Goal: Task Accomplishment & Management: Complete application form

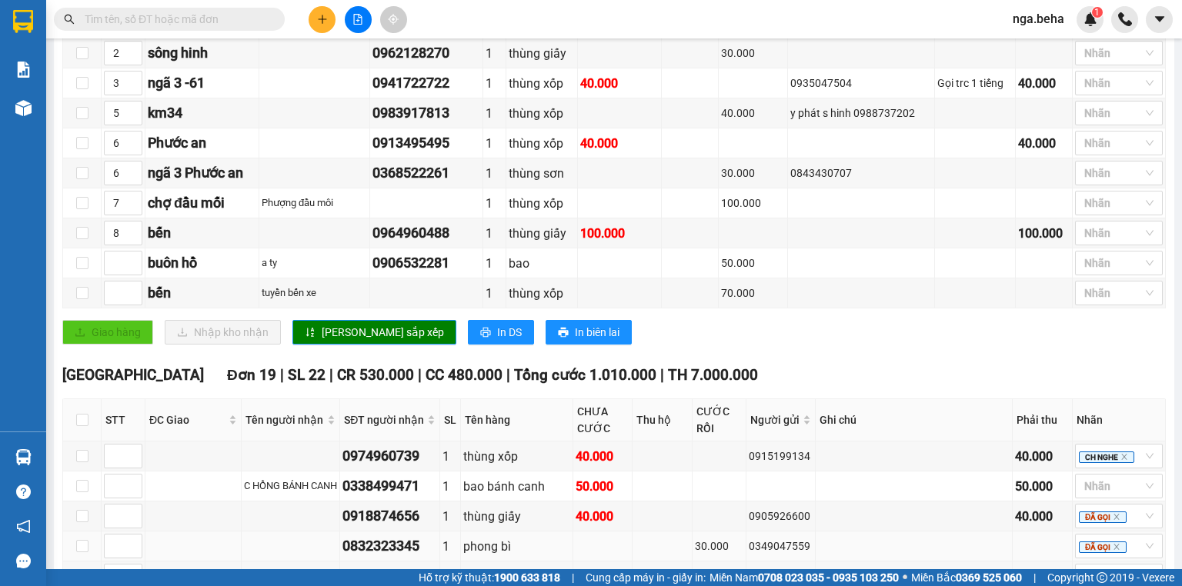
scroll to position [554, 0]
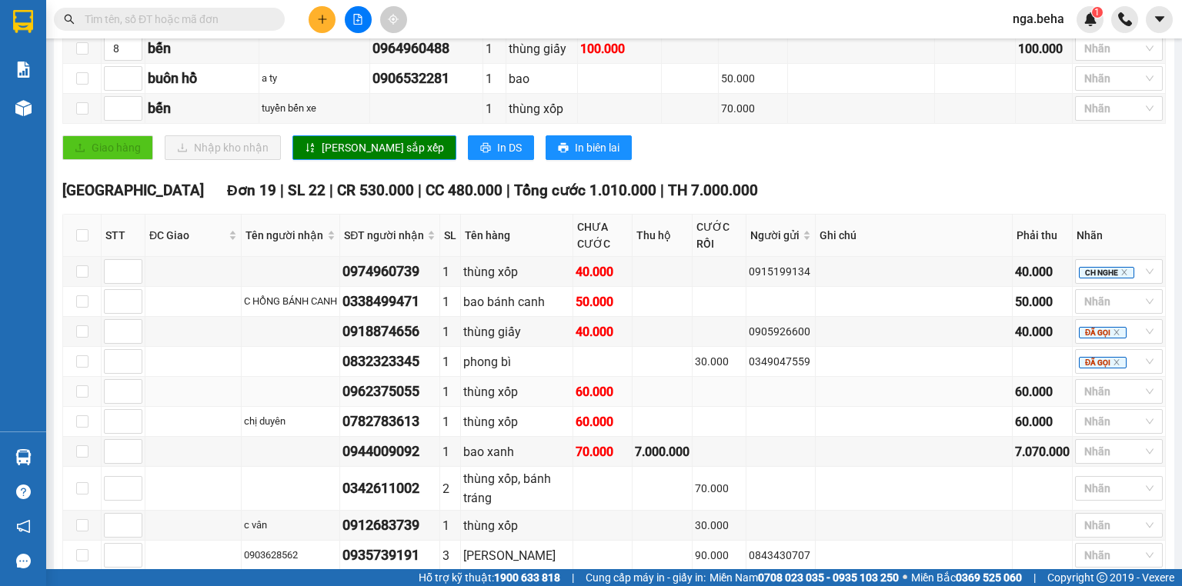
click at [427, 399] on div "0962375055" at bounding box center [389, 392] width 95 height 22
copy div "0962375055"
click at [569, 449] on div "bao xanh" at bounding box center [516, 451] width 106 height 19
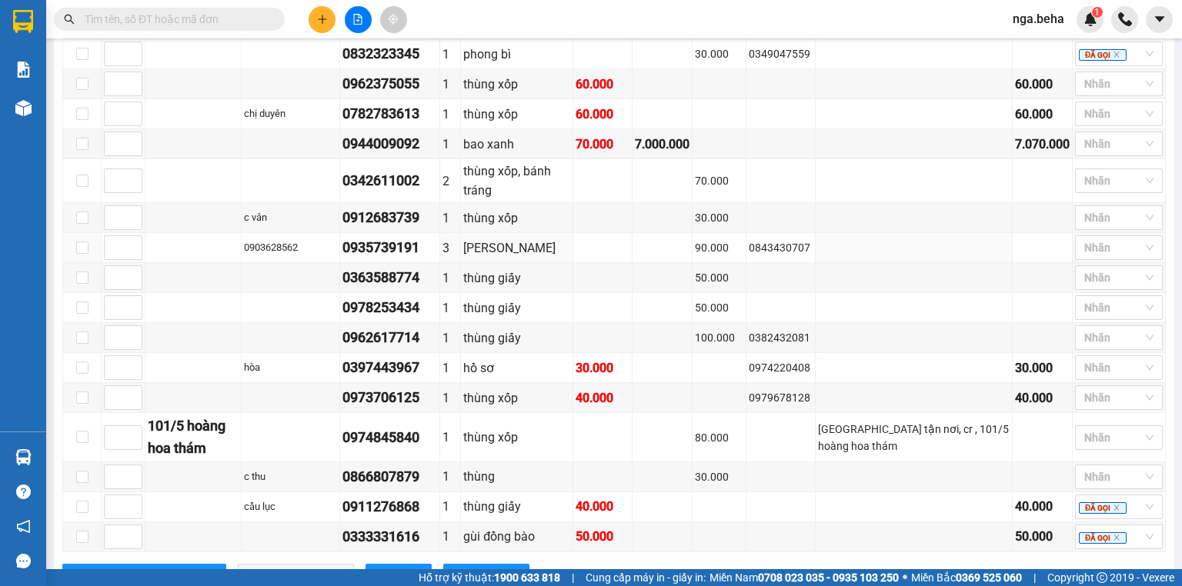
scroll to position [615, 0]
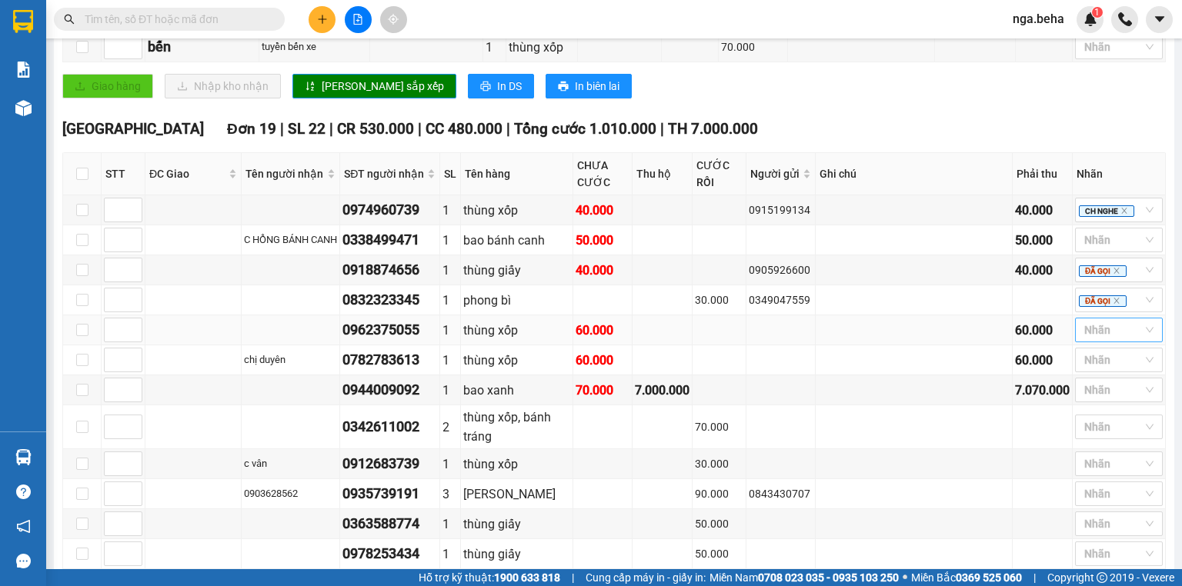
click at [1094, 332] on div at bounding box center [1111, 330] width 65 height 18
click at [1102, 489] on div "CH NGHE" at bounding box center [1109, 492] width 69 height 17
click at [791, 417] on td at bounding box center [780, 427] width 69 height 44
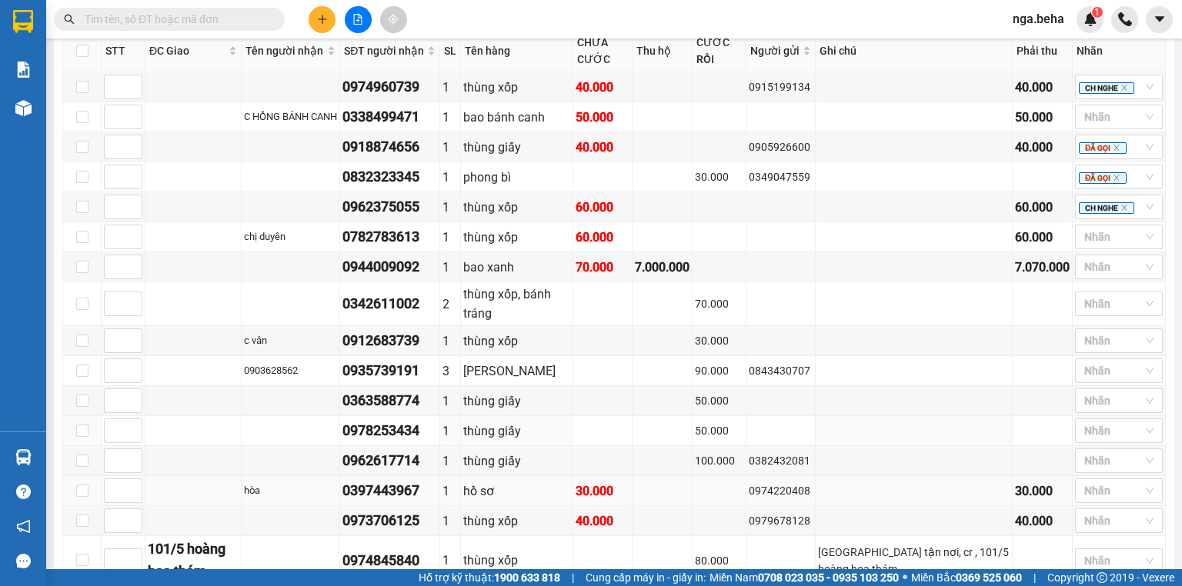
scroll to position [800, 0]
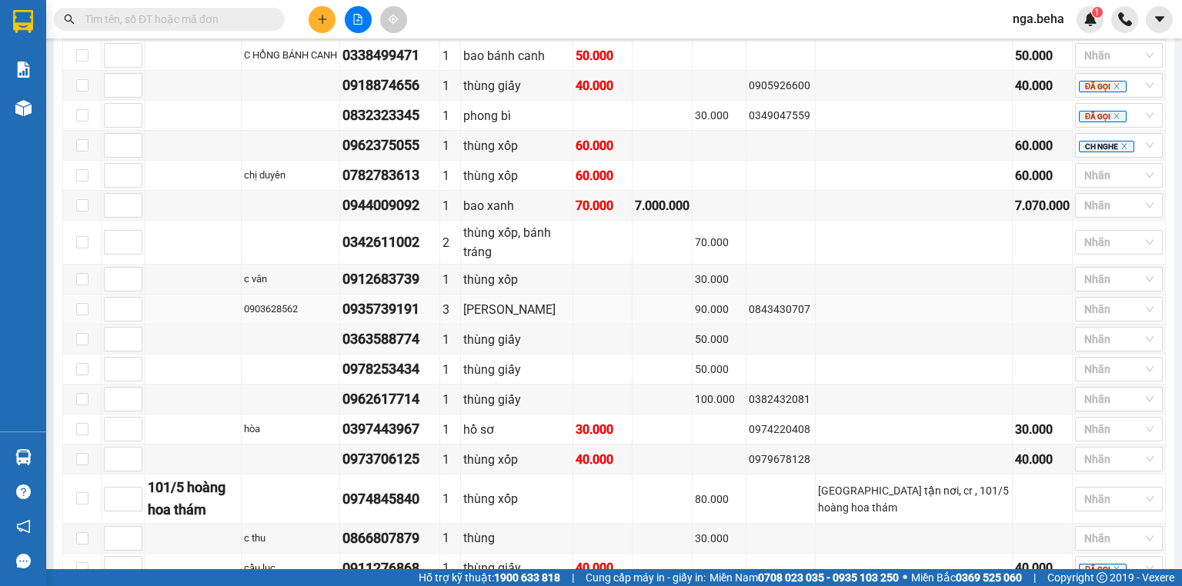
click at [732, 325] on td "90.000" at bounding box center [719, 310] width 54 height 30
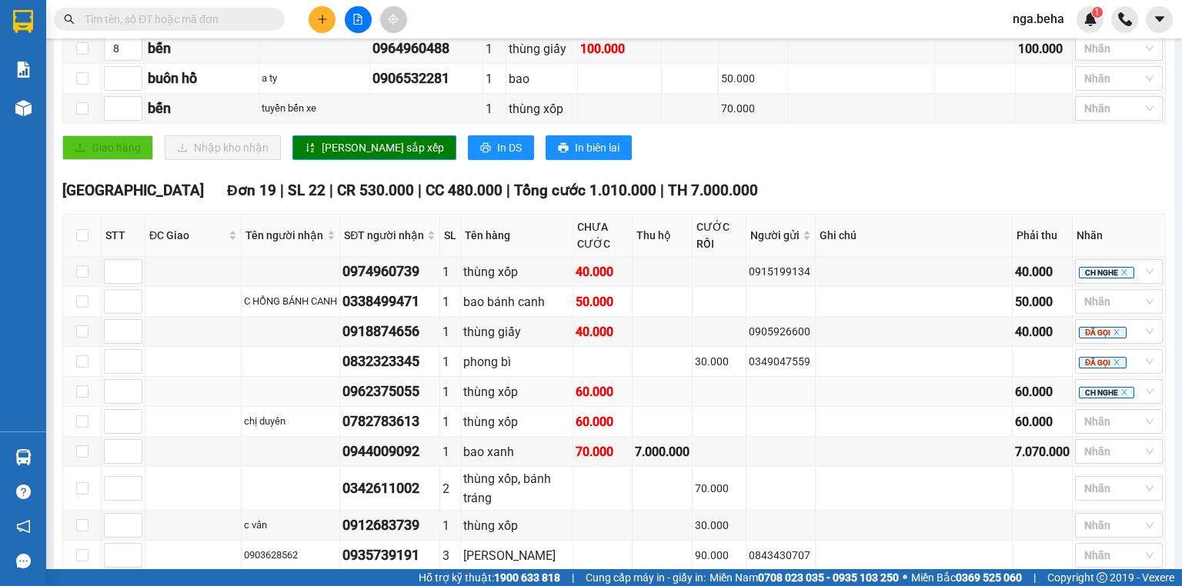
click at [437, 402] on div "0962375055" at bounding box center [389, 392] width 95 height 22
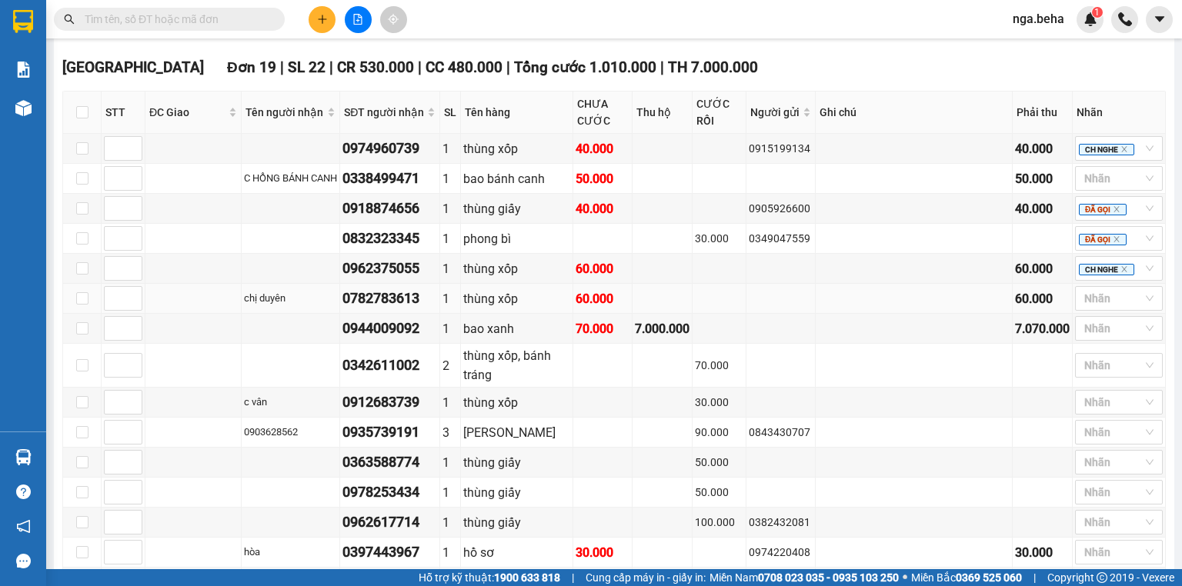
click at [385, 308] on div "0782783613" at bounding box center [389, 299] width 95 height 22
copy div "0782783613"
click at [1098, 308] on div at bounding box center [1111, 298] width 65 height 18
click at [403, 302] on div "0782783613" at bounding box center [389, 299] width 95 height 22
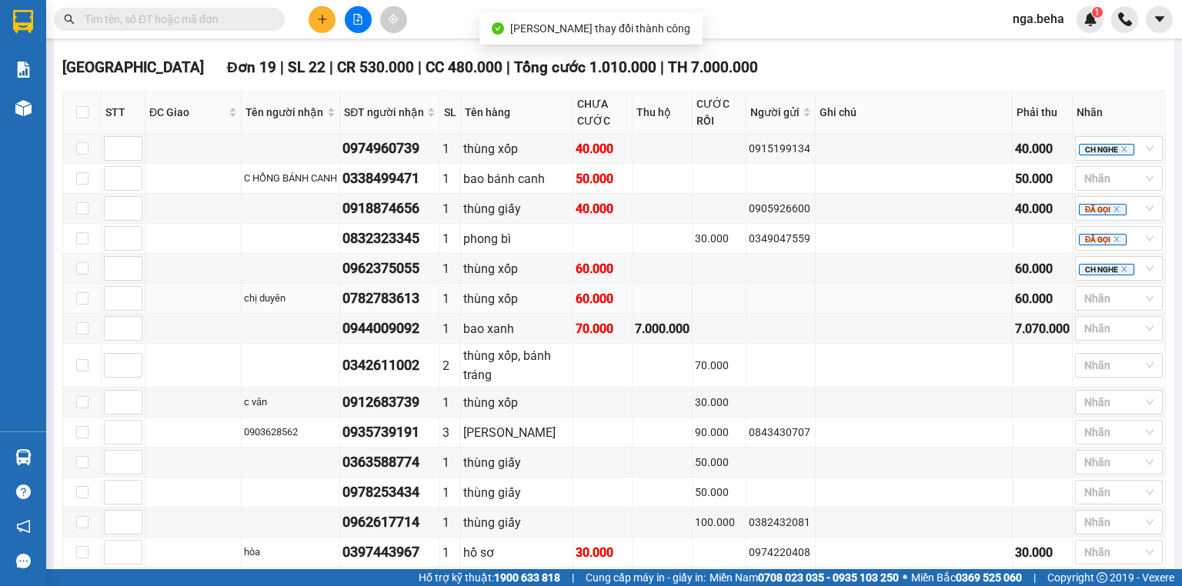
click at [403, 302] on div "0782783613" at bounding box center [389, 299] width 95 height 22
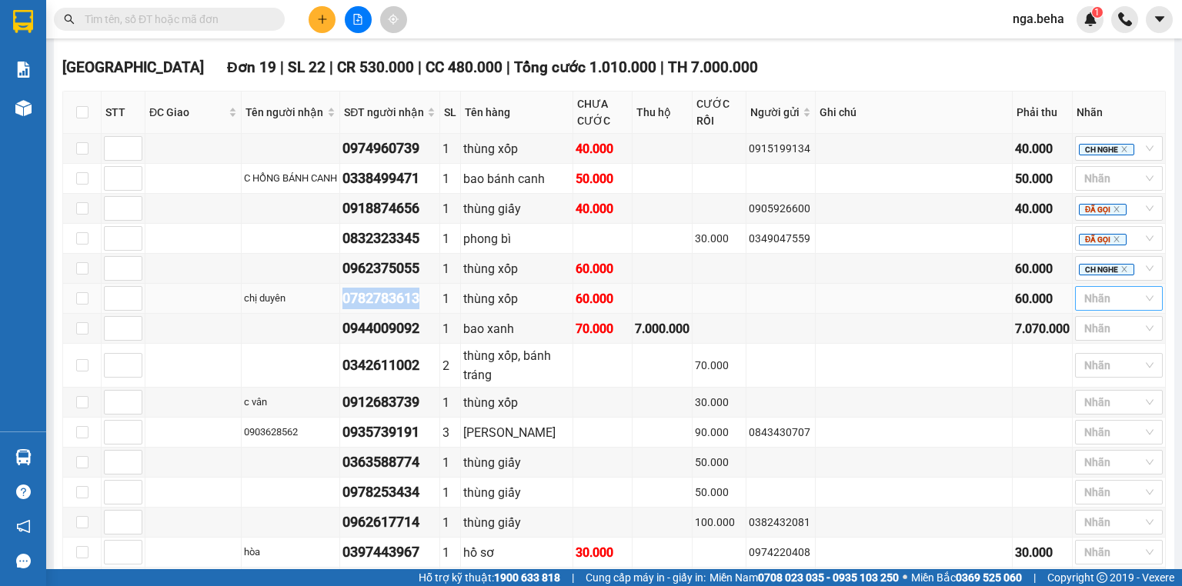
click at [1115, 296] on div "Nhãn" at bounding box center [1119, 298] width 88 height 25
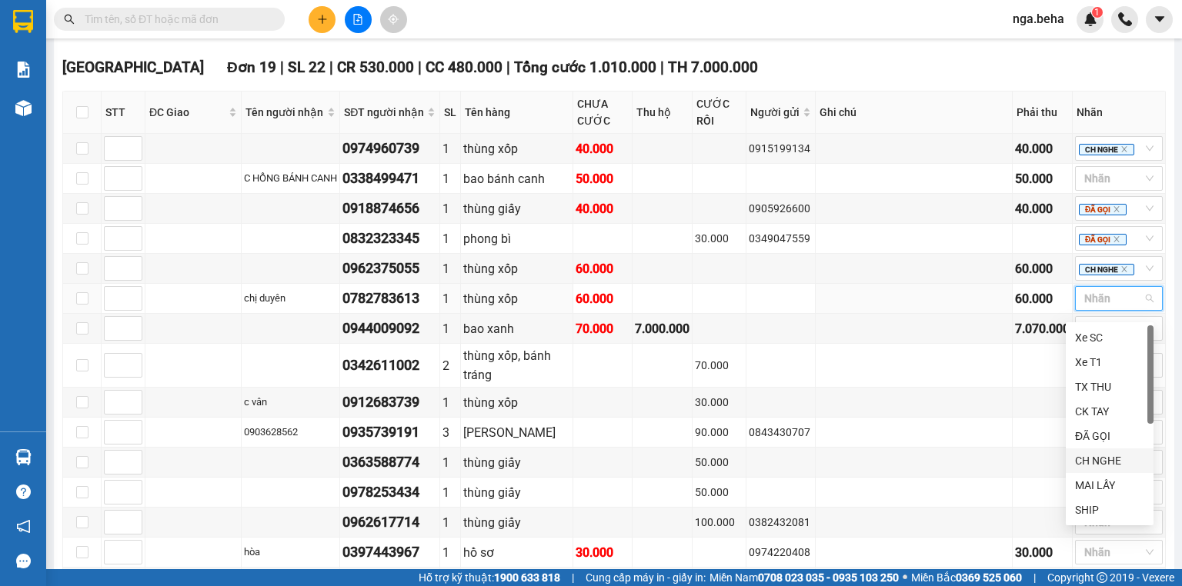
click at [1103, 465] on div "CH NGHE" at bounding box center [1109, 460] width 69 height 17
click at [629, 308] on div "60.000" at bounding box center [602, 298] width 54 height 19
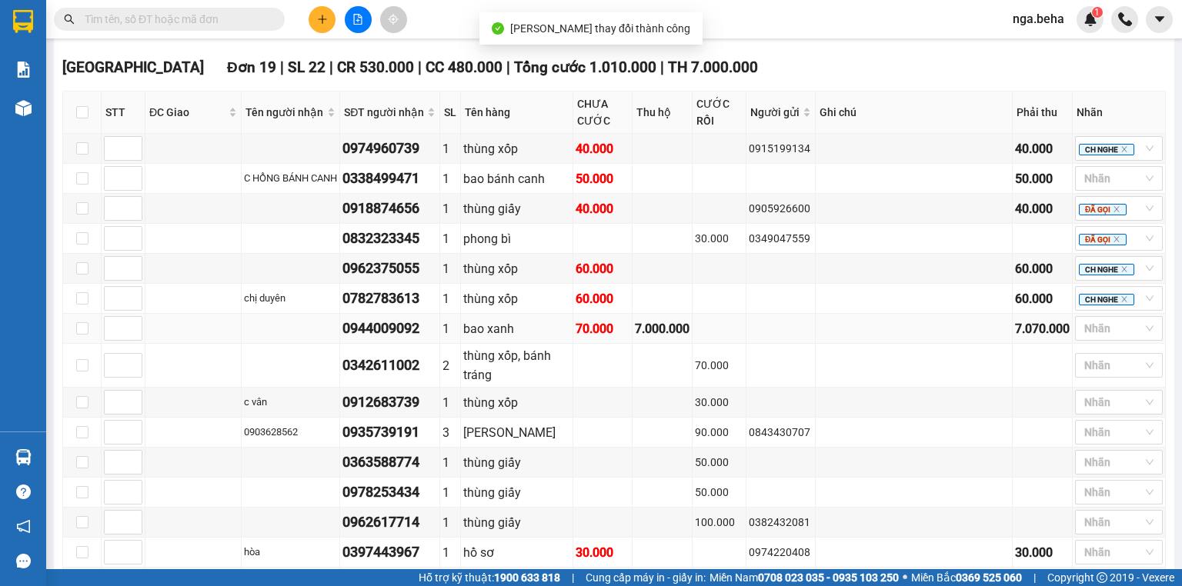
click at [437, 334] on div "0944009092" at bounding box center [389, 329] width 95 height 22
copy div "0944009092"
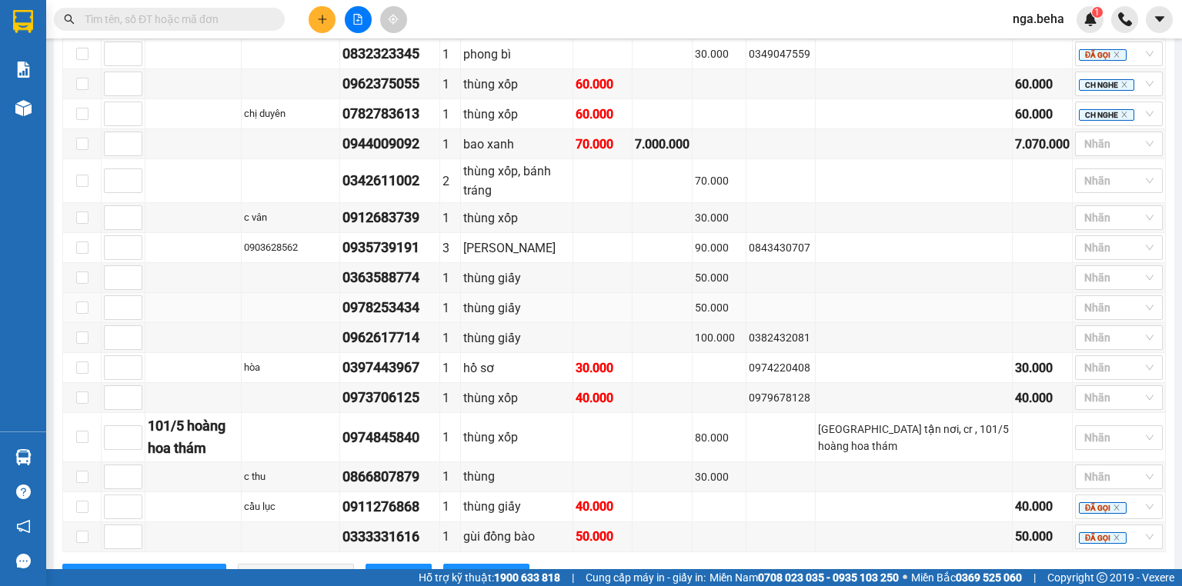
click at [632, 323] on td at bounding box center [602, 308] width 59 height 30
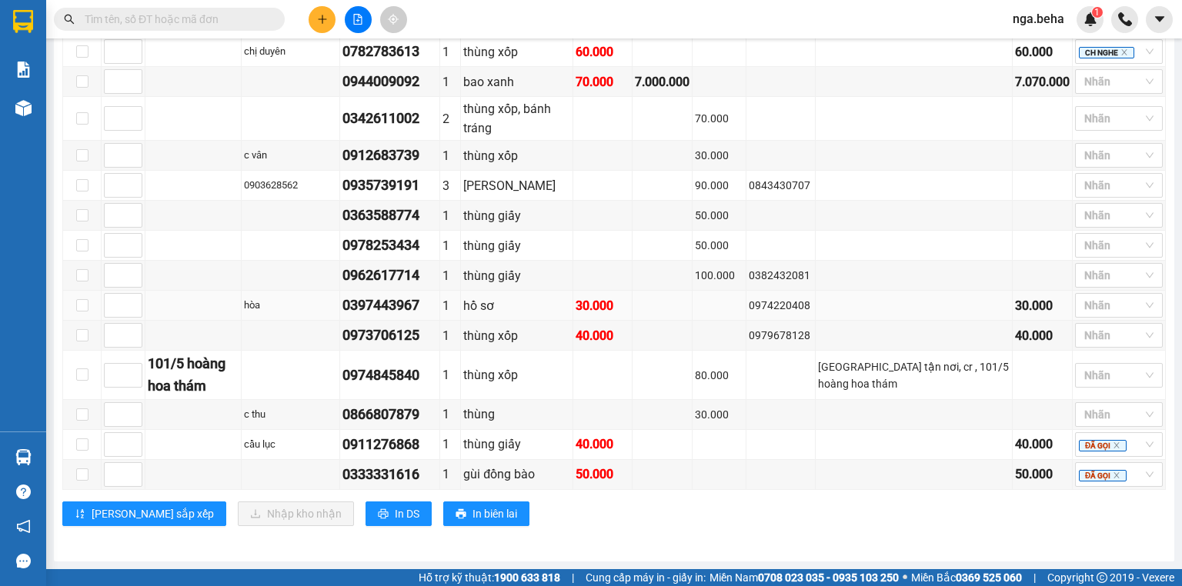
scroll to position [802, 0]
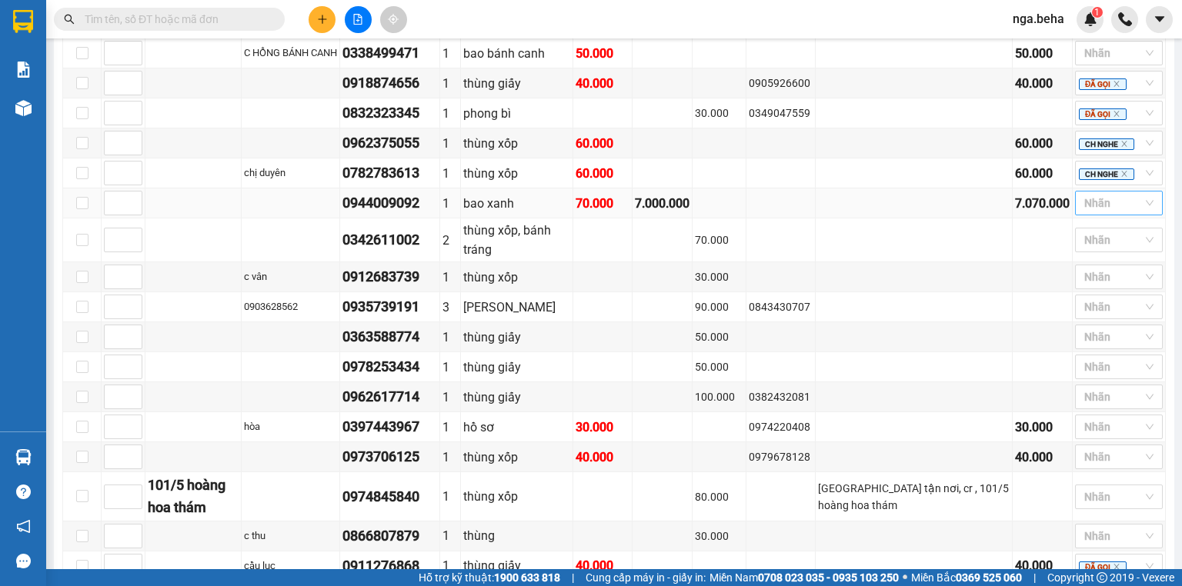
click at [1099, 212] on div at bounding box center [1111, 203] width 65 height 18
click at [1108, 370] on div "CH NGHE" at bounding box center [1109, 364] width 69 height 17
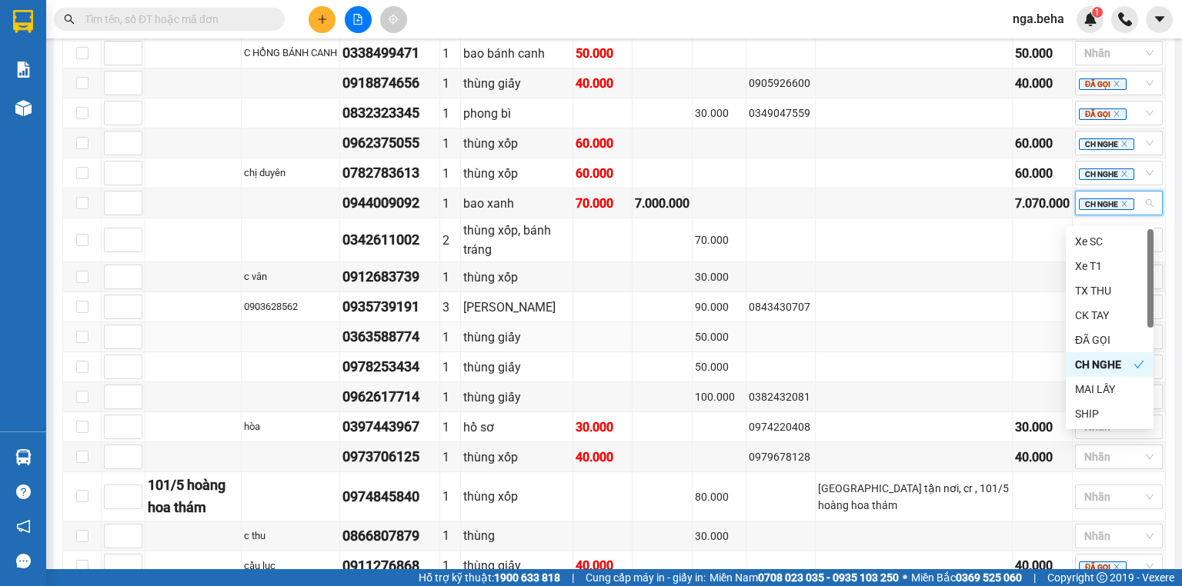
click at [743, 345] on div "50.000" at bounding box center [719, 336] width 48 height 17
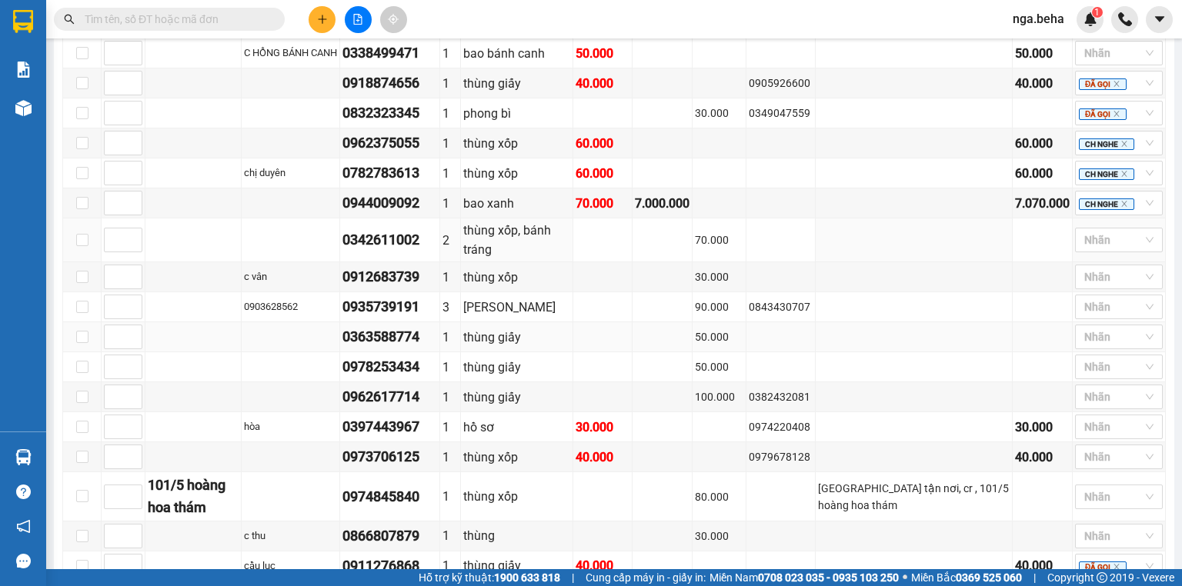
drag, startPoint x: 1043, startPoint y: 243, endPoint x: 752, endPoint y: 338, distance: 305.8
click at [1043, 243] on td at bounding box center [1042, 240] width 60 height 44
click at [692, 352] on td at bounding box center [662, 337] width 60 height 30
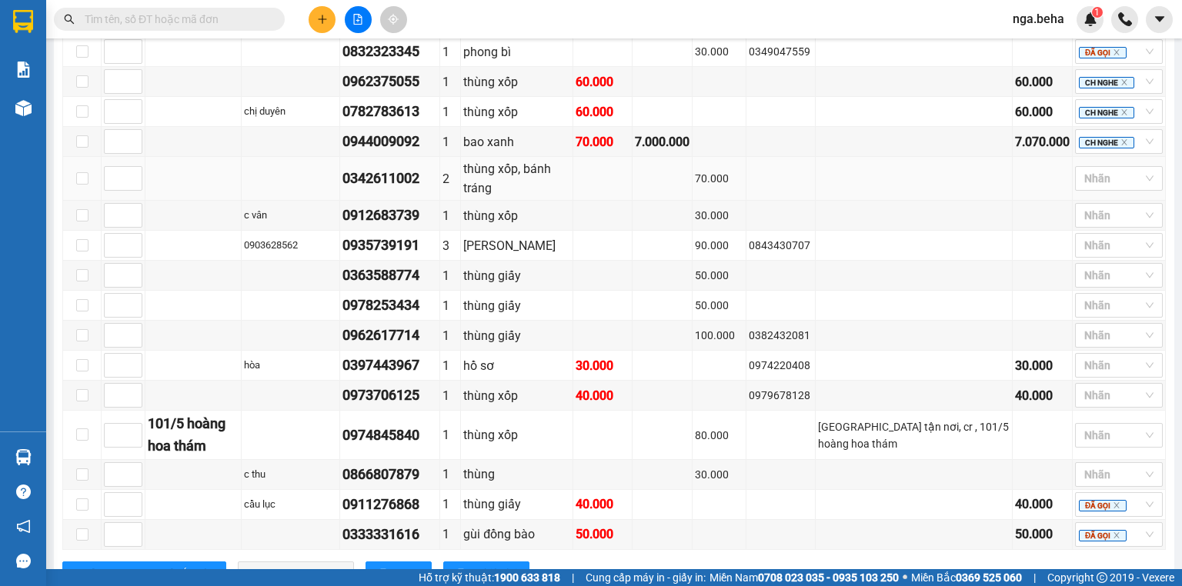
click at [398, 189] on div "0342611002" at bounding box center [389, 179] width 95 height 22
copy div "0342611002"
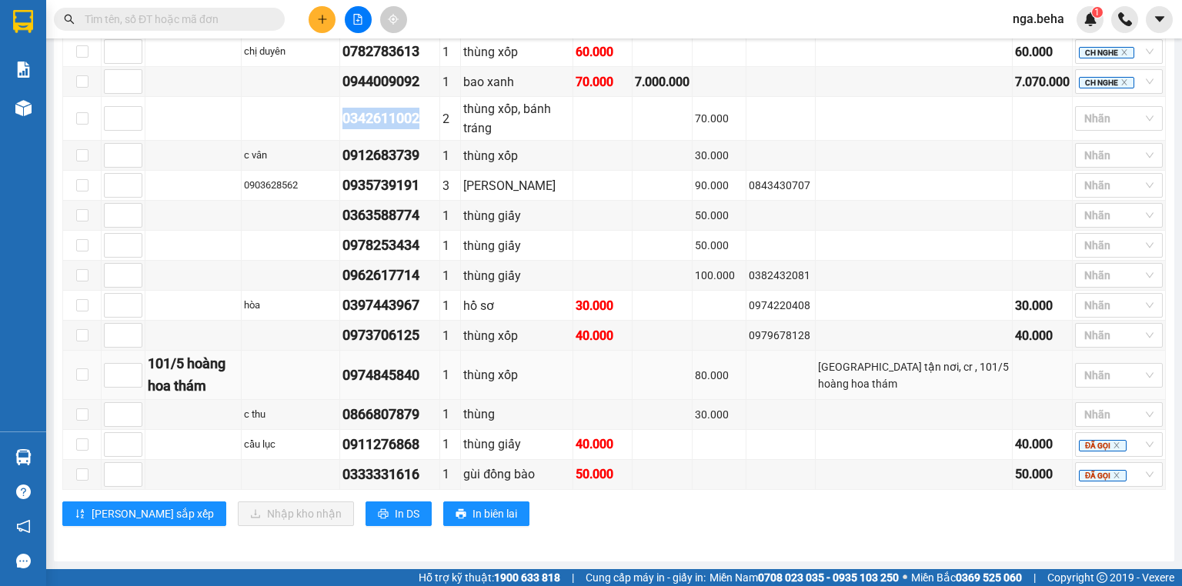
scroll to position [802, 0]
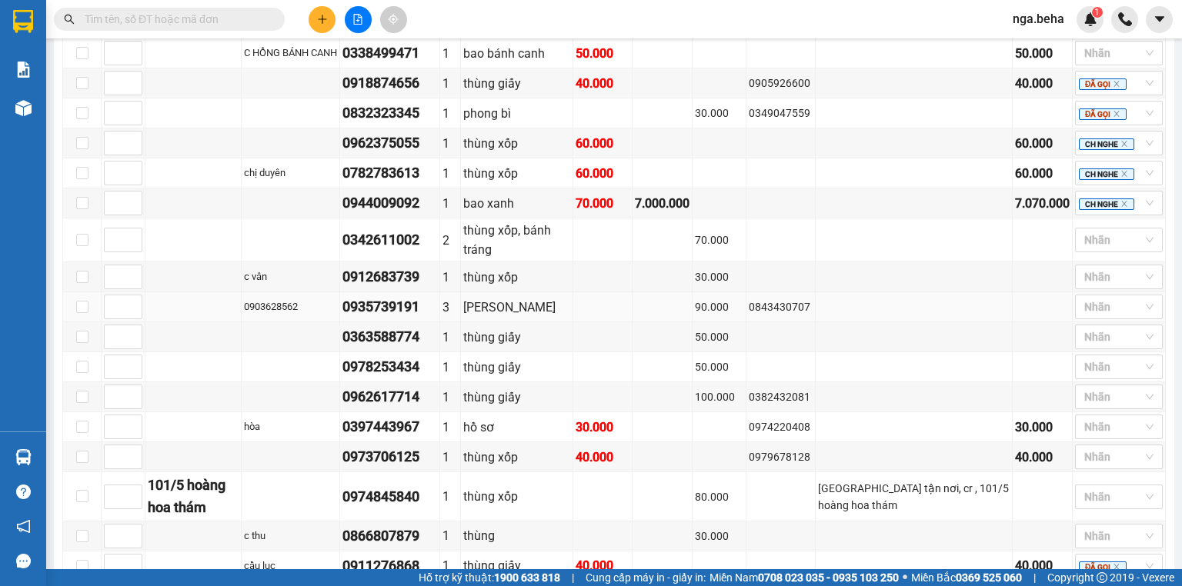
click at [376, 310] on div "0935739191" at bounding box center [389, 307] width 95 height 22
click at [411, 434] on div "0397443967" at bounding box center [389, 427] width 95 height 22
copy div "0397443967"
click at [205, 24] on input "text" at bounding box center [176, 19] width 182 height 17
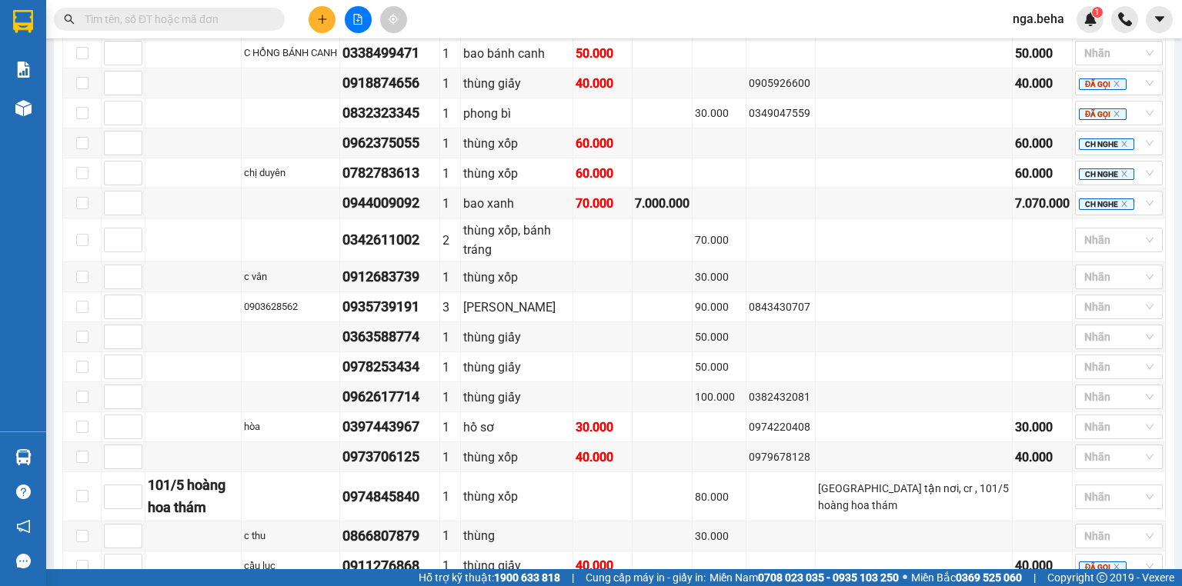
click at [205, 24] on input "text" at bounding box center [176, 19] width 182 height 17
paste input "0397443967"
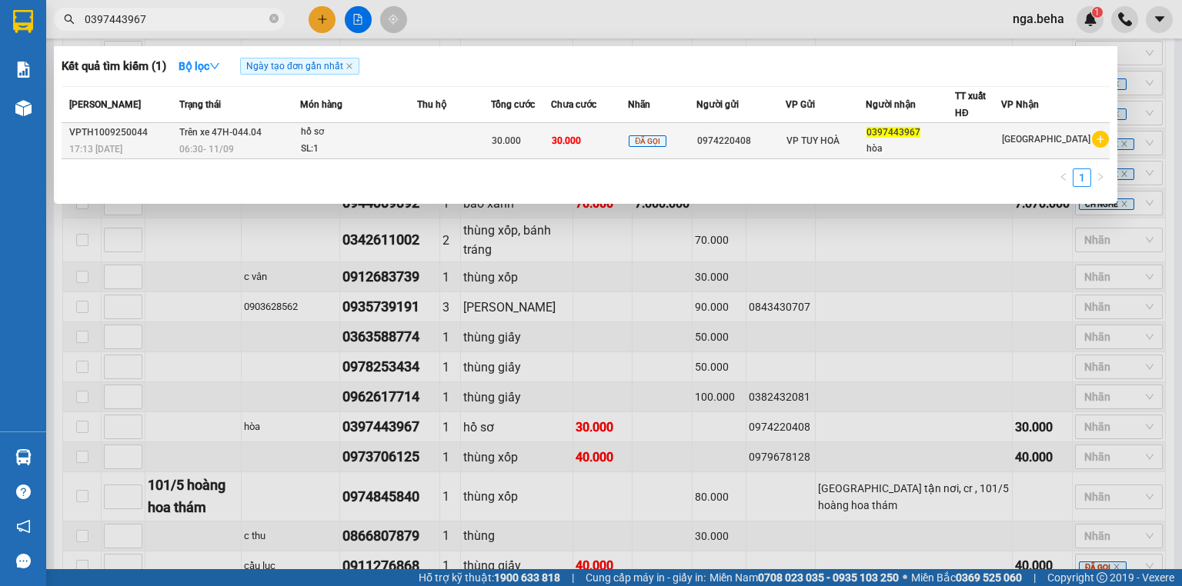
type input "0397443967"
click at [483, 134] on td at bounding box center [454, 141] width 74 height 36
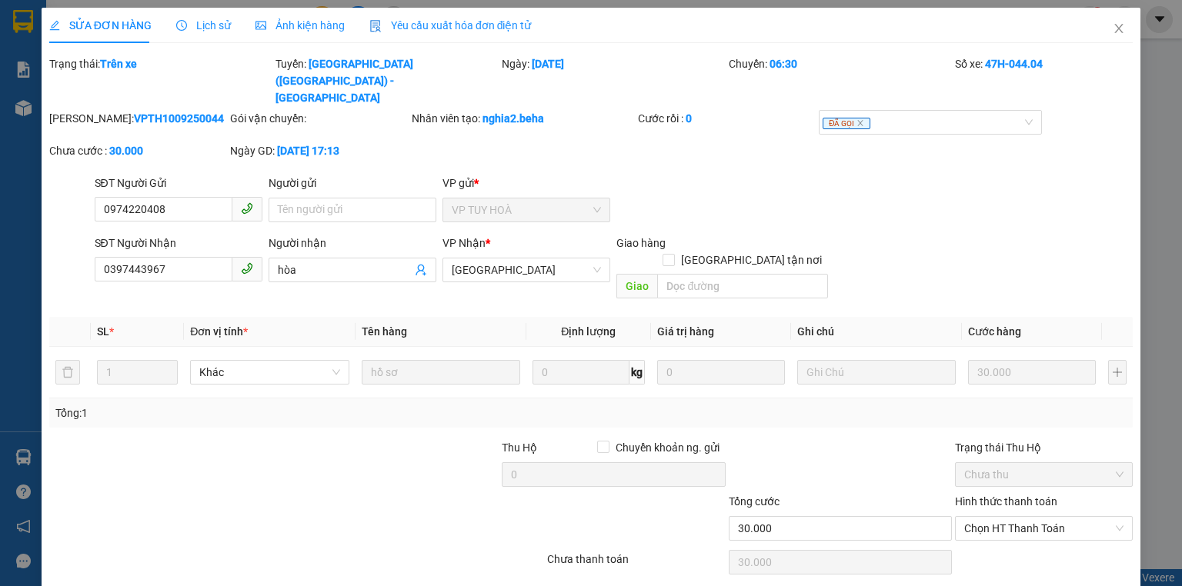
type input "0974220408"
type input "0397443967"
type input "hòa"
type input "30.000"
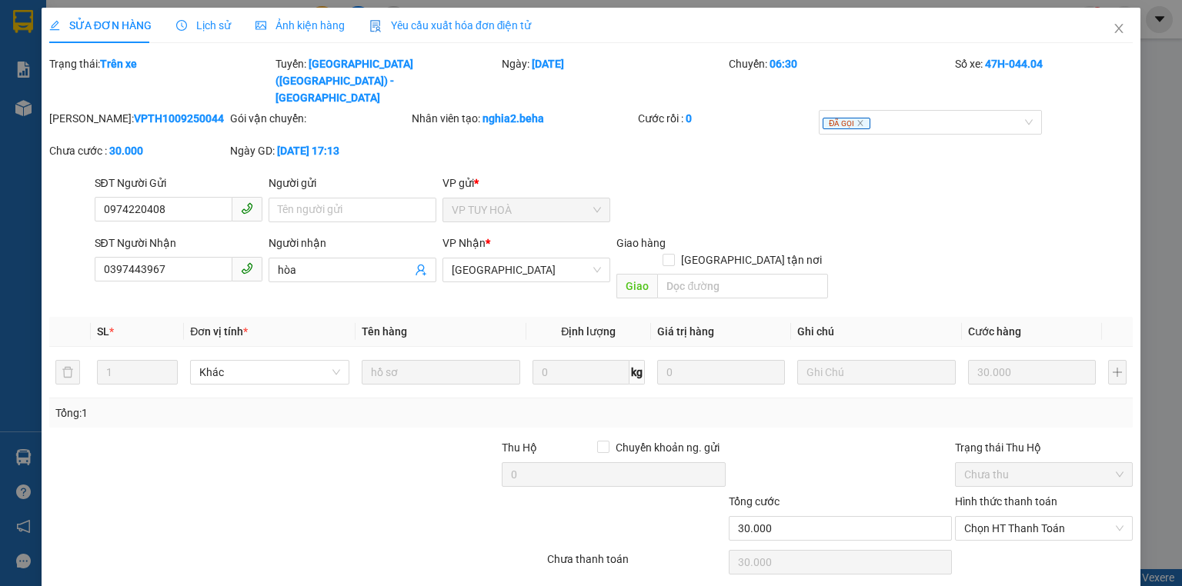
click at [406, 439] on div at bounding box center [387, 466] width 226 height 54
click at [746, 252] on label "[GEOGRAPHIC_DATA] tận nơi" at bounding box center [744, 260] width 165 height 17
click at [673, 254] on input "[GEOGRAPHIC_DATA] tận nơi" at bounding box center [667, 259] width 11 height 11
checkbox input "true"
click at [743, 274] on input "search" at bounding box center [742, 286] width 171 height 25
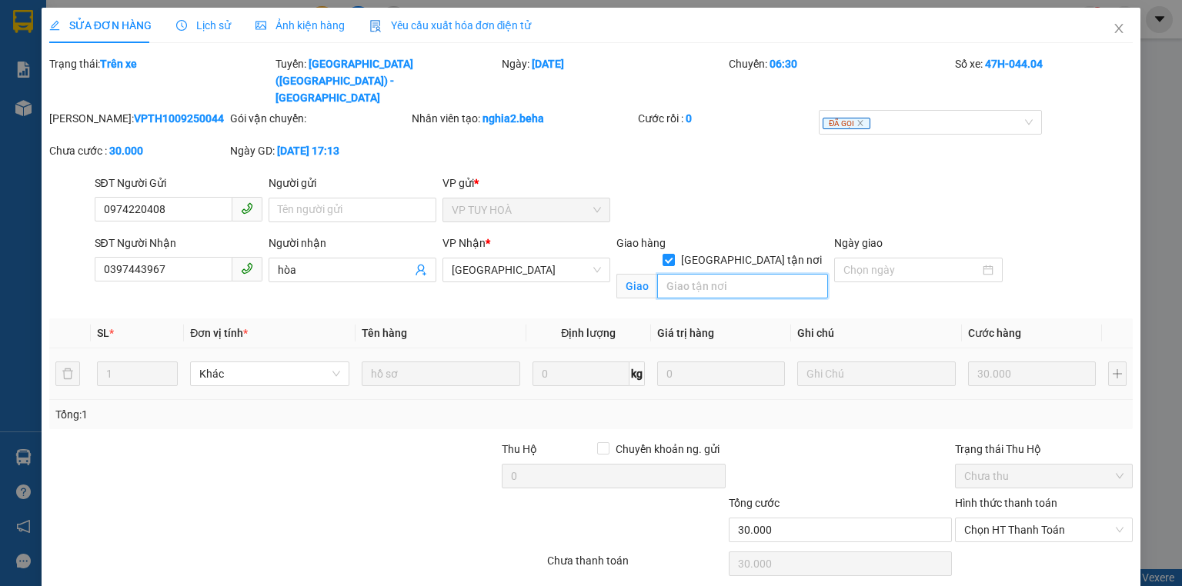
paste input "31 trường chinh/ cơm niêu hà nội"
type input "31 trường chinh/ cơm niêu hà nội"
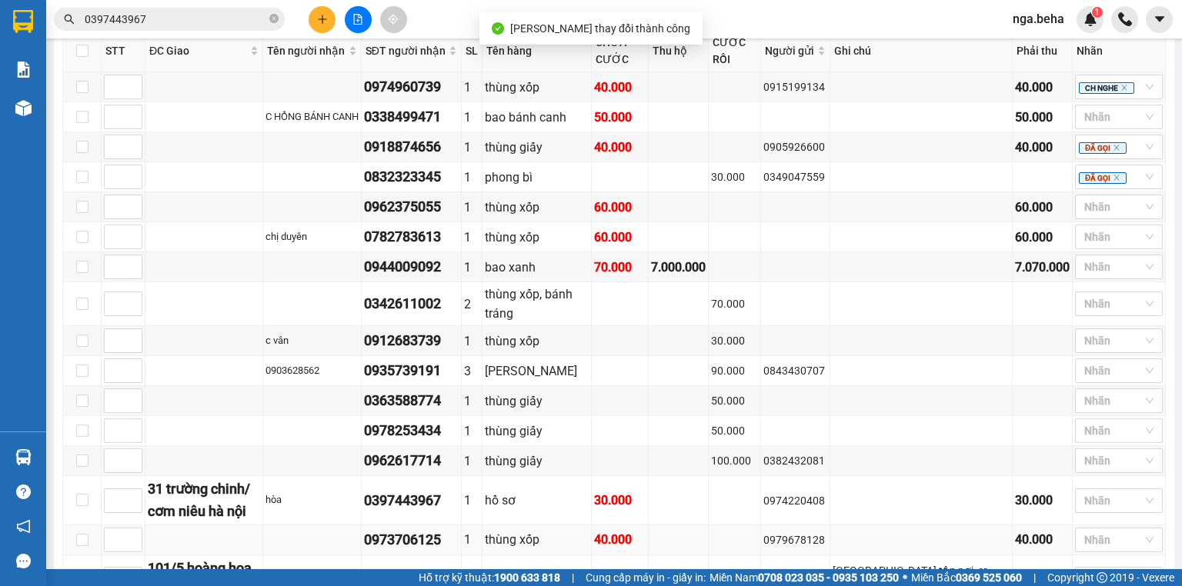
scroll to position [935, 0]
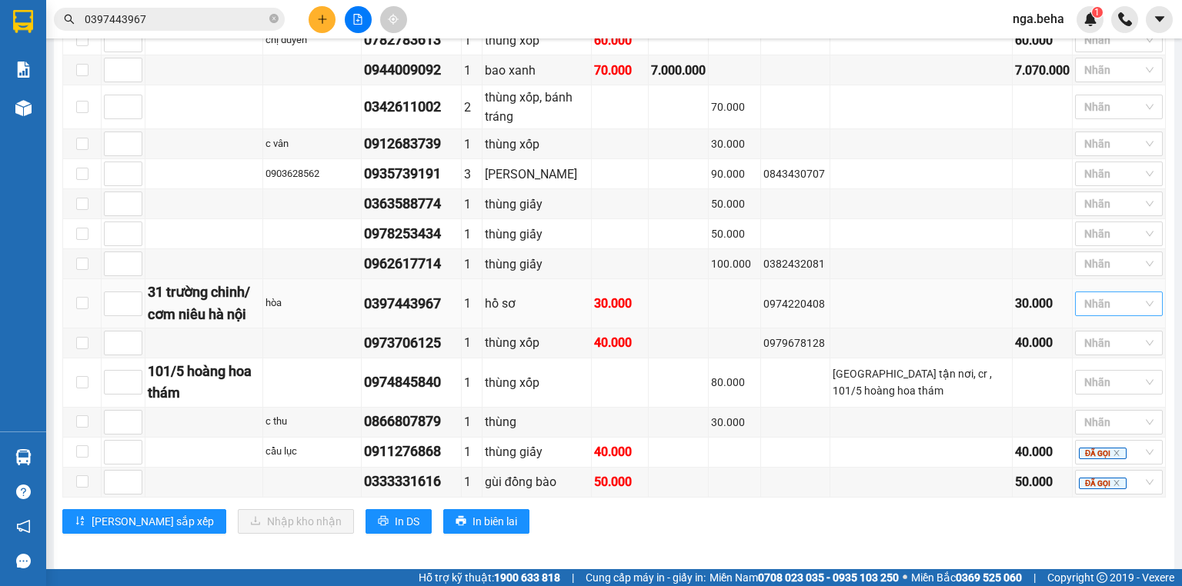
click at [1084, 310] on input "search" at bounding box center [1085, 304] width 3 height 18
click at [1097, 435] on div "ĐÃ GỌI" at bounding box center [1109, 437] width 69 height 17
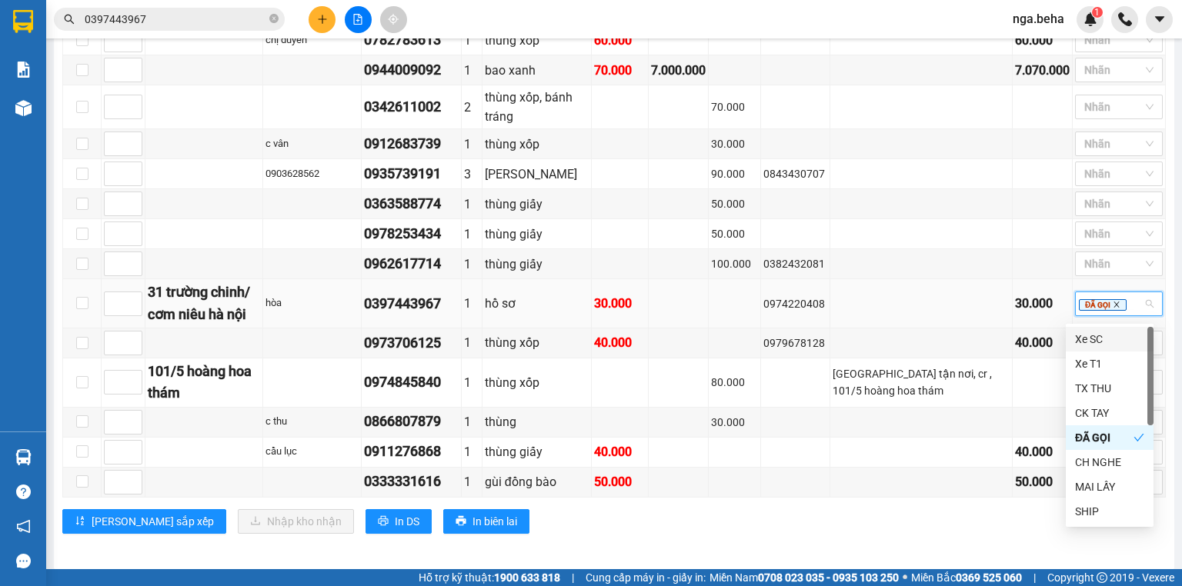
click at [1114, 307] on icon "close" at bounding box center [1116, 304] width 5 height 5
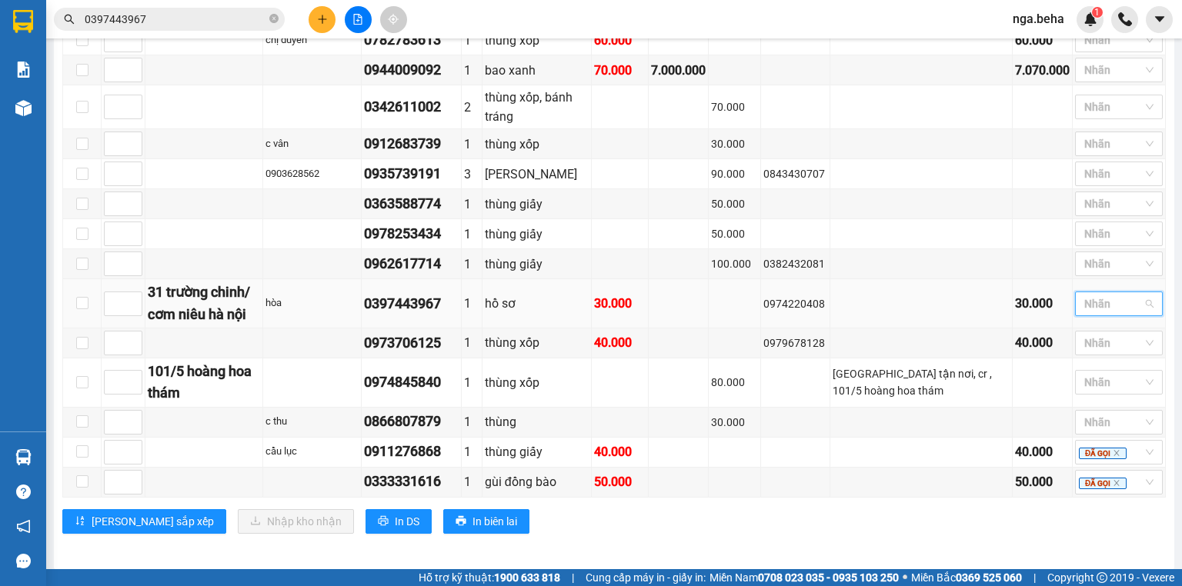
click at [1109, 311] on div at bounding box center [1111, 304] width 65 height 18
click at [1094, 512] on div "SHIP" at bounding box center [1109, 511] width 69 height 17
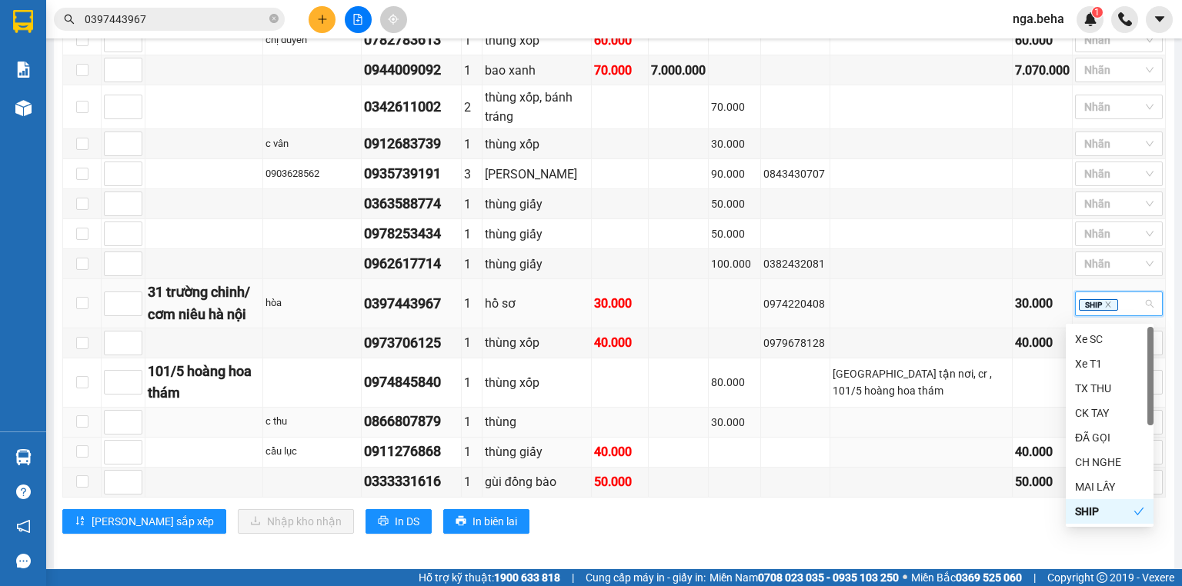
click at [648, 408] on td at bounding box center [620, 423] width 57 height 30
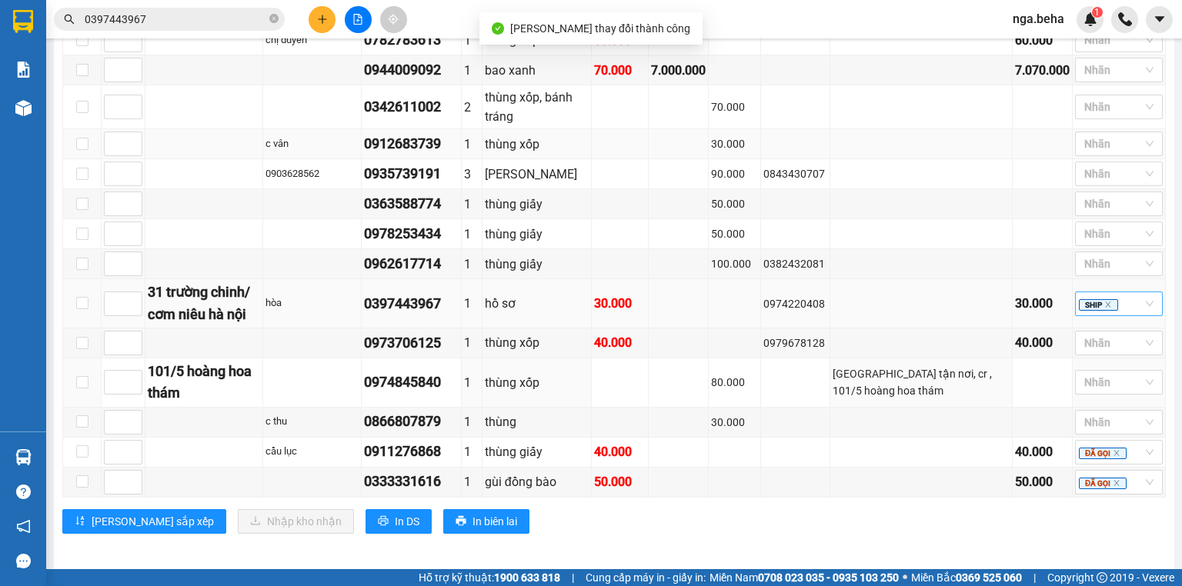
scroll to position [751, 0]
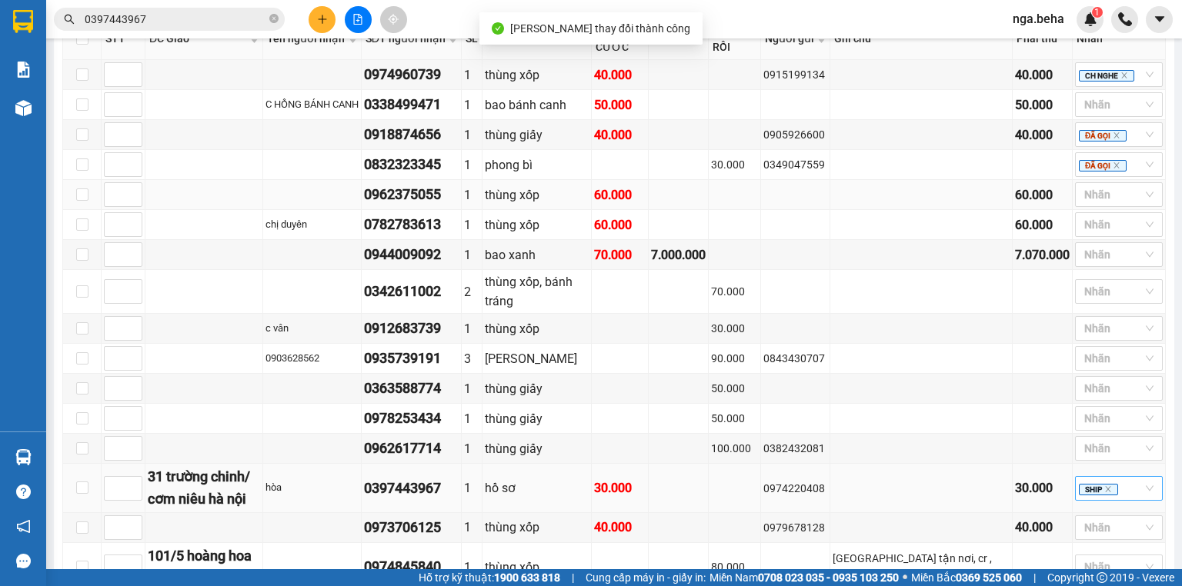
click at [441, 197] on div "0962375055" at bounding box center [411, 195] width 95 height 22
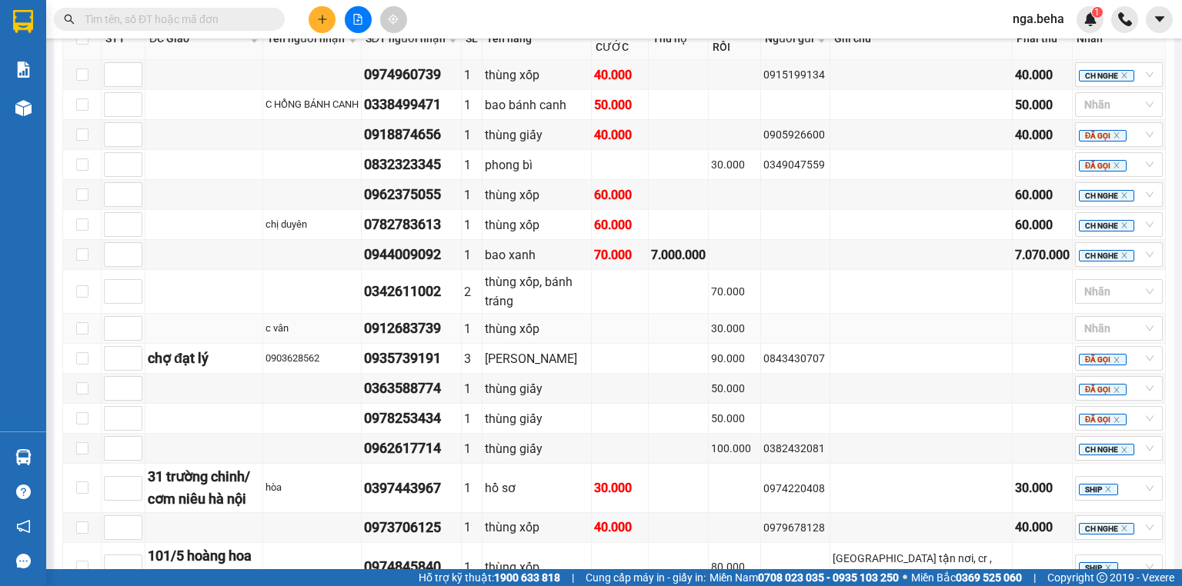
scroll to position [812, 0]
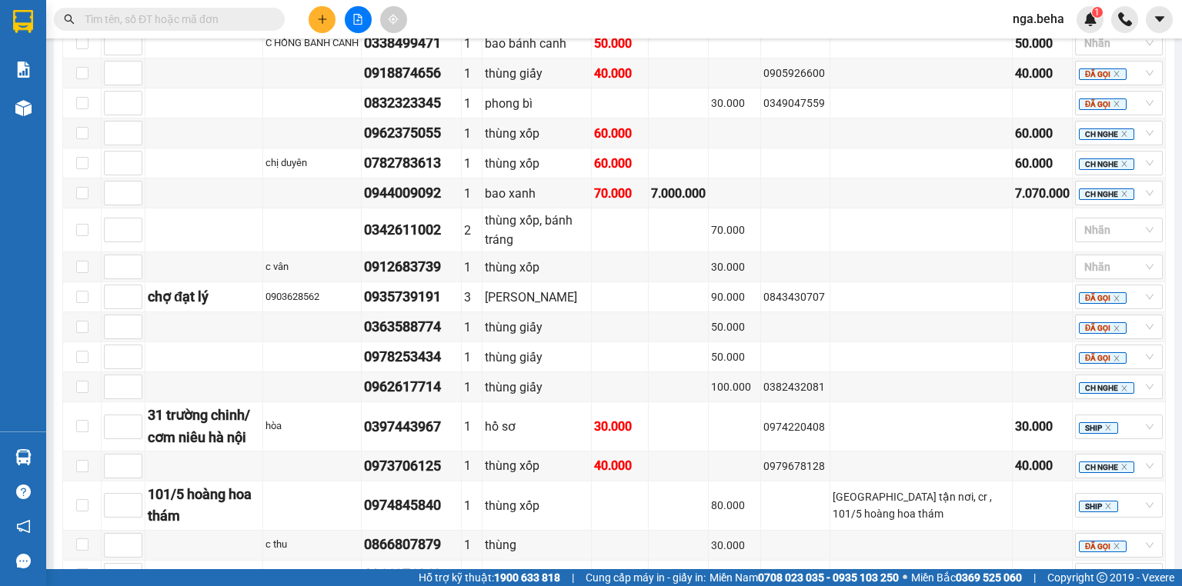
click at [172, 15] on input "text" at bounding box center [176, 19] width 182 height 17
paste input "0974960739"
click at [172, 15] on input "text" at bounding box center [176, 19] width 182 height 17
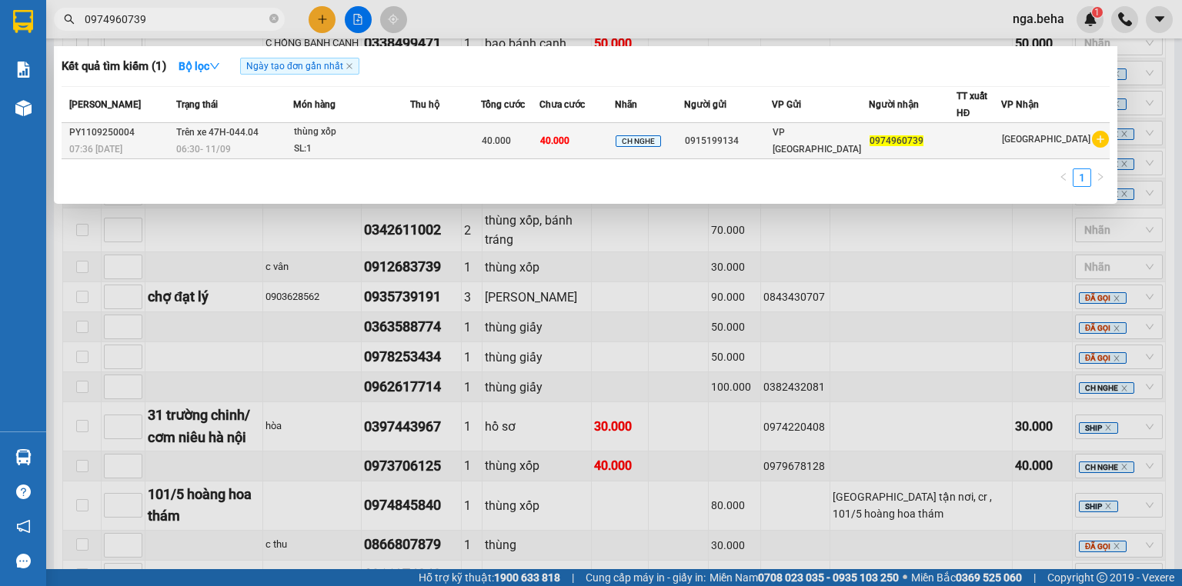
type input "0974960739"
click at [538, 135] on div "40.000" at bounding box center [510, 140] width 57 height 17
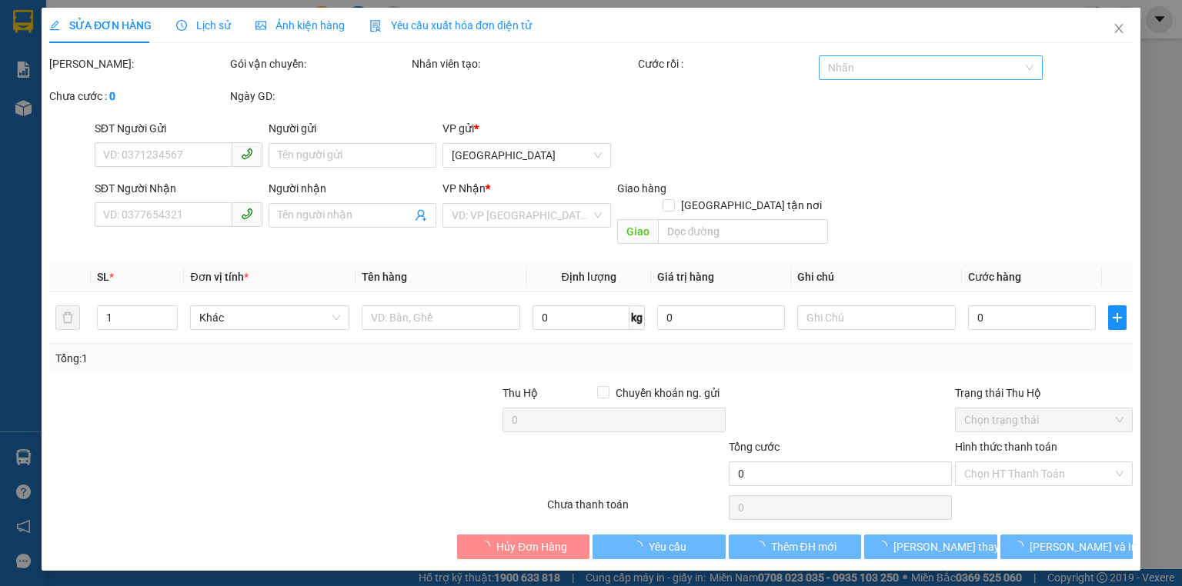
type input "0915199134"
type input "0974960739"
type input "40.000"
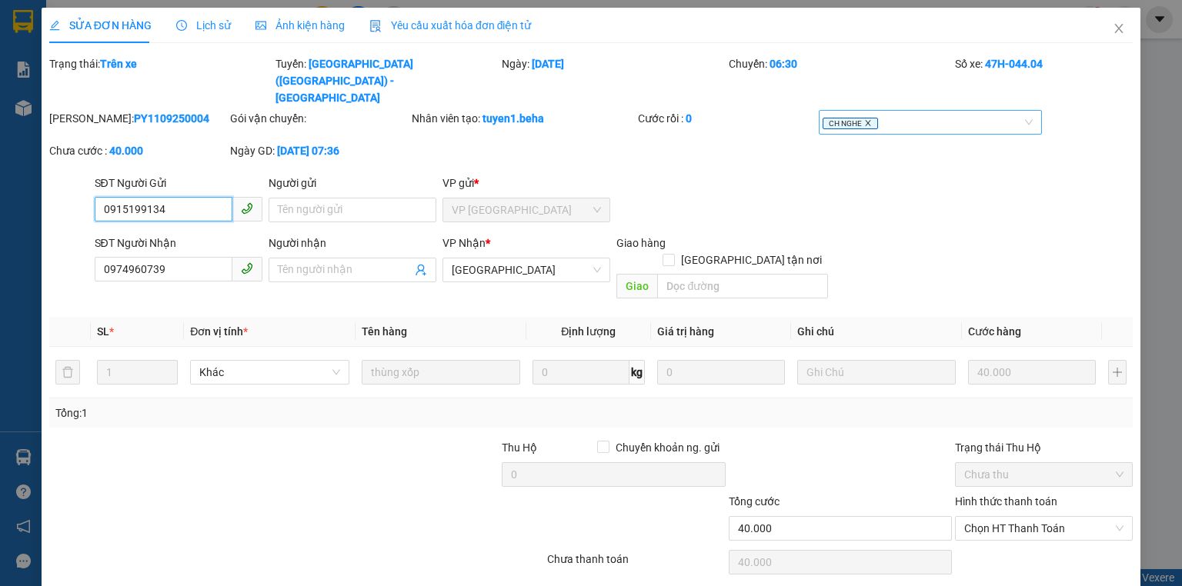
click at [864, 119] on icon "close" at bounding box center [868, 123] width 8 height 8
click at [862, 113] on div at bounding box center [922, 122] width 200 height 18
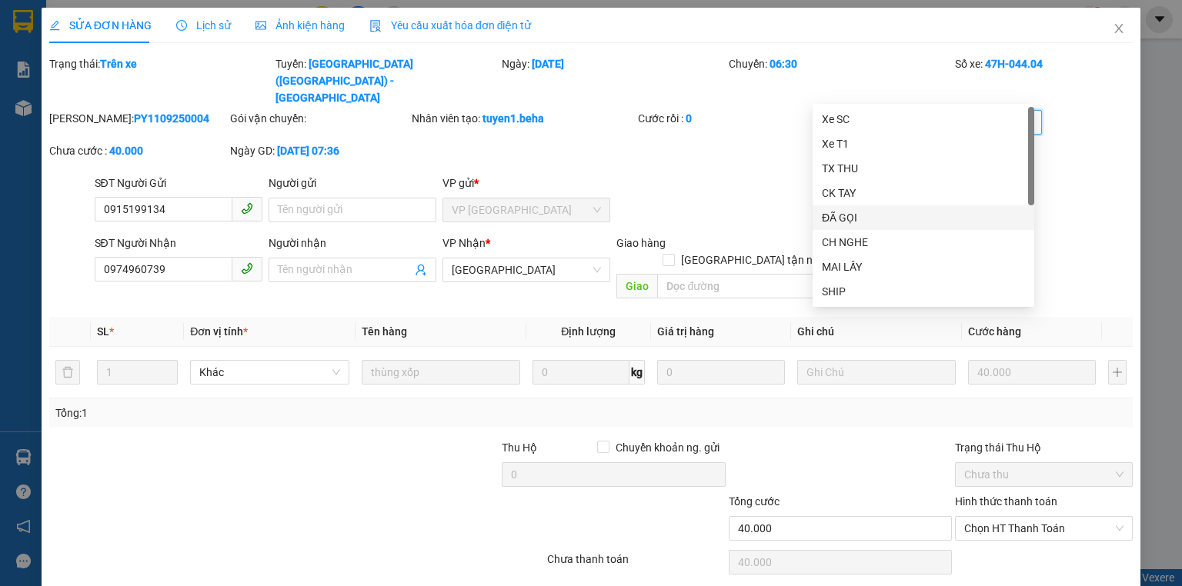
click at [865, 222] on div "ĐÃ GỌI" at bounding box center [923, 217] width 203 height 17
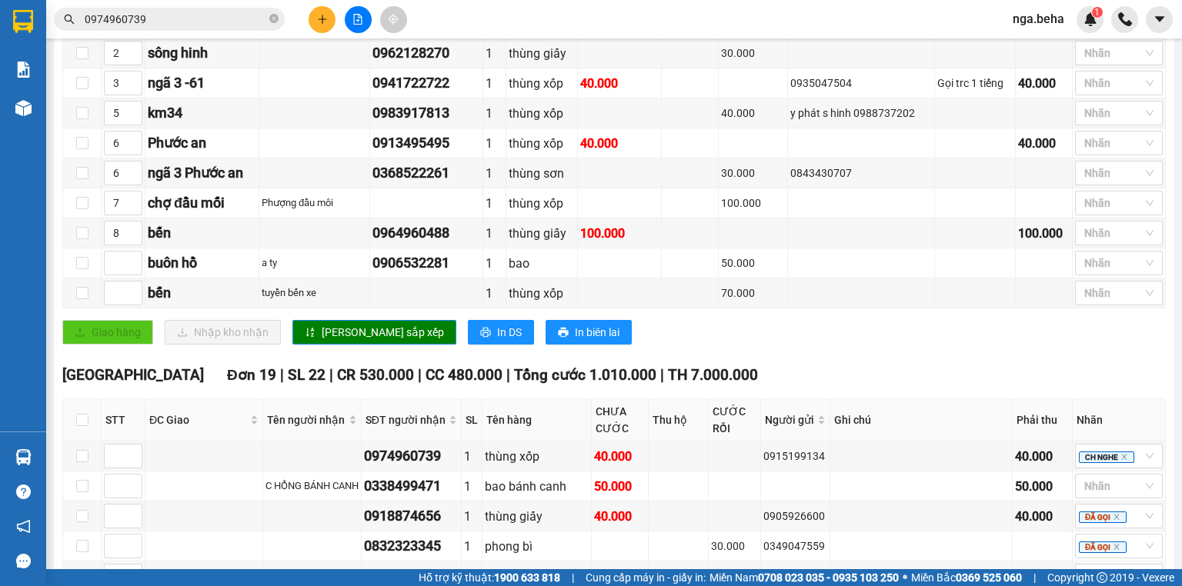
scroll to position [677, 0]
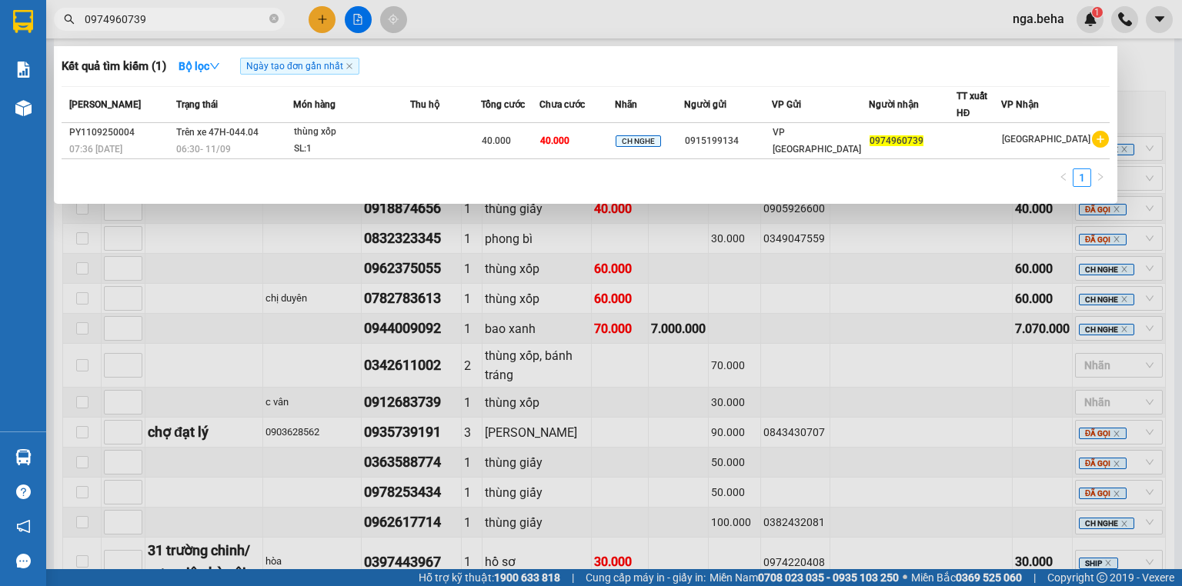
click at [165, 23] on input "0974960739" at bounding box center [176, 19] width 182 height 17
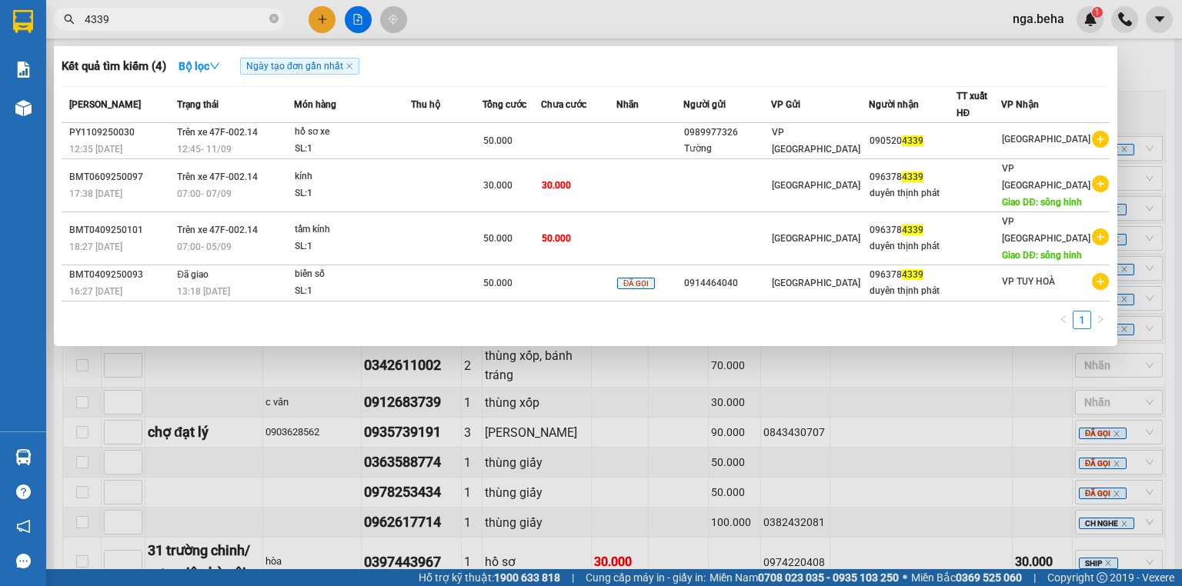
click at [185, 15] on input "4339" at bounding box center [176, 19] width 182 height 17
paste input "03896656"
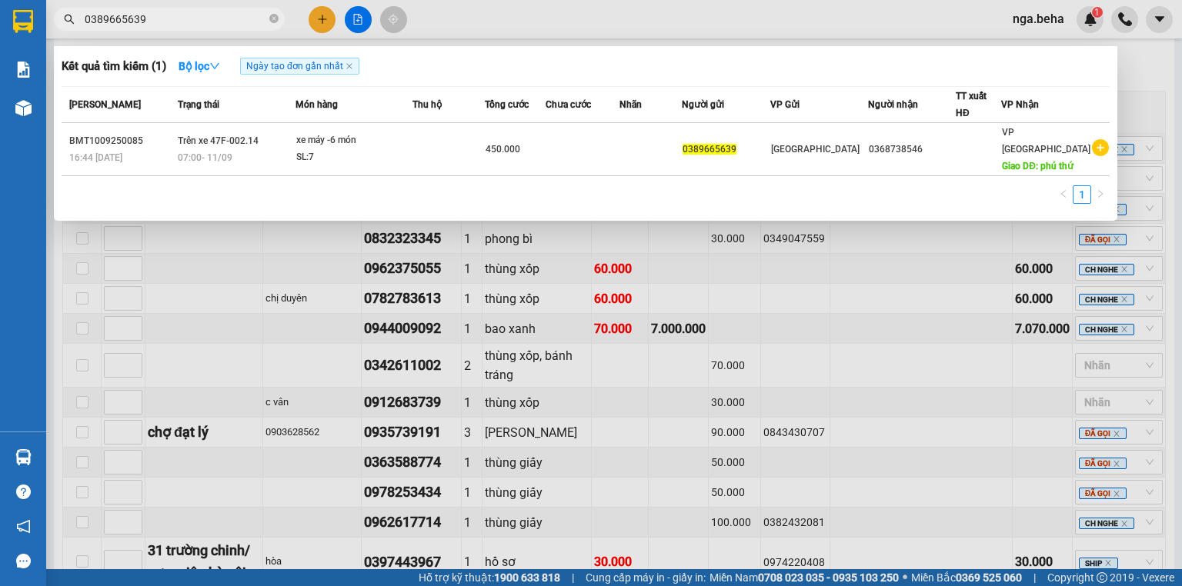
click at [182, 26] on input "0389665639" at bounding box center [176, 19] width 182 height 17
paste input "65807053"
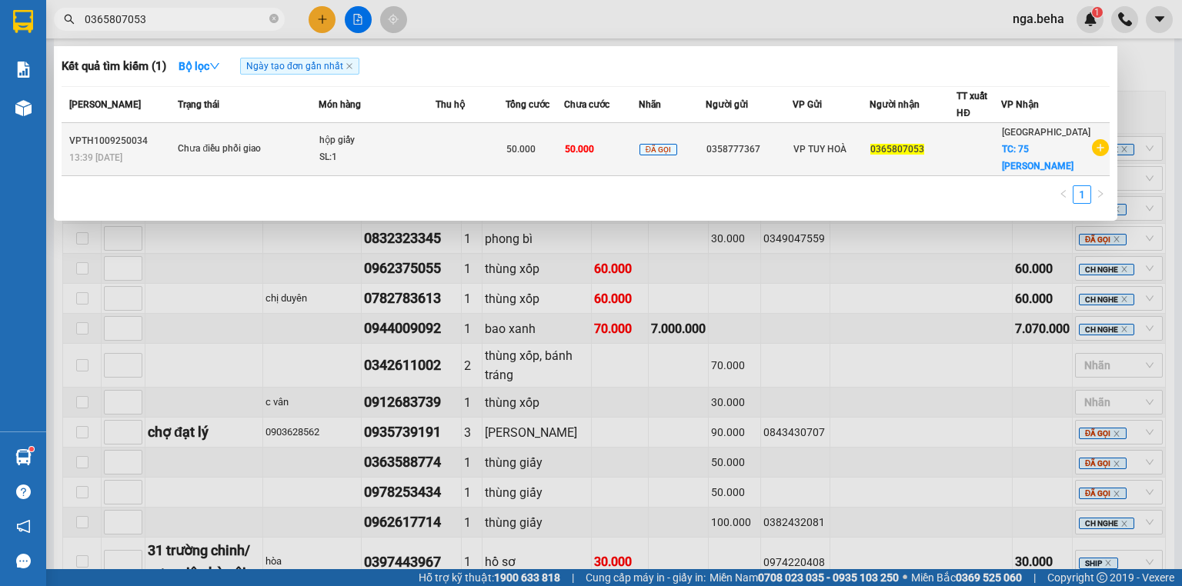
type input "0365807053"
click at [406, 149] on div "SL: 1" at bounding box center [376, 157] width 115 height 17
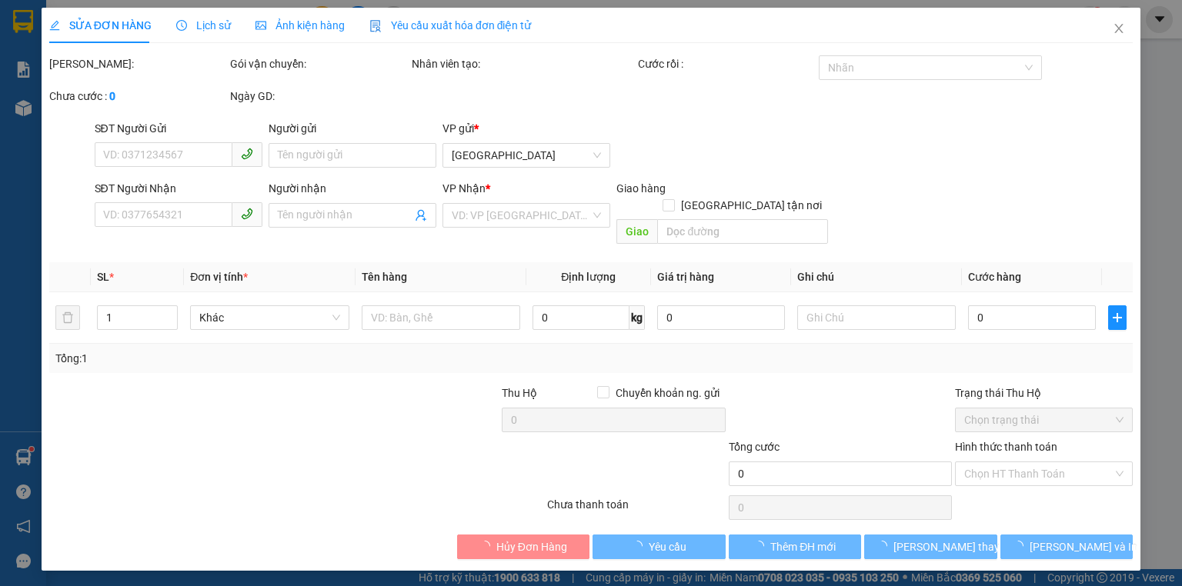
type input "0358777367"
type input "0365807053"
checkbox input "true"
type input "75 nguyễn đình chiểu"
type input "50.000"
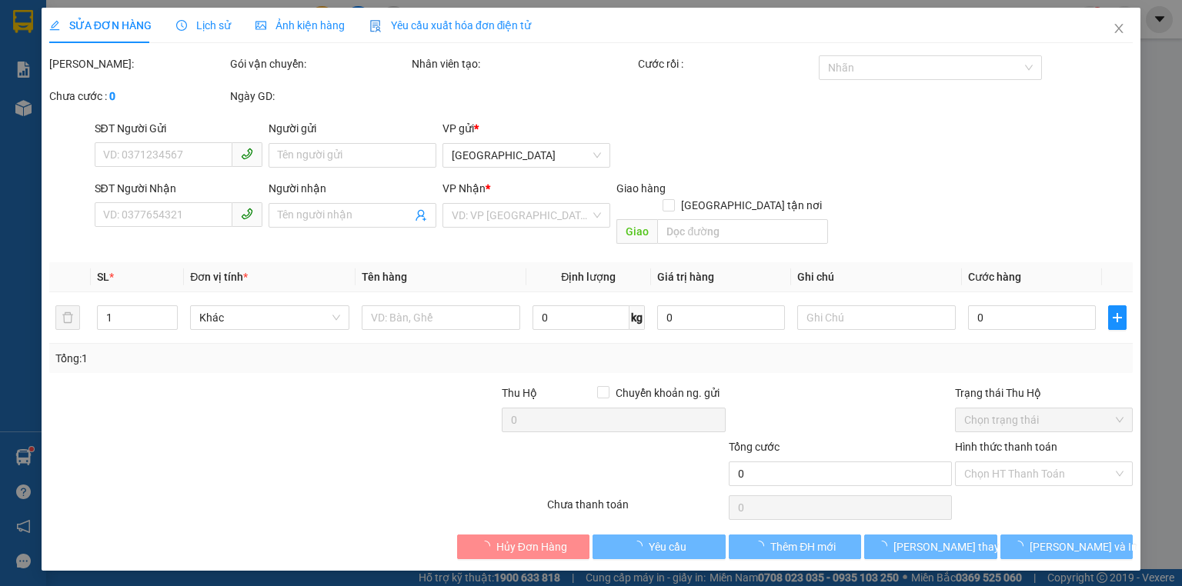
type input "50.000"
click at [289, 19] on span "Ảnh kiện hàng" at bounding box center [299, 25] width 89 height 12
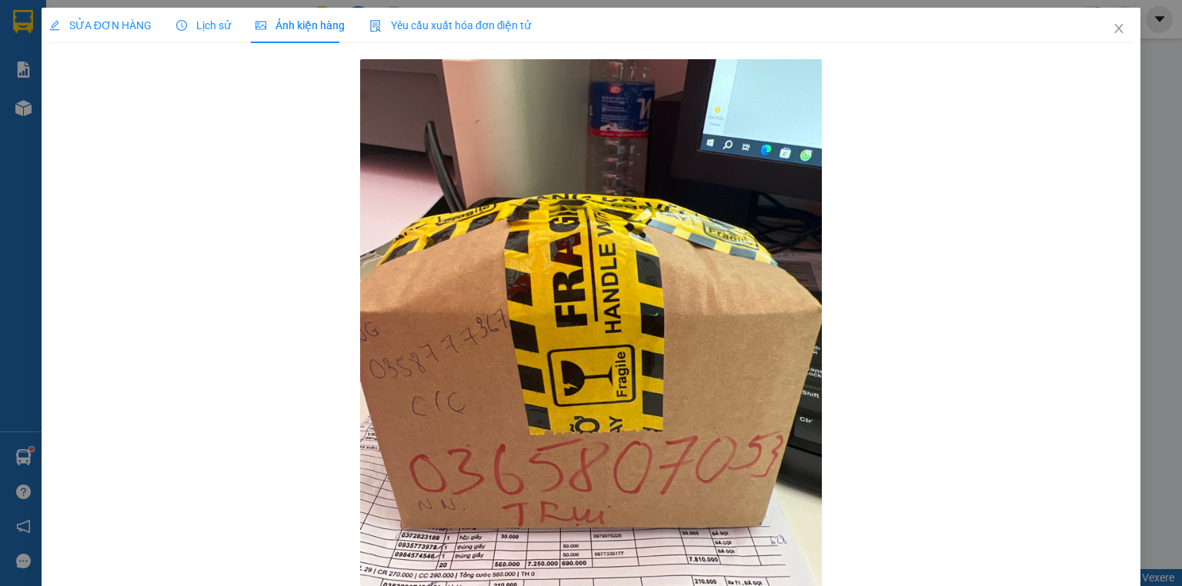
click at [135, 28] on span "SỬA ĐƠN HÀNG" at bounding box center [100, 25] width 102 height 12
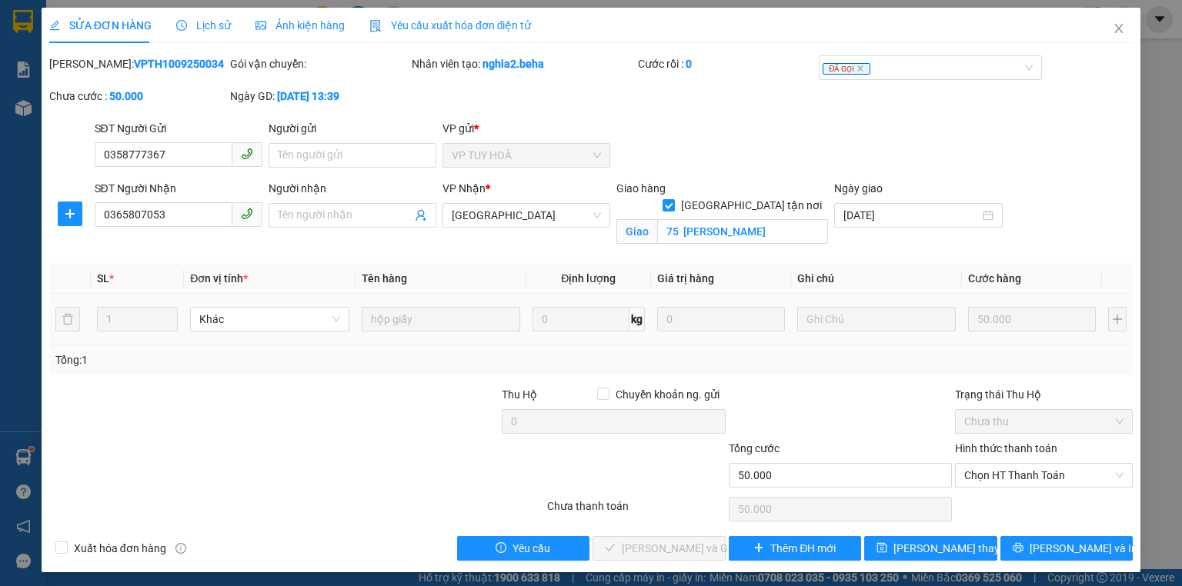
scroll to position [3, 0]
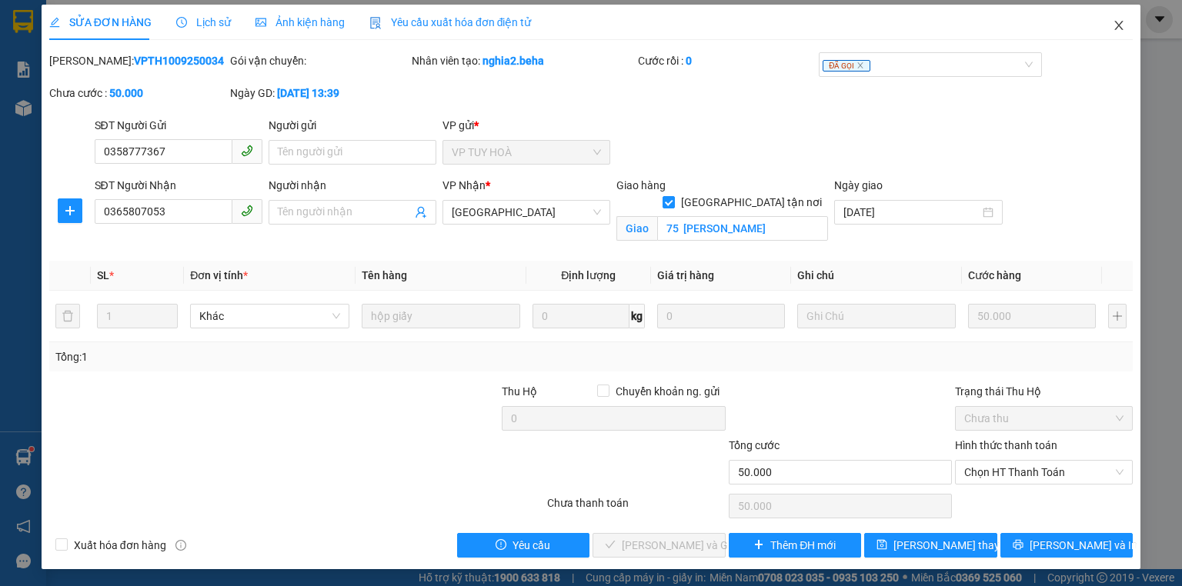
click at [1112, 22] on icon "close" at bounding box center [1118, 25] width 12 height 12
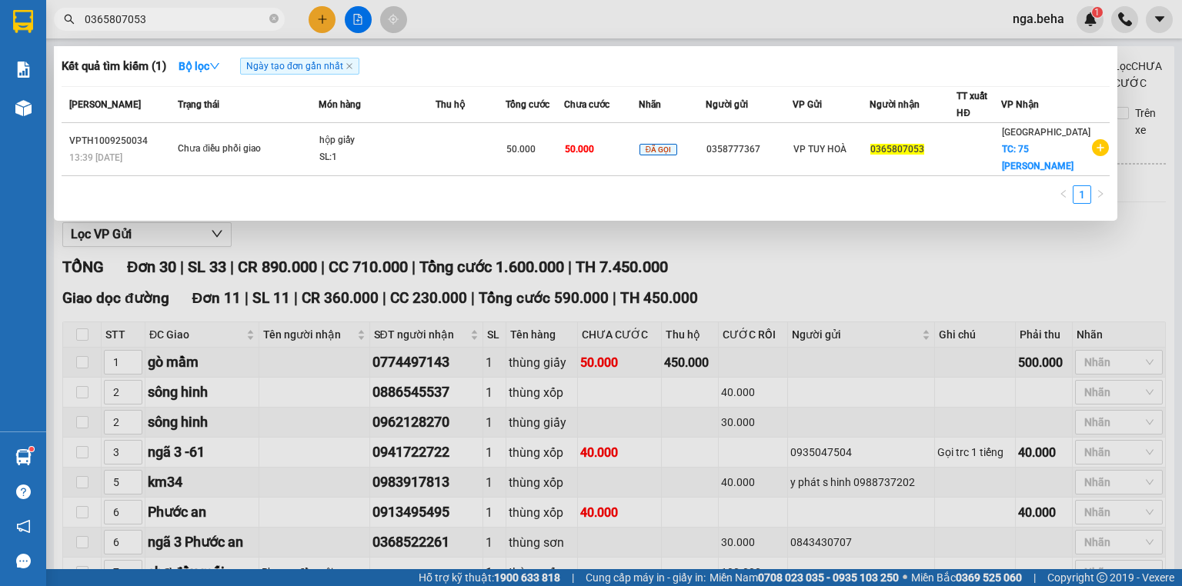
click at [192, 14] on input "0365807053" at bounding box center [176, 19] width 182 height 17
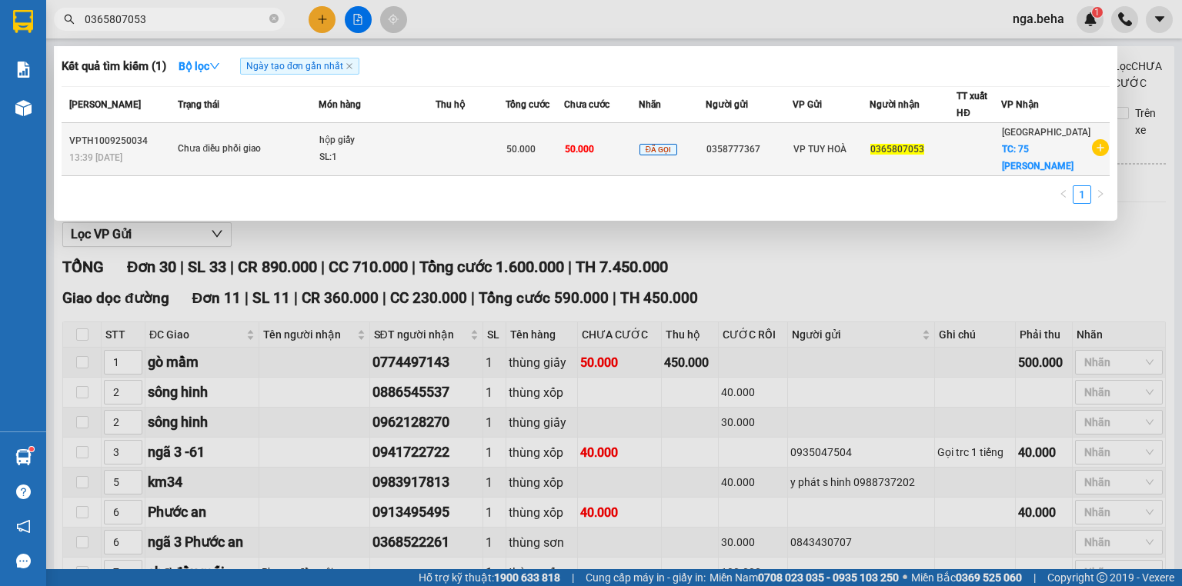
click at [698, 157] on td "ĐÃ GỌI" at bounding box center [671, 149] width 67 height 53
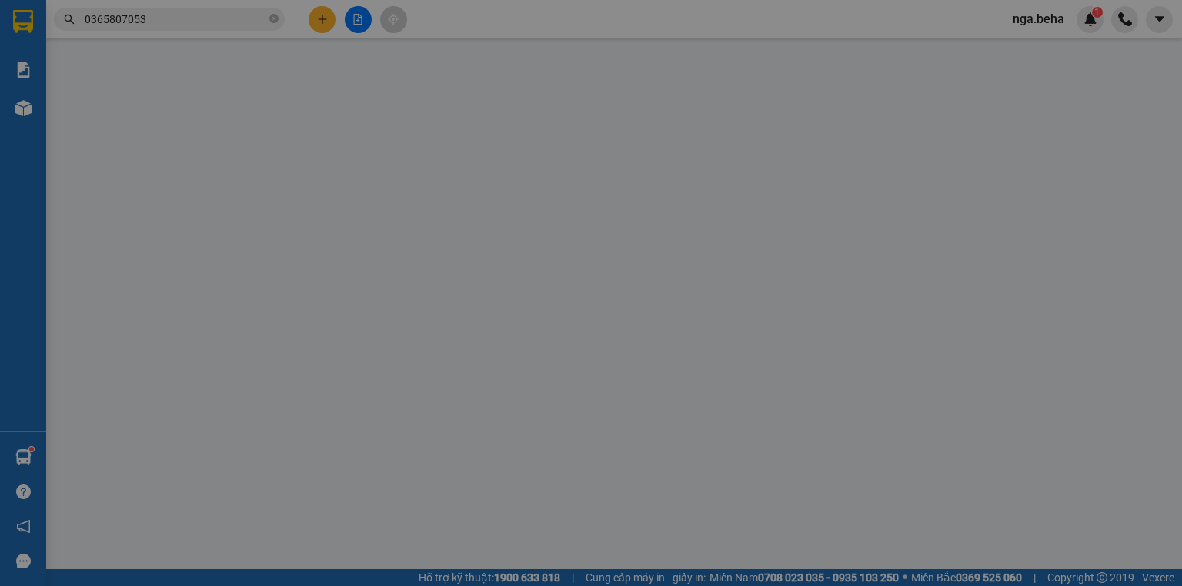
type input "0358777367"
type input "0365807053"
checkbox input "true"
type input "75 nguyễn đình chiểu"
type input "50.000"
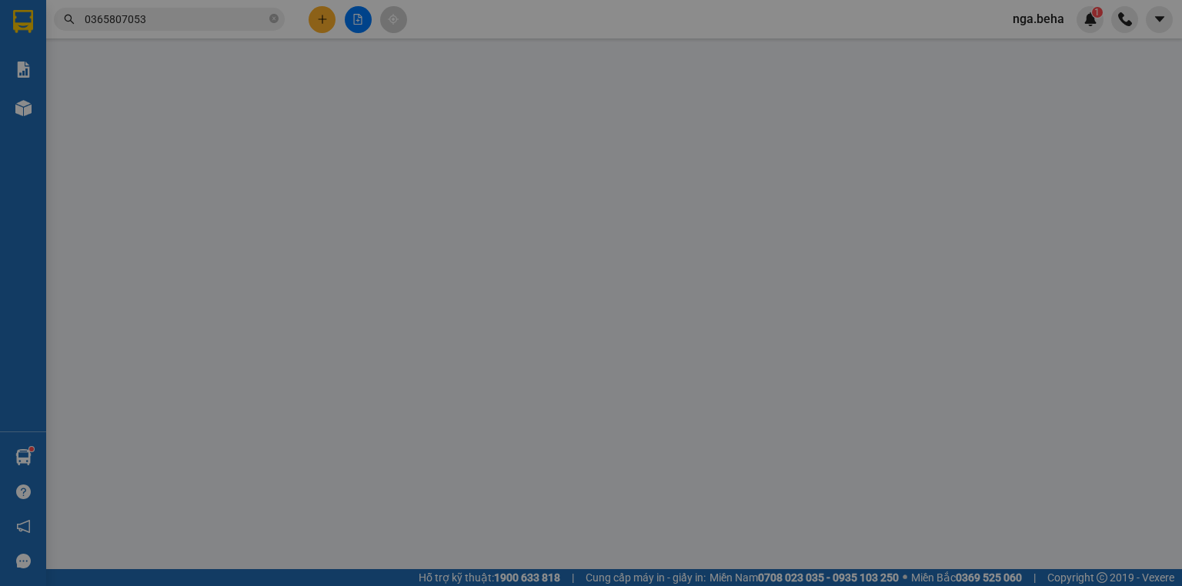
type input "50.000"
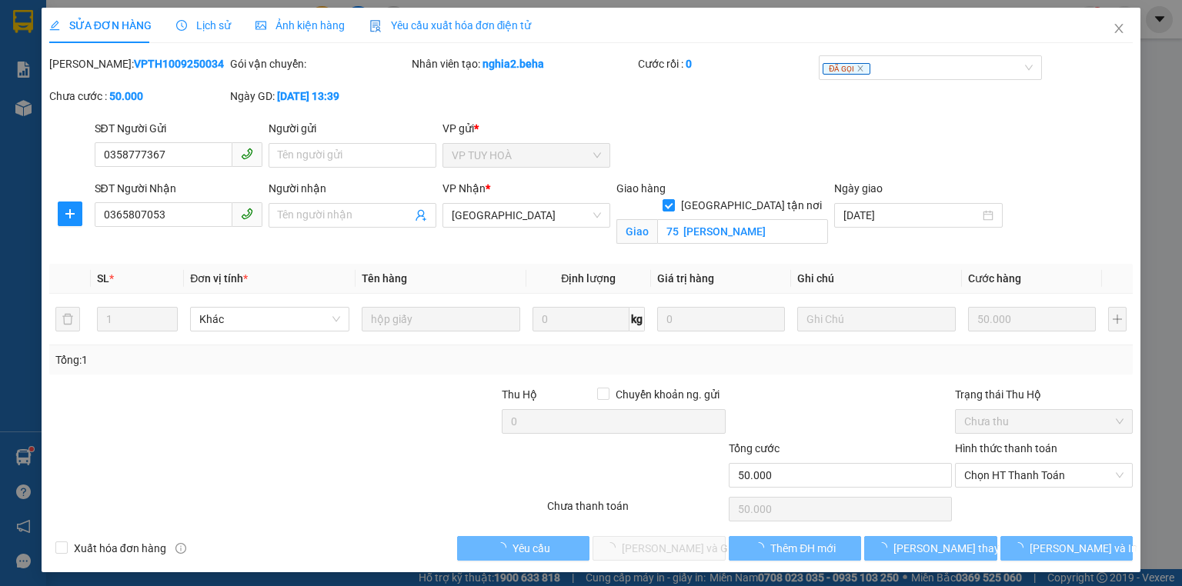
click at [286, 26] on span "Ảnh kiện hàng" at bounding box center [299, 25] width 89 height 12
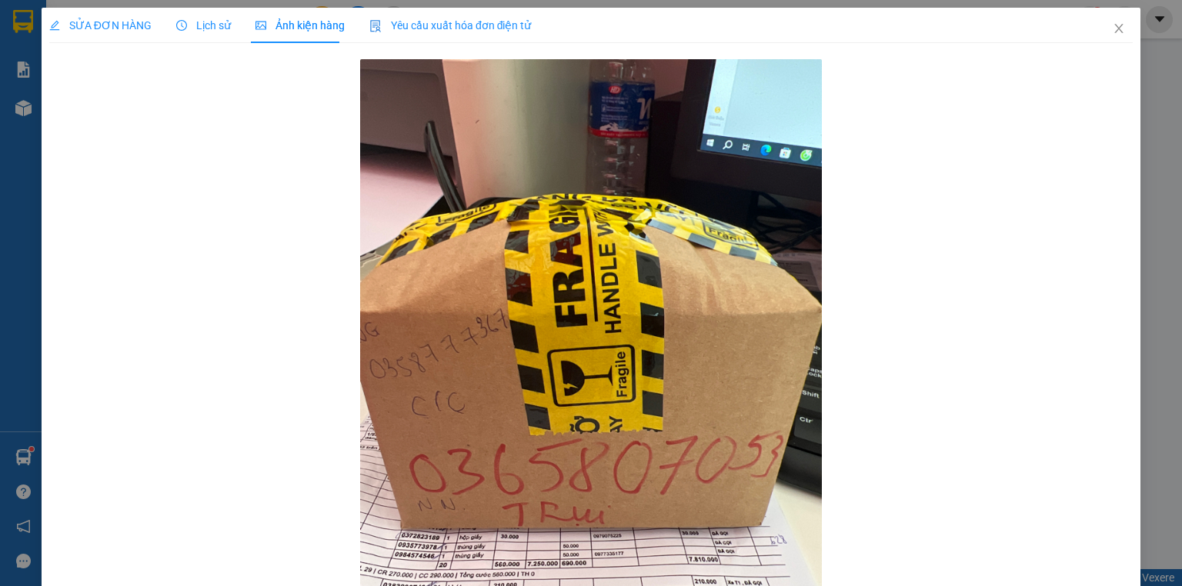
click at [111, 22] on span "SỬA ĐƠN HÀNG" at bounding box center [100, 25] width 102 height 12
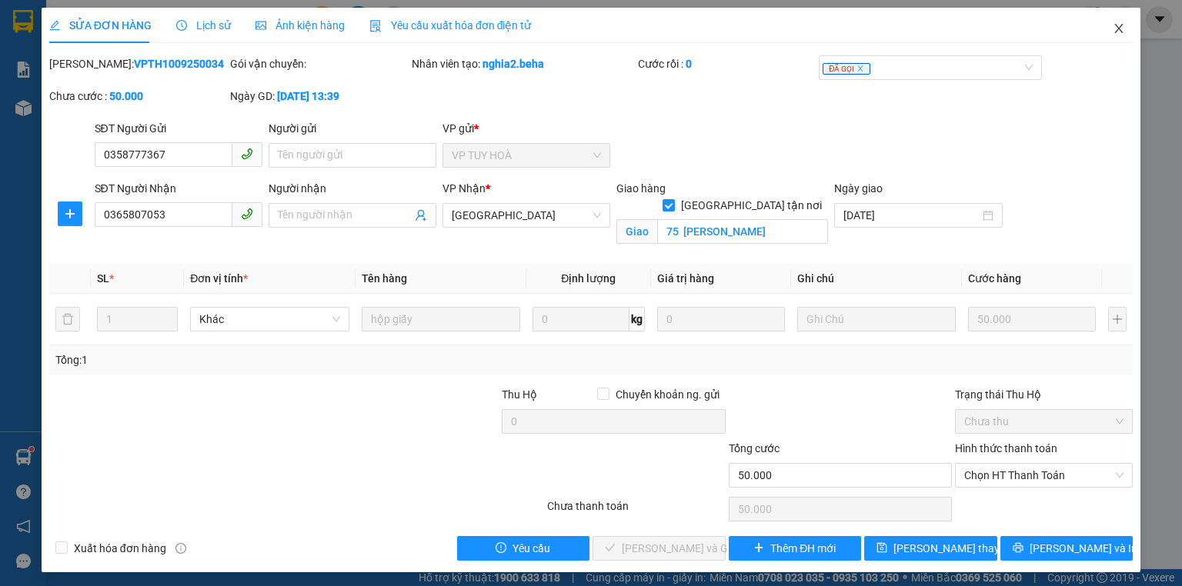
click at [1112, 23] on icon "close" at bounding box center [1118, 28] width 12 height 12
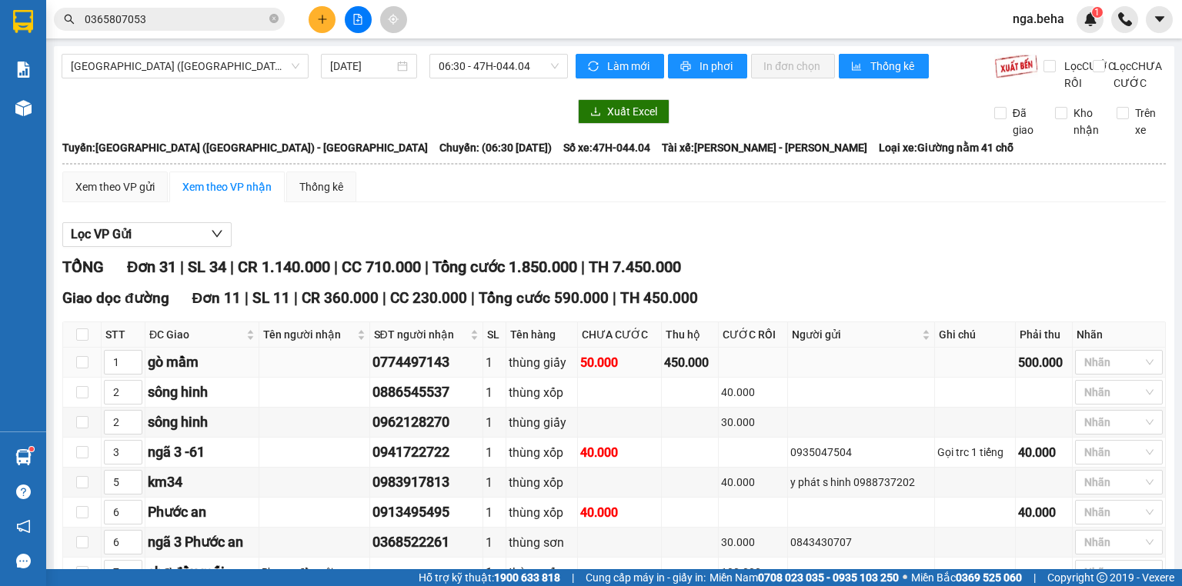
click at [425, 372] on div "0774497143" at bounding box center [426, 363] width 108 height 22
copy div "0774497143"
click at [207, 73] on span "[GEOGRAPHIC_DATA] ([GEOGRAPHIC_DATA]) - [GEOGRAPHIC_DATA]" at bounding box center [185, 66] width 228 height 23
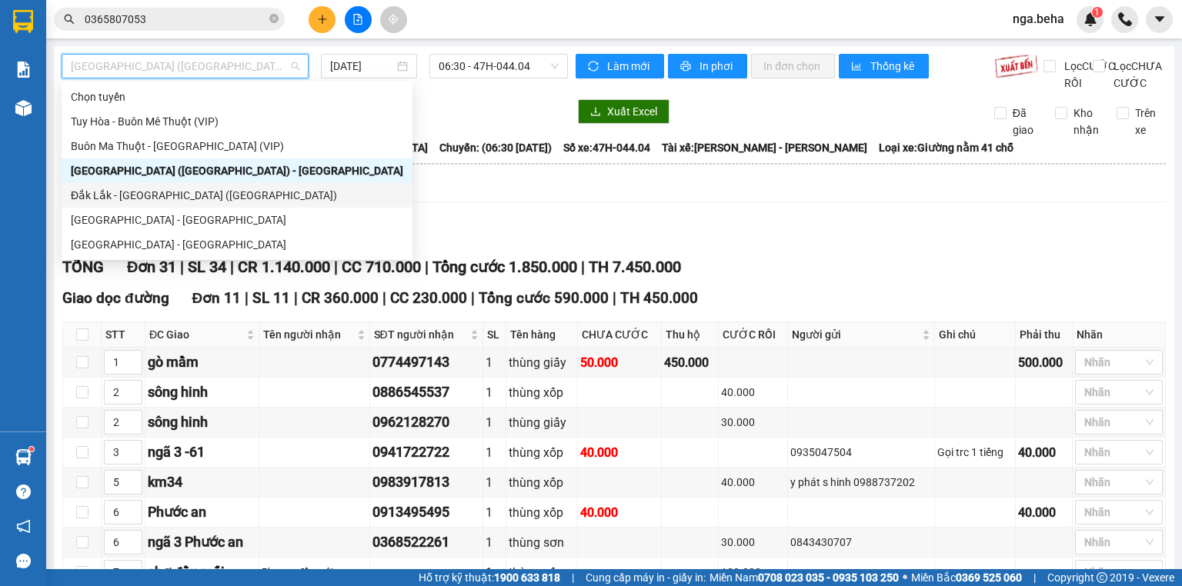
click at [200, 198] on div "Đắk Lắk - [GEOGRAPHIC_DATA] ([GEOGRAPHIC_DATA])" at bounding box center [237, 195] width 332 height 17
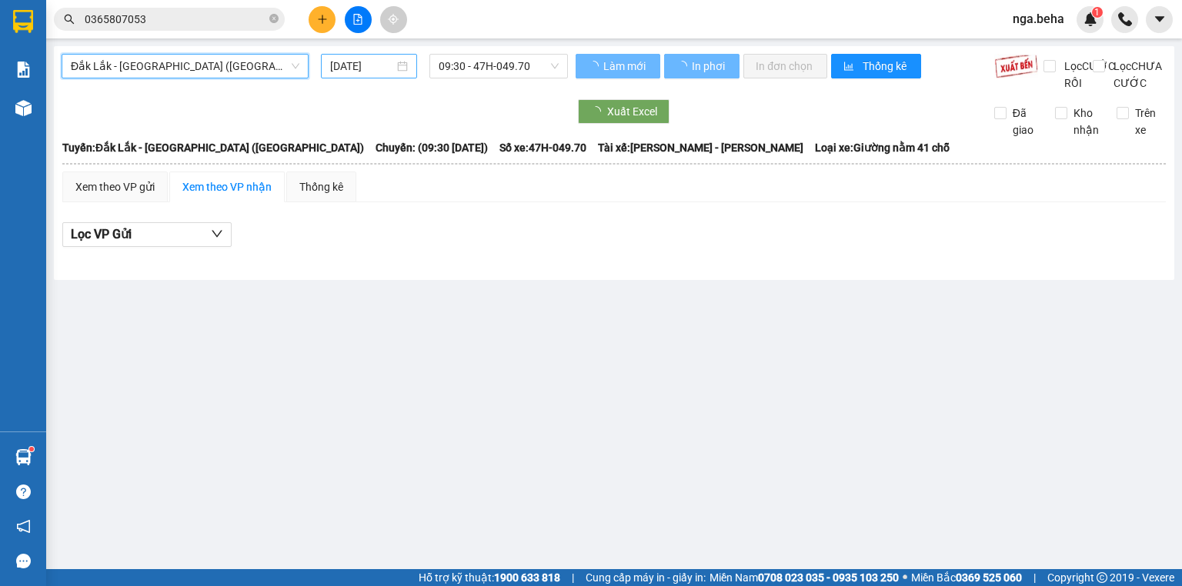
click at [393, 65] on input "[DATE]" at bounding box center [361, 66] width 63 height 17
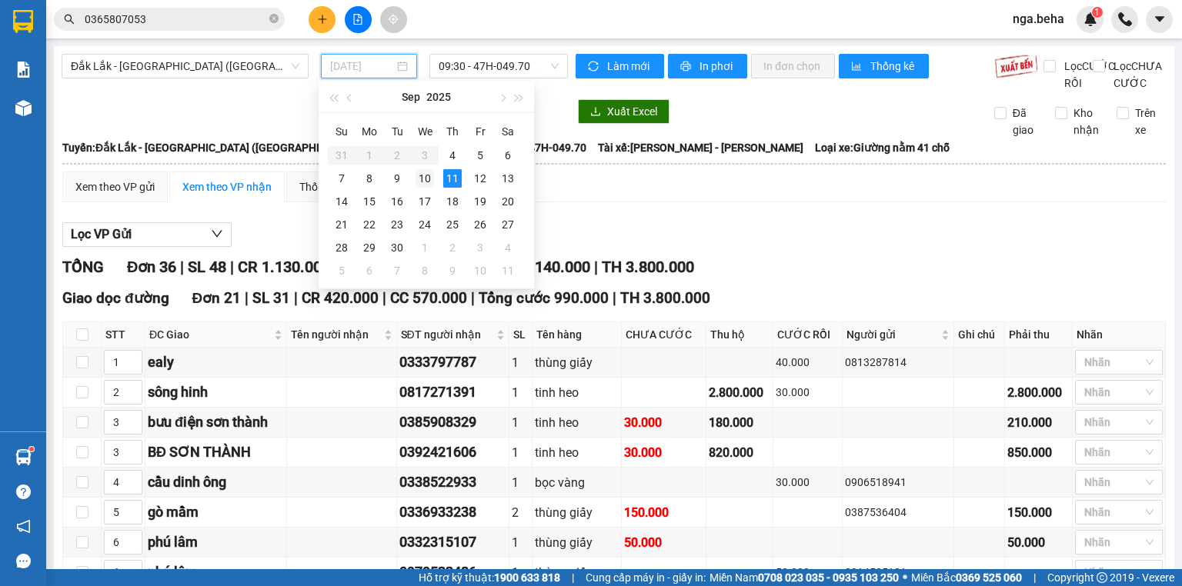
click at [427, 180] on div "10" at bounding box center [424, 178] width 18 height 18
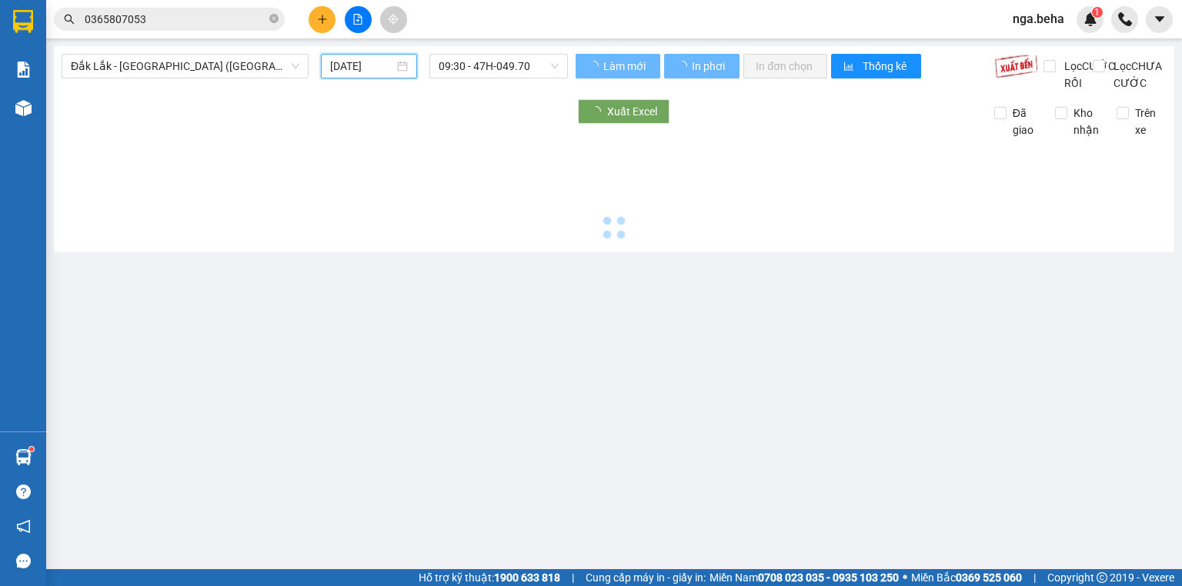
type input "[DATE]"
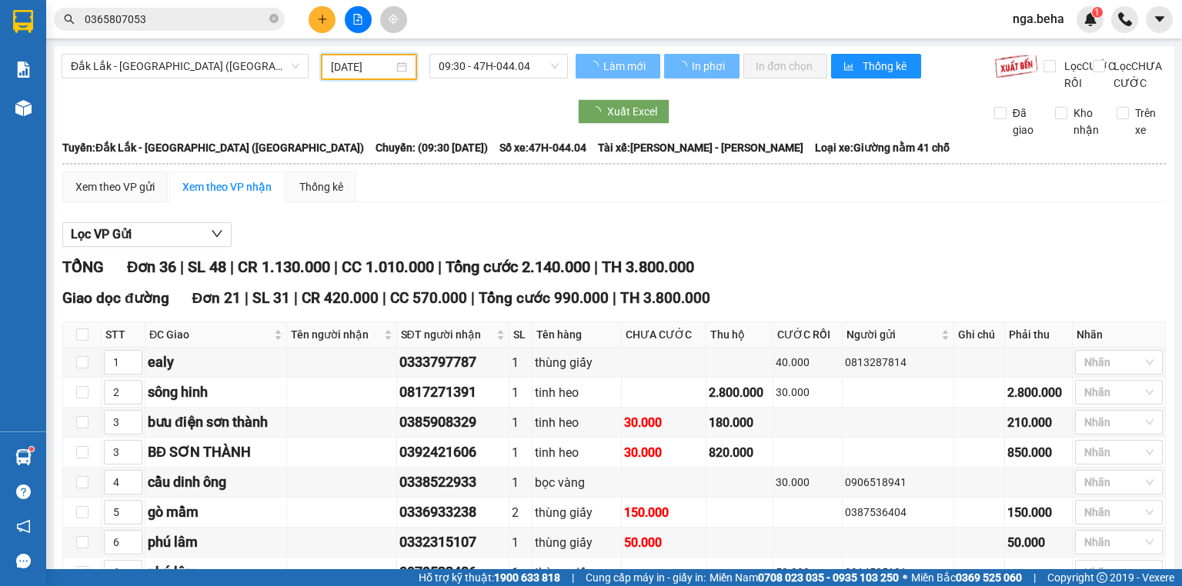
scroll to position [308, 0]
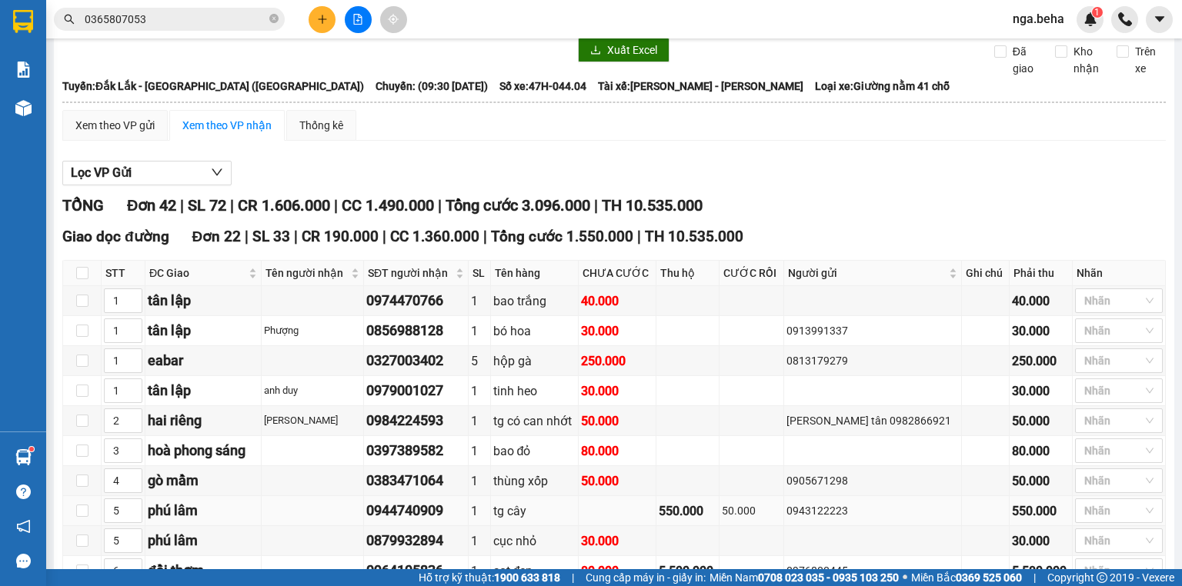
scroll to position [308, 0]
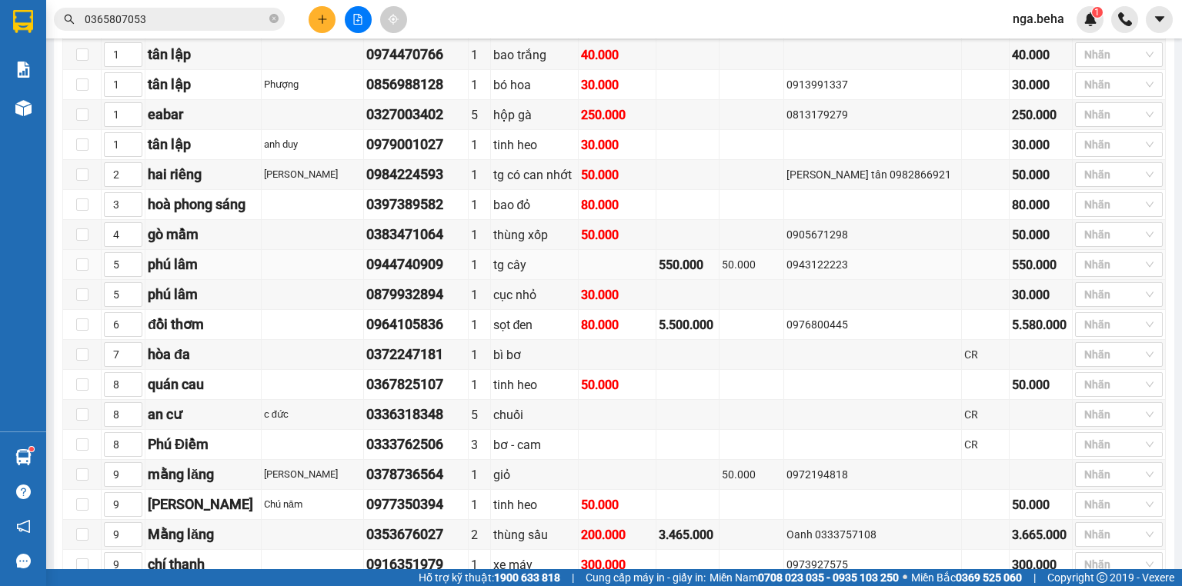
click at [837, 273] on div "0943122223" at bounding box center [872, 264] width 173 height 17
copy div "0943122223"
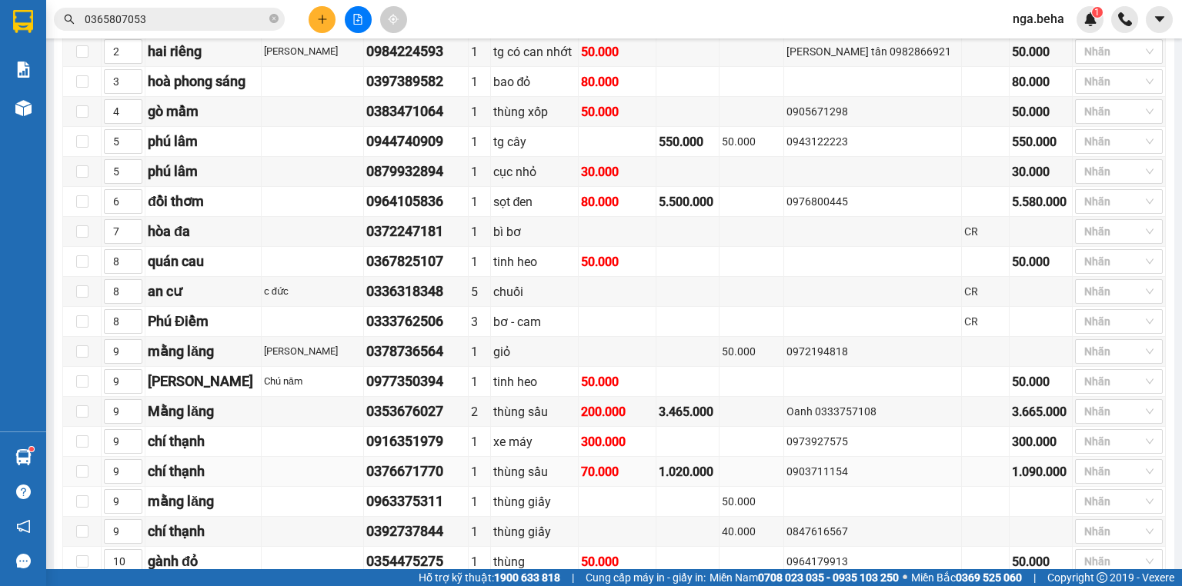
click at [837, 475] on div "0903711154" at bounding box center [872, 471] width 173 height 17
copy div "0903711154"
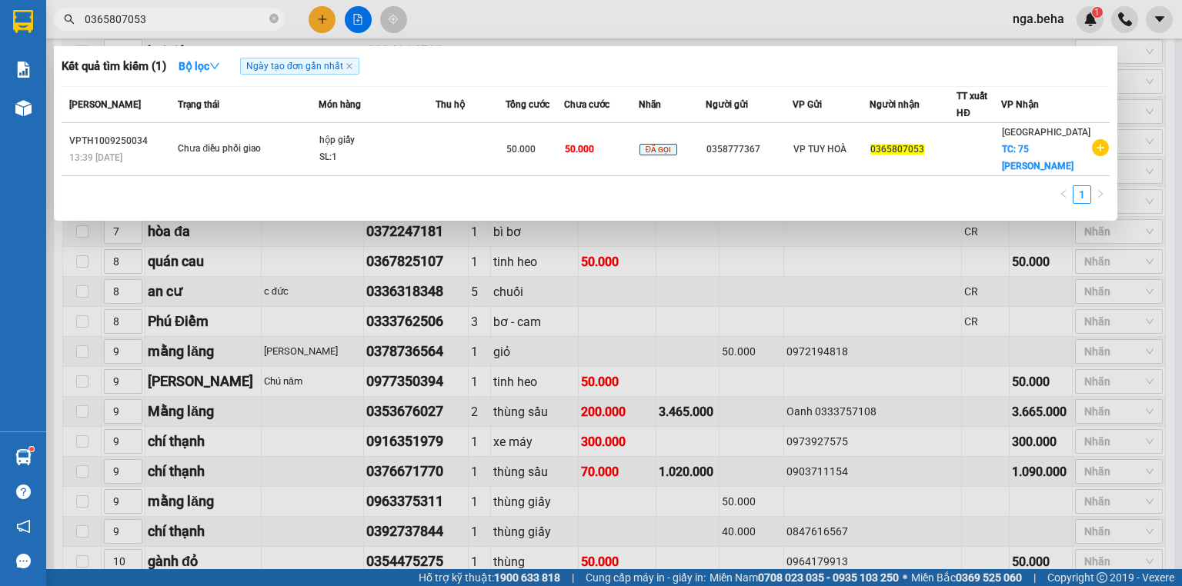
click at [209, 15] on input "0365807053" at bounding box center [176, 19] width 182 height 17
paste input "842305079"
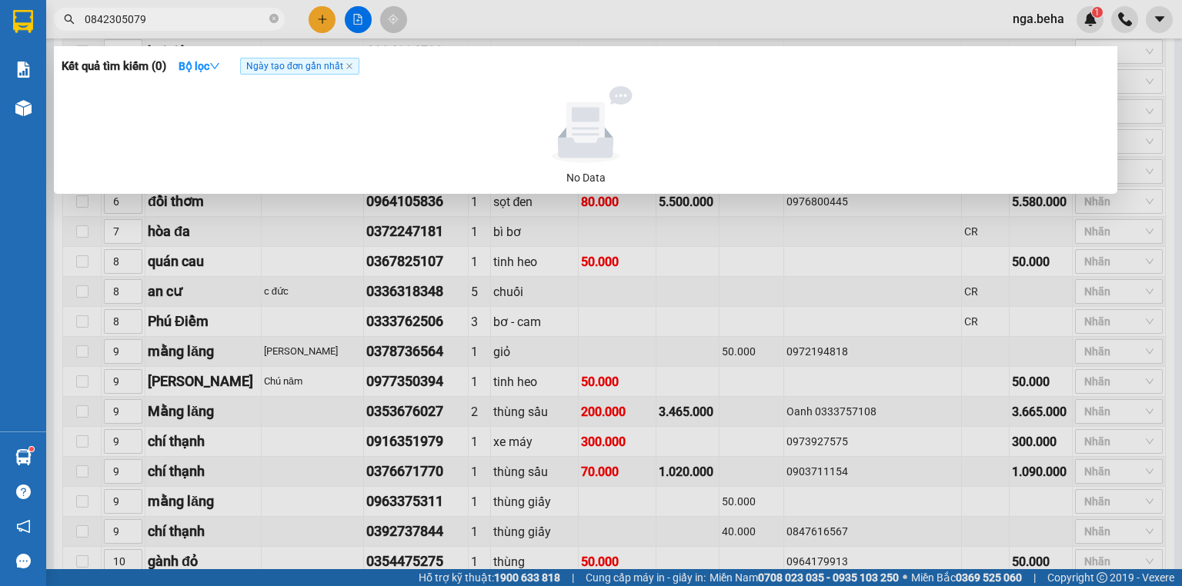
click at [222, 19] on input "0842305079" at bounding box center [176, 19] width 182 height 17
type input "5"
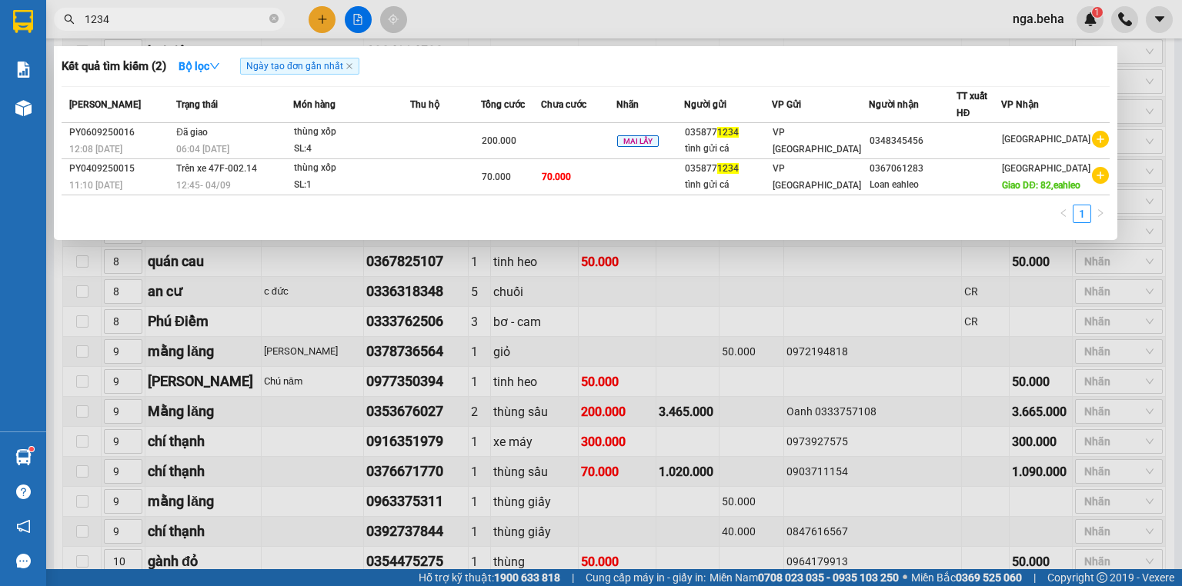
click at [168, 25] on input "1234" at bounding box center [176, 19] width 182 height 17
paste input "081686677"
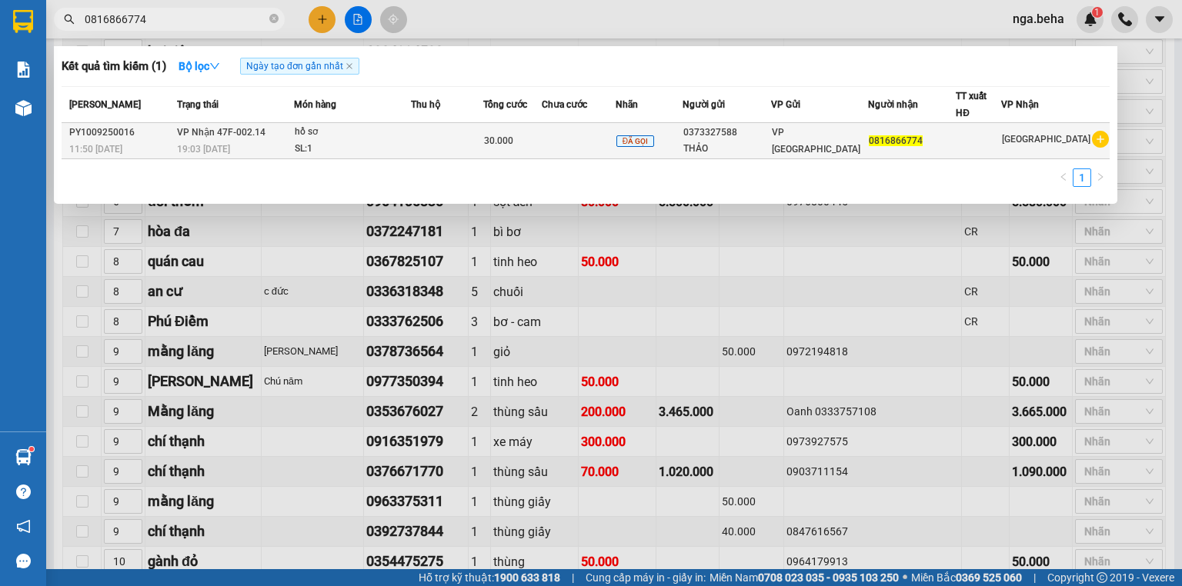
type input "0816866774"
click at [570, 132] on td at bounding box center [579, 141] width 74 height 36
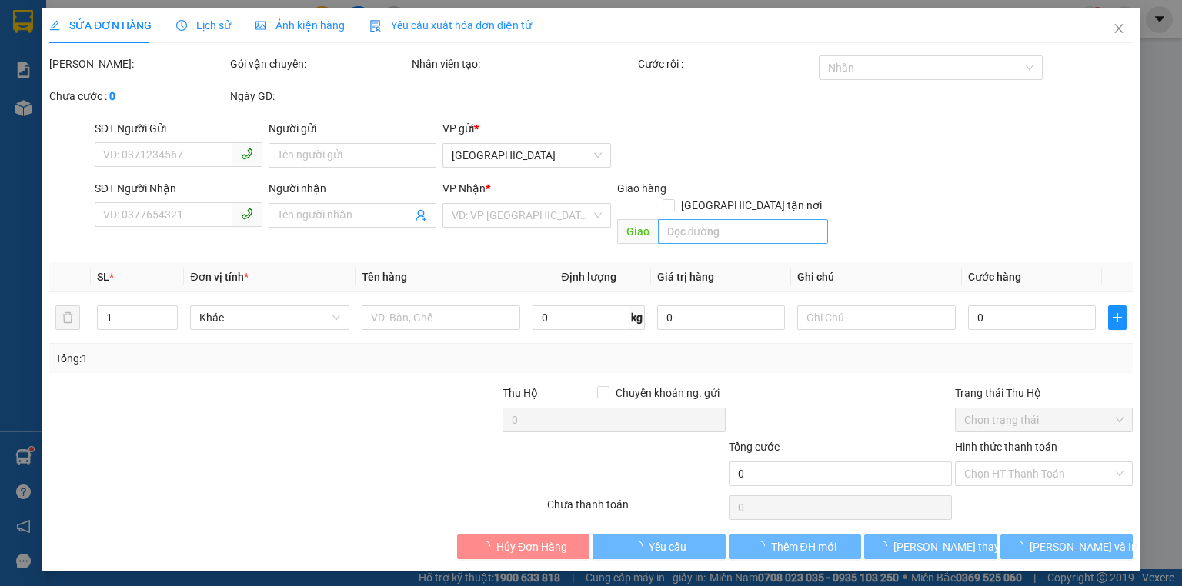
type input "0373327588"
type input "THẢO"
type input "0816866774"
type input "30.000"
type input "0"
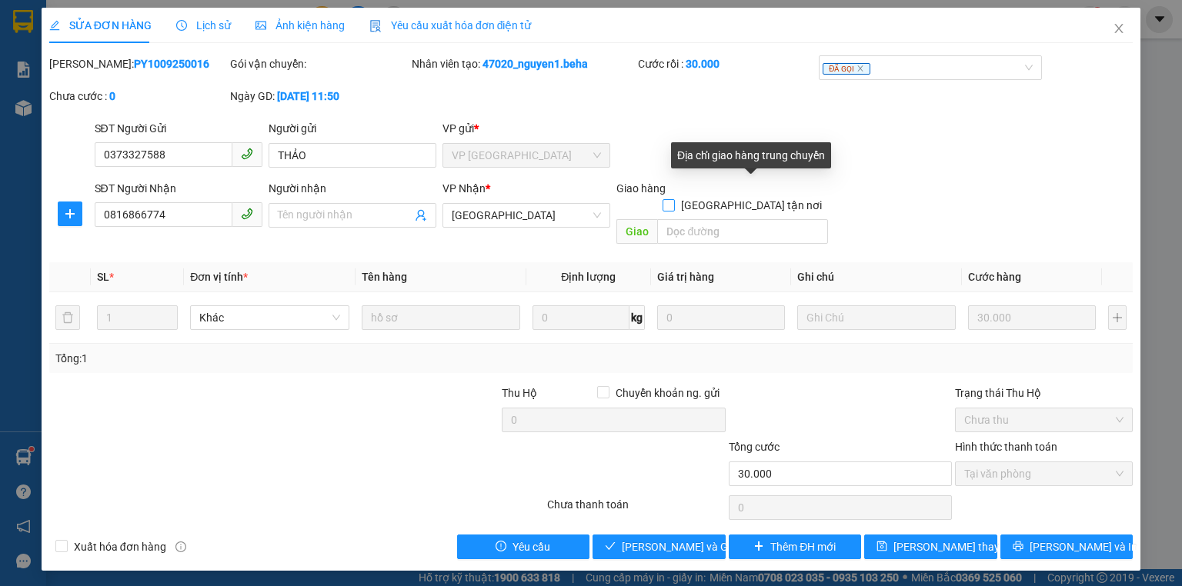
click at [673, 199] on input "[GEOGRAPHIC_DATA] tận nơi" at bounding box center [667, 204] width 11 height 11
checkbox input "true"
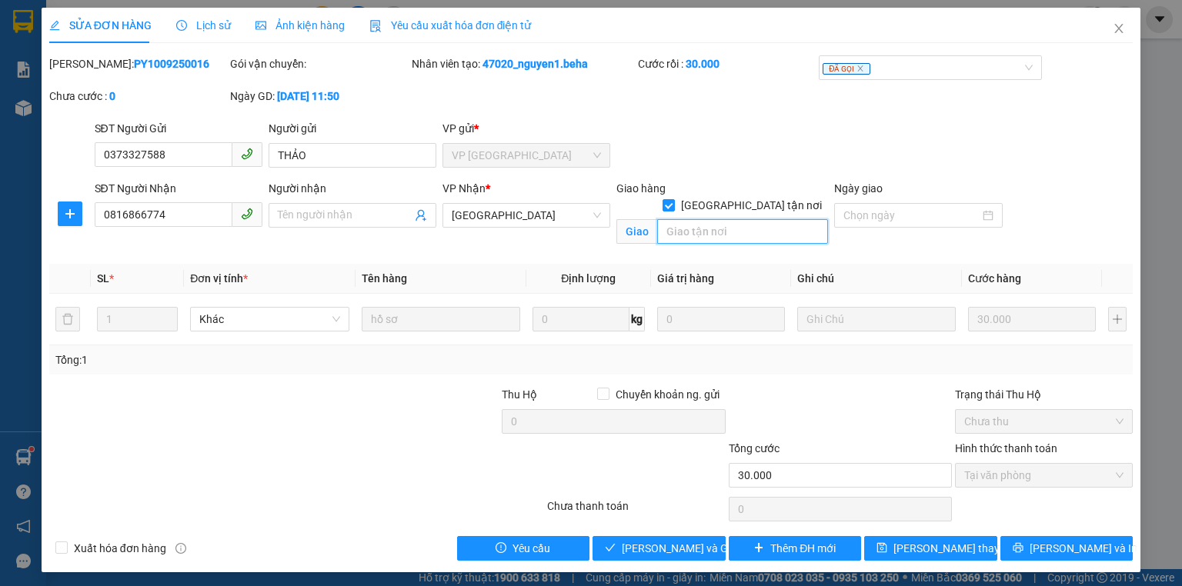
click at [735, 219] on input "search" at bounding box center [742, 231] width 171 height 25
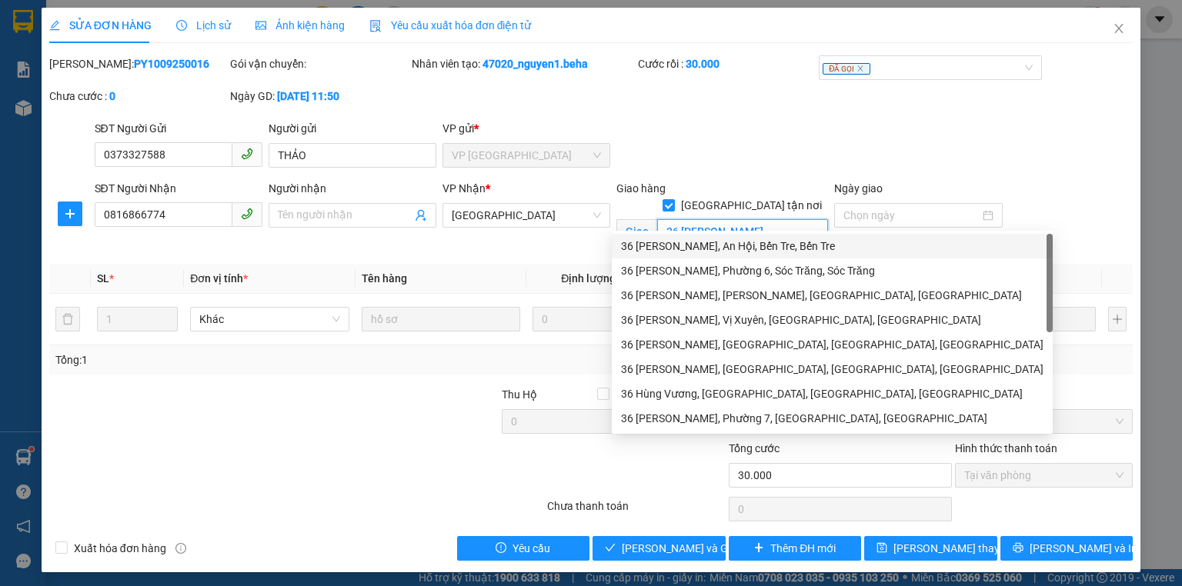
type input "36 hùng vương"
click at [292, 32] on span "Ảnh kiện hàng" at bounding box center [299, 25] width 89 height 12
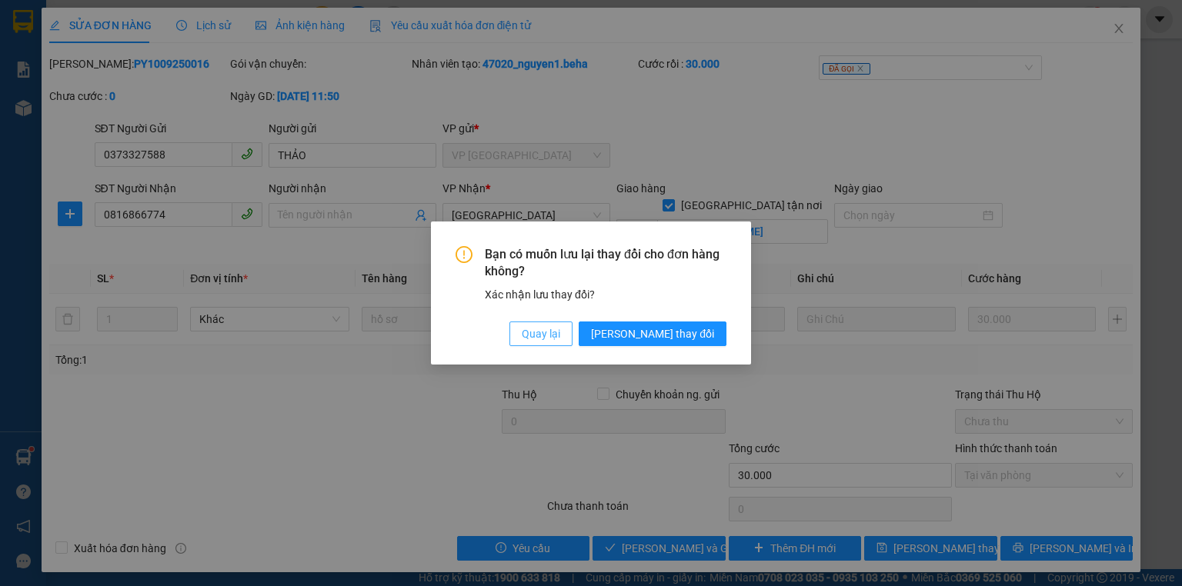
click at [560, 338] on span "Quay lại" at bounding box center [541, 333] width 38 height 17
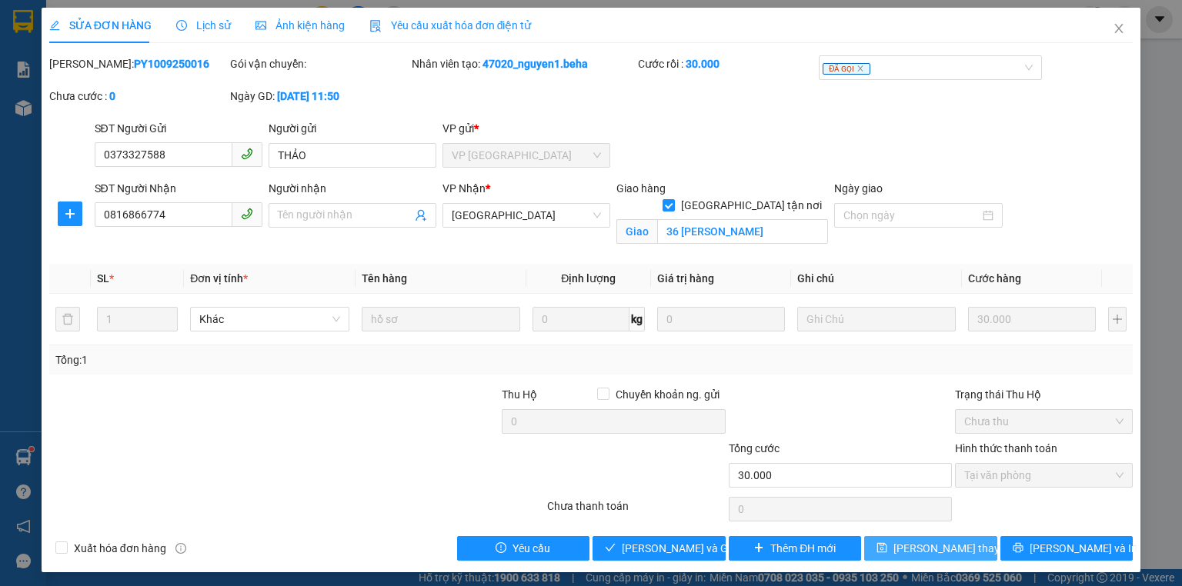
click at [943, 554] on span "[PERSON_NAME] thay đổi" at bounding box center [954, 548] width 123 height 17
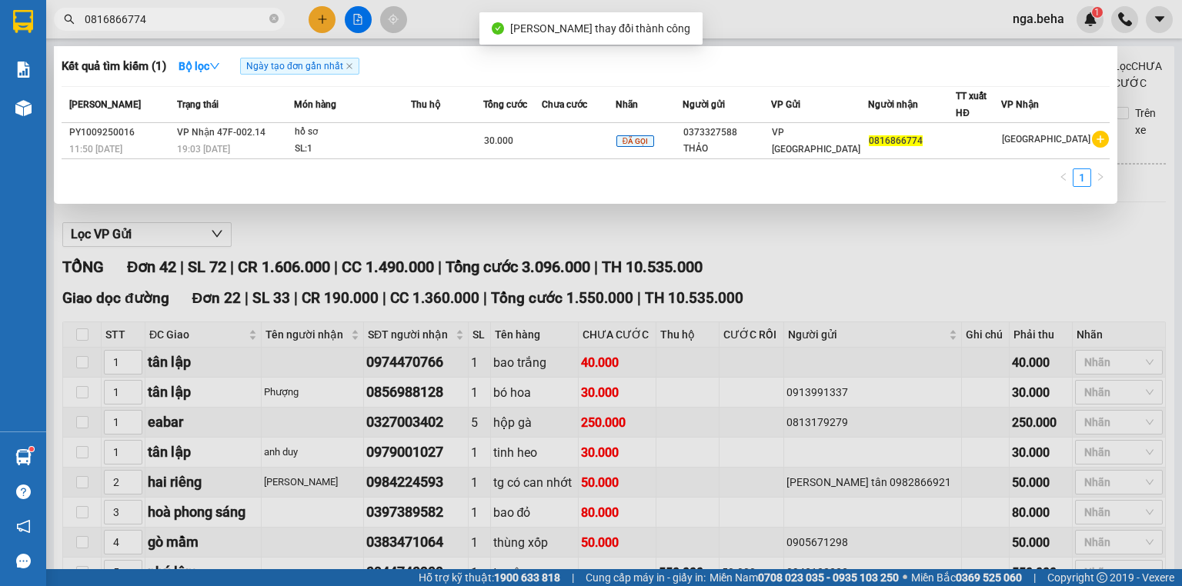
click at [156, 9] on span "0816866774" at bounding box center [169, 19] width 231 height 23
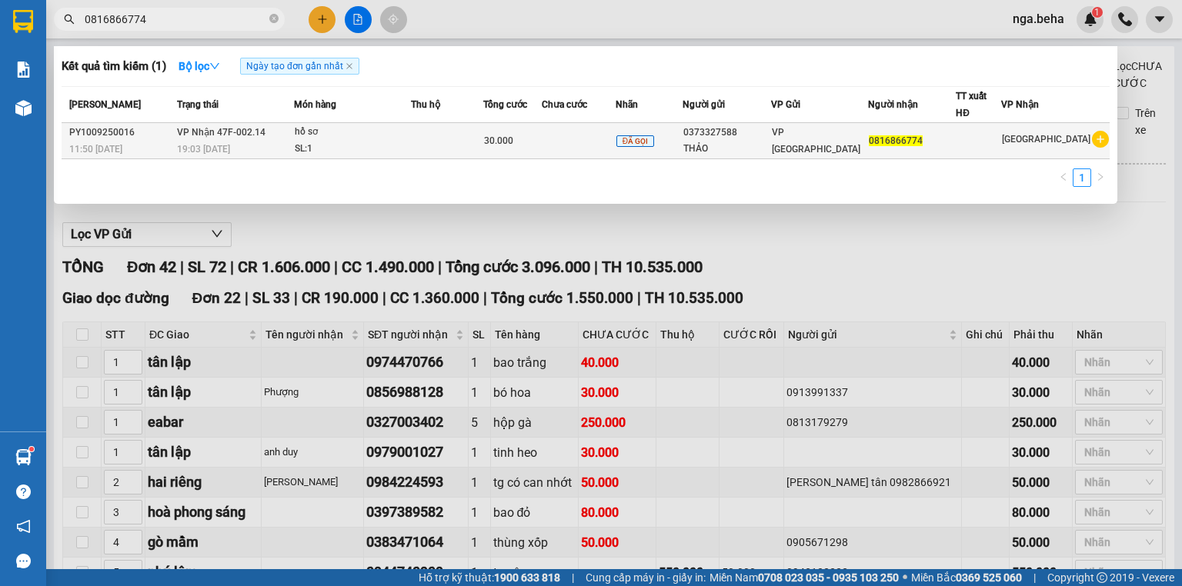
click at [336, 148] on div "SL: 1" at bounding box center [352, 149] width 115 height 17
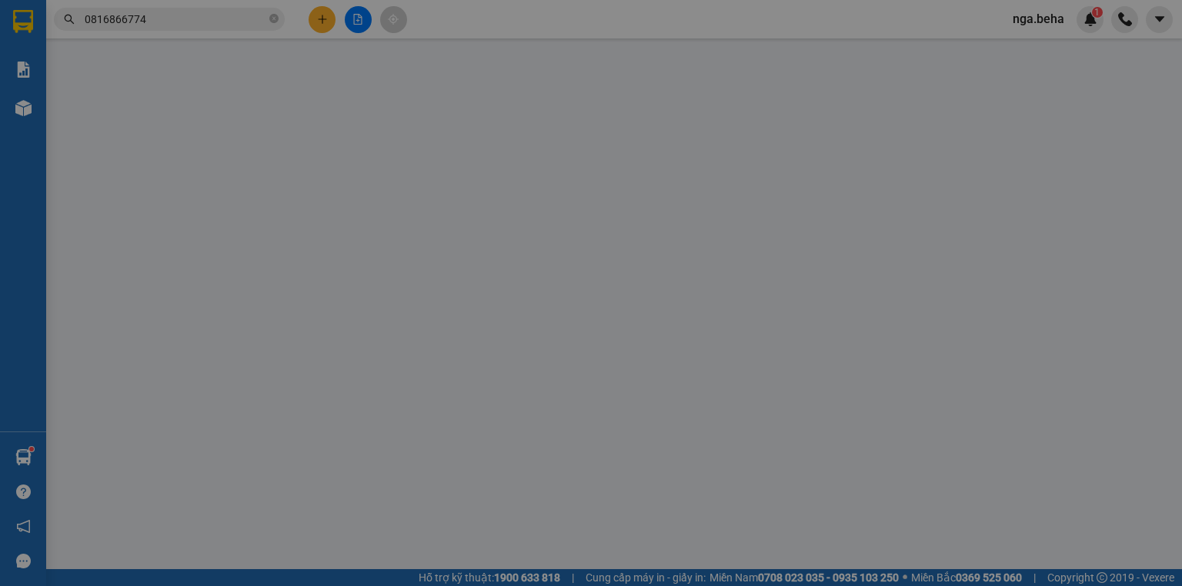
type input "0373327588"
type input "THẢO"
type input "0816866774"
checkbox input "true"
type input "36 hùng vương"
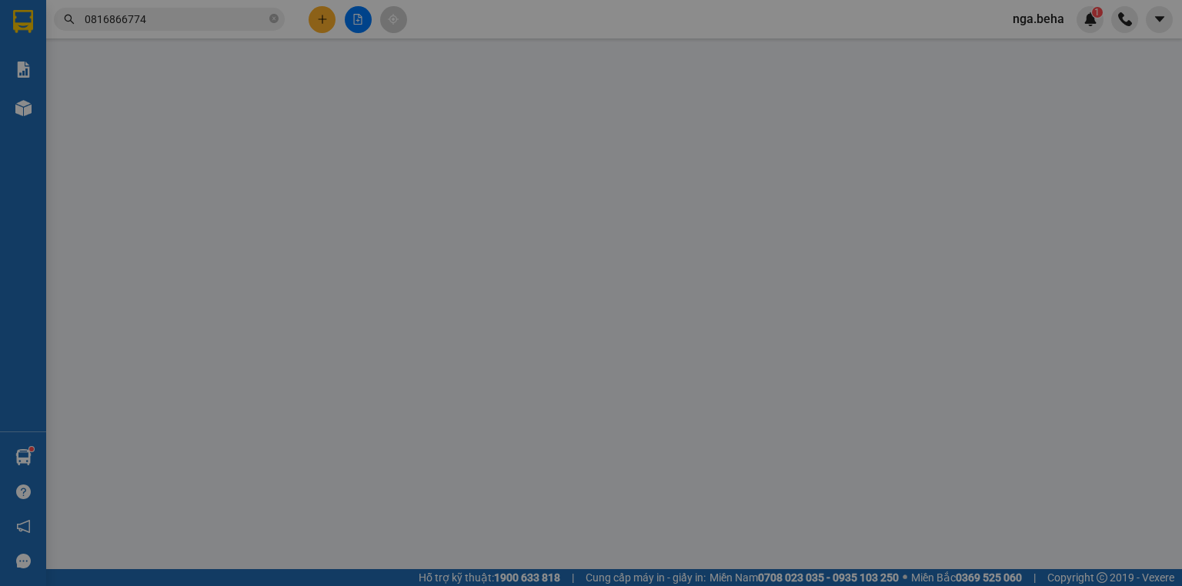
type input "30.000"
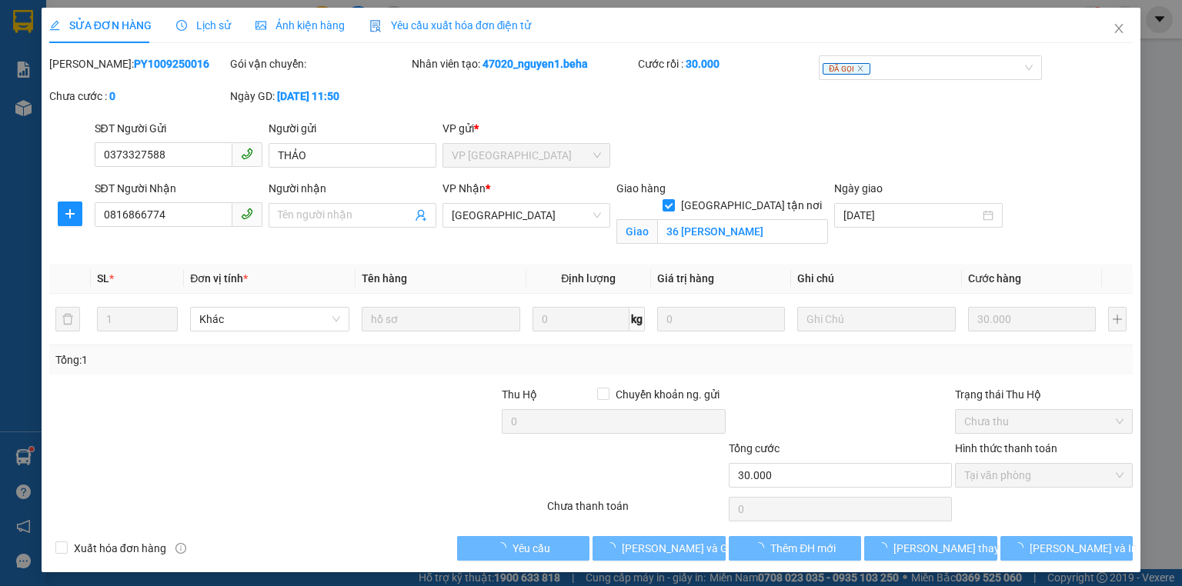
click at [312, 30] on span "Ảnh kiện hàng" at bounding box center [299, 25] width 89 height 12
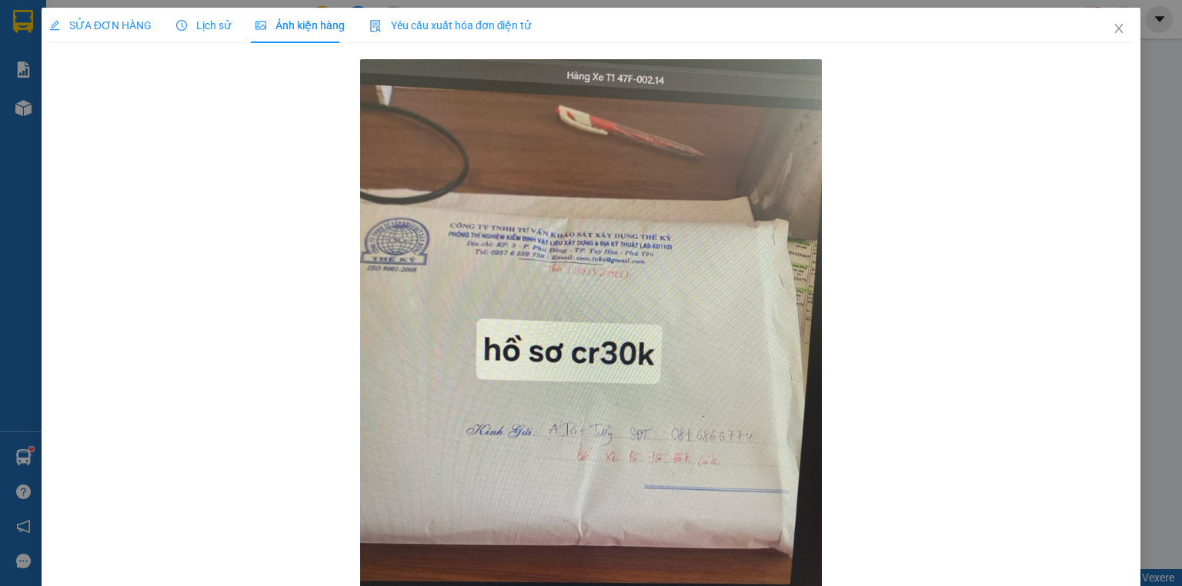
drag, startPoint x: 343, startPoint y: 177, endPoint x: 295, endPoint y: 171, distance: 48.1
click at [343, 177] on div at bounding box center [590, 367] width 1083 height 624
click at [1112, 32] on icon "close" at bounding box center [1118, 28] width 12 height 12
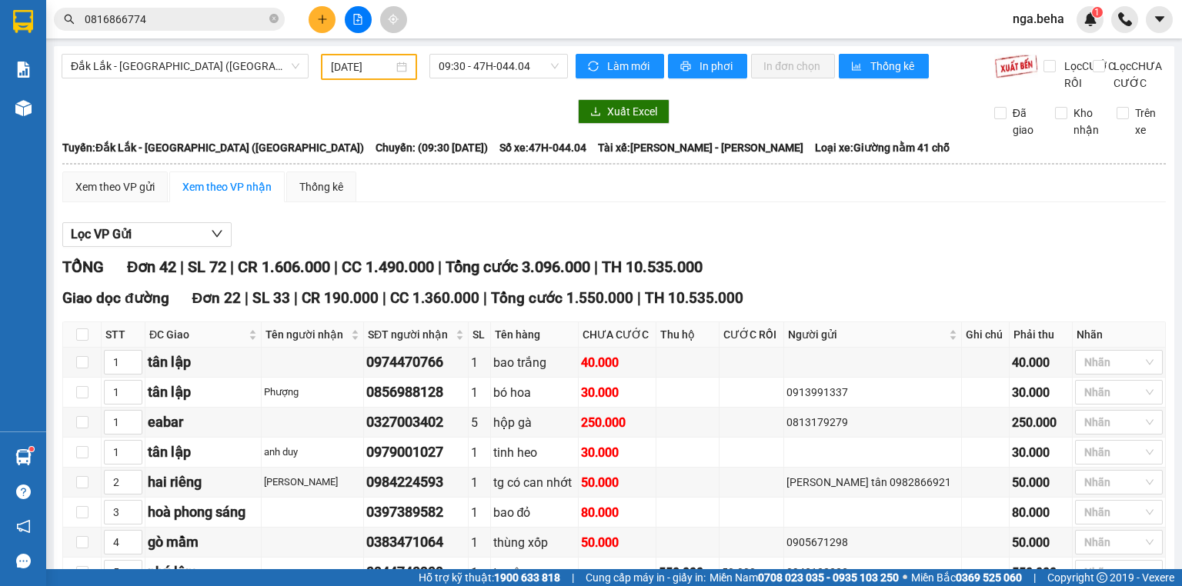
click at [220, 24] on input "0816866774" at bounding box center [176, 19] width 182 height 17
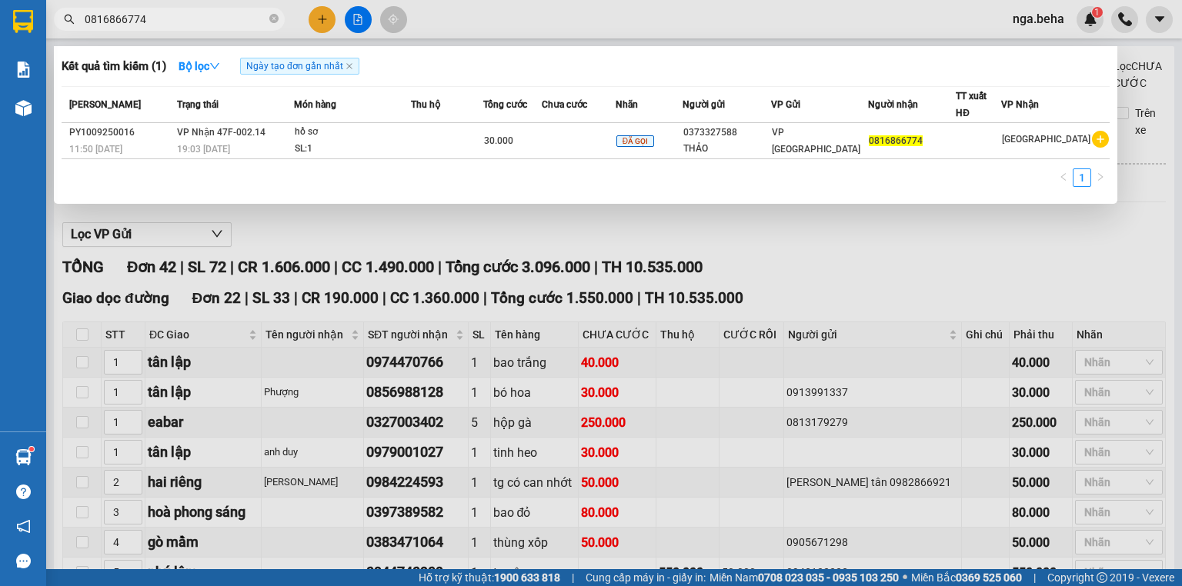
click at [220, 24] on input "0816866774" at bounding box center [176, 19] width 182 height 17
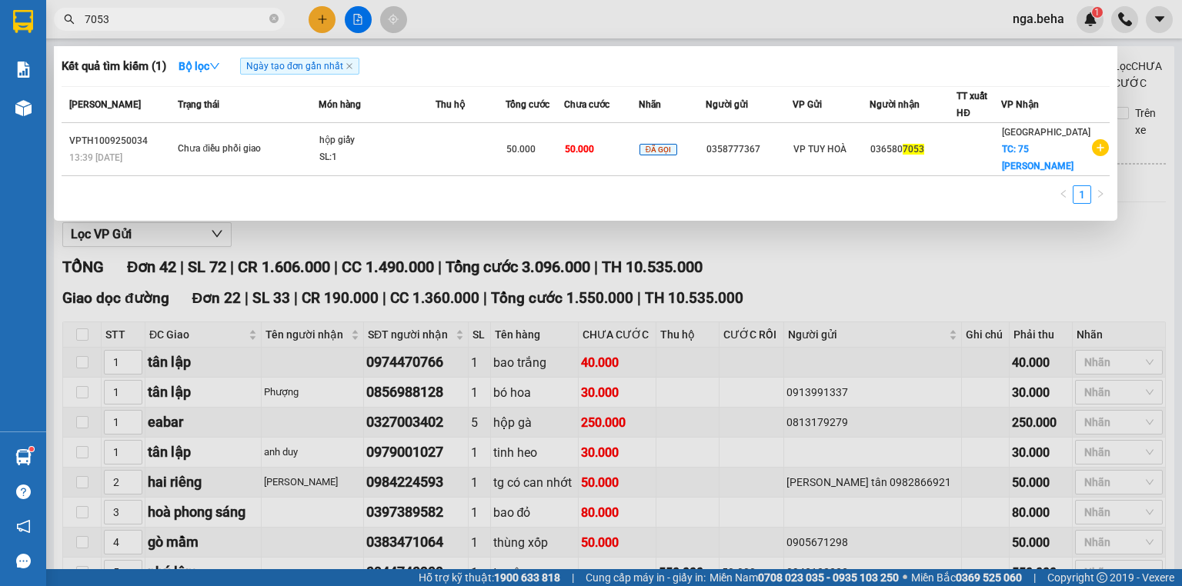
click at [188, 19] on input "7053" at bounding box center [176, 19] width 182 height 17
paste input "0911151626"
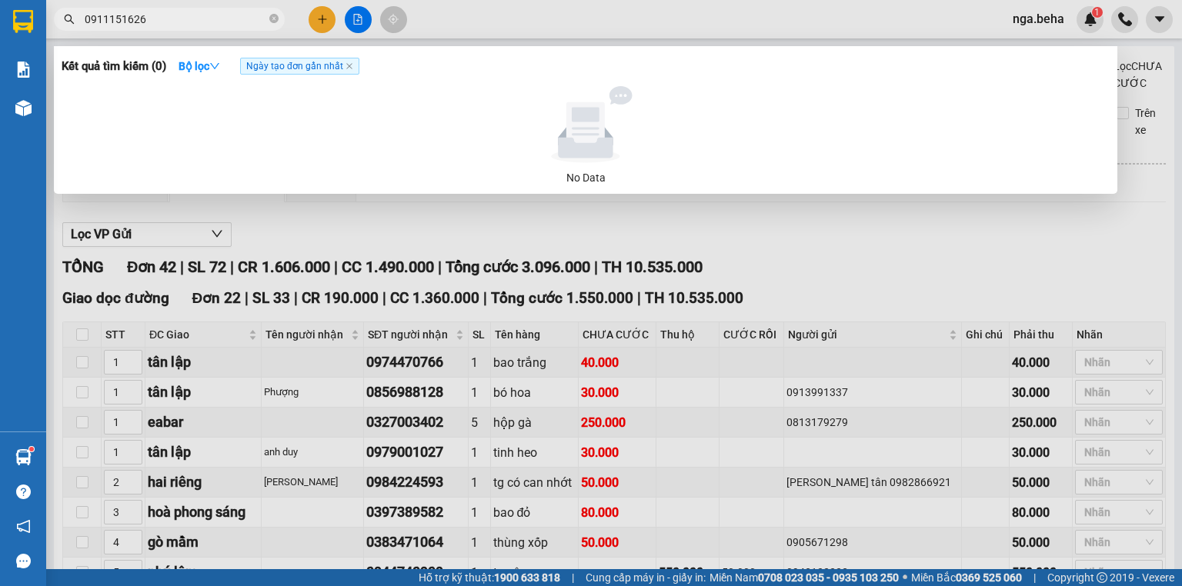
type input "0911151626"
click at [375, 239] on div at bounding box center [591, 293] width 1182 height 586
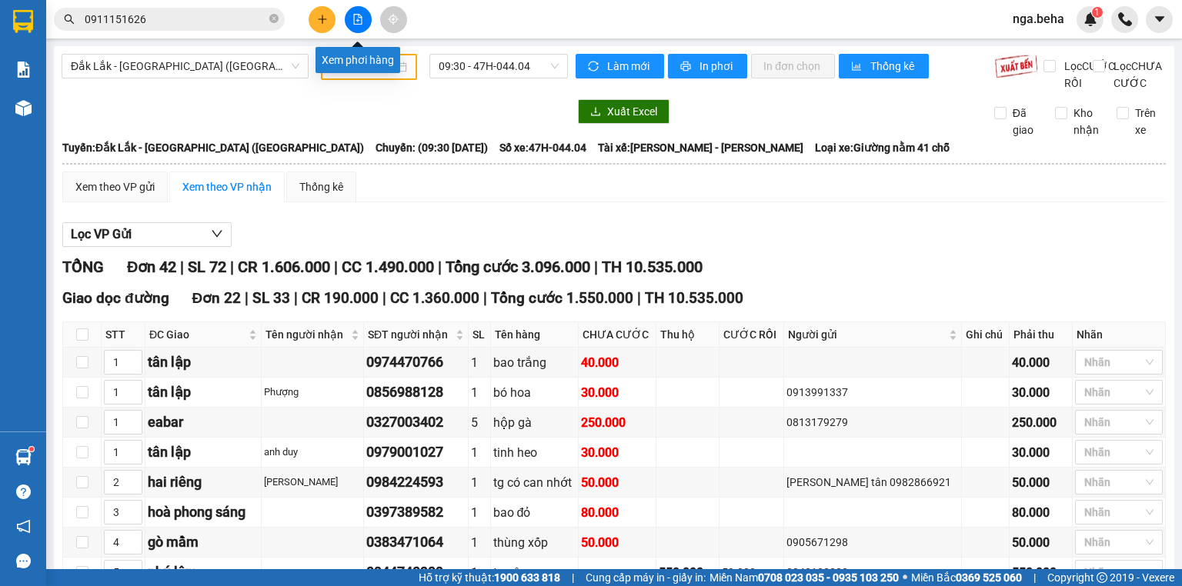
click at [357, 14] on icon "file-add" at bounding box center [357, 19] width 11 height 11
click at [163, 71] on span "Đắk Lắk - [GEOGRAPHIC_DATA] ([GEOGRAPHIC_DATA])" at bounding box center [185, 66] width 228 height 23
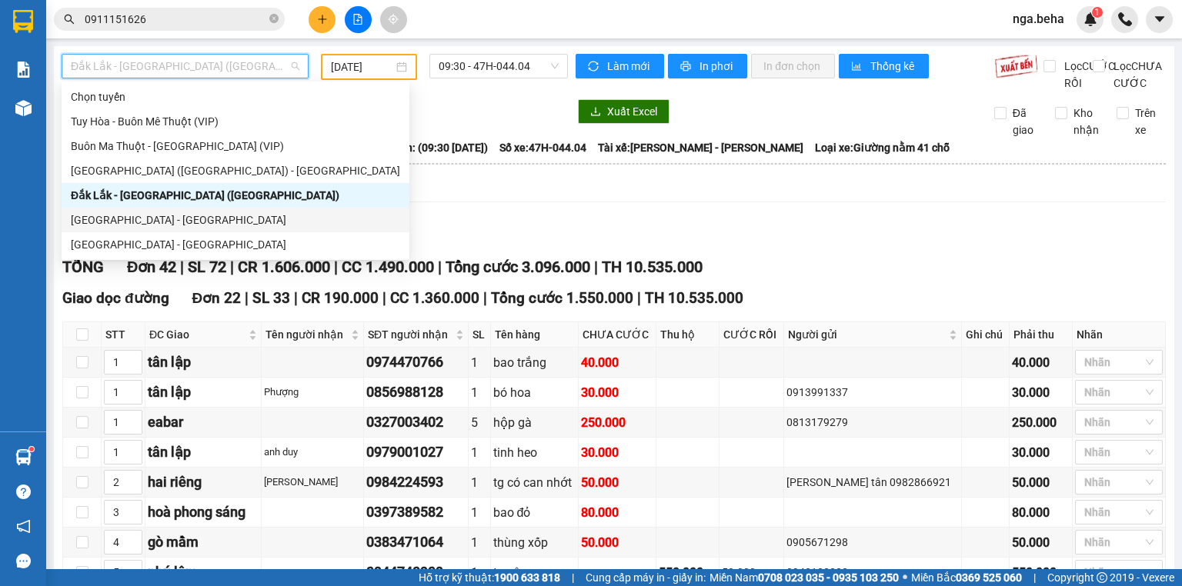
click at [154, 222] on div "[GEOGRAPHIC_DATA] - [GEOGRAPHIC_DATA]" at bounding box center [235, 220] width 329 height 17
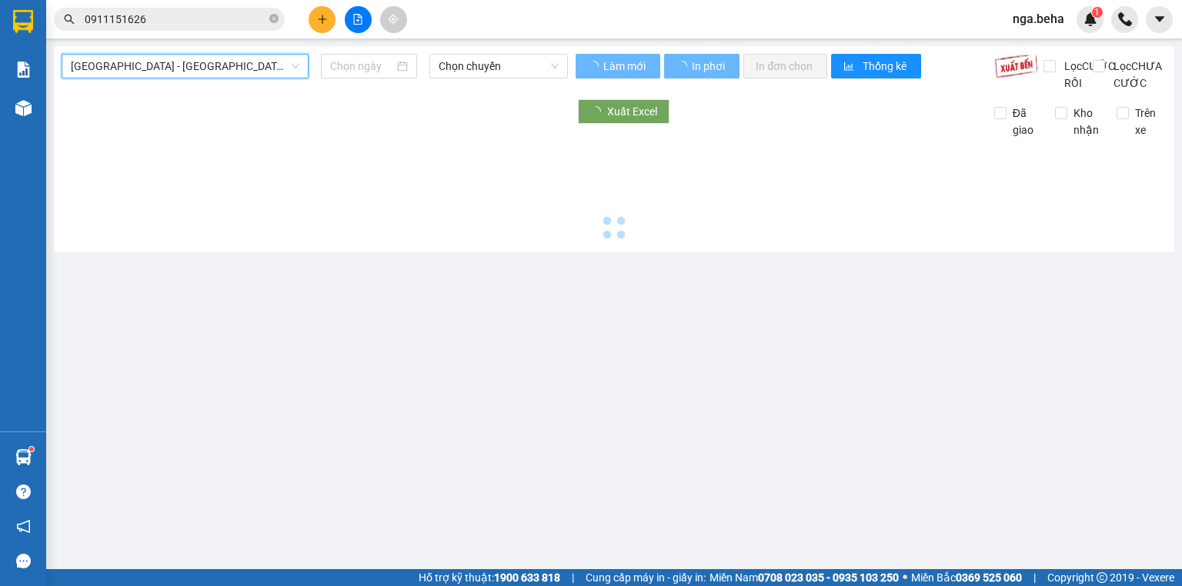
type input "[DATE]"
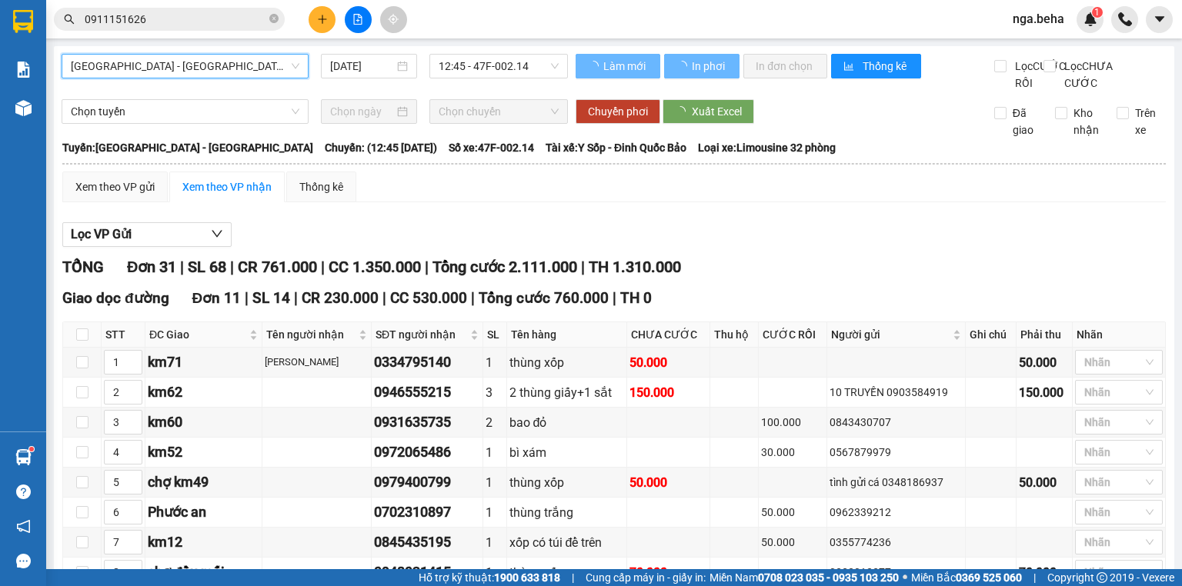
click at [168, 60] on span "[GEOGRAPHIC_DATA] - [GEOGRAPHIC_DATA]" at bounding box center [185, 66] width 228 height 23
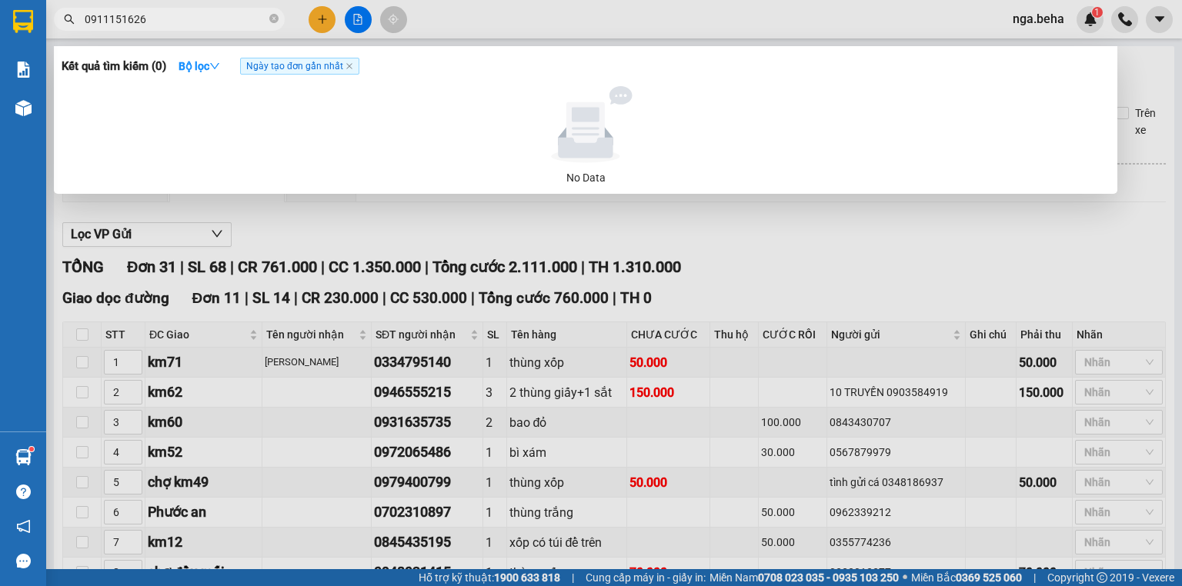
click at [234, 25] on input "0911151626" at bounding box center [176, 19] width 182 height 17
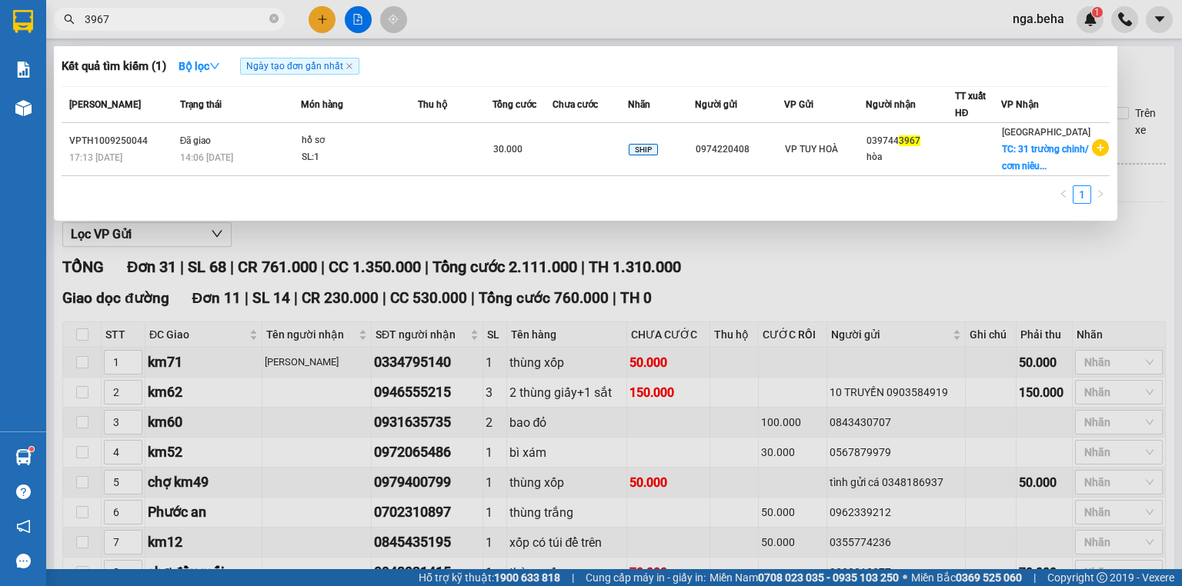
click at [209, 9] on span "3967" at bounding box center [169, 19] width 231 height 23
click at [205, 14] on input "3967" at bounding box center [176, 19] width 182 height 17
click at [204, 14] on input "3967" at bounding box center [176, 19] width 182 height 17
paste input "0399735466"
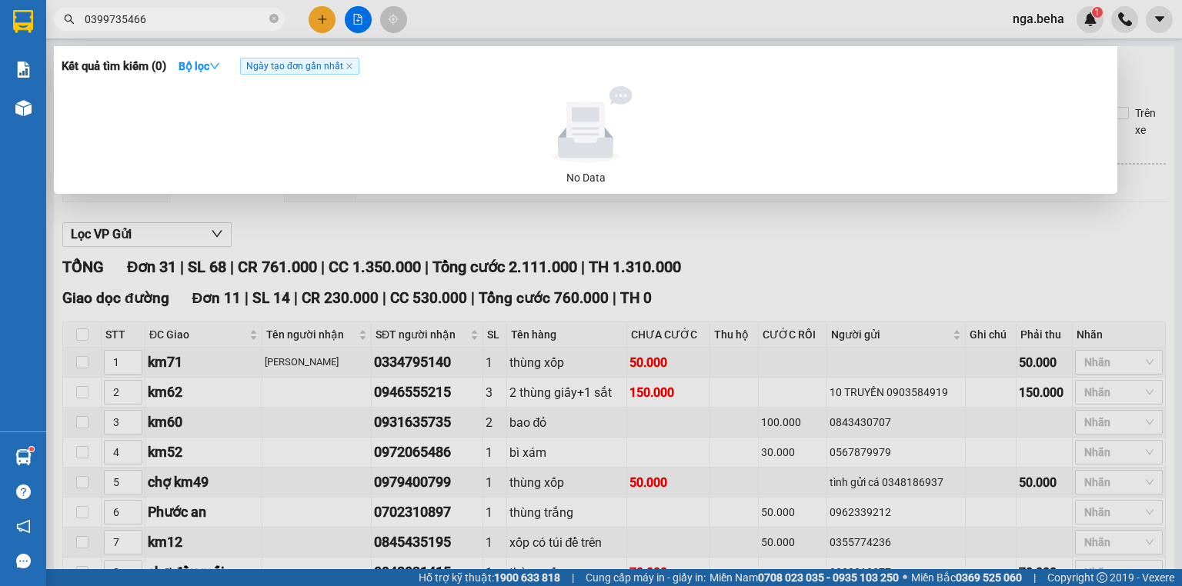
click at [170, 22] on input "0399735466" at bounding box center [176, 19] width 182 height 17
paste input "842305079"
type input "0842305079"
click at [273, 237] on div at bounding box center [591, 293] width 1182 height 586
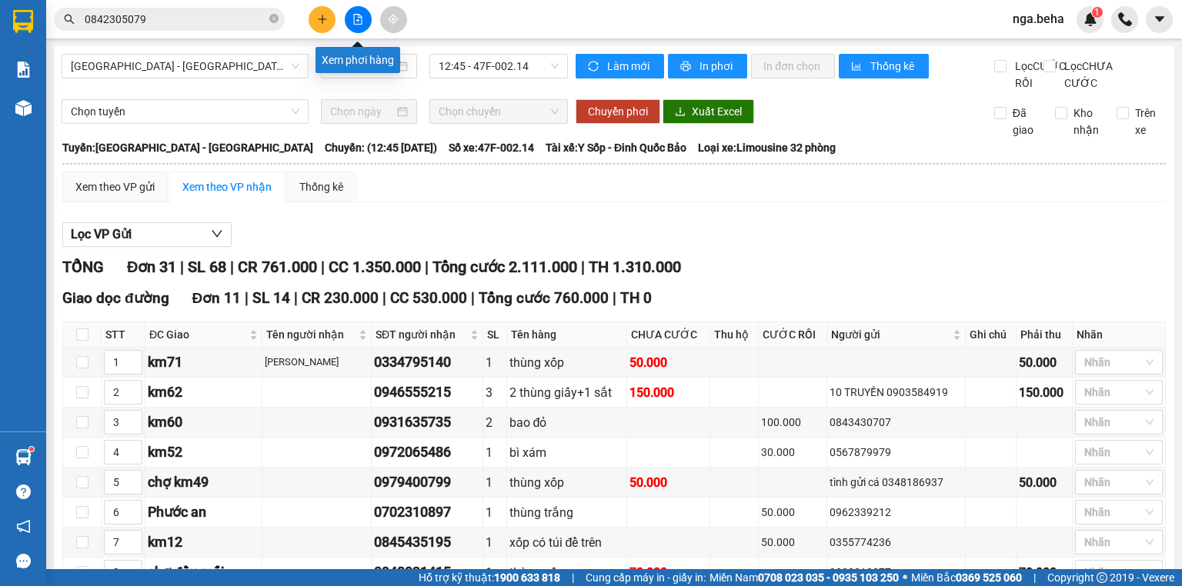
click at [350, 22] on button at bounding box center [358, 19] width 27 height 27
click at [217, 71] on span "[GEOGRAPHIC_DATA] - [GEOGRAPHIC_DATA]" at bounding box center [185, 66] width 228 height 23
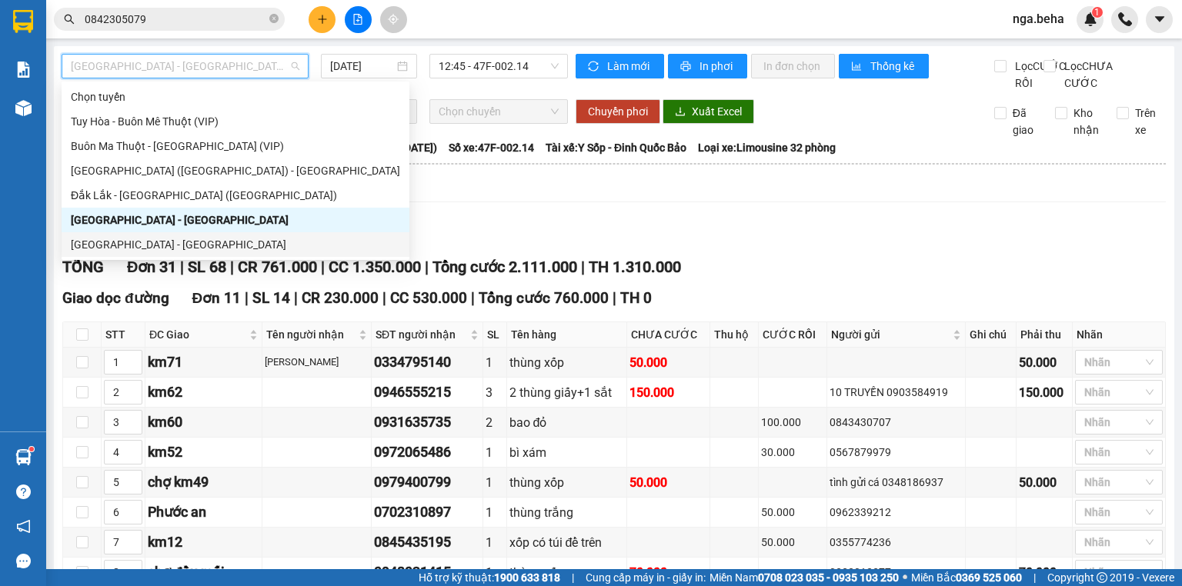
click at [182, 241] on div "[GEOGRAPHIC_DATA] - [GEOGRAPHIC_DATA]" at bounding box center [235, 244] width 329 height 17
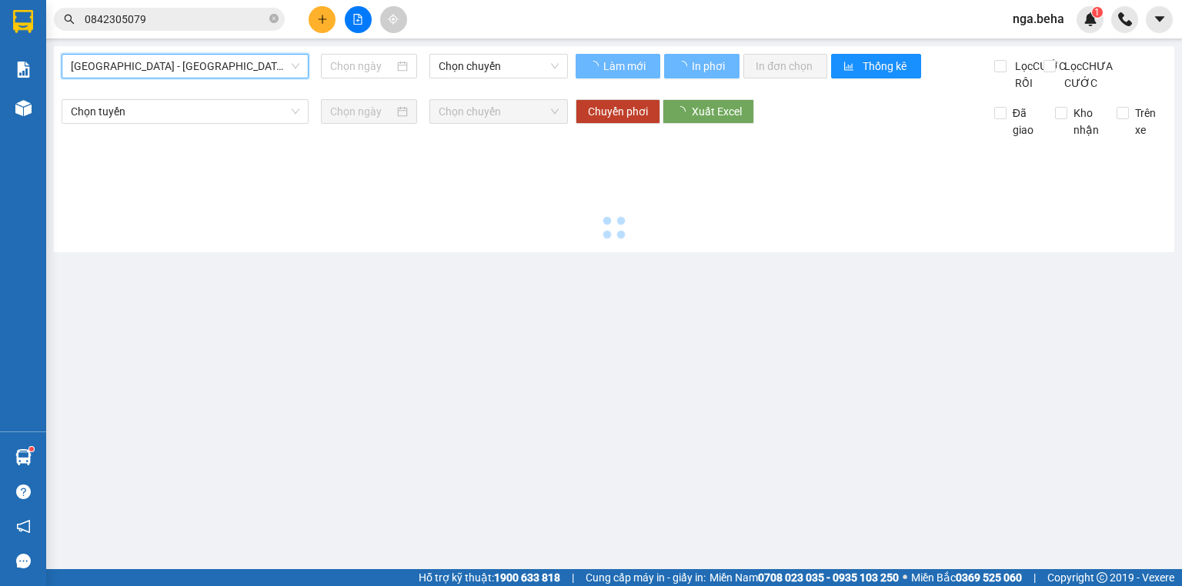
type input "[DATE]"
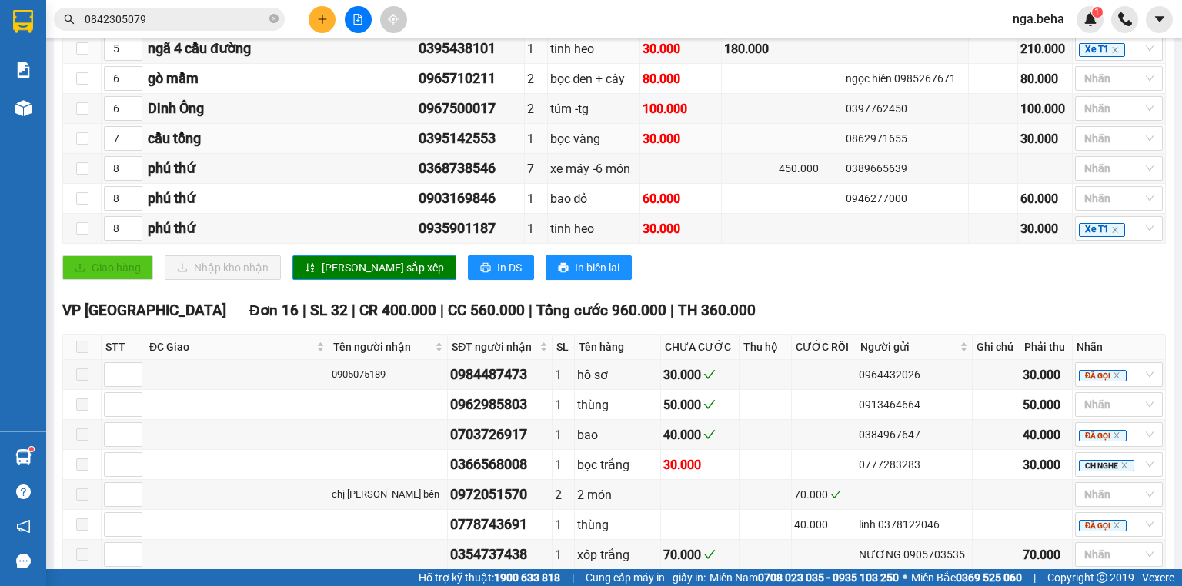
scroll to position [369, 0]
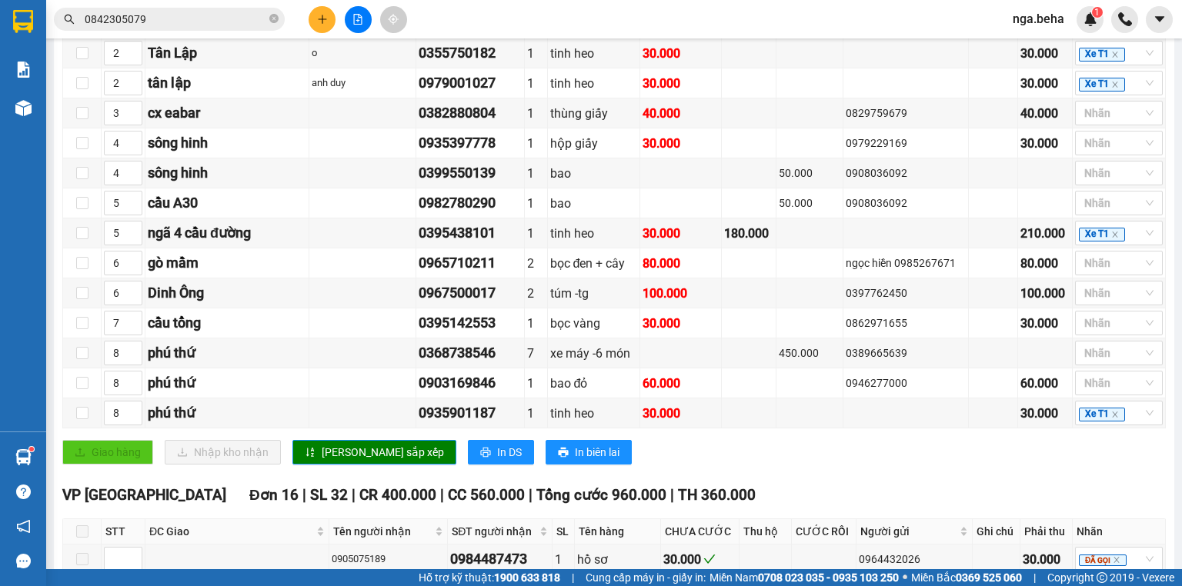
click at [358, 22] on icon "file-add" at bounding box center [357, 19] width 11 height 11
click at [360, 26] on button at bounding box center [358, 19] width 27 height 27
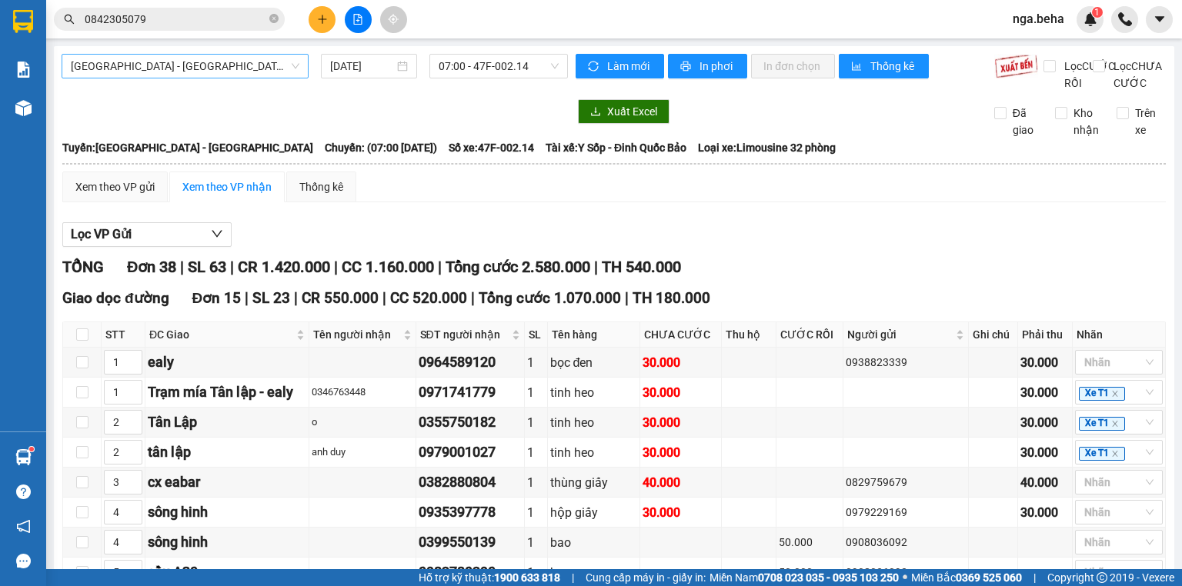
click at [219, 72] on span "[GEOGRAPHIC_DATA] - [GEOGRAPHIC_DATA]" at bounding box center [185, 66] width 228 height 23
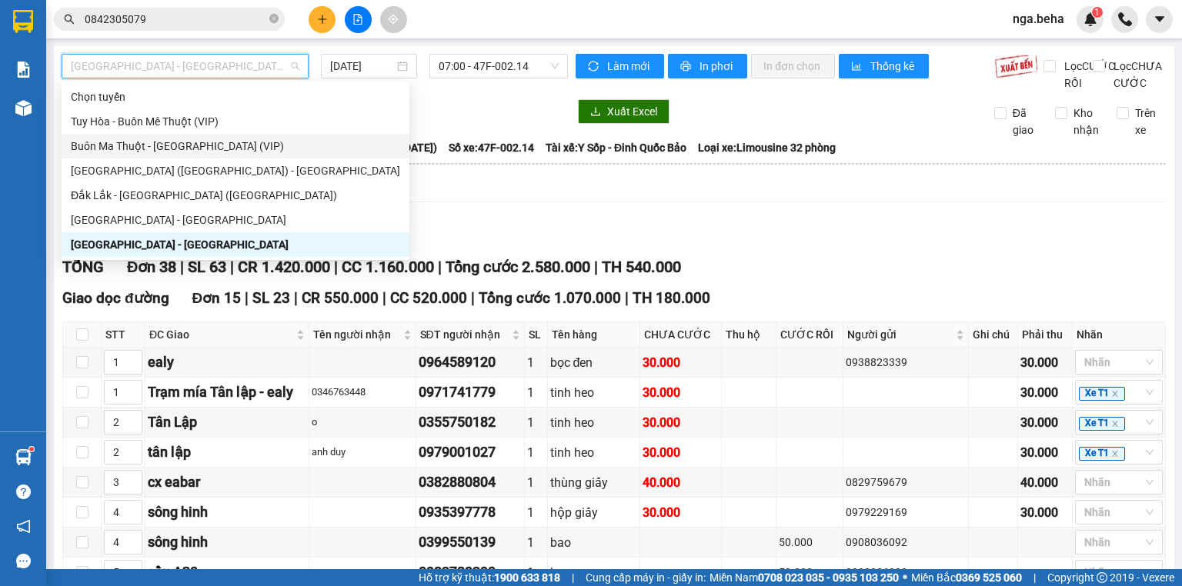
click at [203, 151] on div "Buôn Ma Thuột - [GEOGRAPHIC_DATA] (VIP)" at bounding box center [235, 146] width 329 height 17
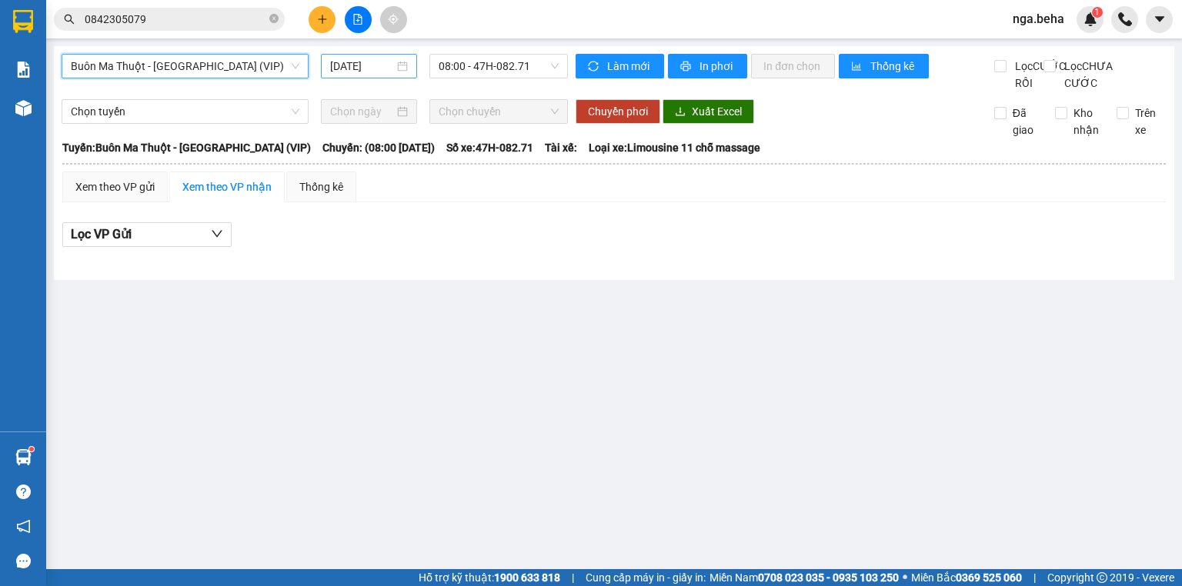
click at [379, 68] on input "[DATE]" at bounding box center [361, 66] width 63 height 17
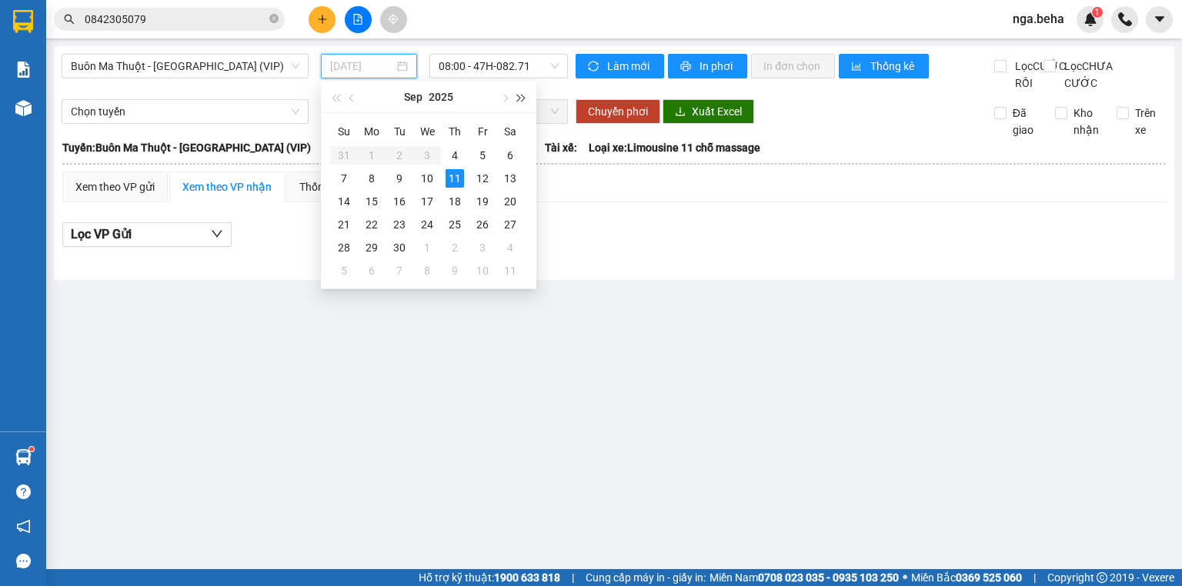
type input "[DATE]"
drag, startPoint x: 502, startPoint y: 62, endPoint x: 506, endPoint y: 81, distance: 18.9
click at [502, 65] on span "08:00 - 47H-082.71" at bounding box center [498, 66] width 121 height 23
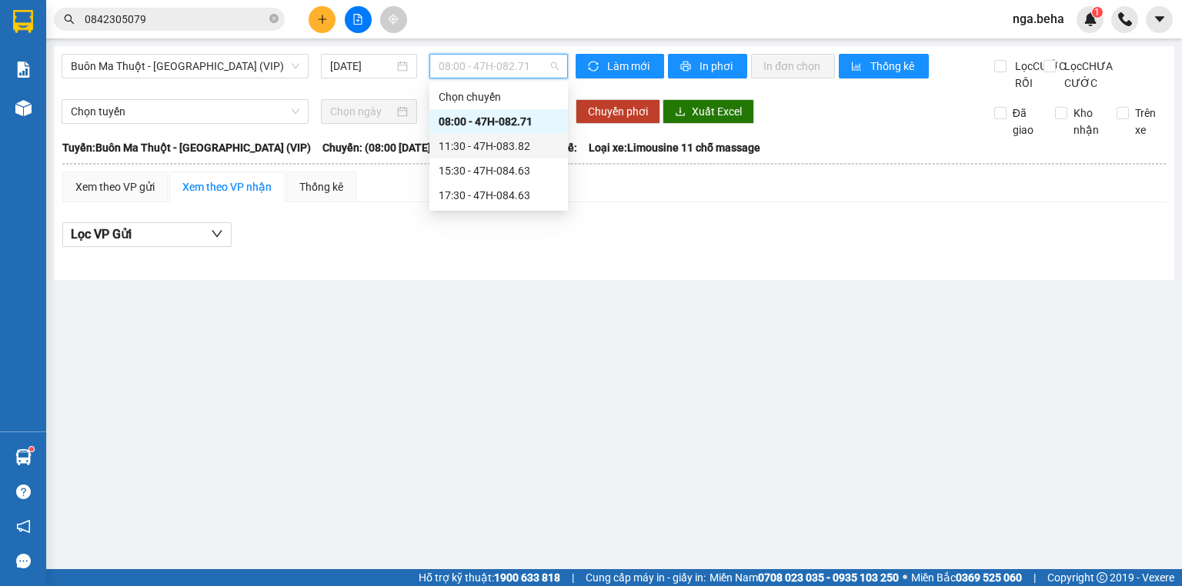
click at [504, 148] on div "11:30 - 47H-083.82" at bounding box center [498, 146] width 120 height 17
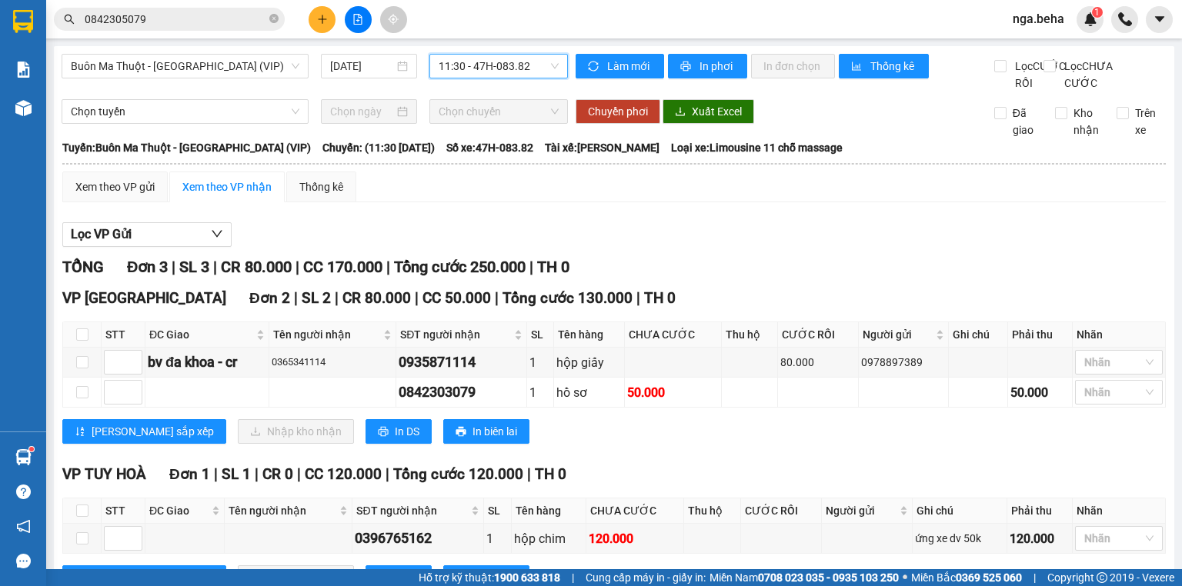
scroll to position [77, 0]
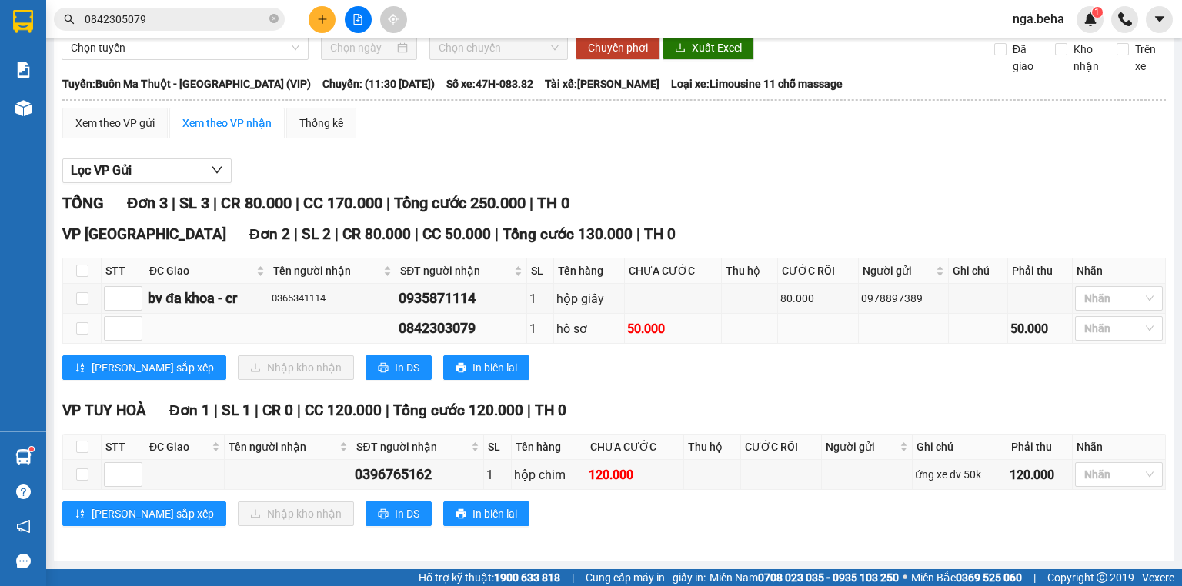
click at [427, 322] on div "0842303079" at bounding box center [460, 329] width 125 height 22
copy div "0842303079"
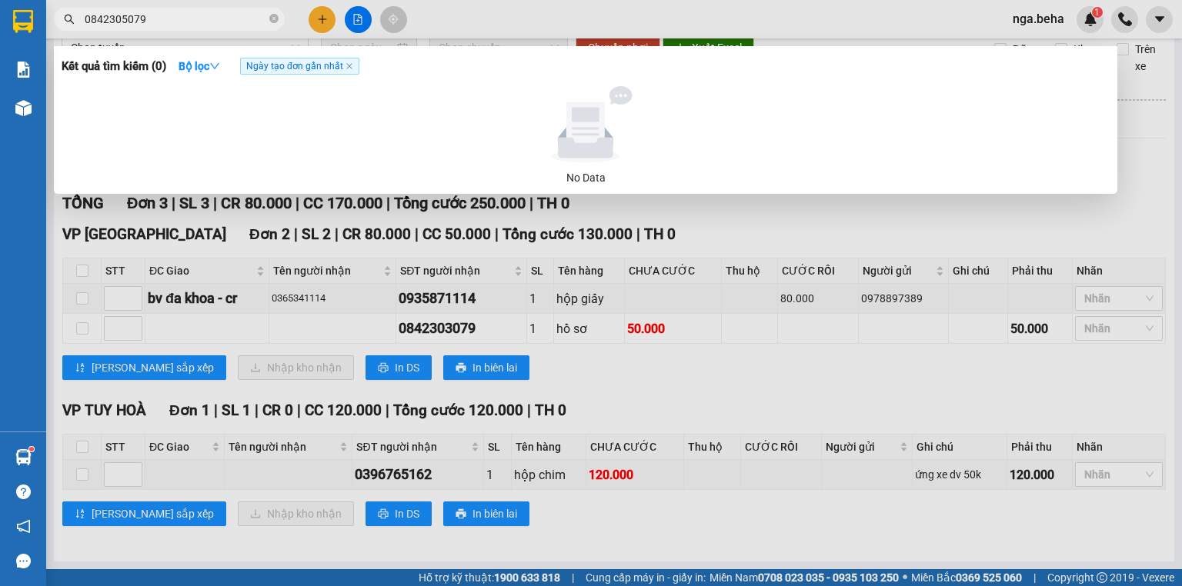
click at [201, 16] on input "0842305079" at bounding box center [176, 19] width 182 height 17
paste input "3"
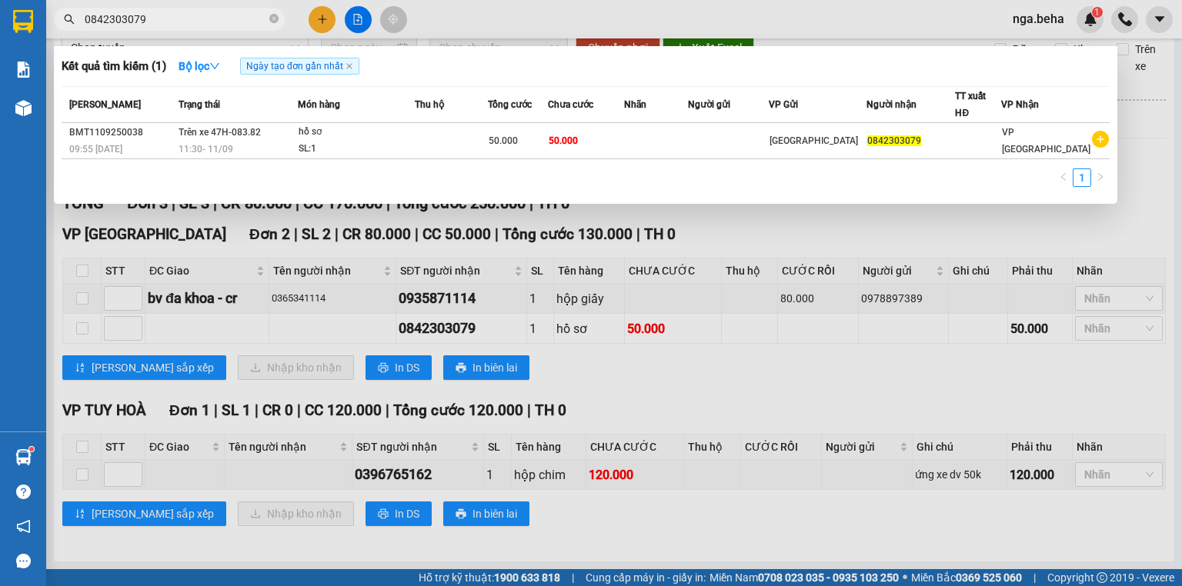
type input "0842303079"
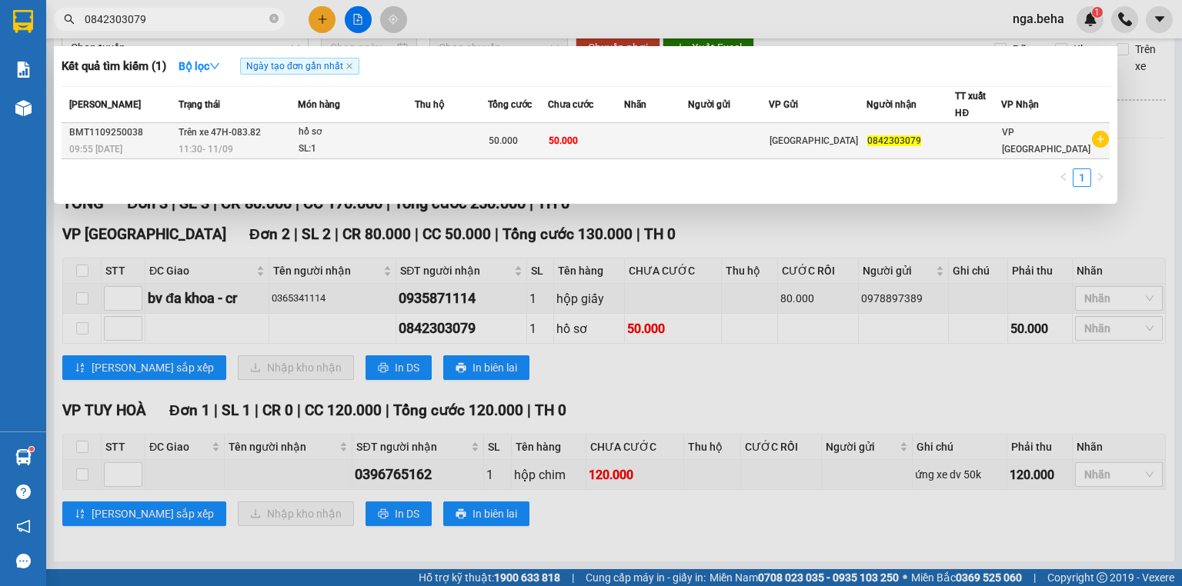
click at [414, 144] on div "SL: 1" at bounding box center [355, 149] width 115 height 17
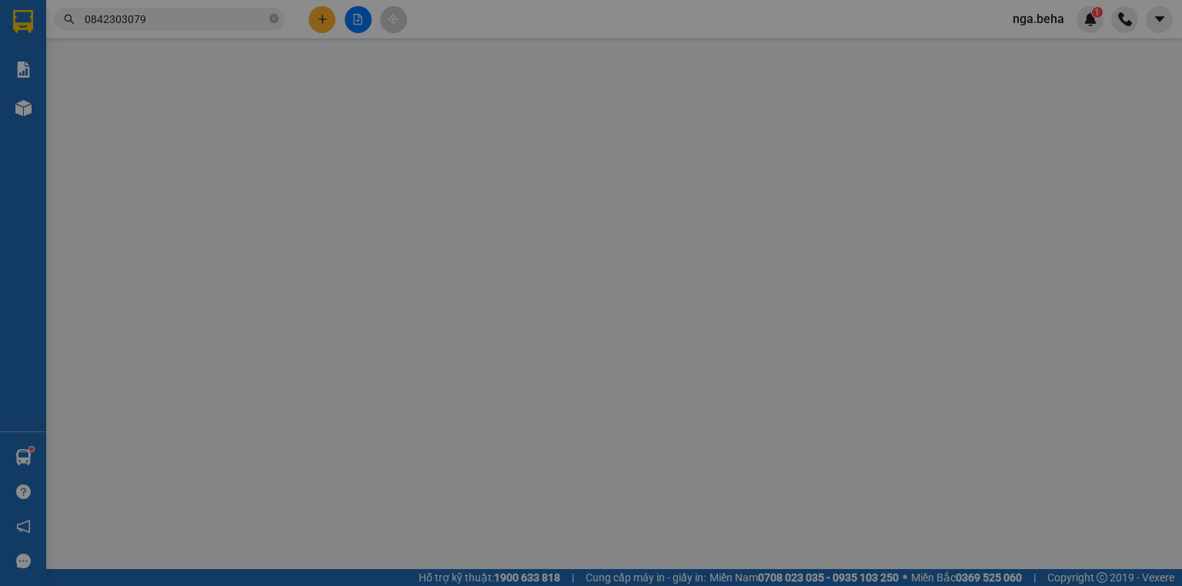
type input "0842303079"
type input "50.000"
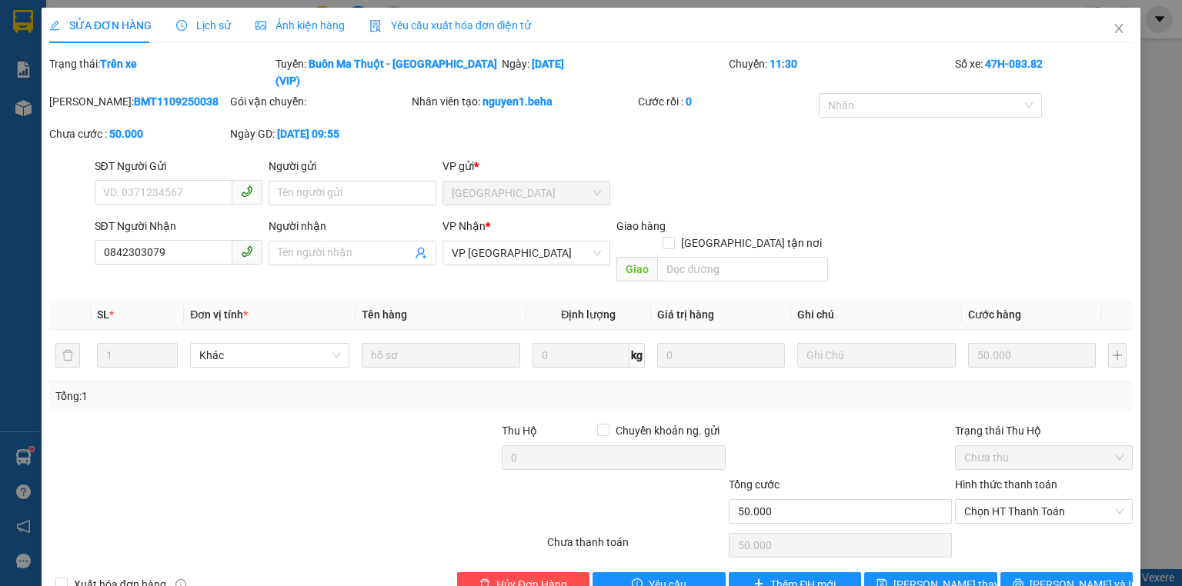
click at [300, 29] on span "Ảnh kiện hàng" at bounding box center [299, 25] width 89 height 12
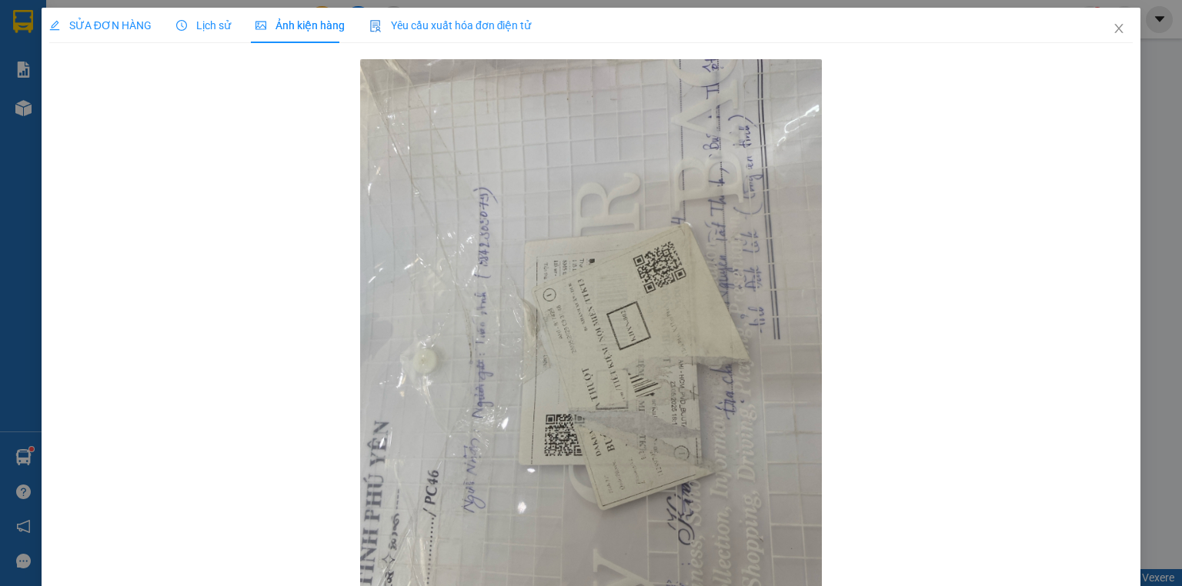
click at [105, 26] on span "SỬA ĐƠN HÀNG" at bounding box center [100, 25] width 102 height 12
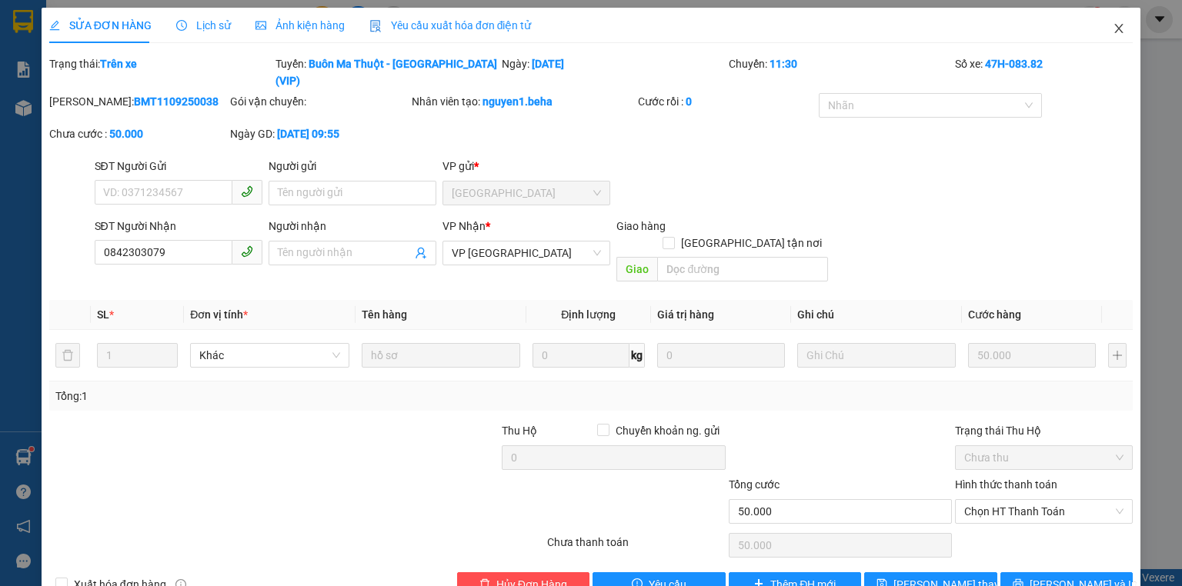
click at [1114, 28] on icon "close" at bounding box center [1118, 28] width 12 height 12
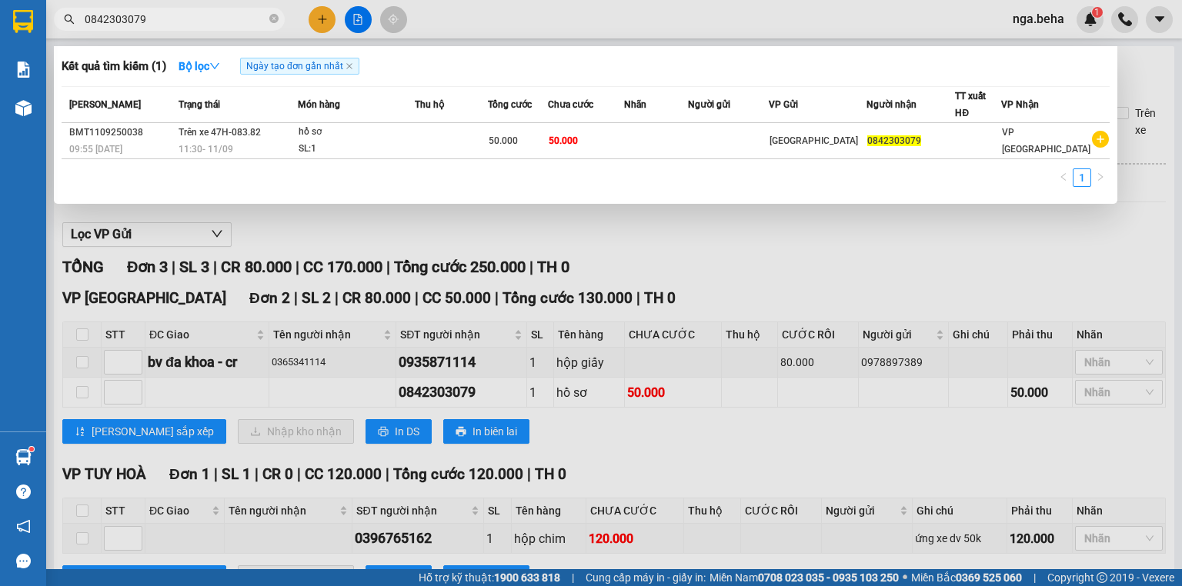
click at [163, 29] on span "0842303079" at bounding box center [169, 19] width 231 height 23
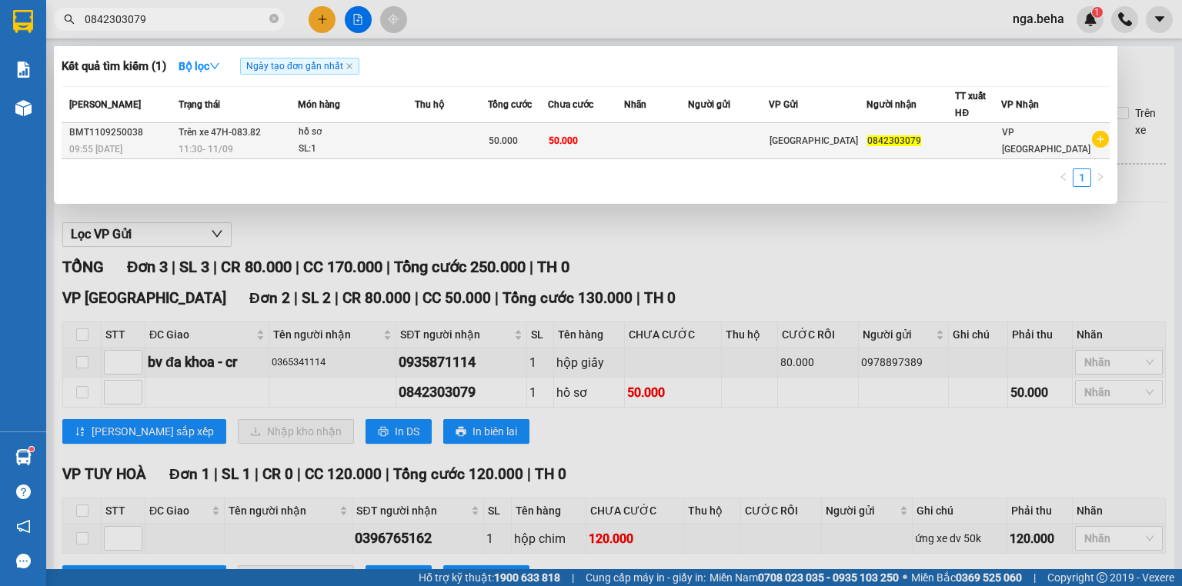
click at [432, 138] on td at bounding box center [451, 141] width 73 height 36
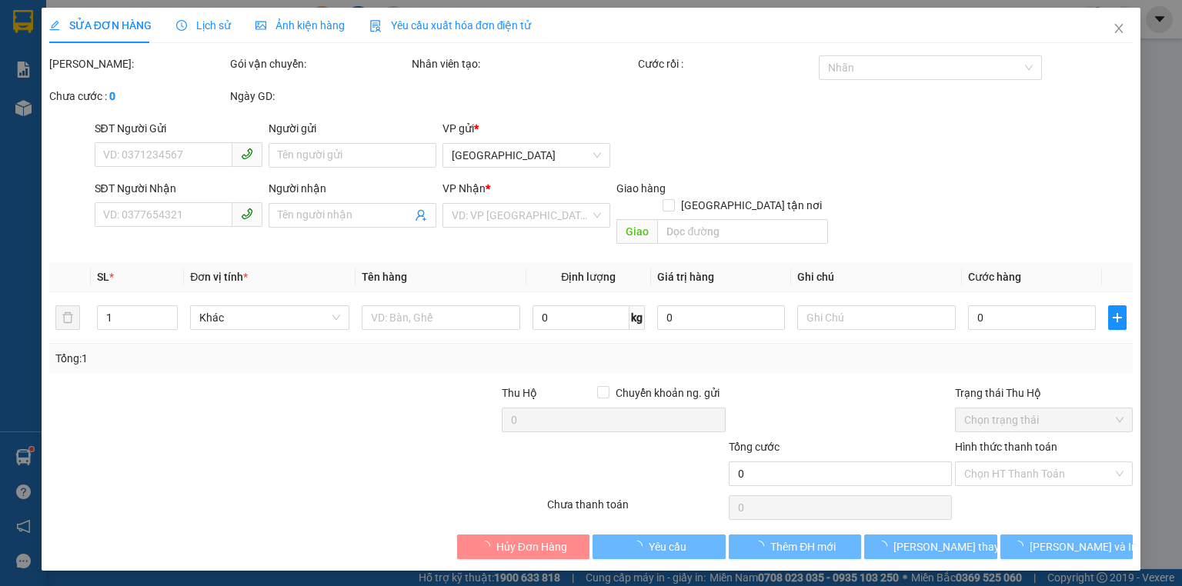
type input "0842303079"
type input "50.000"
click at [182, 197] on div "SĐT Người Nhận" at bounding box center [179, 188] width 168 height 17
click at [182, 214] on input "0842303079" at bounding box center [164, 214] width 138 height 25
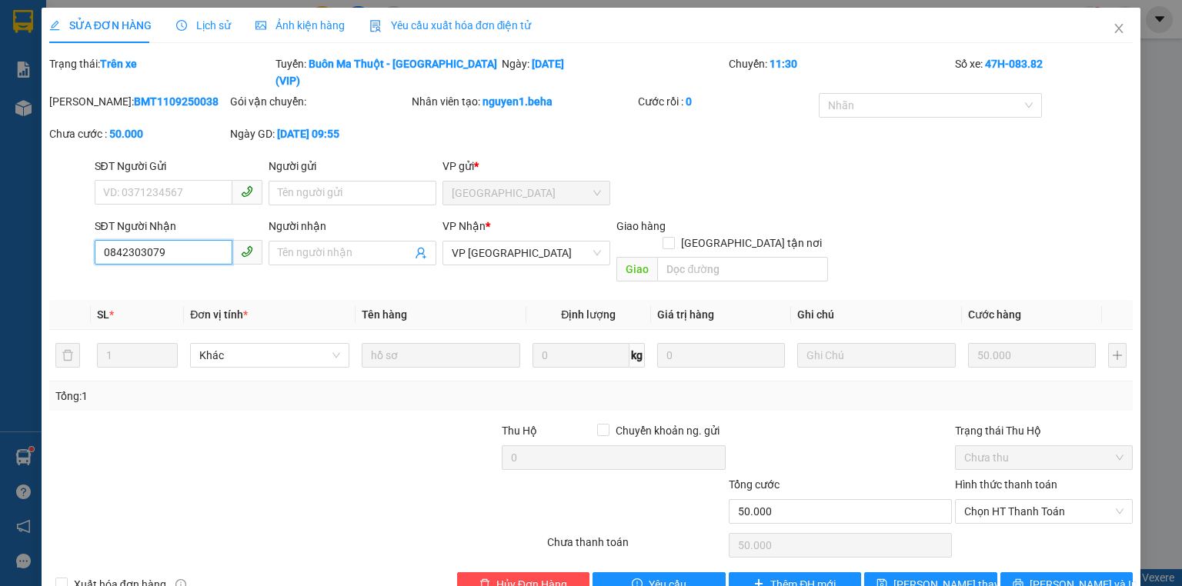
click at [182, 240] on input "0842303079" at bounding box center [164, 252] width 138 height 25
click at [143, 240] on input "0842303079" at bounding box center [164, 252] width 138 height 25
click at [143, 240] on input "0842305079" at bounding box center [164, 252] width 138 height 25
type input "0842305079"
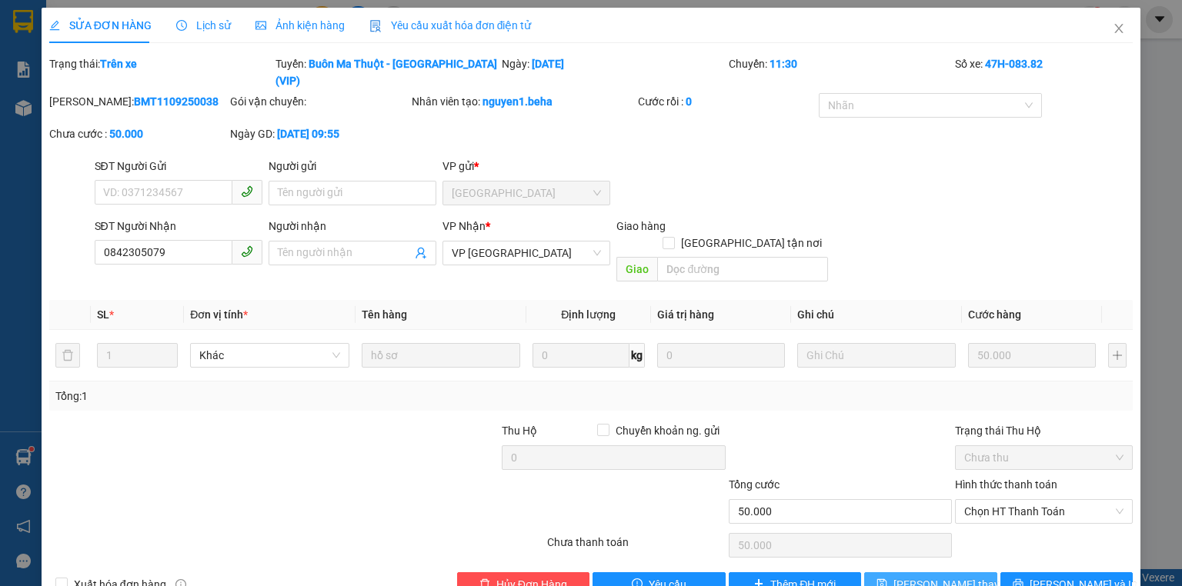
click at [921, 576] on span "[PERSON_NAME] thay đổi" at bounding box center [954, 584] width 123 height 17
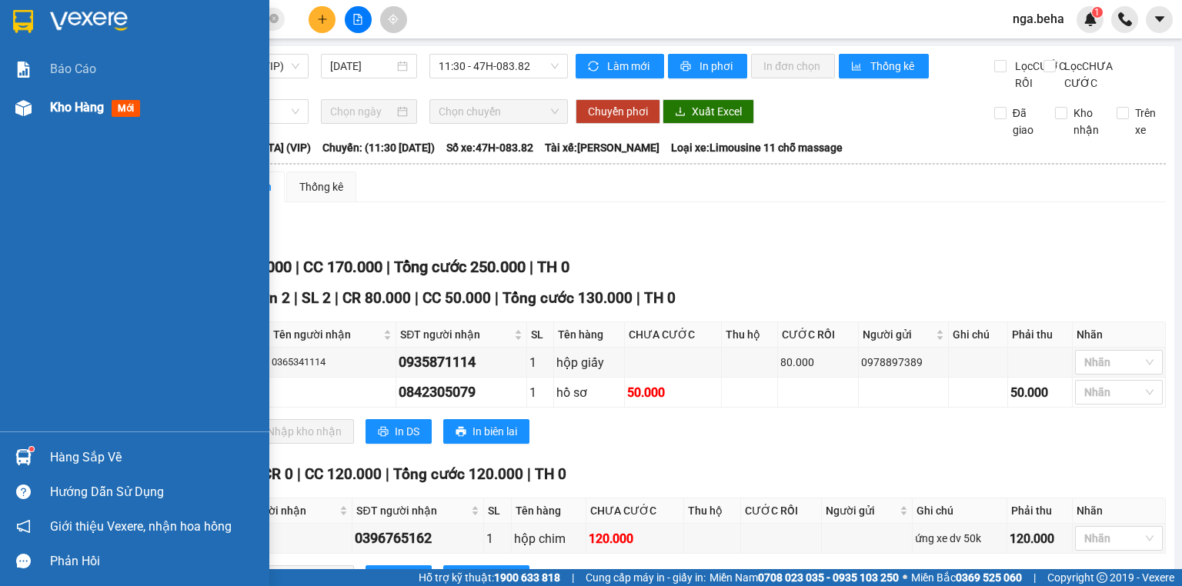
click at [30, 108] on img at bounding box center [23, 108] width 16 height 16
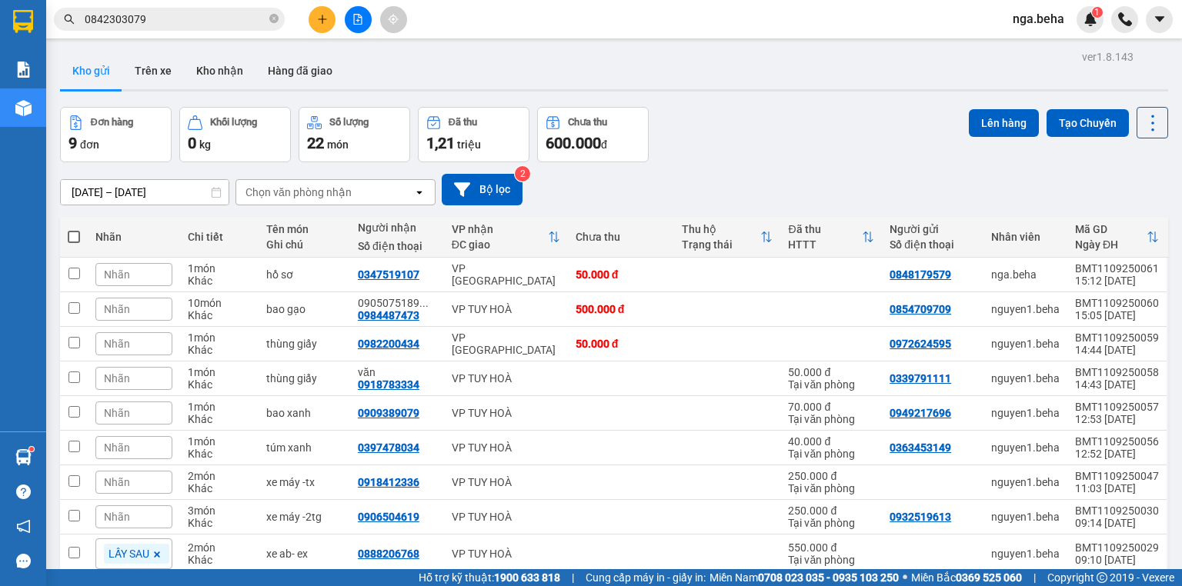
click at [114, 262] on div "Nhãn" at bounding box center [133, 275] width 77 height 34
click at [126, 275] on span "Nhãn" at bounding box center [117, 274] width 26 height 12
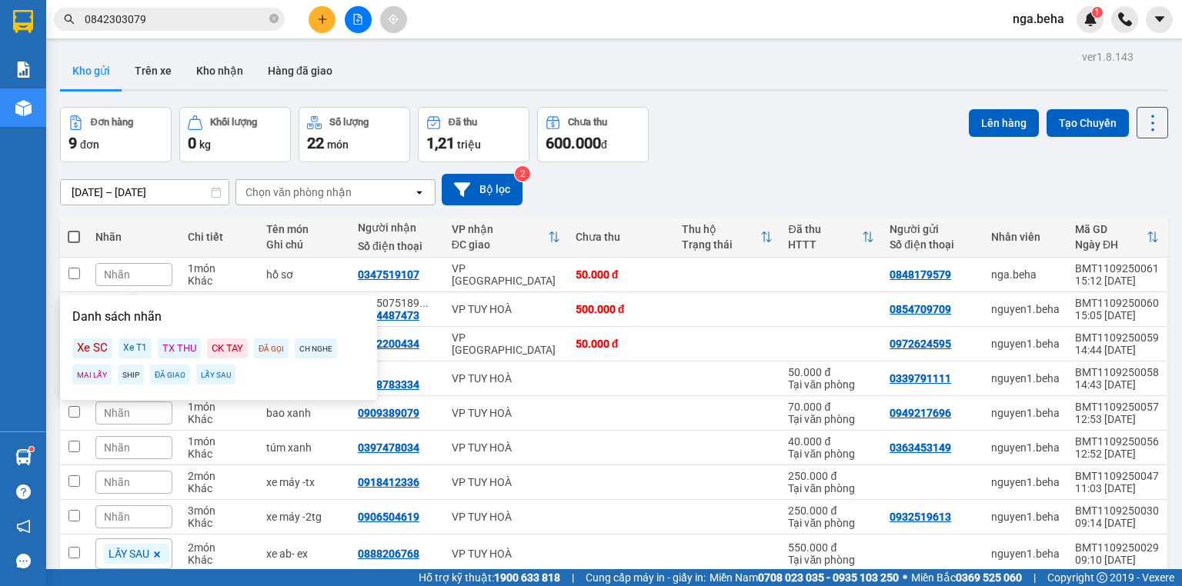
click at [218, 375] on div "LẤY SAU" at bounding box center [215, 375] width 39 height 20
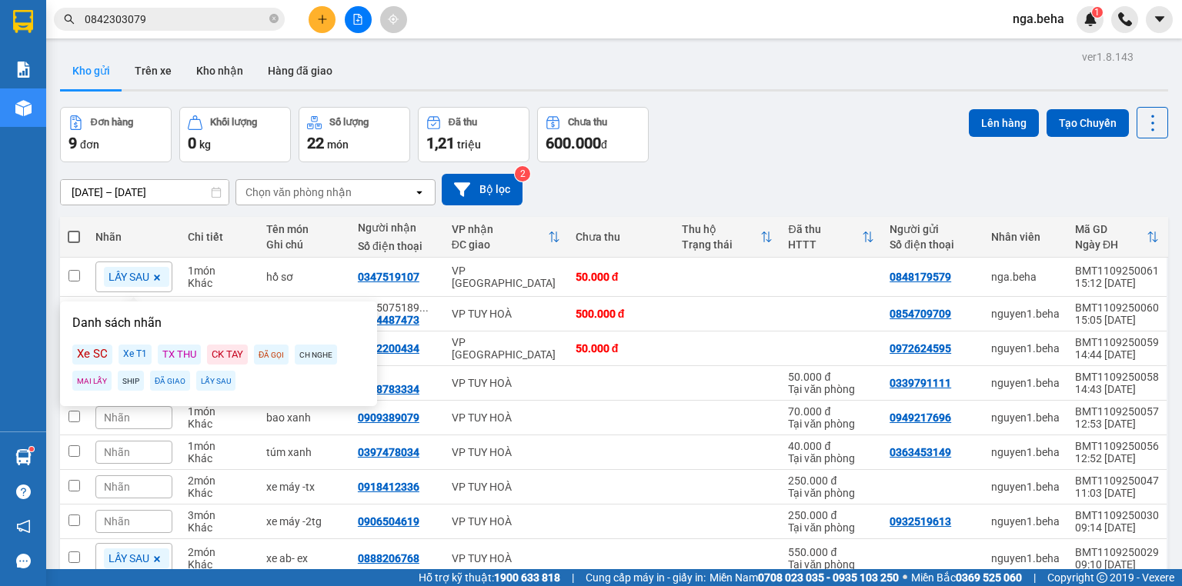
click at [768, 158] on div "Đơn hàng 9 đơn Khối lượng 0 kg Số lượng 22 món Đã thu 1,21 triệu Chưa thu 600.0…" at bounding box center [614, 134] width 1108 height 55
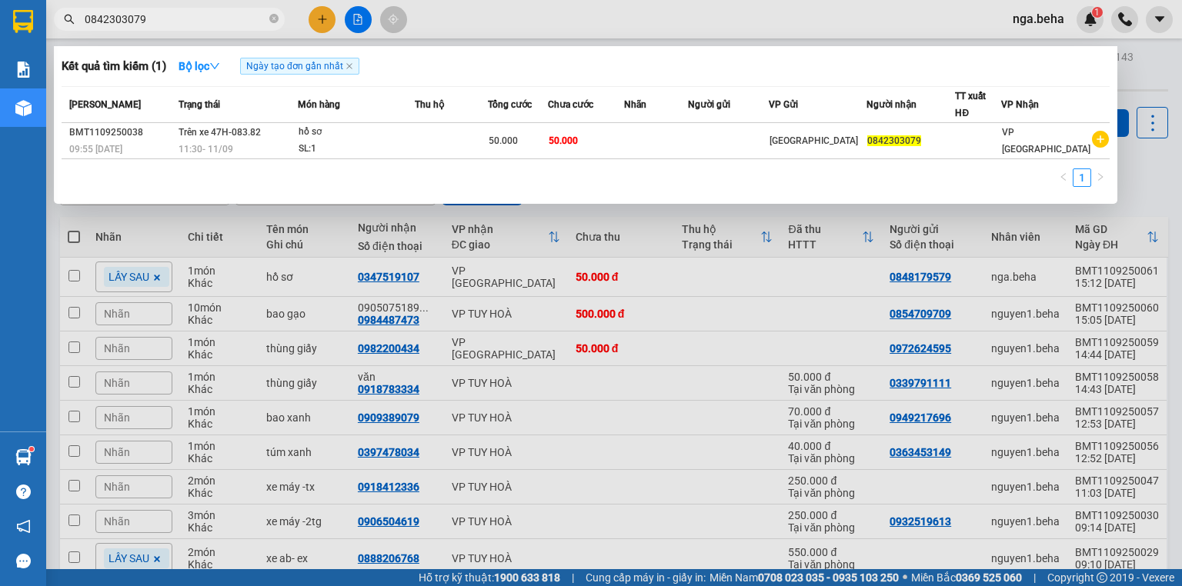
click at [181, 13] on input "0842303079" at bounding box center [176, 19] width 182 height 17
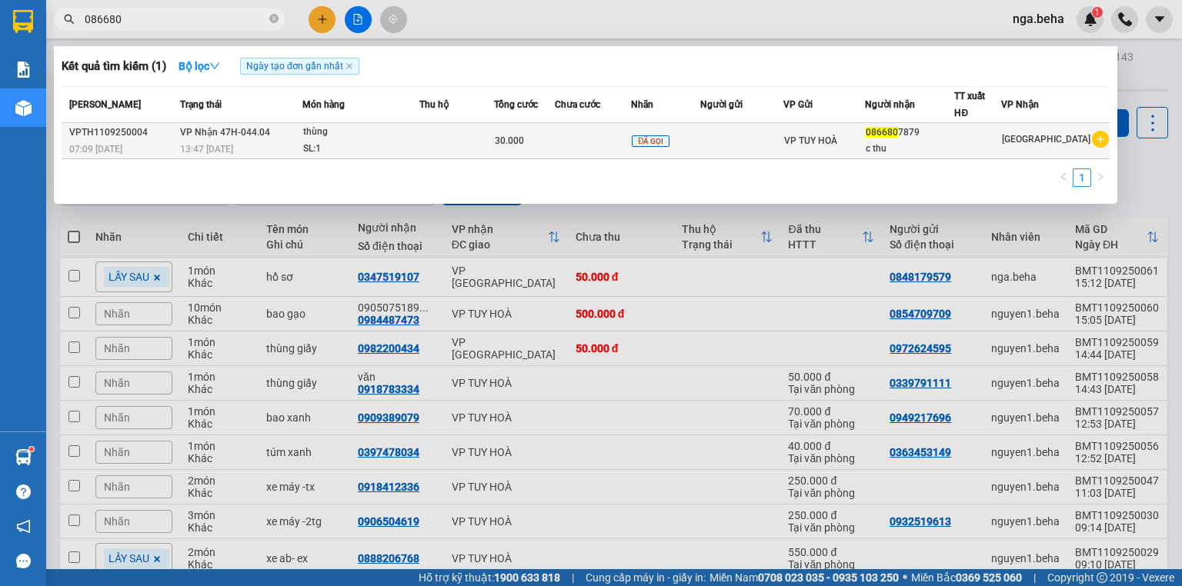
click at [446, 138] on td at bounding box center [456, 141] width 75 height 36
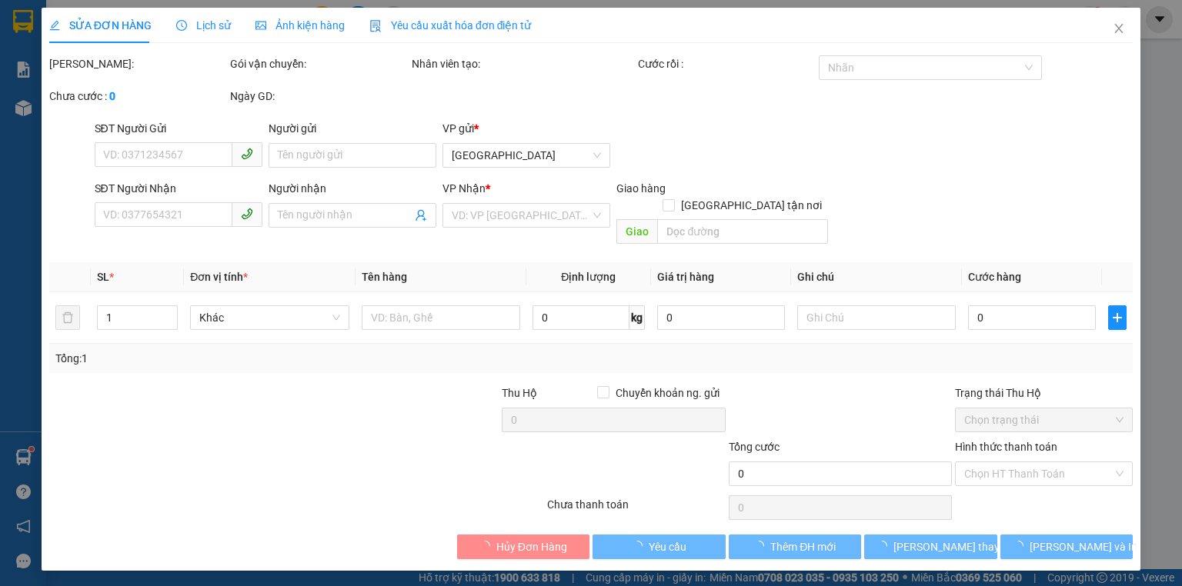
click at [279, 28] on span "Ảnh kiện hàng" at bounding box center [299, 25] width 89 height 12
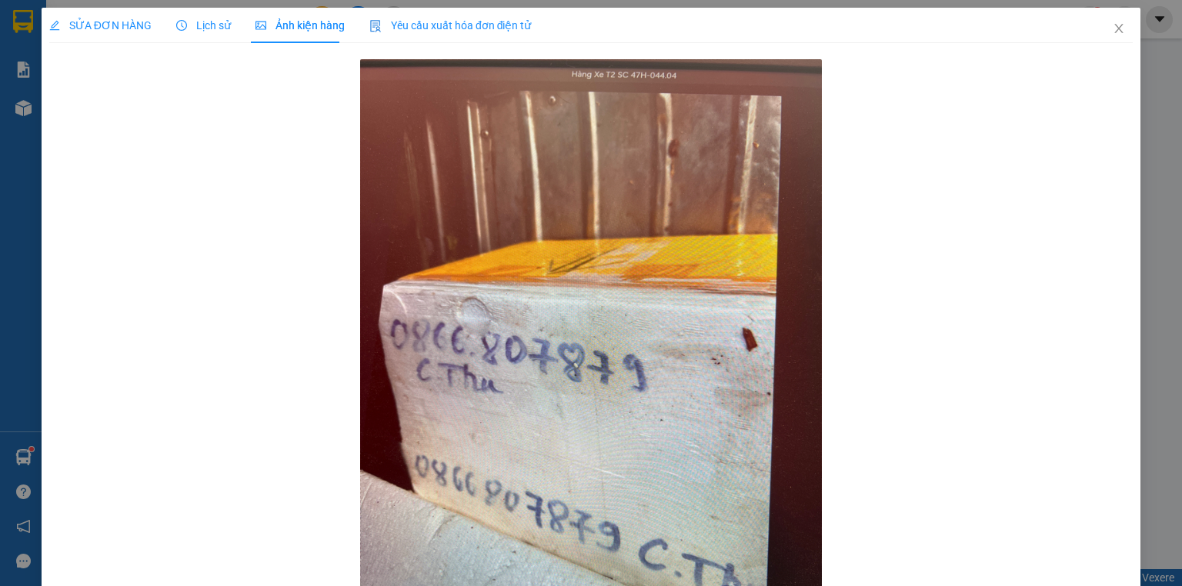
click at [105, 38] on div "SỬA ĐƠN HÀNG" at bounding box center [100, 25] width 102 height 35
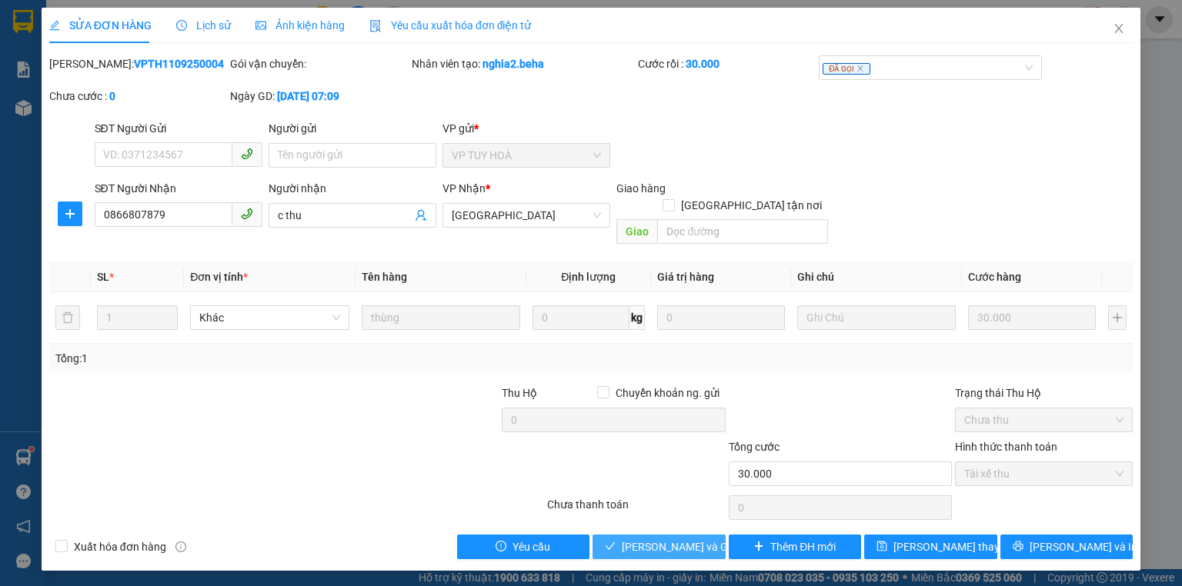
click at [678, 538] on button "[PERSON_NAME] và Giao hàng" at bounding box center [658, 547] width 133 height 25
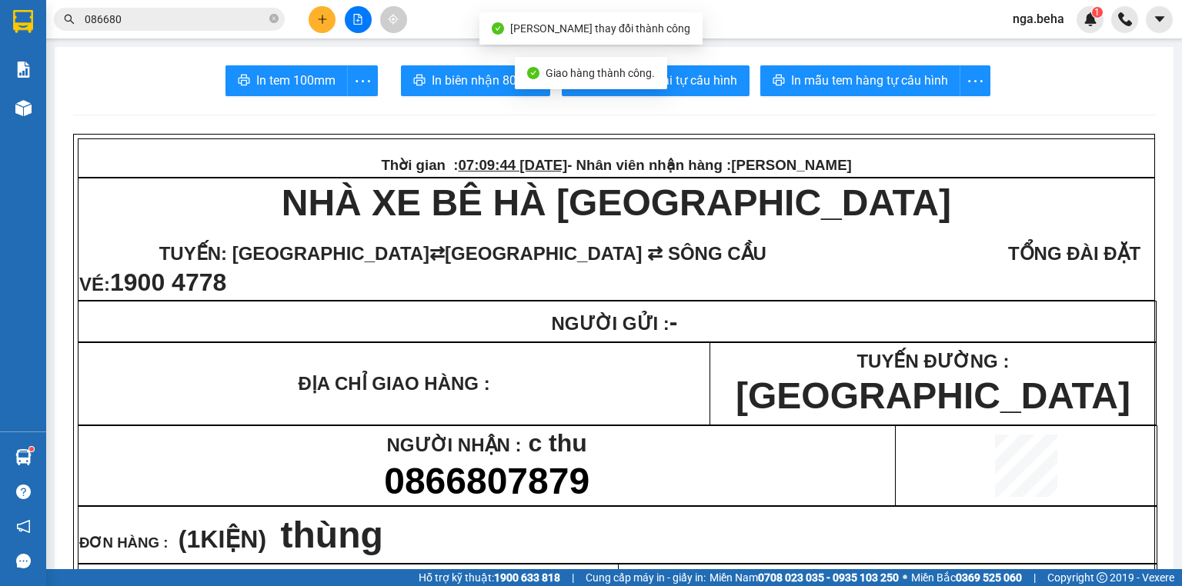
click at [208, 28] on span "086680" at bounding box center [169, 19] width 231 height 23
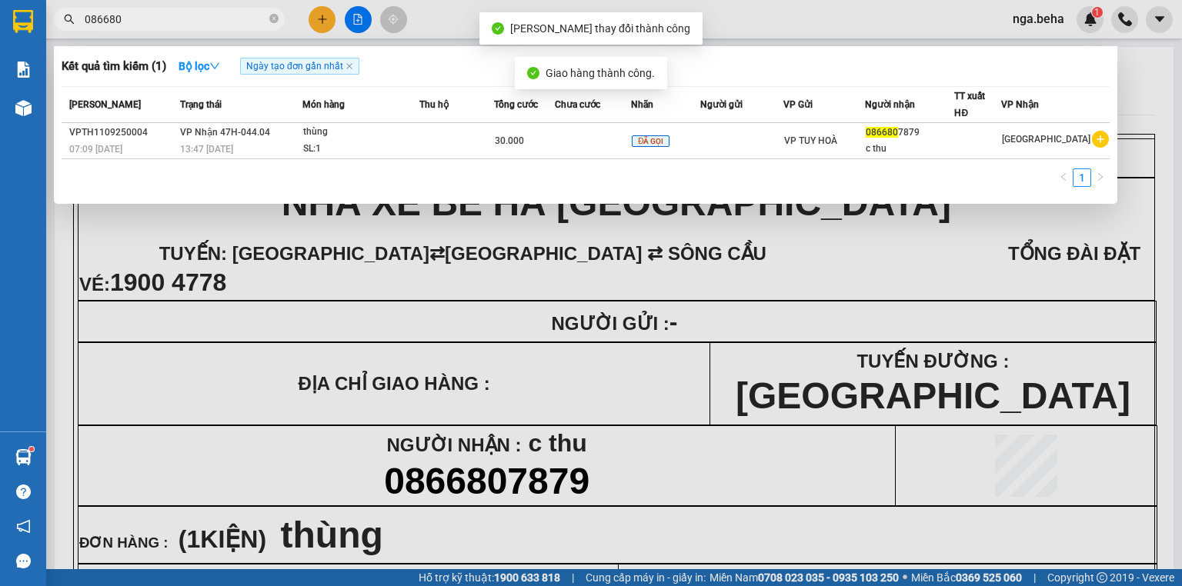
click at [213, 20] on input "086680" at bounding box center [176, 19] width 182 height 17
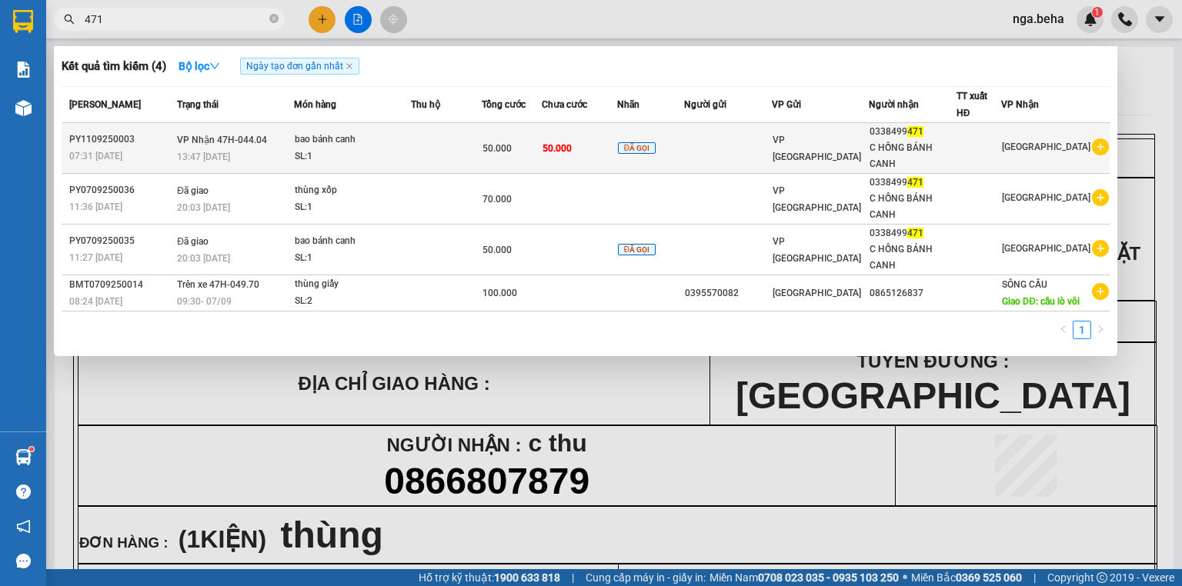
type input "471"
click at [521, 140] on div "50.000" at bounding box center [511, 148] width 58 height 17
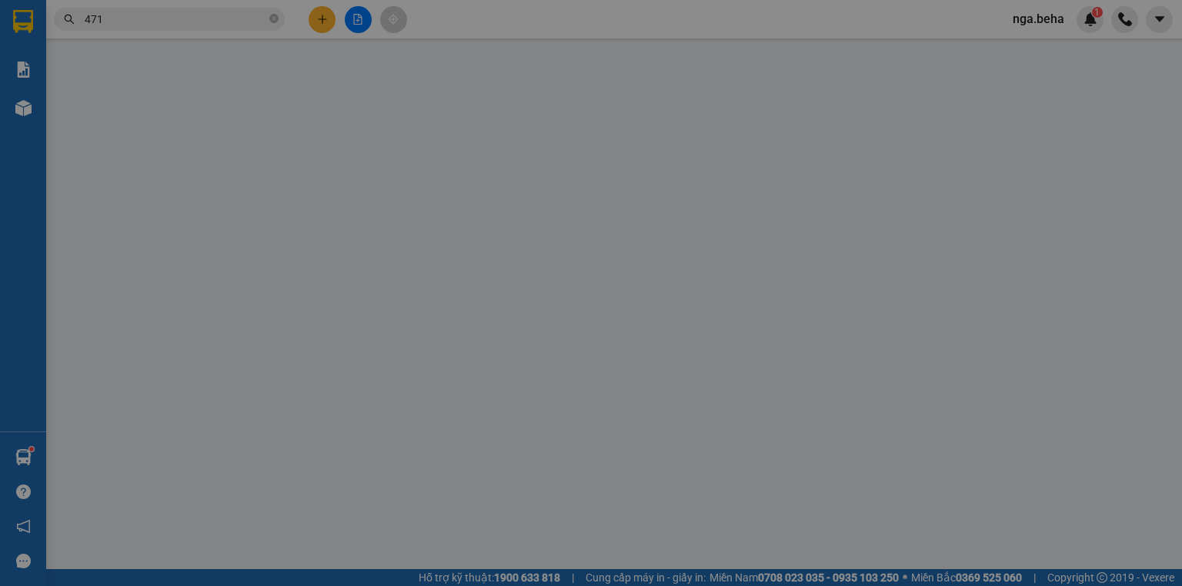
type input "0338499471"
type input "C HỒNG BÁNH CANH"
type input "50.000"
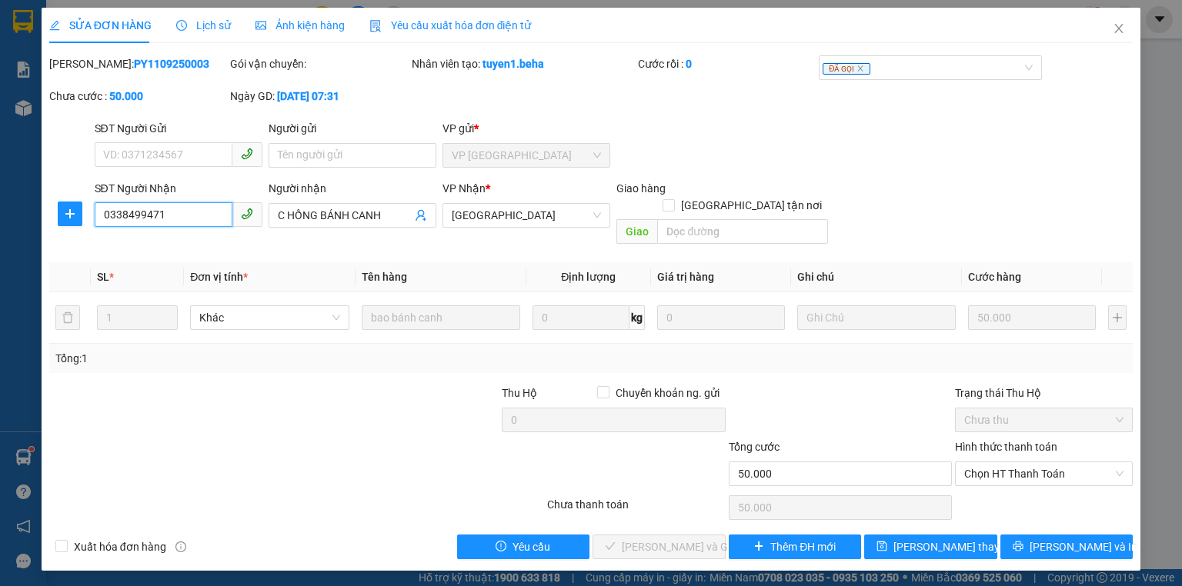
click at [146, 218] on input "0338499471" at bounding box center [164, 214] width 138 height 25
click at [991, 462] on span "Chọn HT Thanh Toán" at bounding box center [1043, 473] width 159 height 23
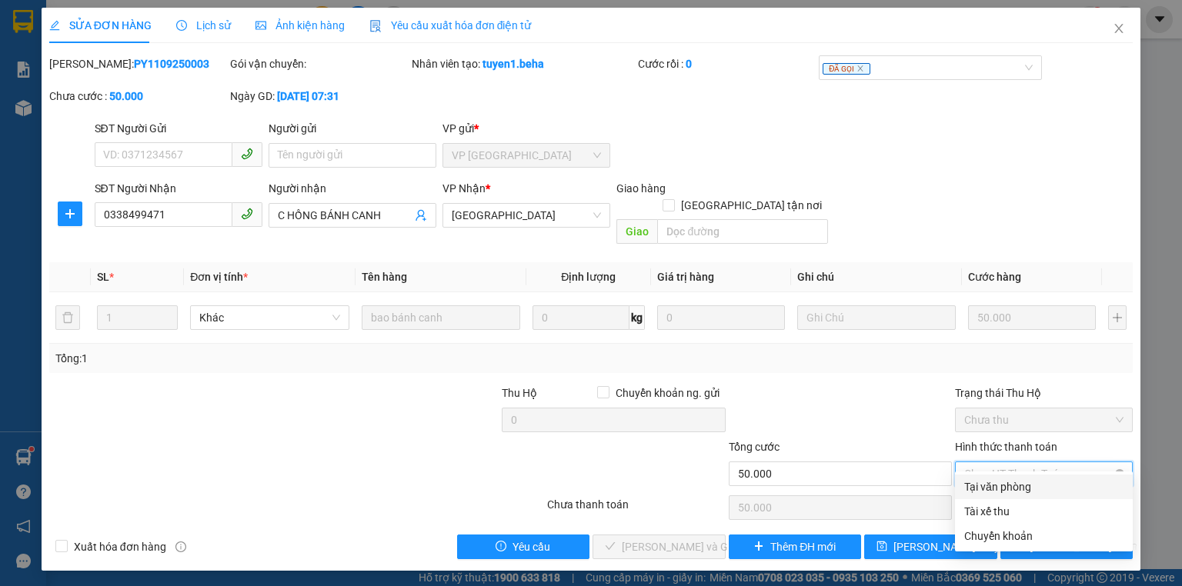
click at [990, 462] on span "Chọn HT Thanh Toán" at bounding box center [1043, 473] width 159 height 23
drag, startPoint x: 992, startPoint y: 489, endPoint x: 721, endPoint y: 504, distance: 271.2
click at [991, 490] on div "Tại văn phòng" at bounding box center [1043, 486] width 159 height 17
type input "0"
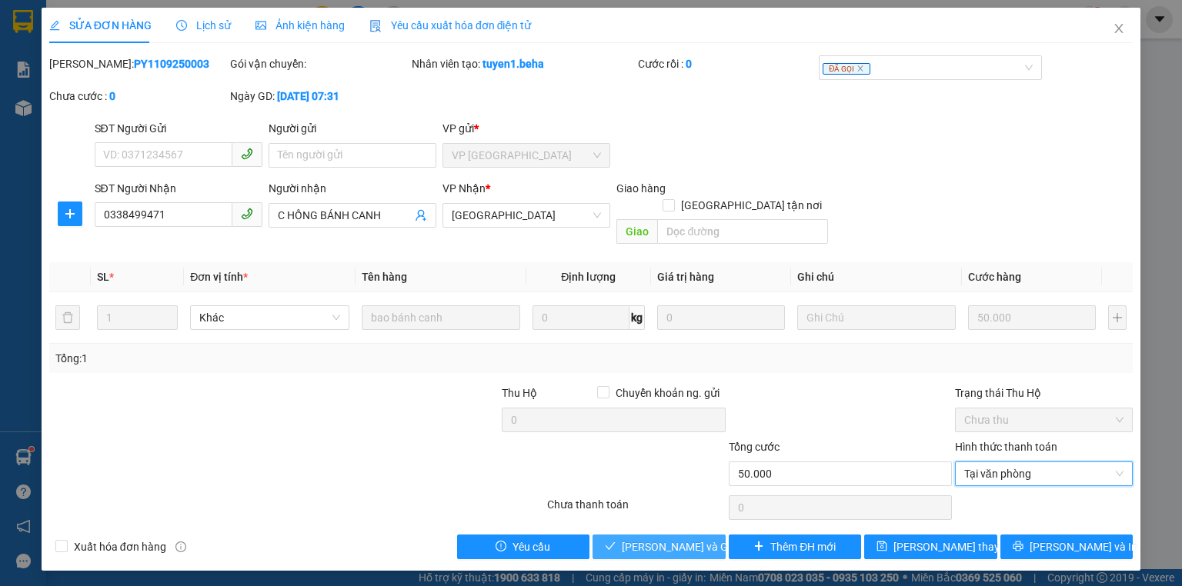
click at [654, 538] on span "[PERSON_NAME] và Giao hàng" at bounding box center [696, 546] width 148 height 17
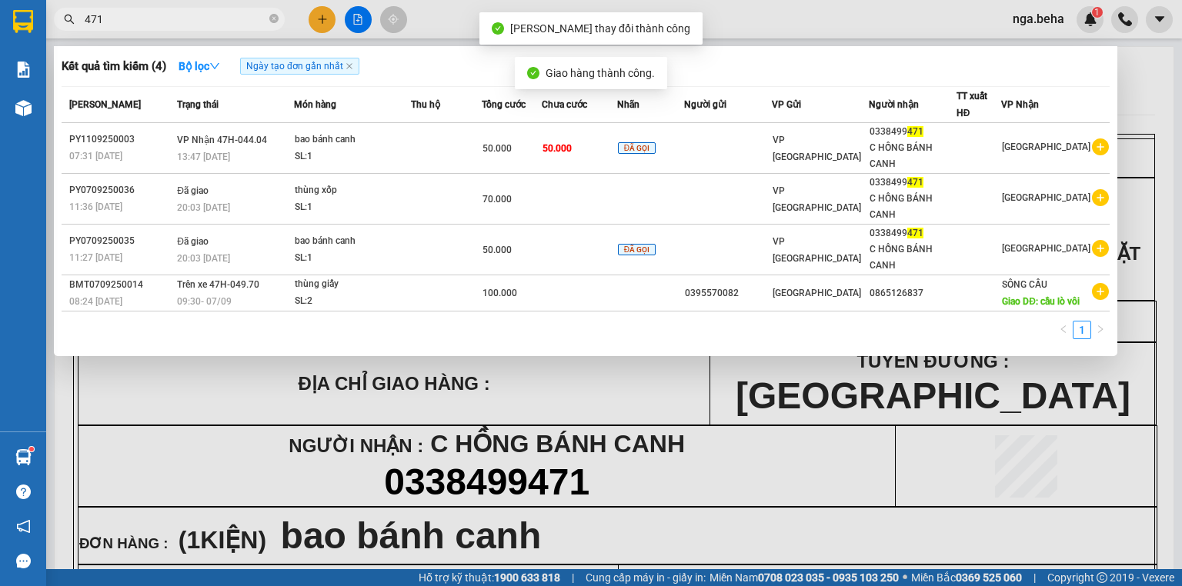
click at [134, 14] on input "471" at bounding box center [176, 19] width 182 height 17
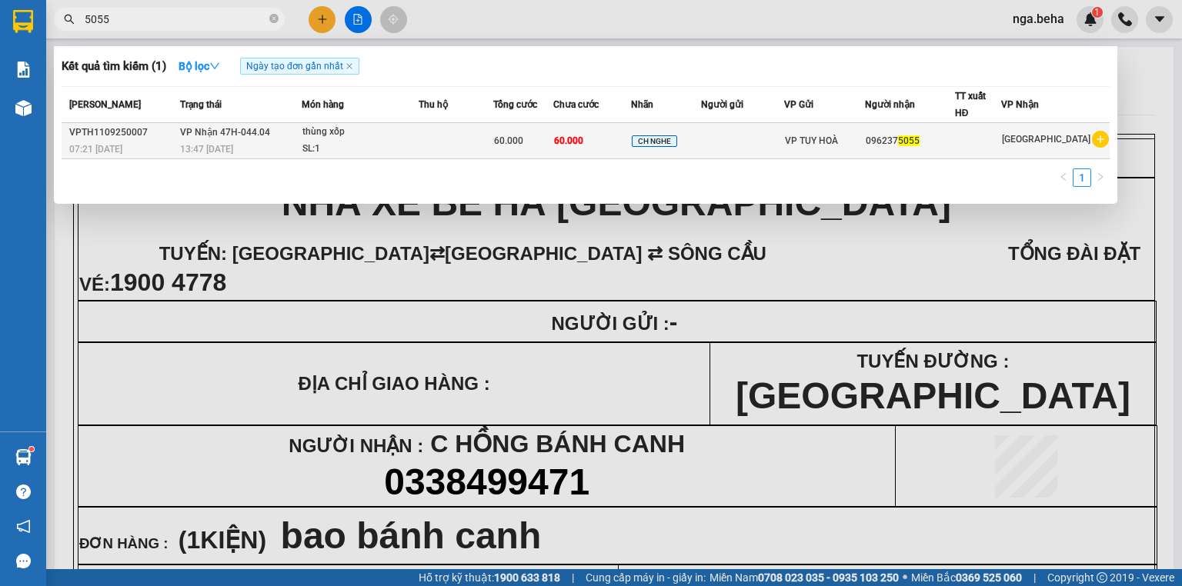
type input "5055"
click at [358, 142] on div "SL: 1" at bounding box center [359, 149] width 115 height 17
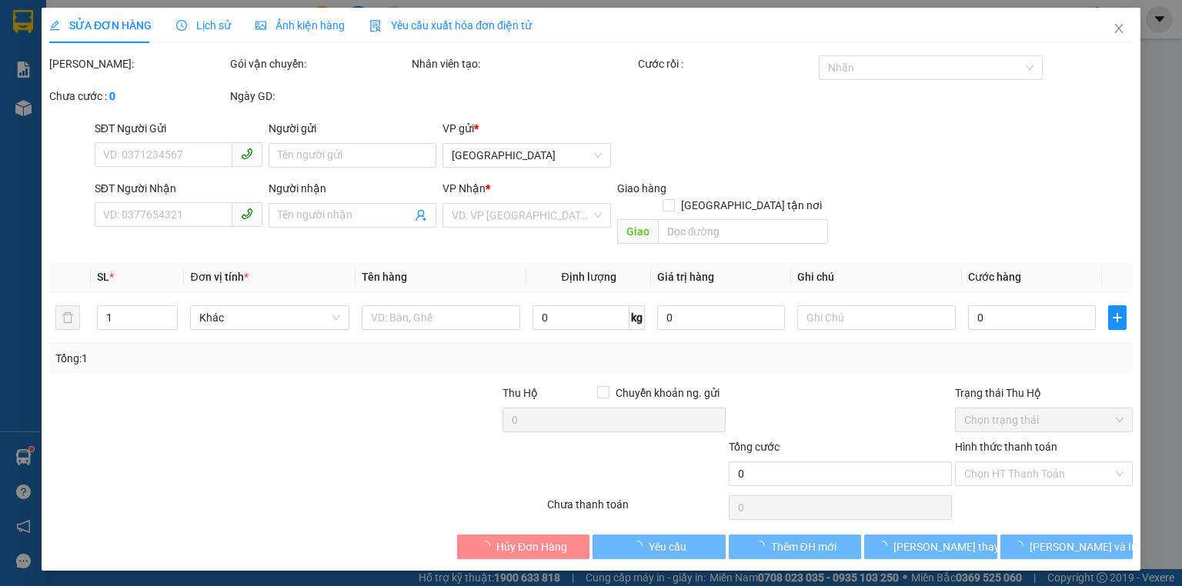
type input "0962375055"
type input "60.000"
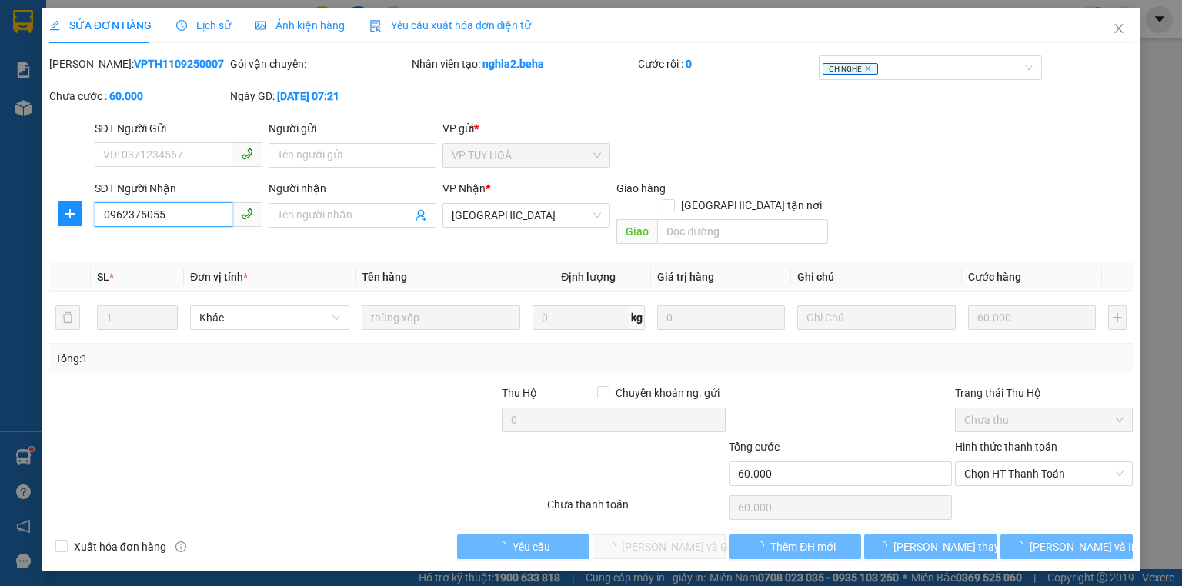
click at [200, 217] on input "0962375055" at bounding box center [164, 214] width 138 height 25
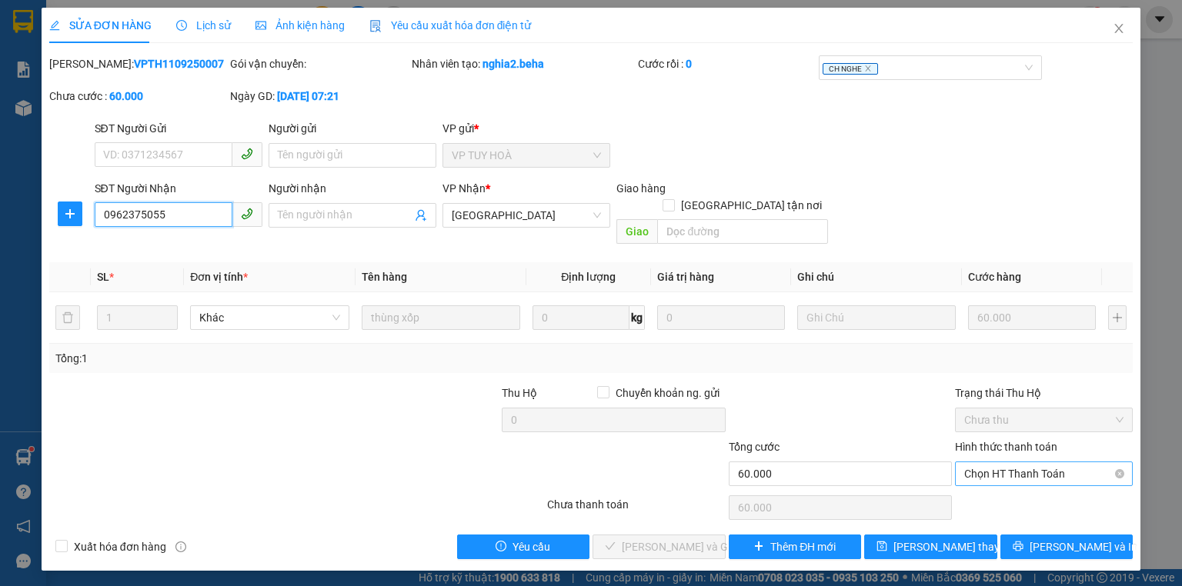
click at [1015, 462] on span "Chọn HT Thanh Toán" at bounding box center [1043, 473] width 159 height 23
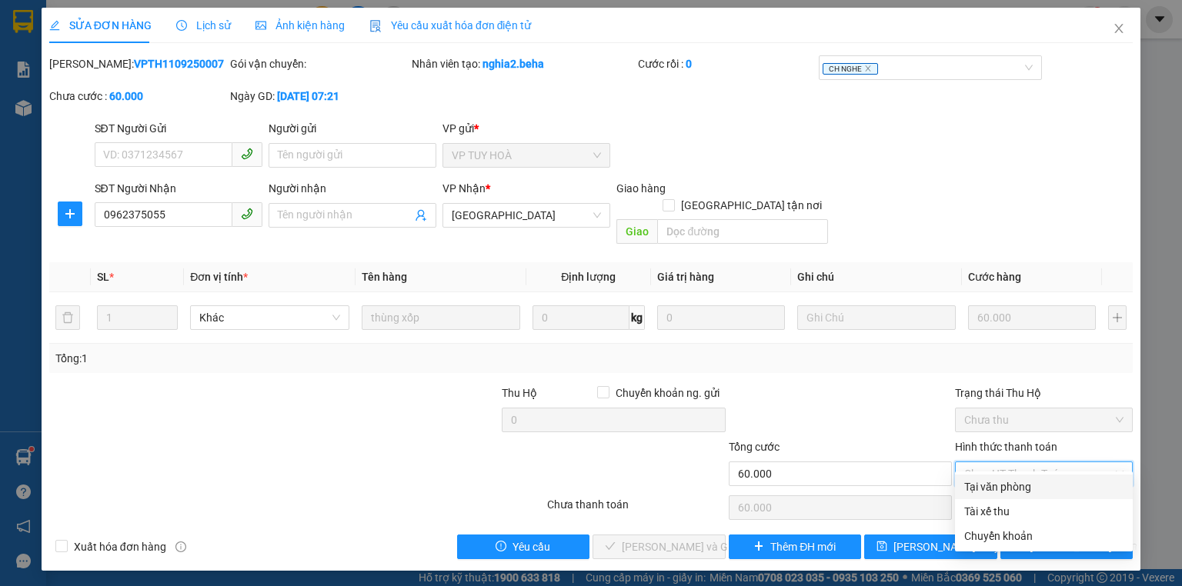
click at [995, 486] on div "Tại văn phòng" at bounding box center [1043, 486] width 159 height 17
type input "0"
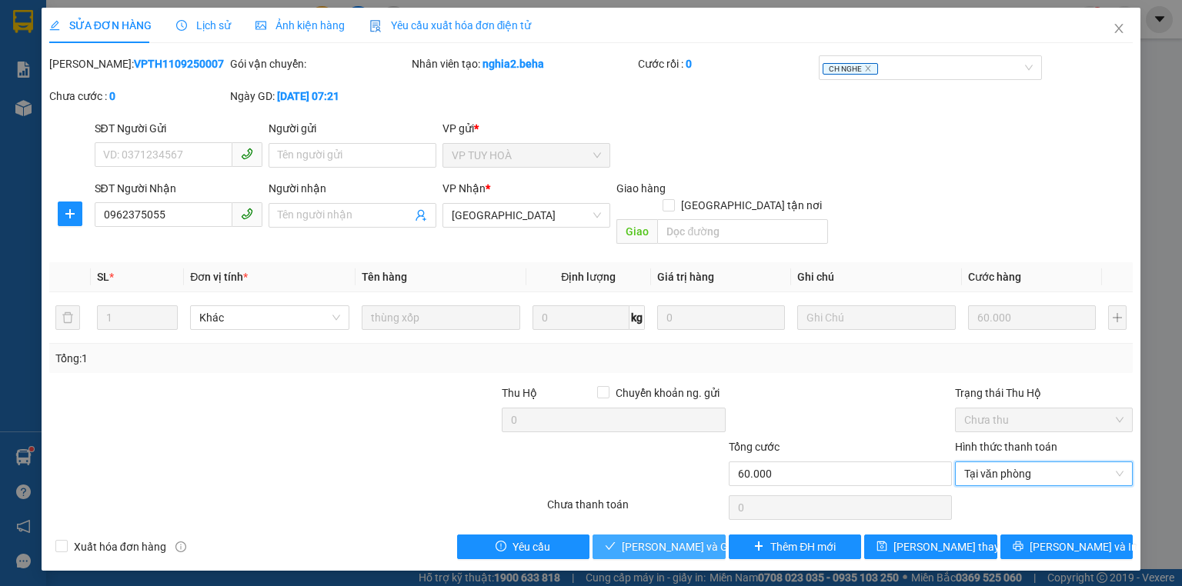
click at [662, 538] on span "[PERSON_NAME] và Giao hàng" at bounding box center [696, 546] width 148 height 17
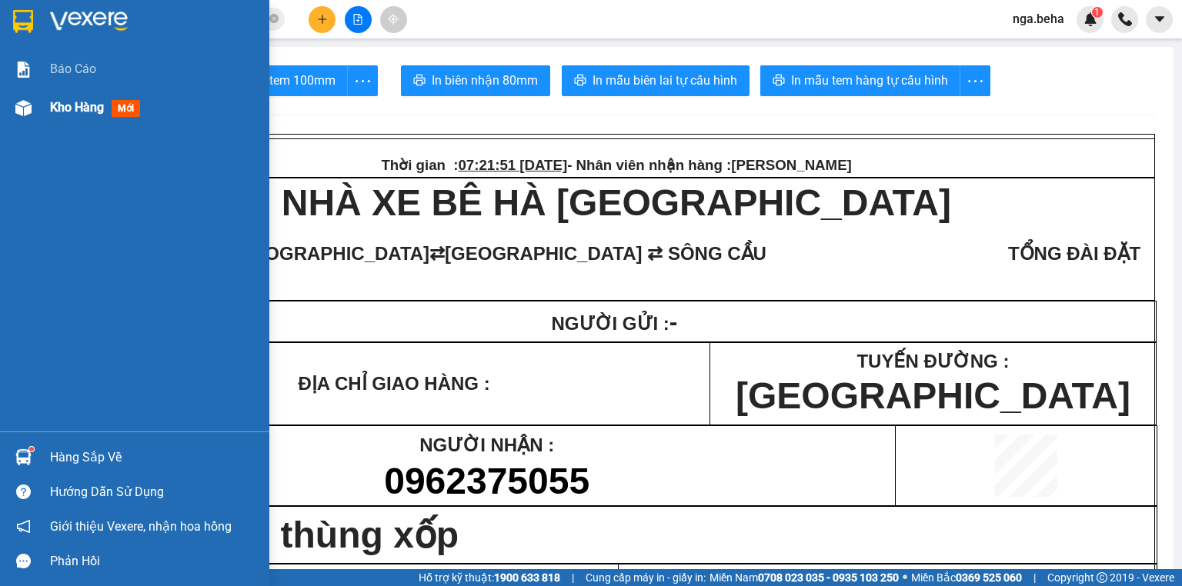
click at [18, 102] on img at bounding box center [23, 108] width 16 height 16
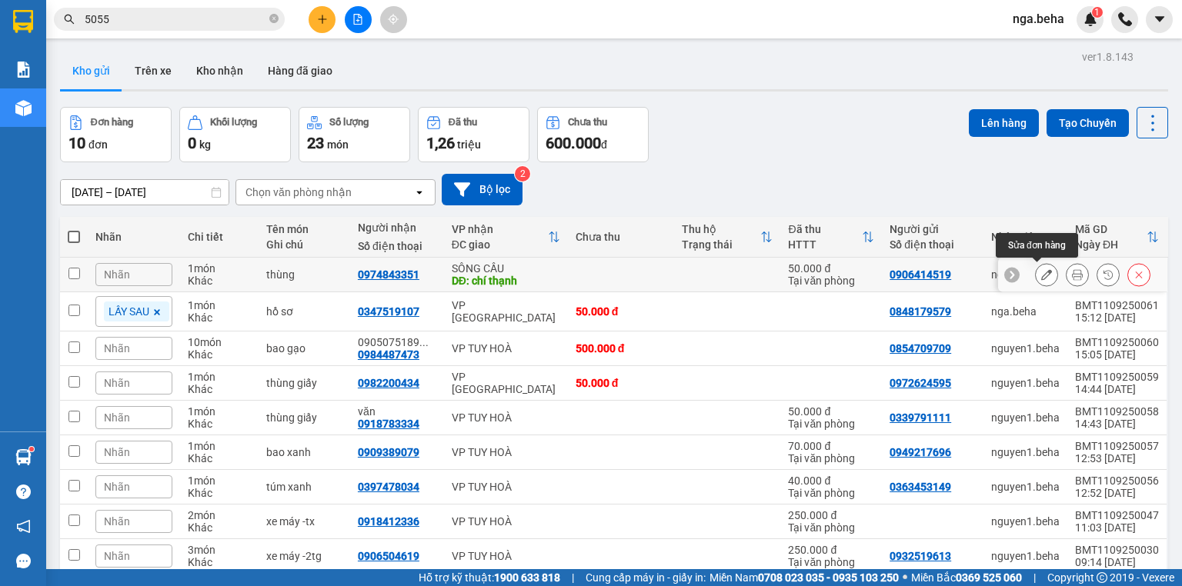
click at [1041, 276] on icon at bounding box center [1046, 274] width 11 height 11
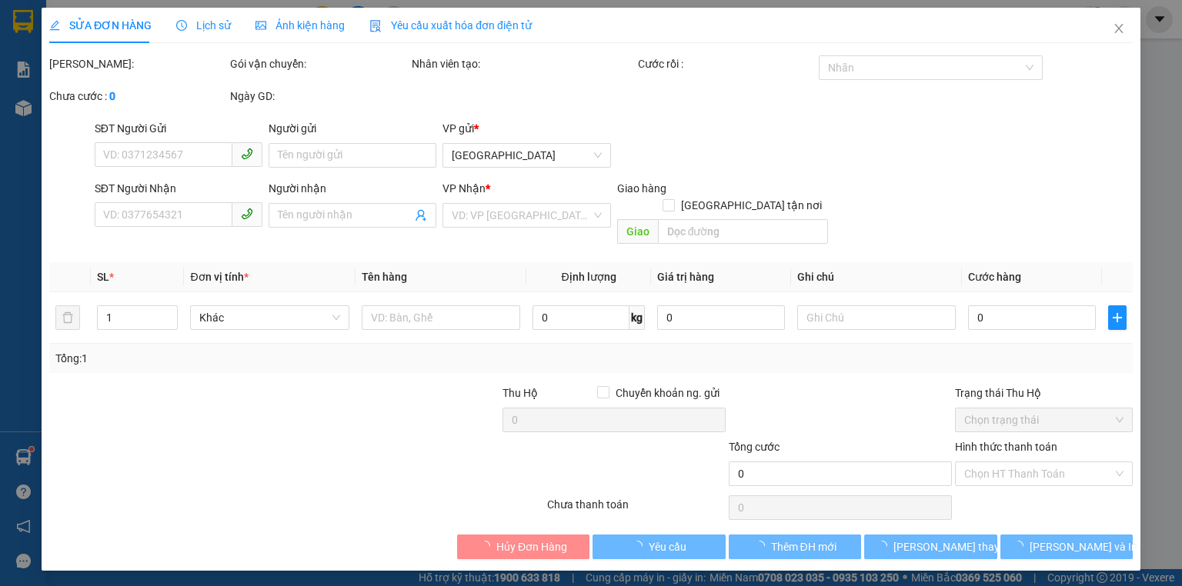
type input "0906414519"
type input "0974843351"
type input "chí thạnh"
type input "50.000"
type input "0"
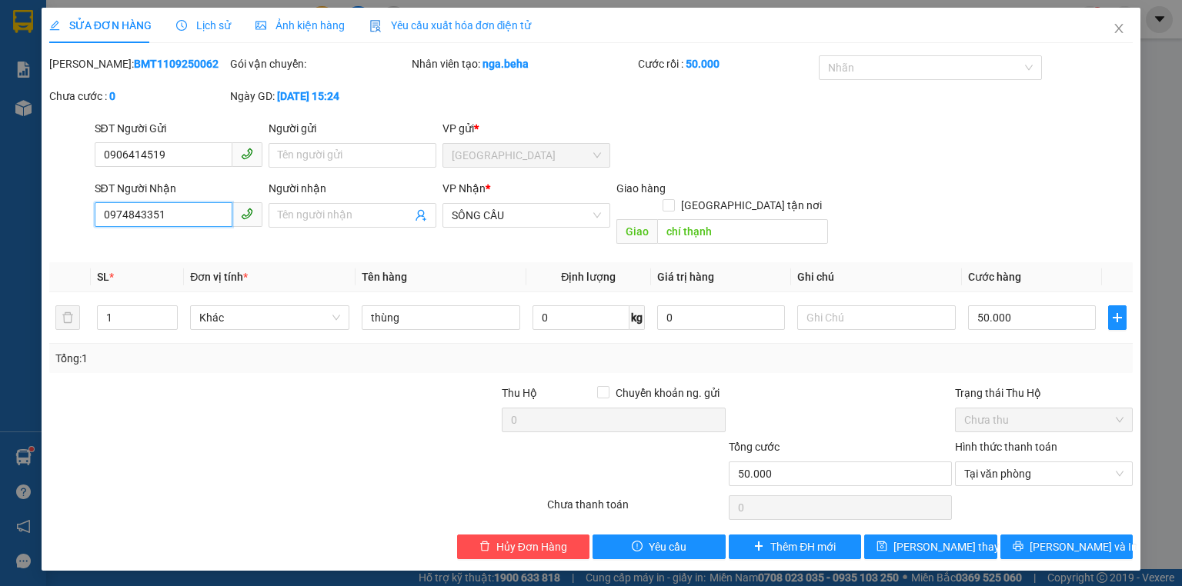
click at [189, 215] on input "0974843351" at bounding box center [164, 214] width 138 height 25
click at [1116, 29] on icon "close" at bounding box center [1118, 28] width 12 height 12
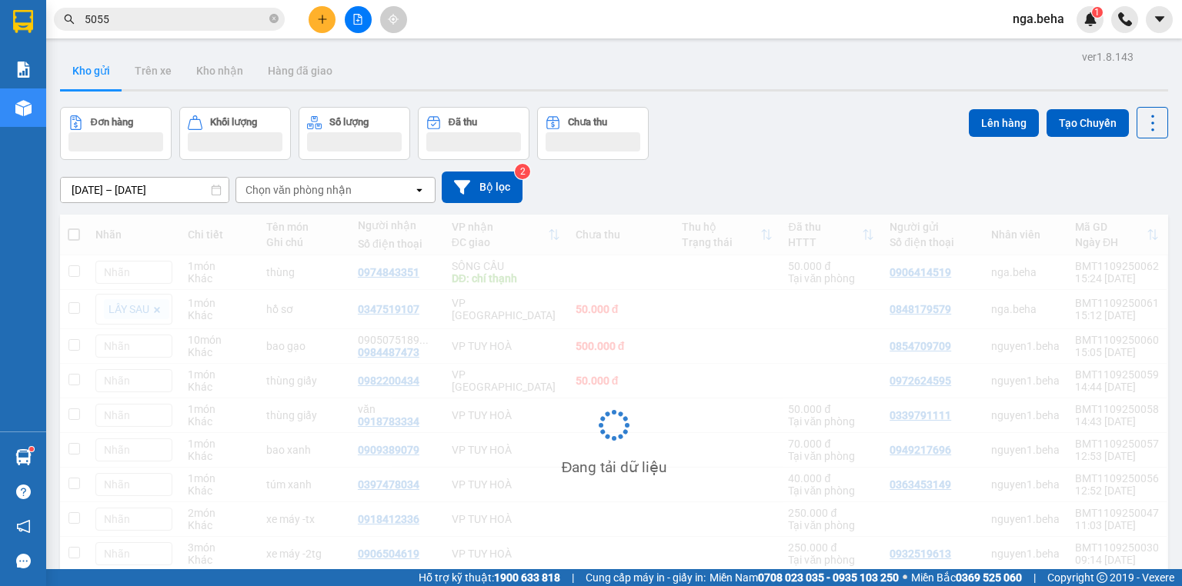
click at [37, 113] on div "Kho hàng mới" at bounding box center [23, 107] width 46 height 38
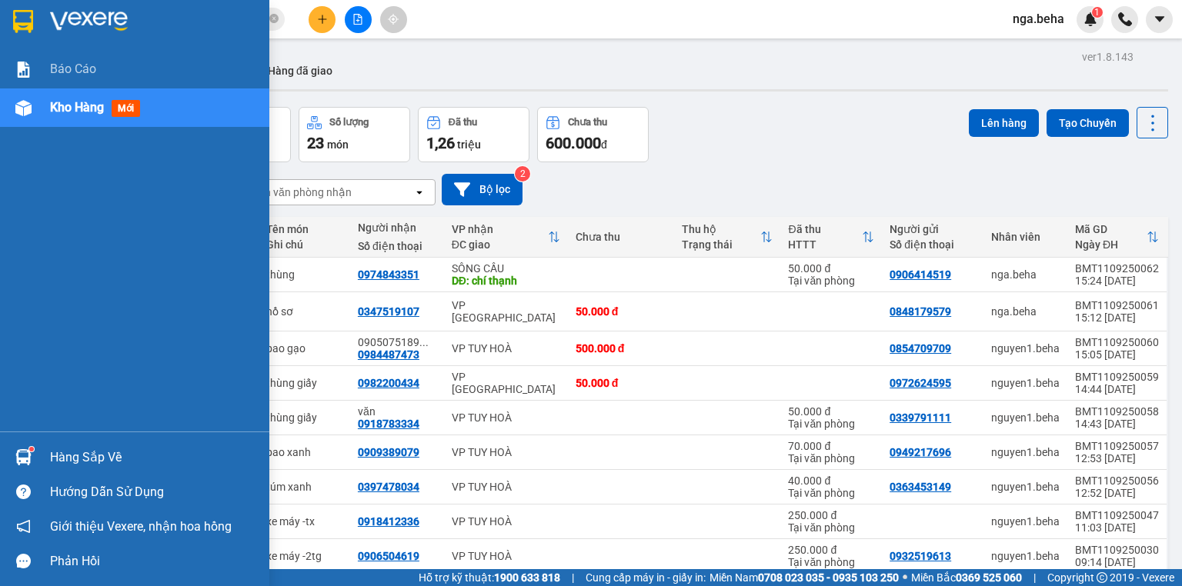
click at [37, 113] on div "Kho hàng mới" at bounding box center [134, 107] width 269 height 38
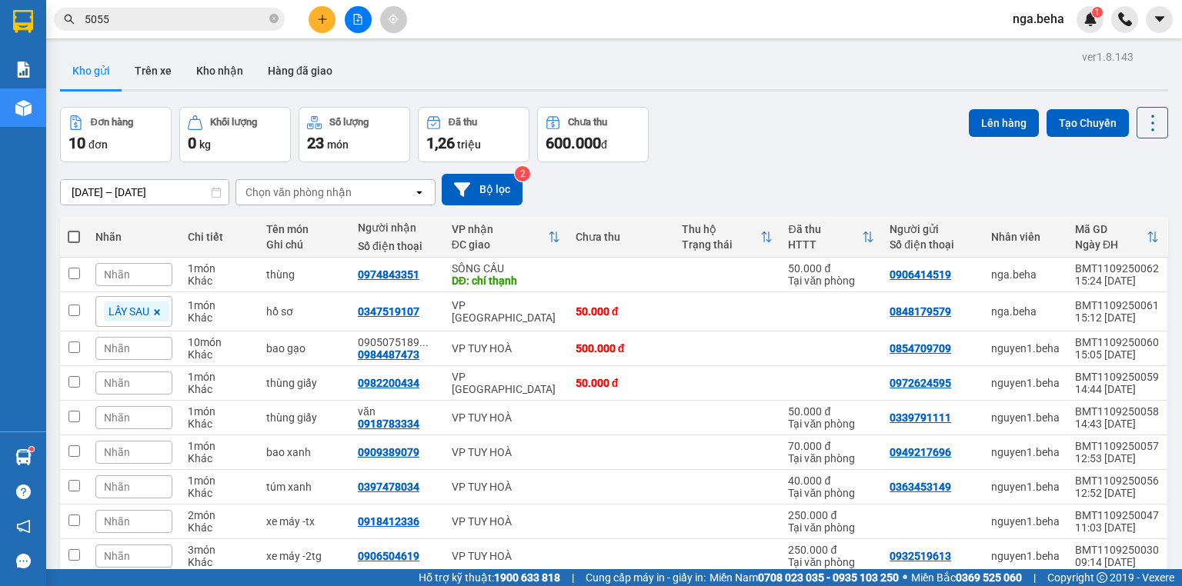
click at [168, 13] on input "5055" at bounding box center [176, 19] width 182 height 17
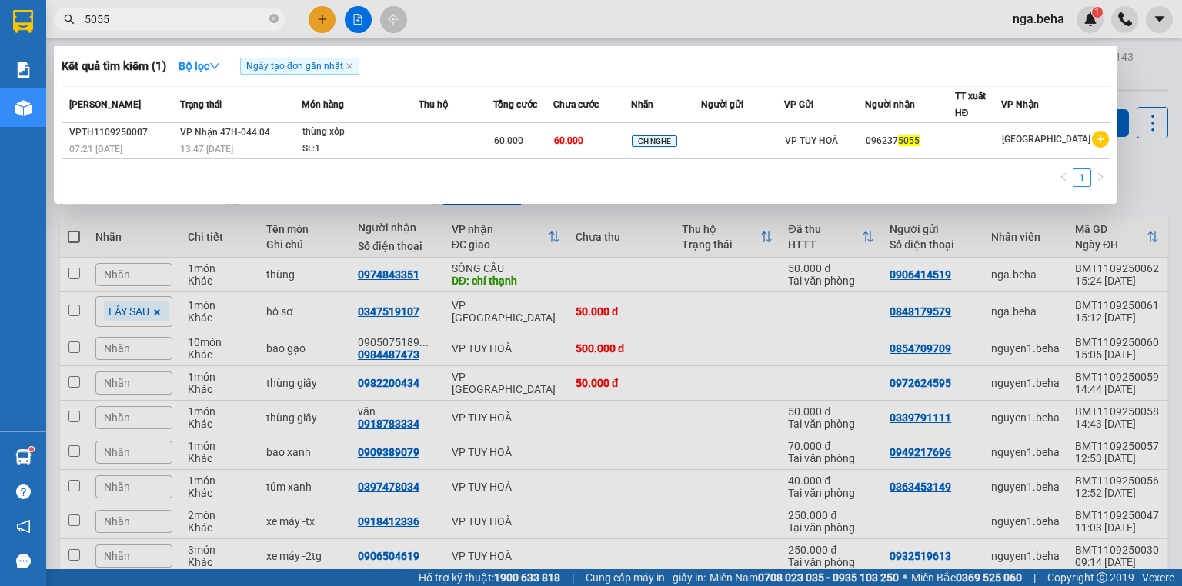
click at [168, 13] on input "5055" at bounding box center [176, 19] width 182 height 17
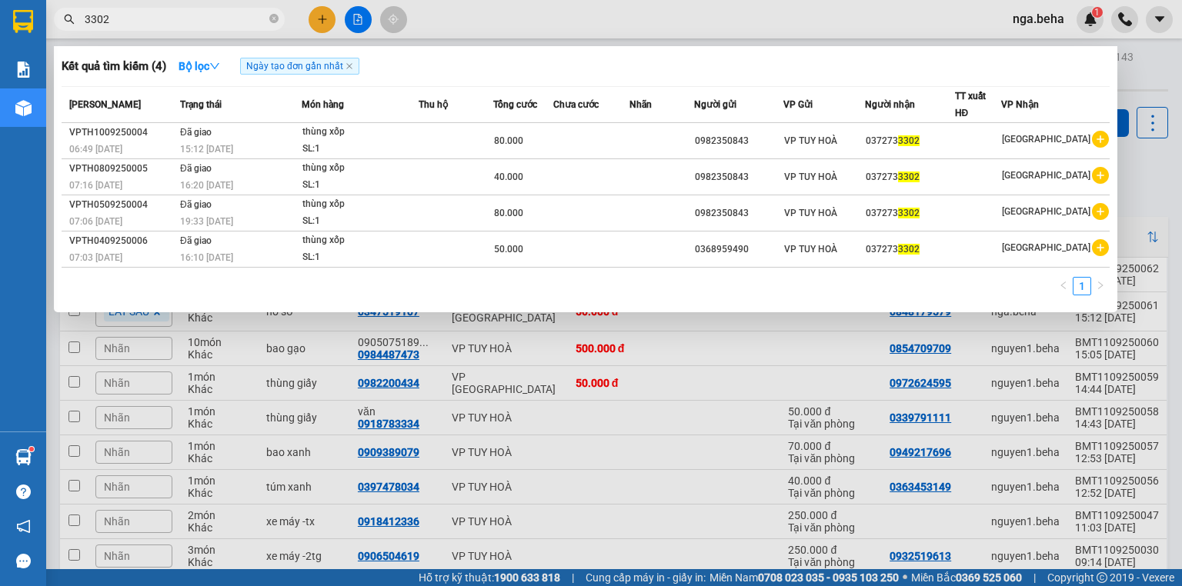
click at [207, 20] on input "3302" at bounding box center [176, 19] width 182 height 17
paste input "0398300854"
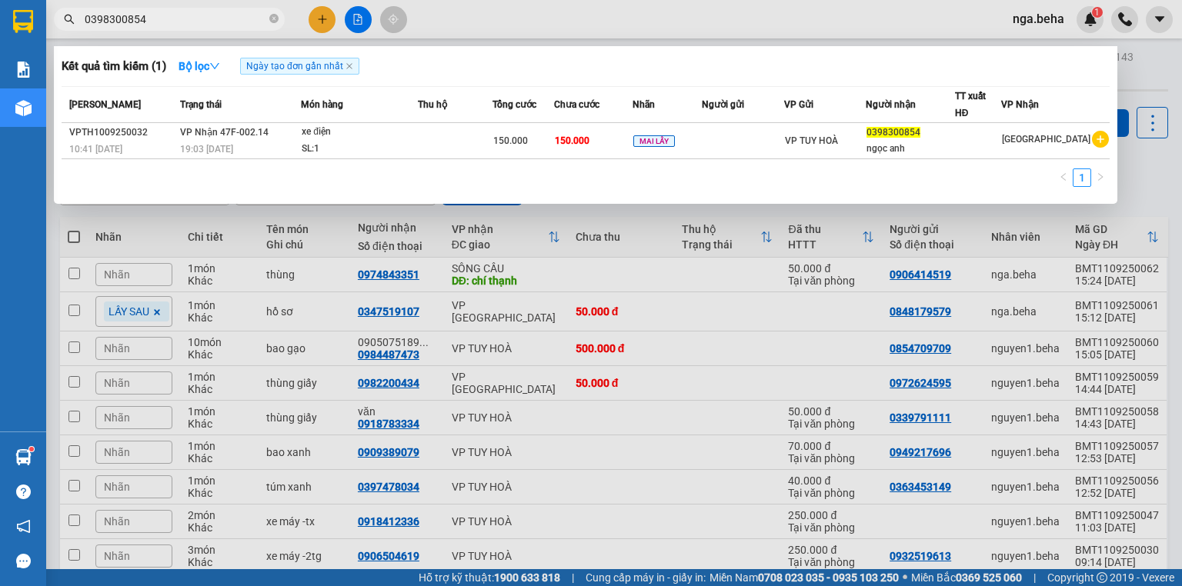
click at [157, 16] on input "0398300854" at bounding box center [176, 19] width 182 height 17
paste input "973706125"
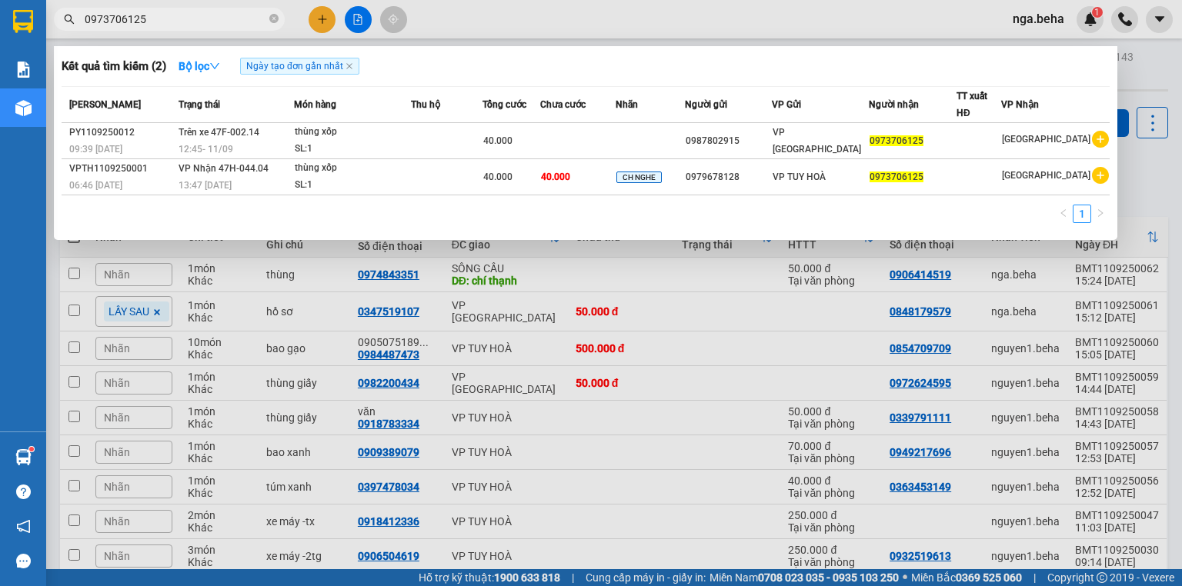
click at [504, 210] on div "1" at bounding box center [586, 219] width 1048 height 28
click at [136, 28] on span "0973706125" at bounding box center [169, 19] width 231 height 23
click at [139, 22] on input "0973706125" at bounding box center [176, 19] width 182 height 17
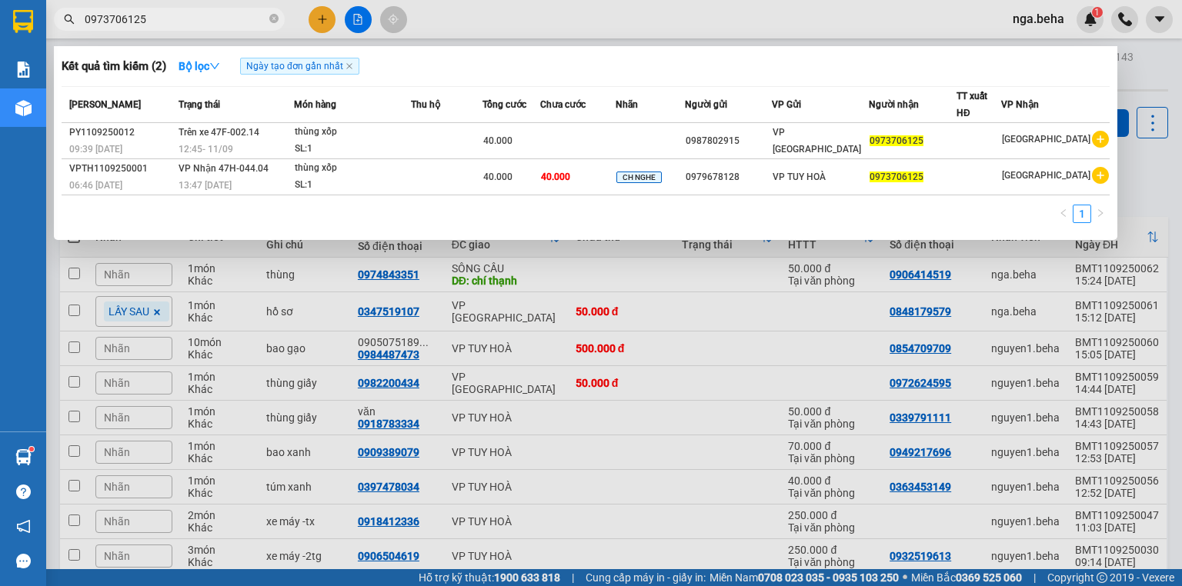
click at [139, 22] on input "0973706125" at bounding box center [176, 19] width 182 height 17
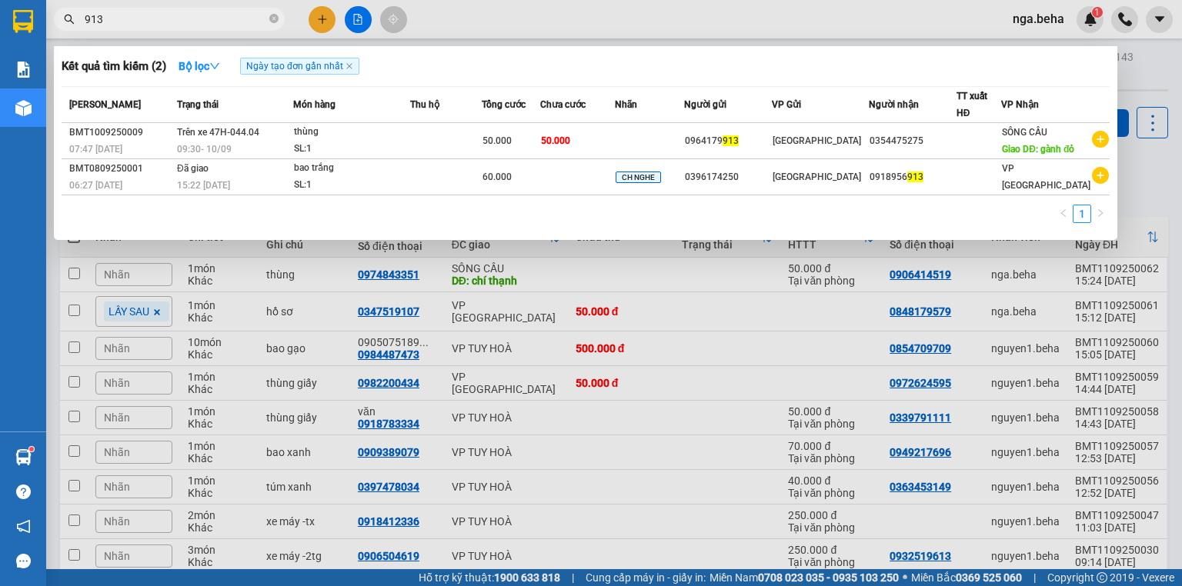
click at [162, 25] on input "913" at bounding box center [176, 19] width 182 height 17
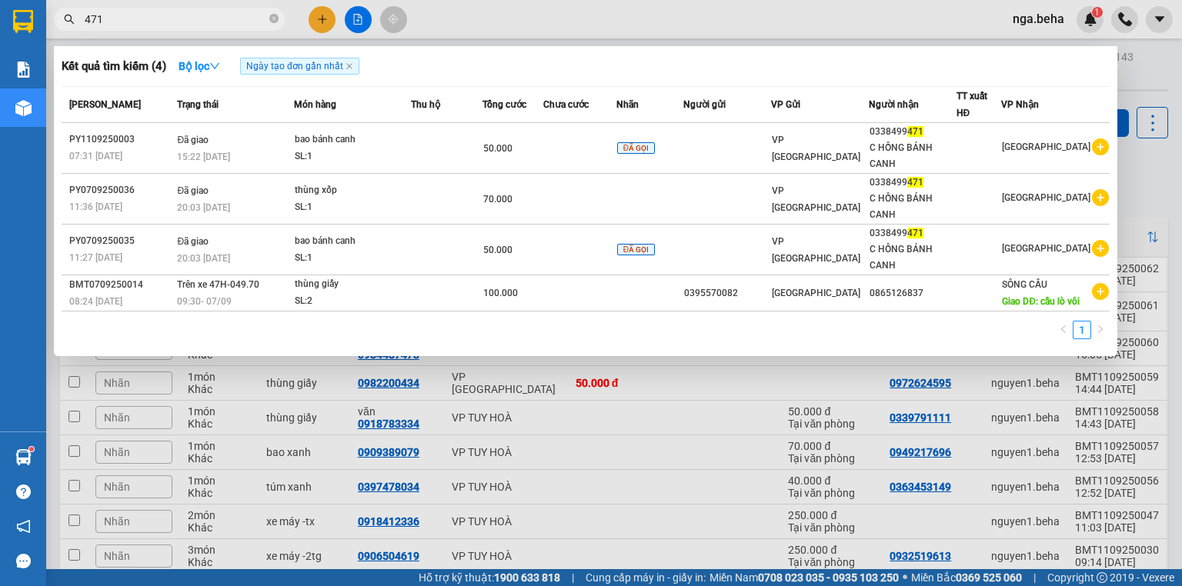
click at [133, 17] on input "471" at bounding box center [176, 19] width 182 height 17
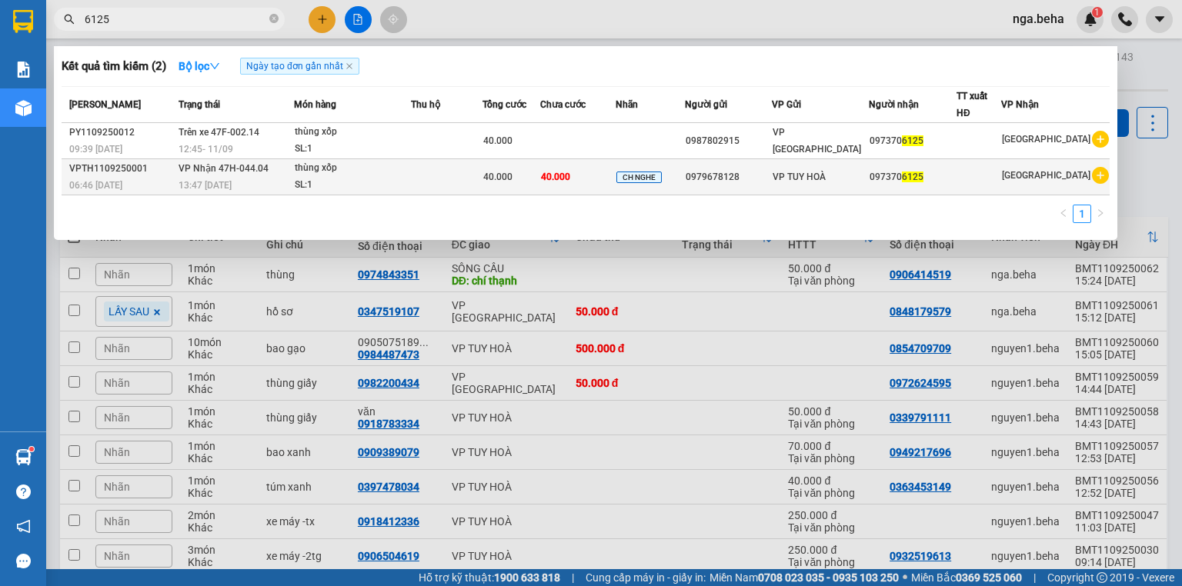
type input "6125"
click at [450, 178] on td at bounding box center [446, 177] width 71 height 36
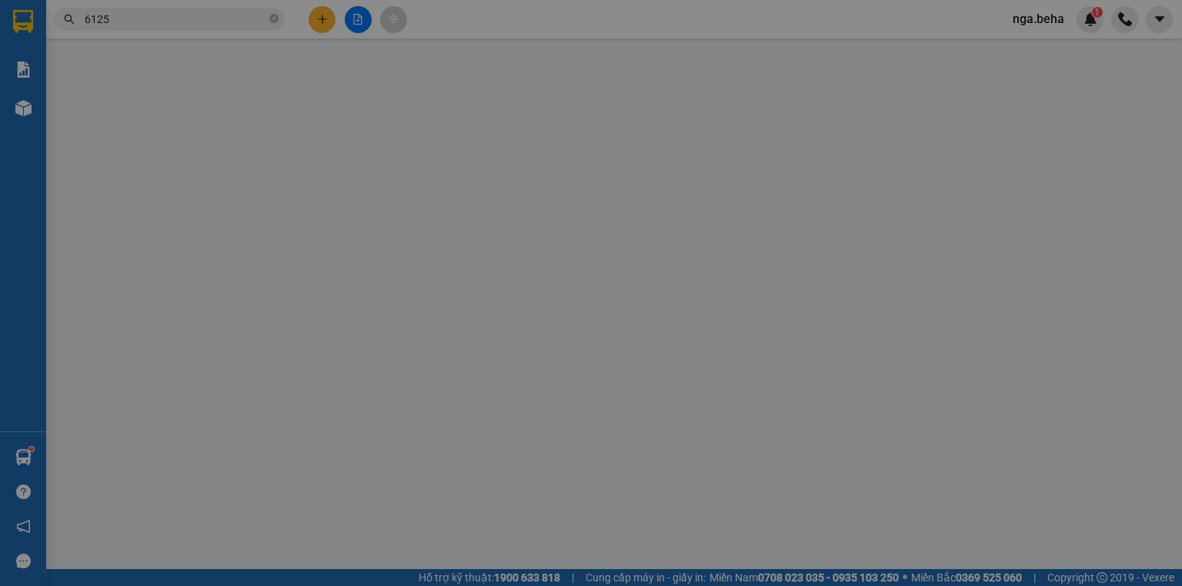
type input "0979678128"
type input "0973706125"
type input "40.000"
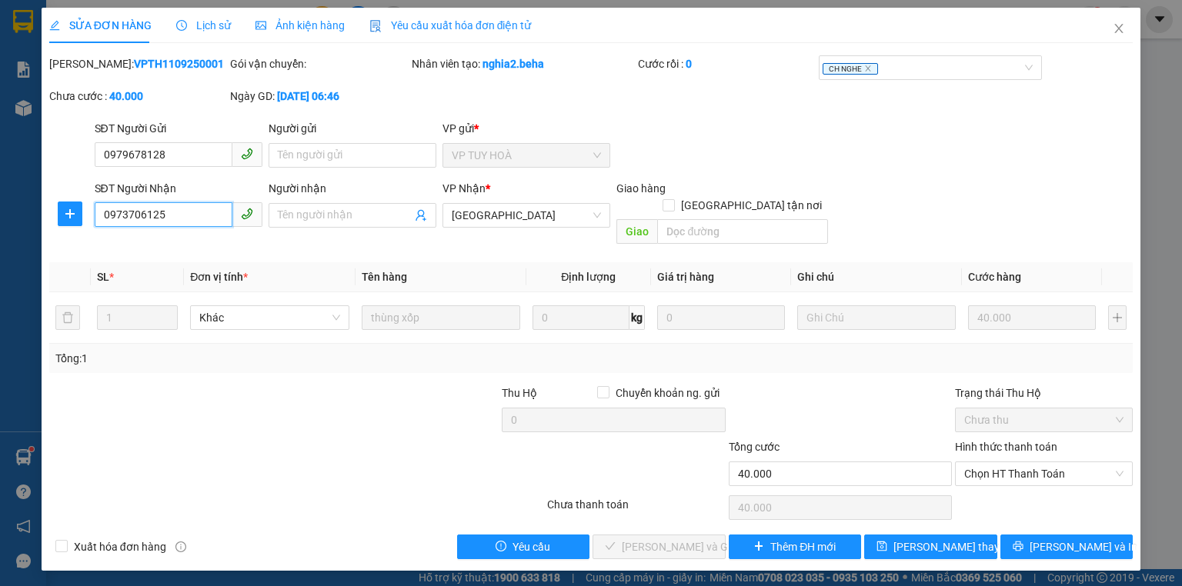
click at [155, 209] on input "0973706125" at bounding box center [164, 214] width 138 height 25
click at [1018, 462] on span "Chọn HT Thanh Toán" at bounding box center [1043, 473] width 159 height 23
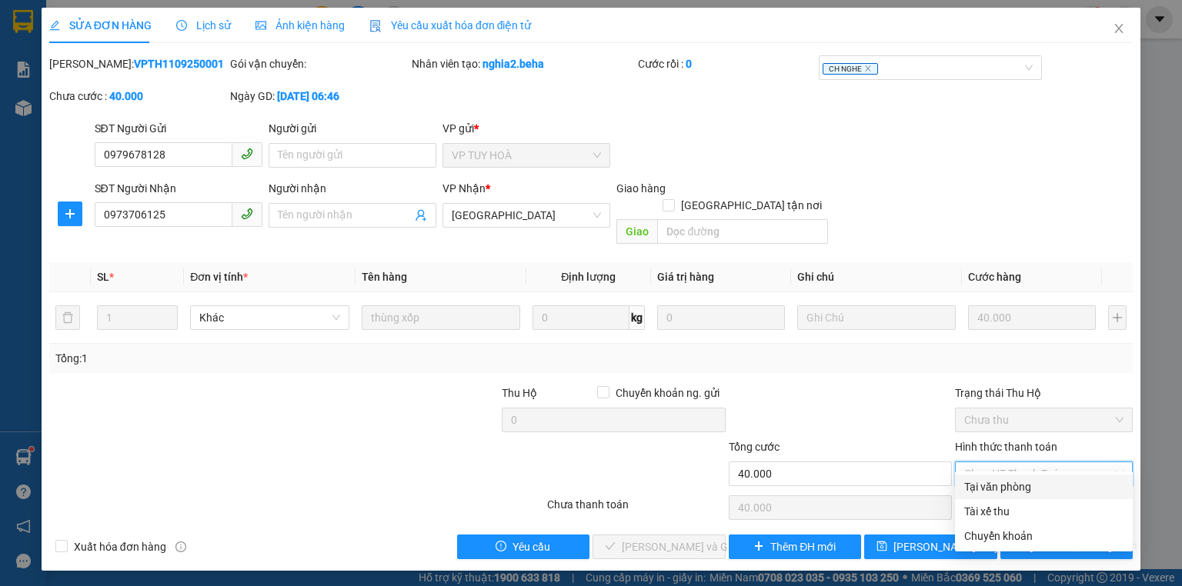
click at [980, 485] on div "Tại văn phòng" at bounding box center [1043, 486] width 159 height 17
type input "0"
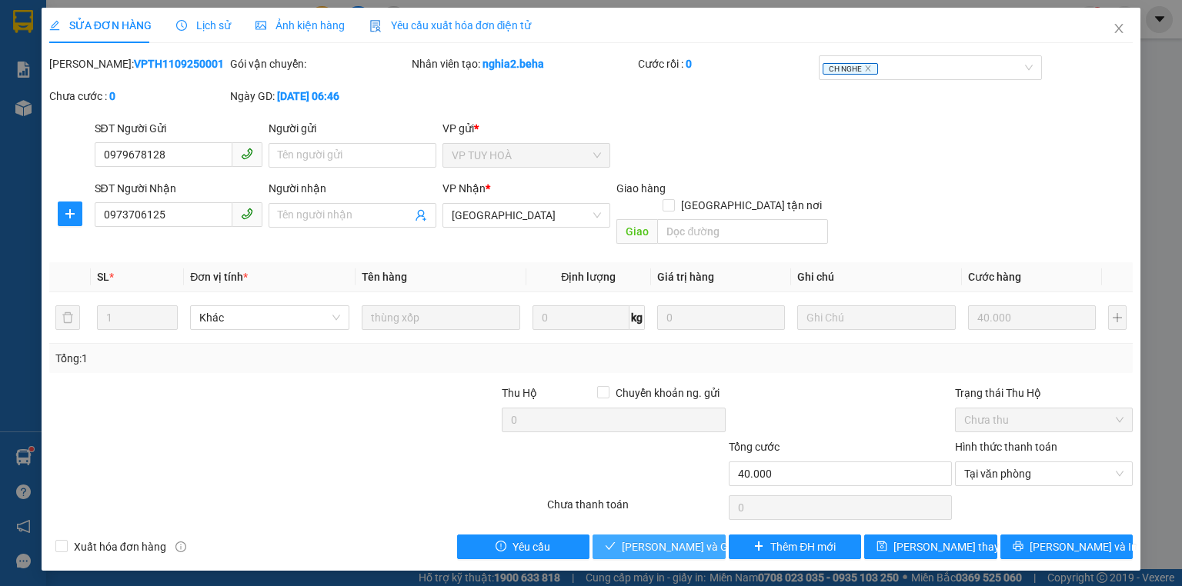
click at [672, 538] on span "[PERSON_NAME] và Giao hàng" at bounding box center [696, 546] width 148 height 17
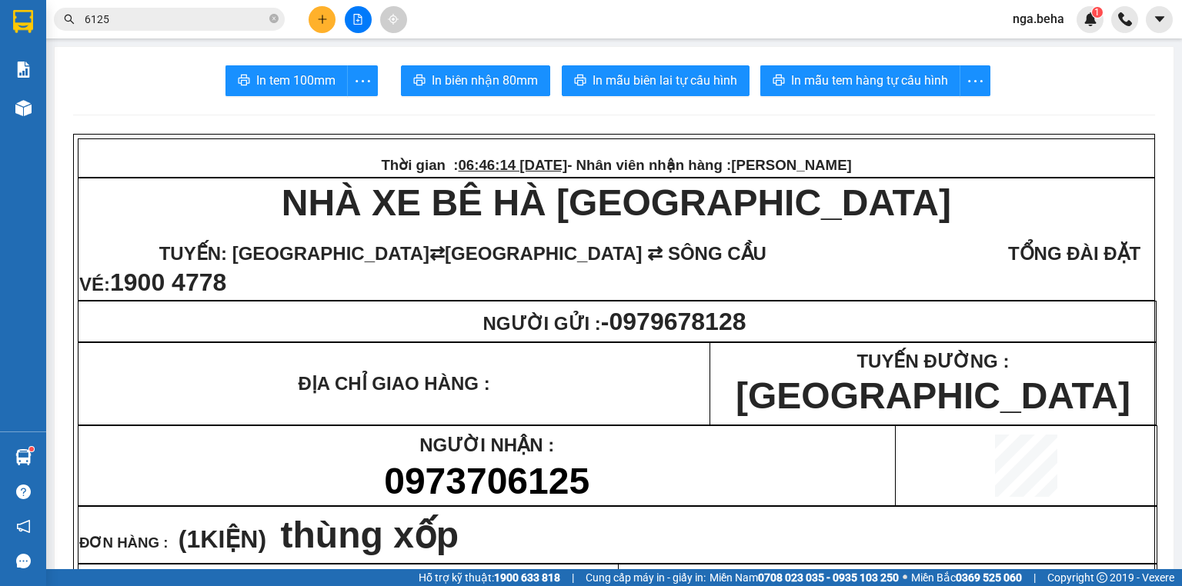
click at [177, 14] on input "6125" at bounding box center [176, 19] width 182 height 17
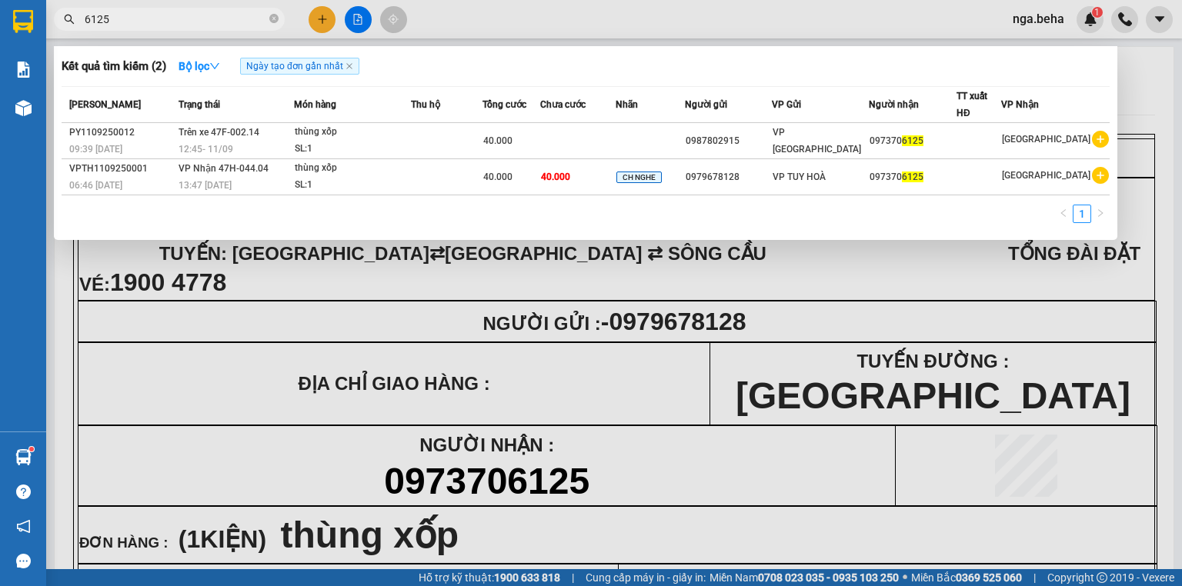
click at [177, 14] on input "6125" at bounding box center [176, 19] width 182 height 17
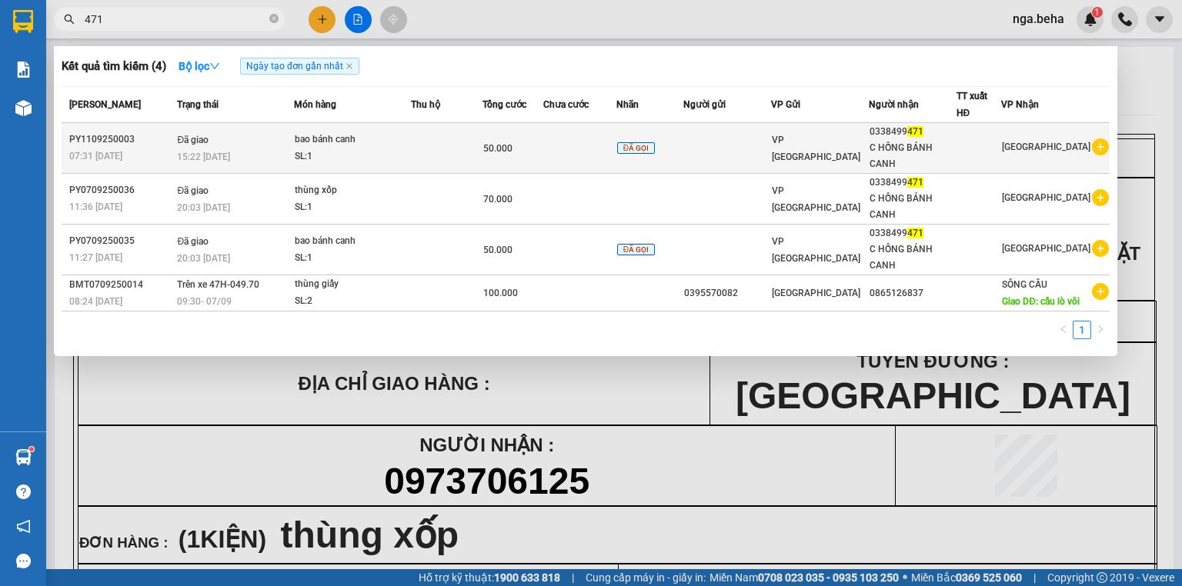
type input "471"
click at [647, 155] on div "ĐÃ GỌI" at bounding box center [649, 148] width 65 height 18
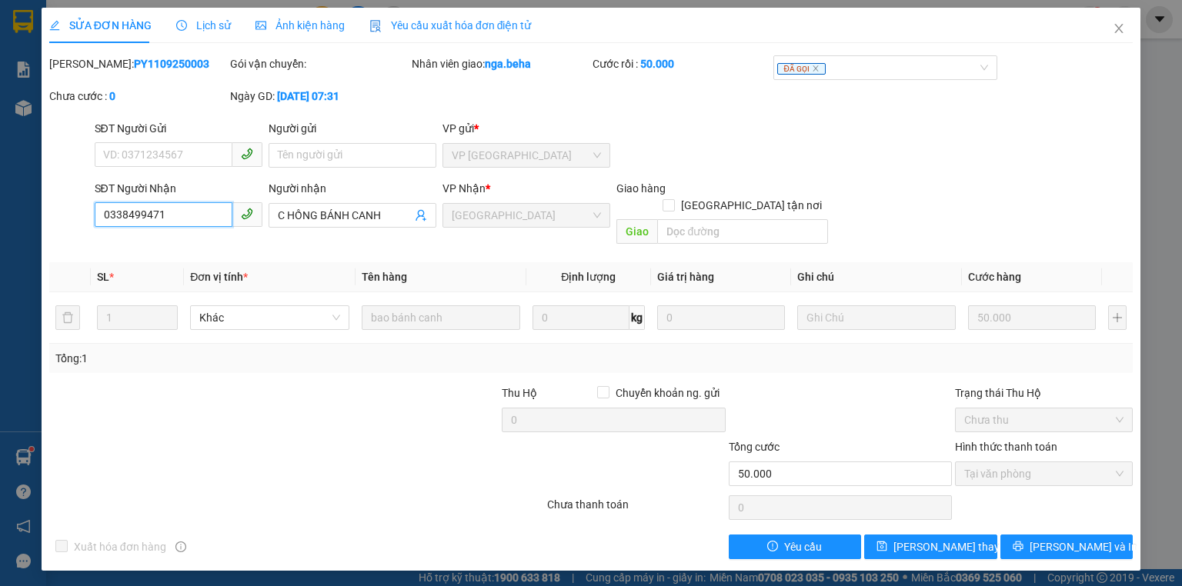
click at [206, 215] on input "0338499471" at bounding box center [164, 214] width 138 height 25
click at [1119, 28] on icon "close" at bounding box center [1119, 28] width 8 height 9
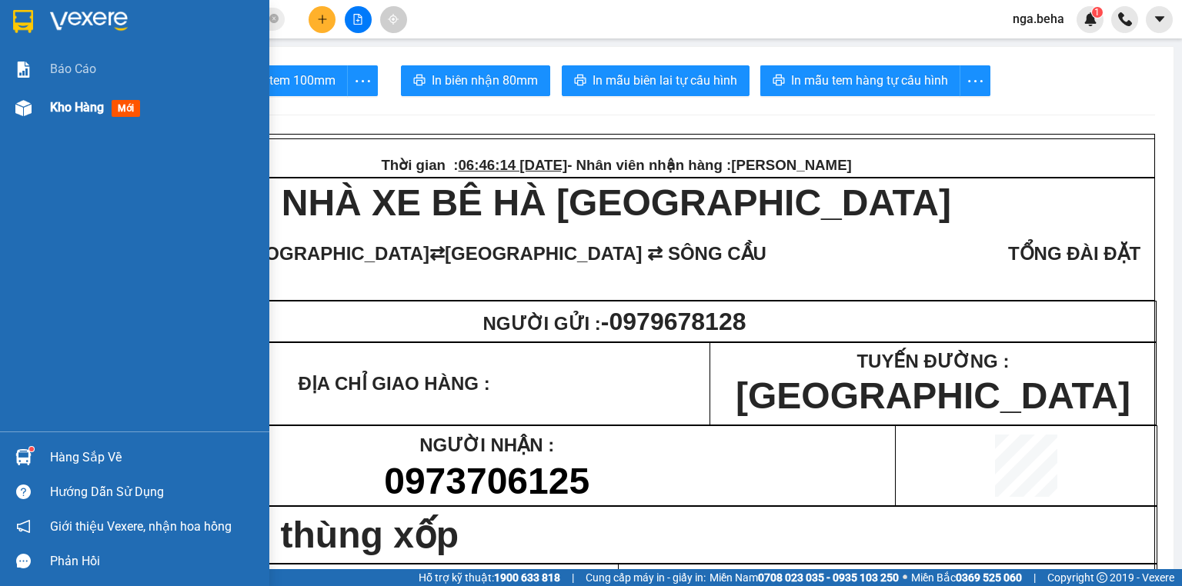
drag, startPoint x: 17, startPoint y: 119, endPoint x: 65, endPoint y: 106, distance: 49.5
click at [18, 120] on div at bounding box center [23, 108] width 27 height 27
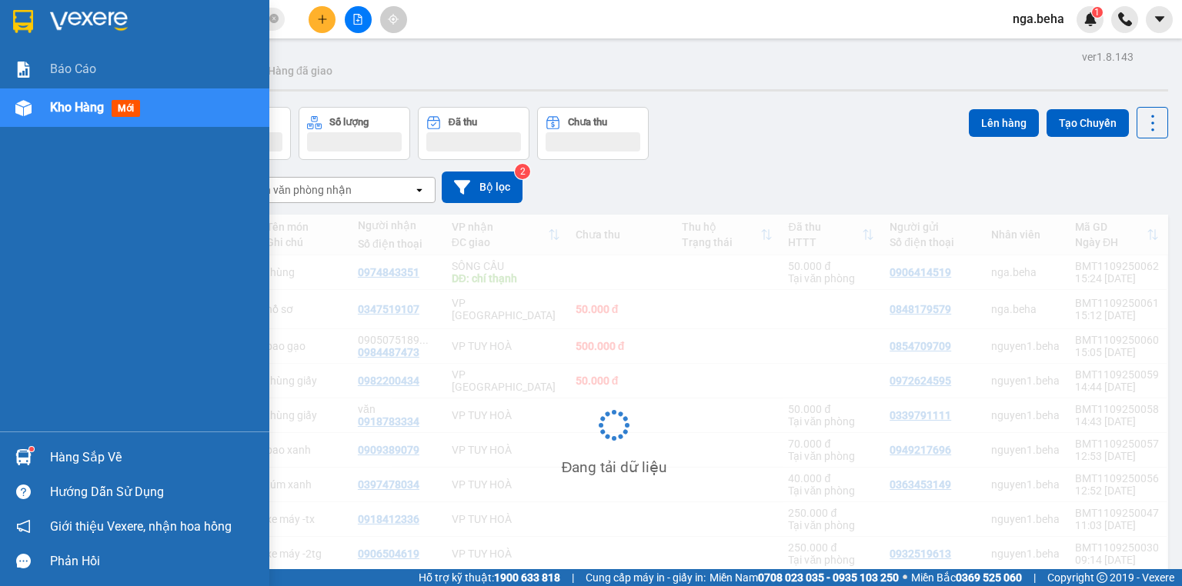
click at [65, 107] on button "Đơn hàng" at bounding box center [116, 133] width 112 height 53
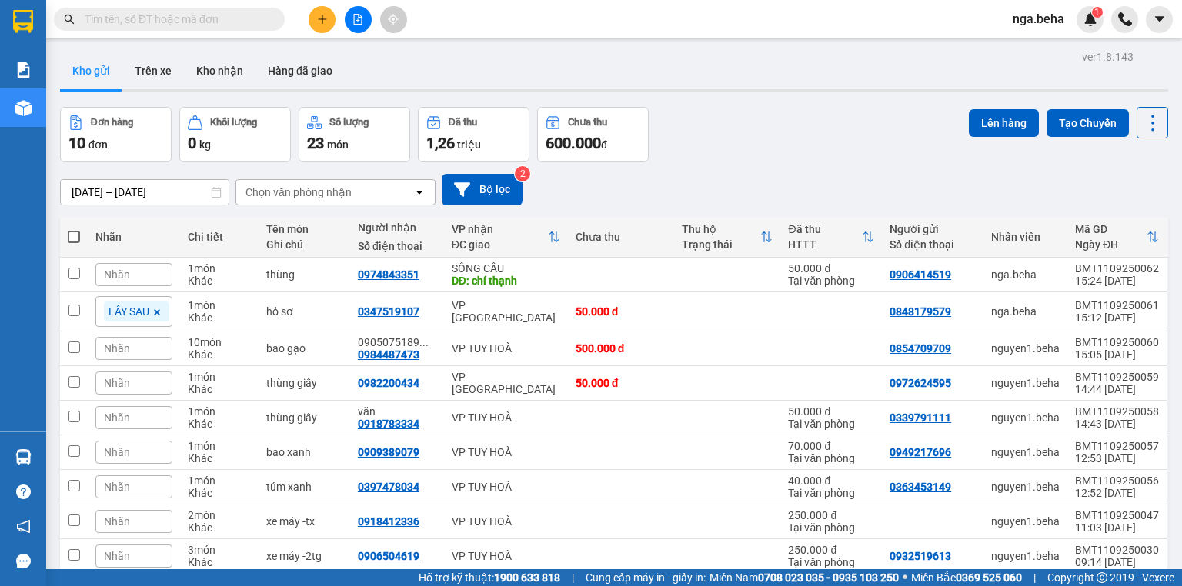
click at [215, 31] on div "Kết quả tìm kiếm ( 0 ) Bộ lọc Ngày tạo đơn gần nhất No Data" at bounding box center [150, 19] width 300 height 27
click at [225, 15] on input "text" at bounding box center [176, 19] width 182 height 17
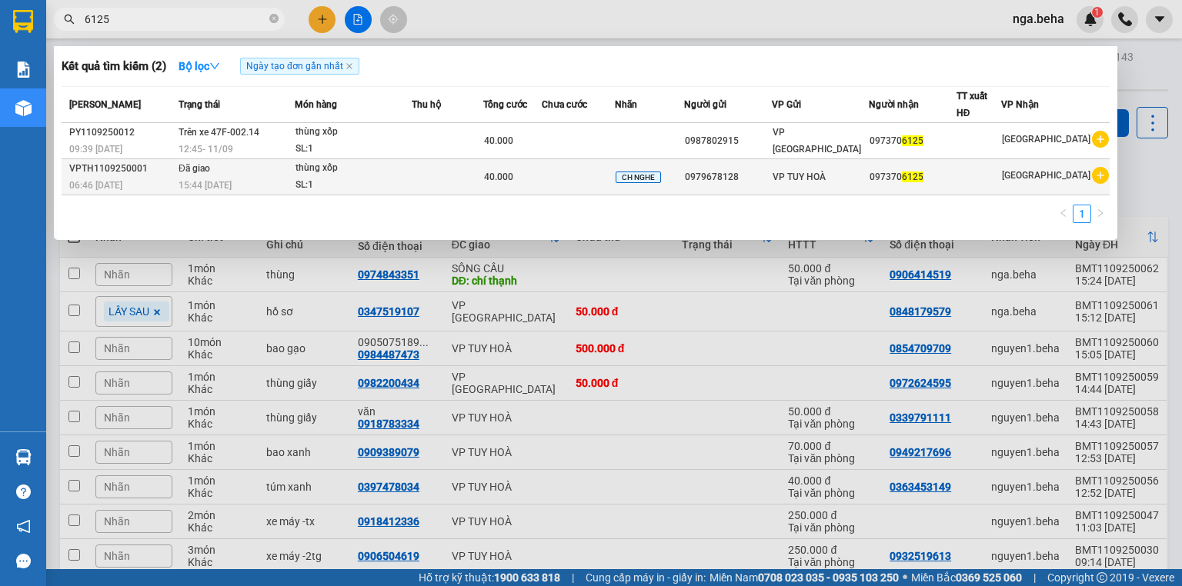
type input "6125"
click at [294, 179] on div "15:44 [DATE]" at bounding box center [235, 185] width 115 height 17
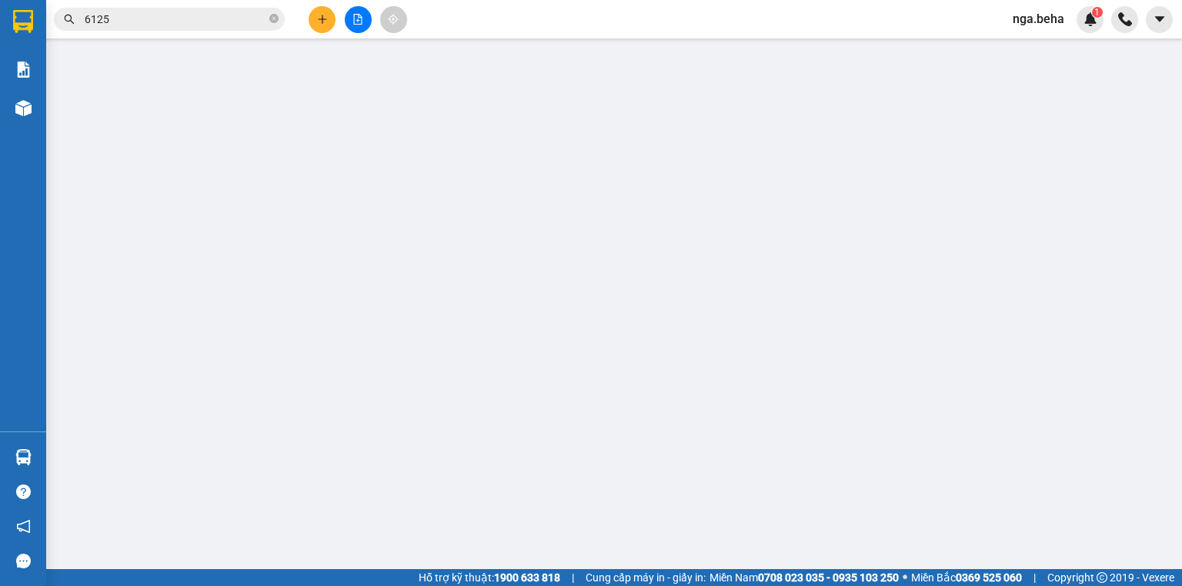
type input "0979678128"
type input "0973706125"
type input "40.000"
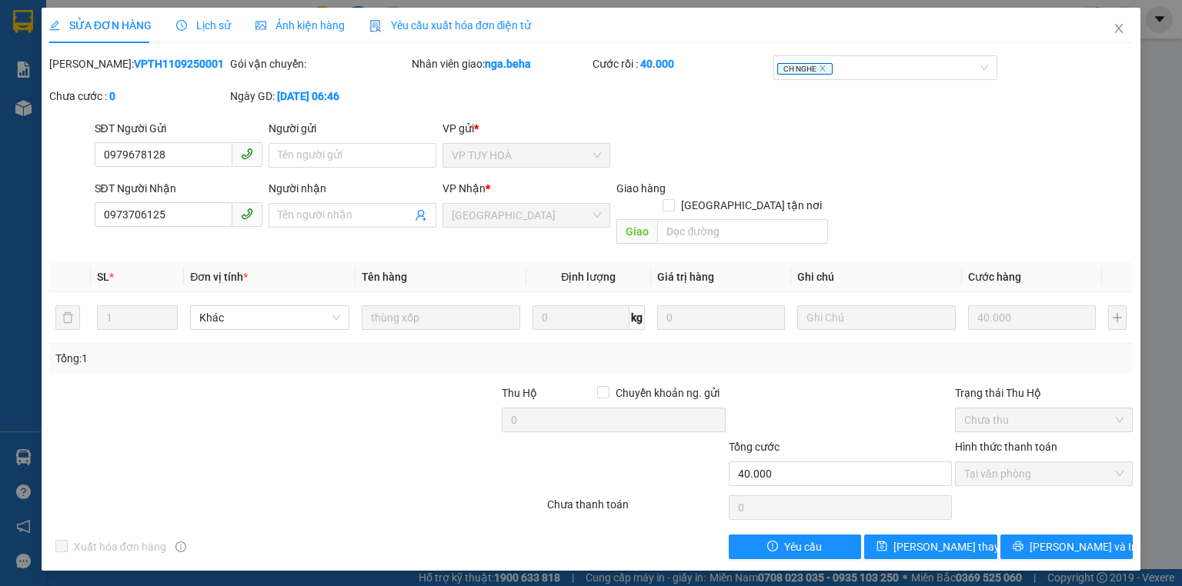
click at [322, 15] on div "Ảnh kiện hàng" at bounding box center [299, 25] width 89 height 35
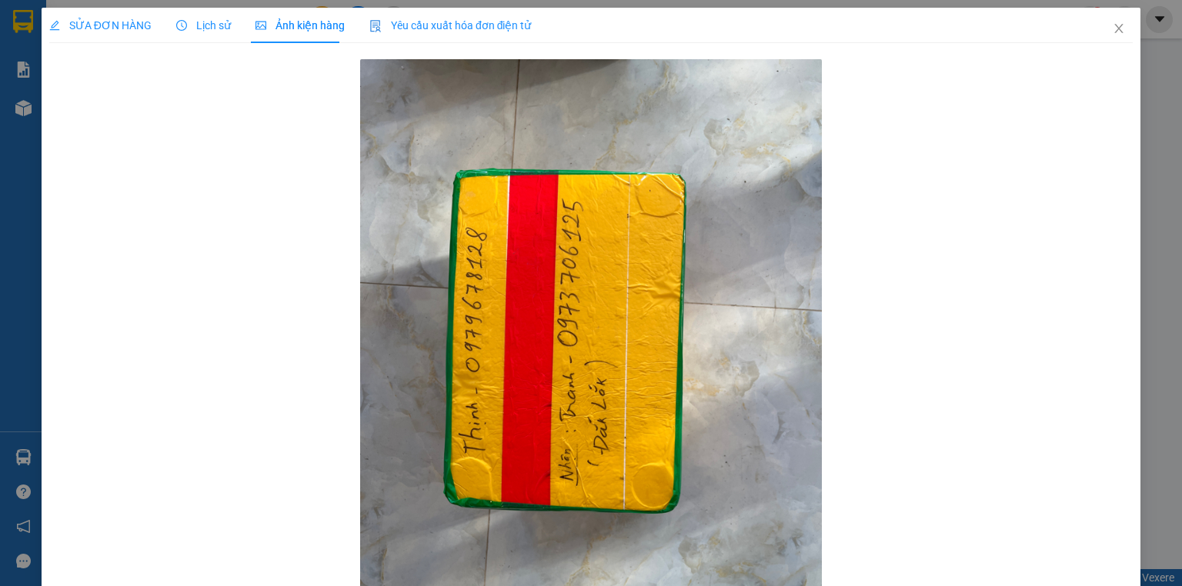
click at [92, 36] on div "SỬA ĐƠN HÀNG" at bounding box center [100, 25] width 102 height 35
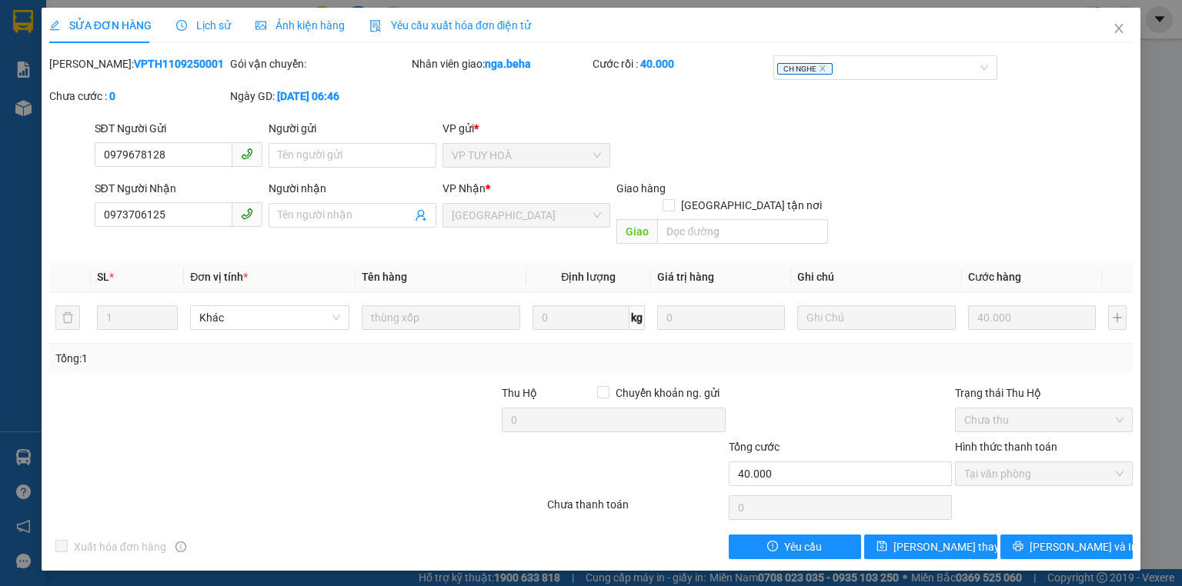
click at [99, 22] on span "SỬA ĐƠN HÀNG" at bounding box center [100, 25] width 102 height 12
click at [1119, 22] on span "Close" at bounding box center [1118, 29] width 43 height 43
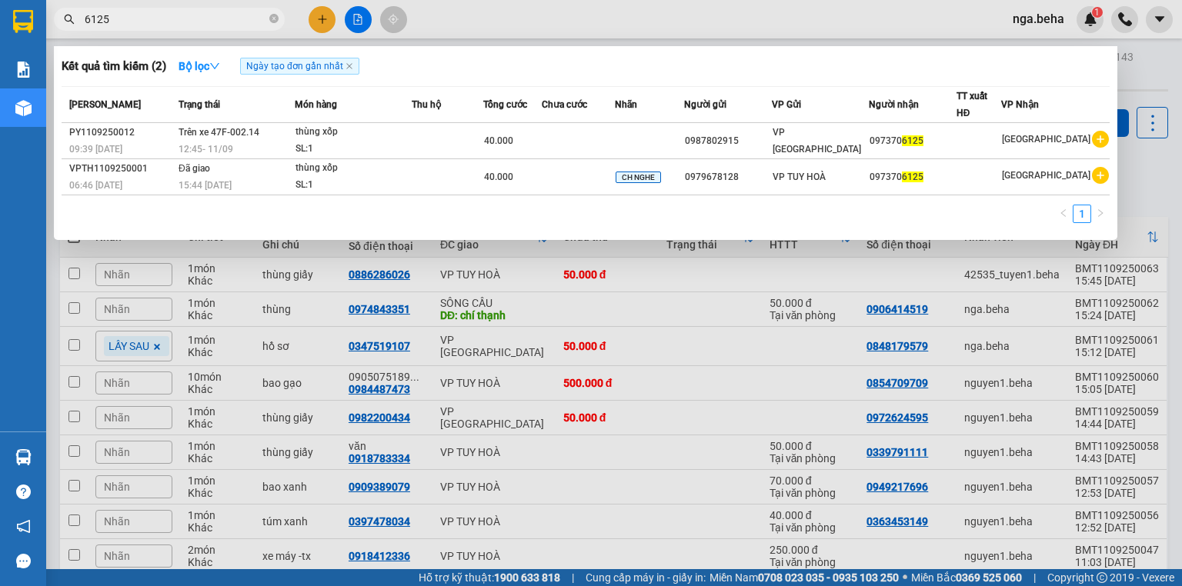
click at [161, 22] on input "6125" at bounding box center [176, 19] width 182 height 17
click at [160, 22] on input "6125" at bounding box center [176, 19] width 182 height 17
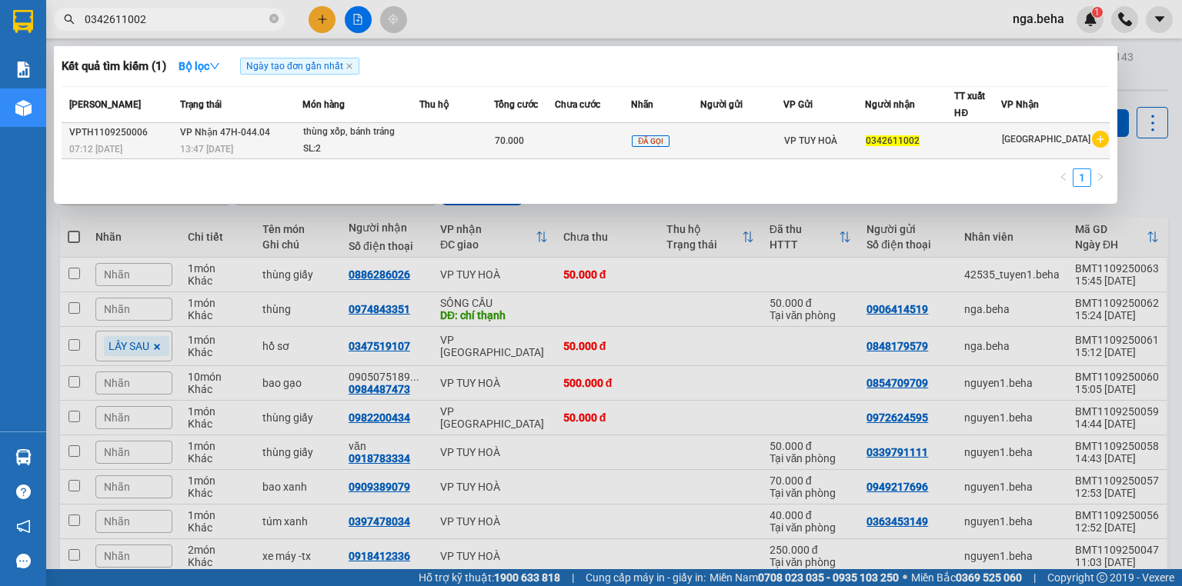
type input "0342611002"
click at [379, 138] on div "thùng xốp, bánh tráng" at bounding box center [360, 132] width 115 height 17
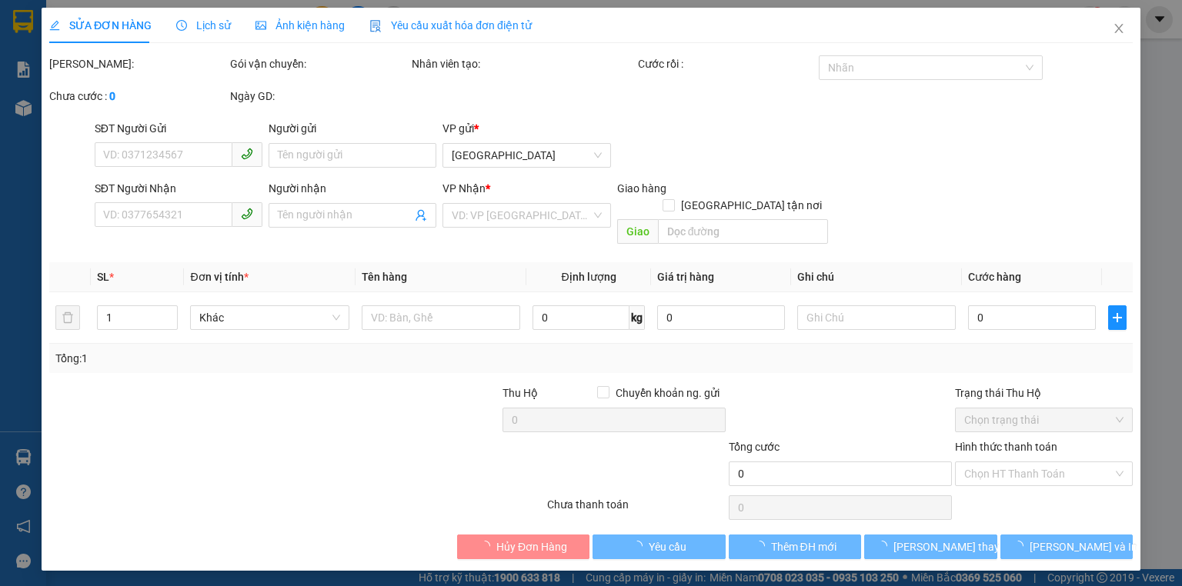
type input "0342611002"
type input "70.000"
type input "0"
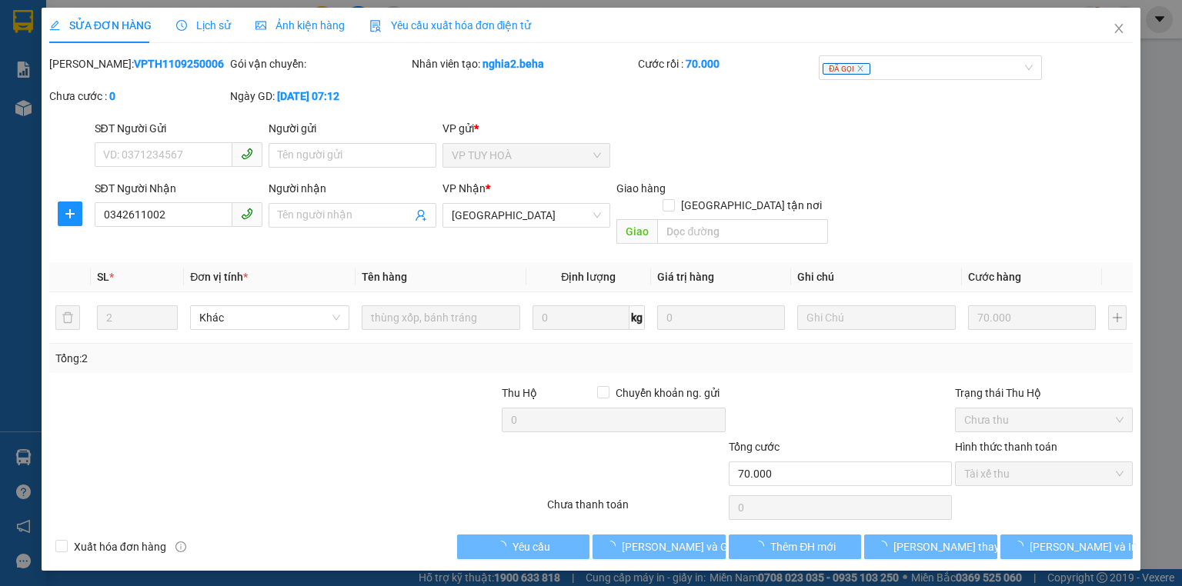
click at [314, 29] on span "Ảnh kiện hàng" at bounding box center [299, 25] width 89 height 12
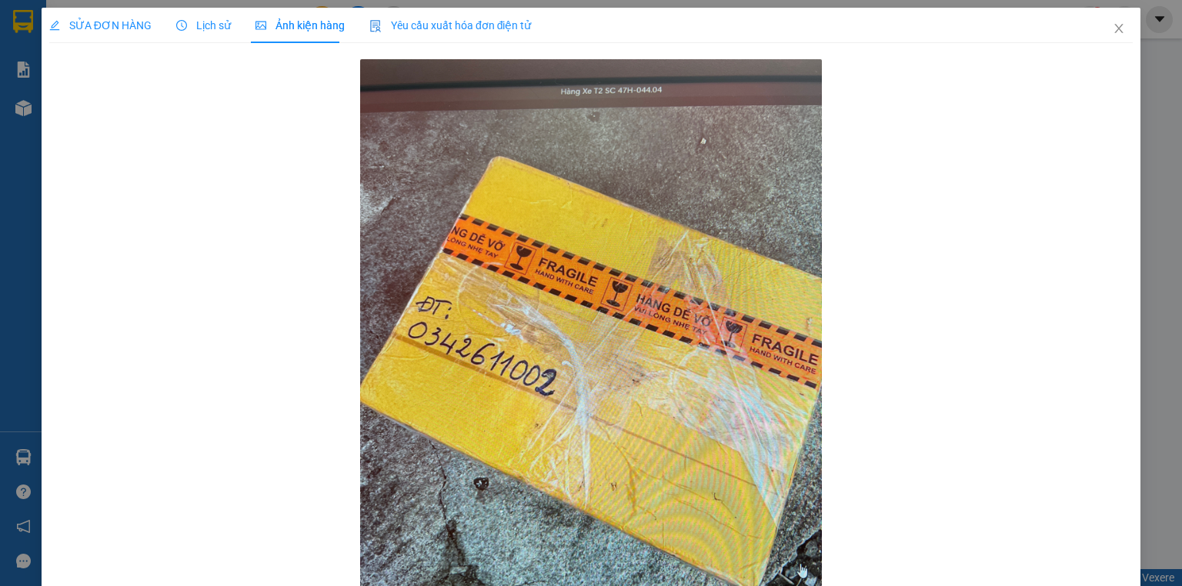
click at [115, 28] on span "SỬA ĐƠN HÀNG" at bounding box center [100, 25] width 102 height 12
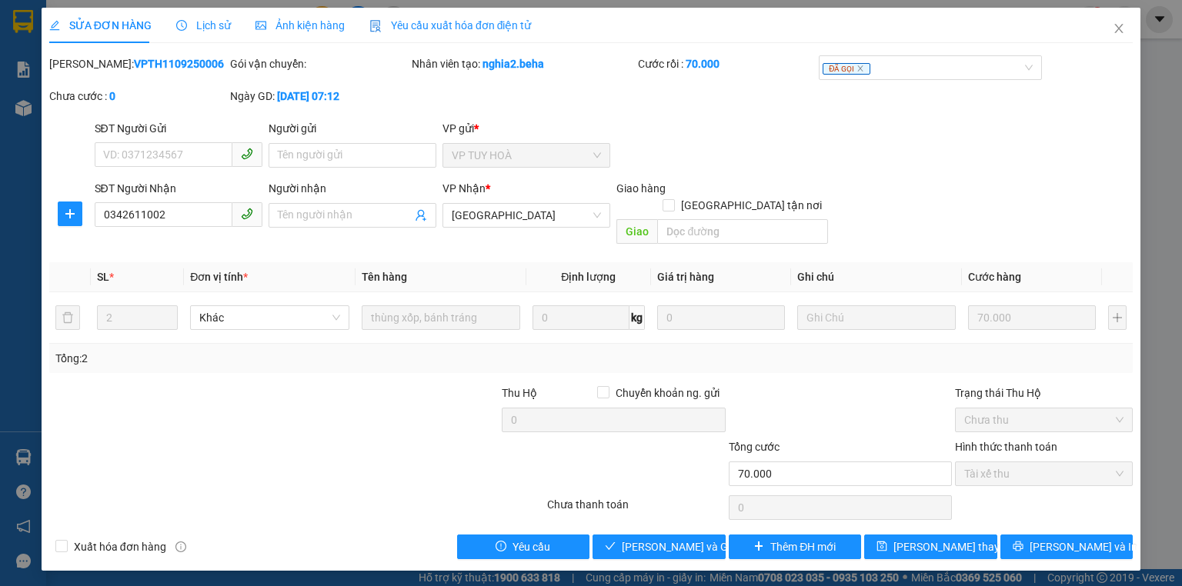
click at [625, 496] on div "Chưa thanh toán" at bounding box center [635, 509] width 181 height 27
click at [642, 538] on span "[PERSON_NAME] và Giao hàng" at bounding box center [696, 546] width 148 height 17
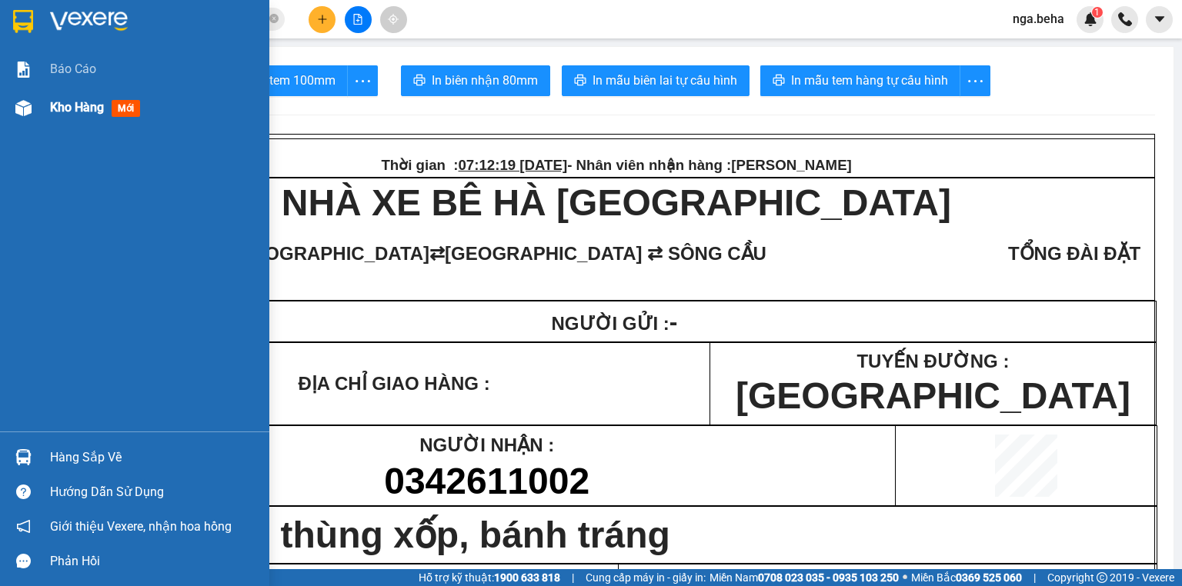
click at [34, 112] on div at bounding box center [23, 108] width 27 height 27
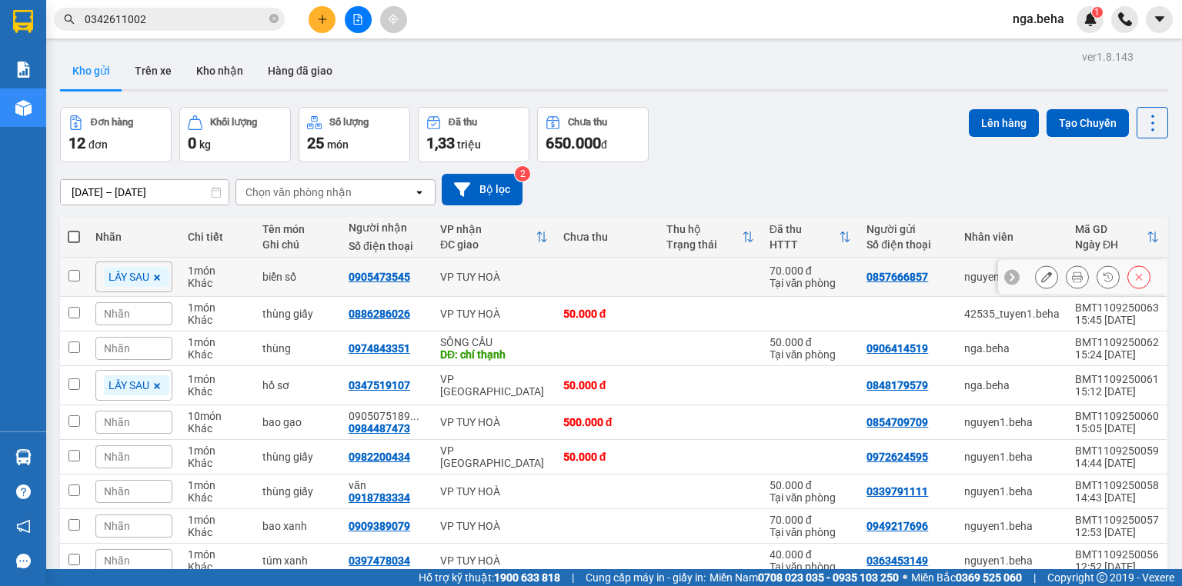
click at [1043, 271] on button at bounding box center [1046, 277] width 22 height 27
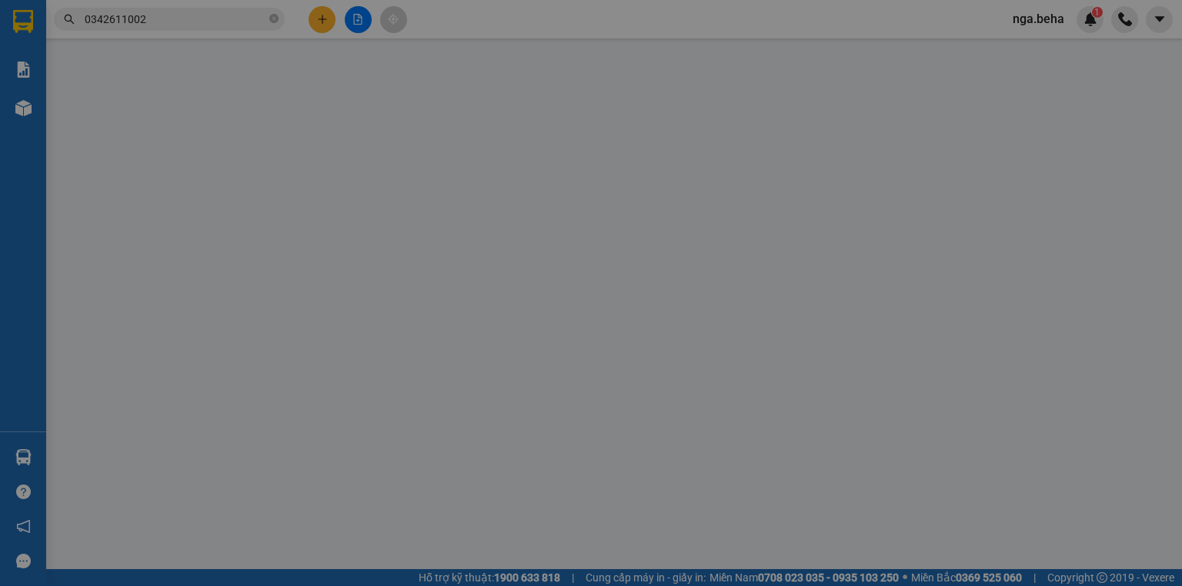
type input "0857666857"
type input "0905473545"
type input "70.000"
type input "0"
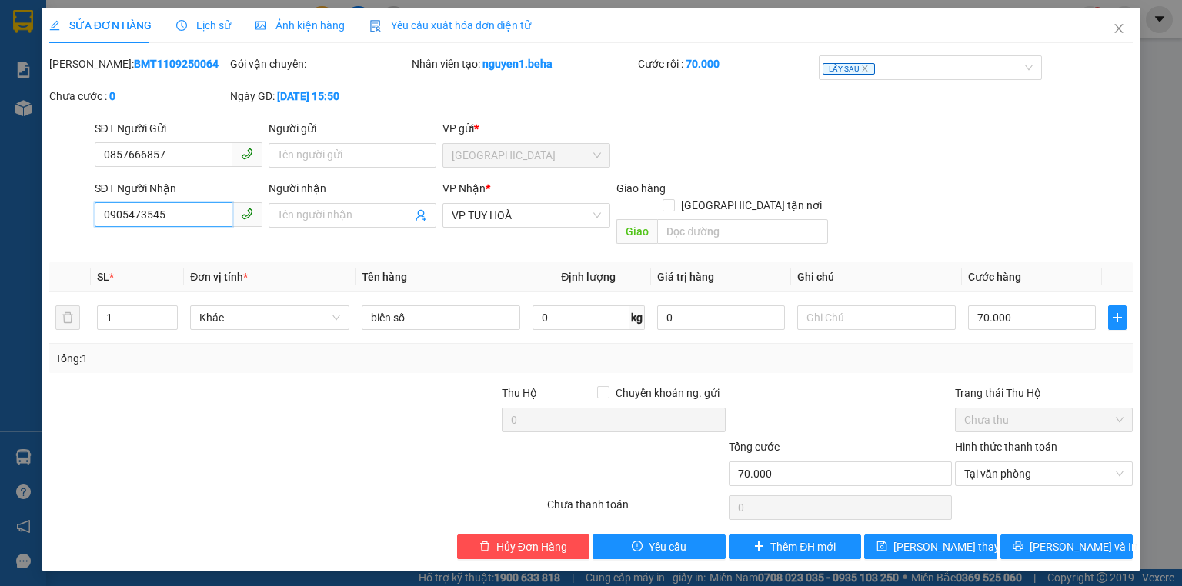
click at [189, 224] on input "0905473545" at bounding box center [164, 214] width 138 height 25
click at [1123, 27] on icon "close" at bounding box center [1118, 28] width 12 height 12
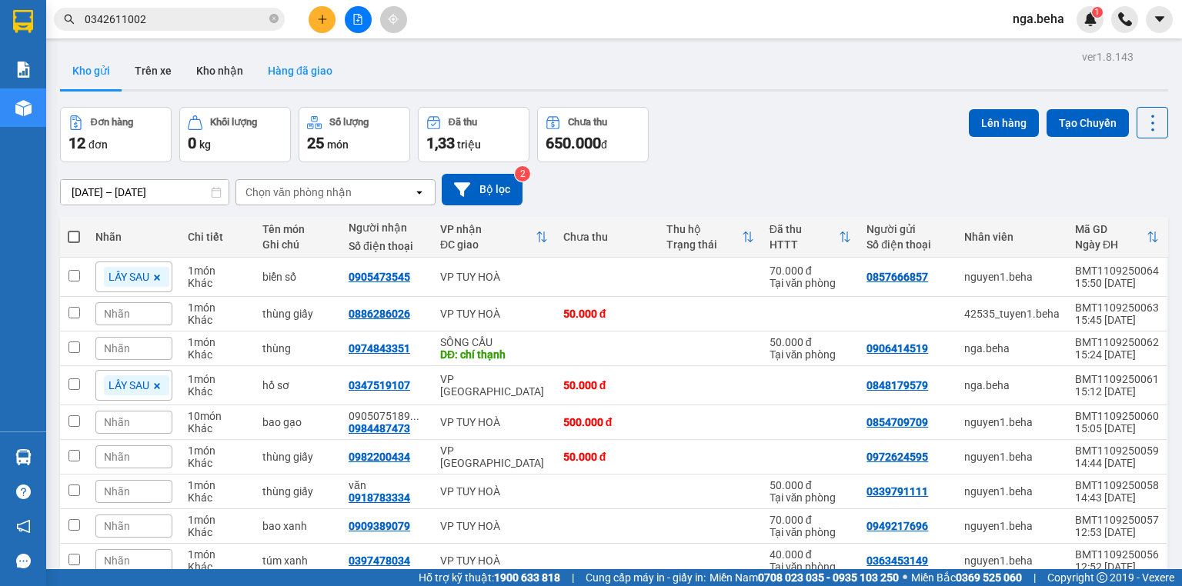
click at [297, 69] on button "Hàng đã giao" at bounding box center [299, 70] width 89 height 37
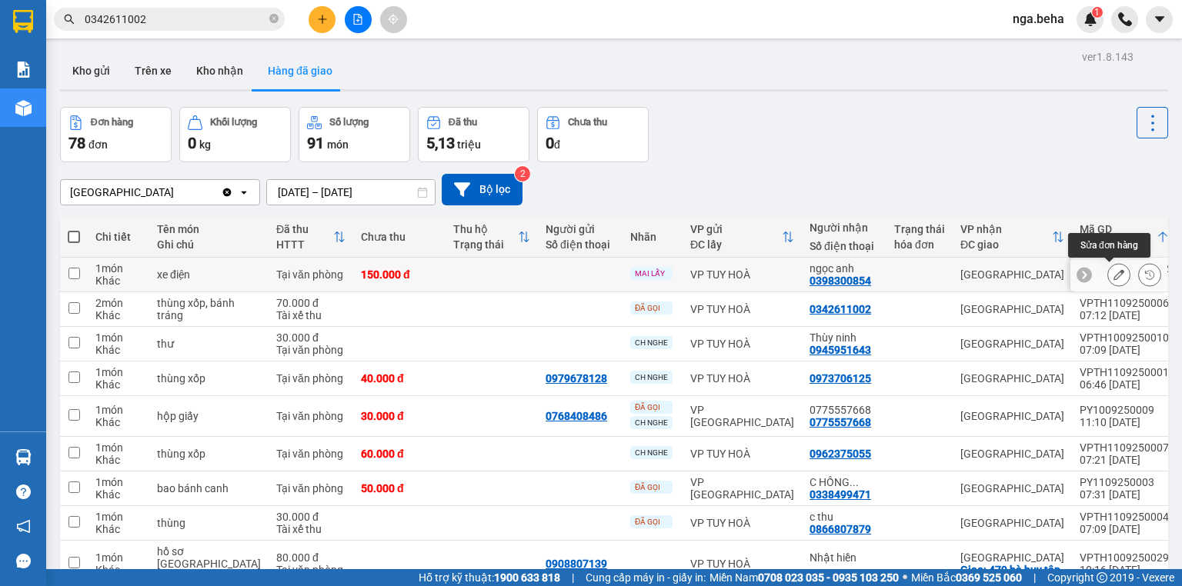
click at [1108, 268] on button at bounding box center [1119, 275] width 22 height 27
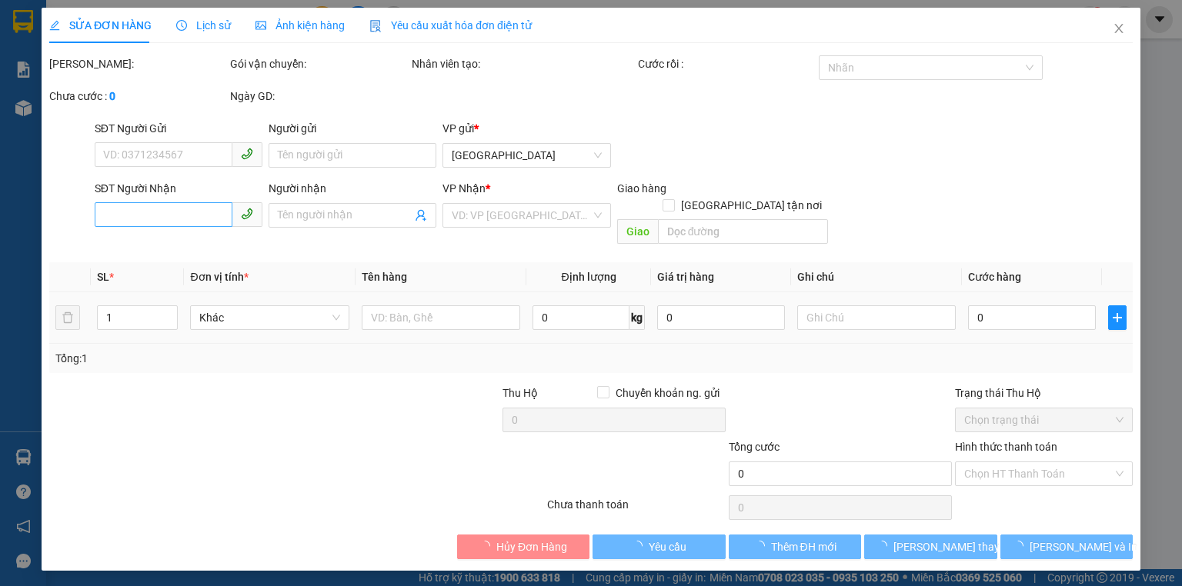
type input "0398300854"
type input "ngọc anh"
type input "150.000"
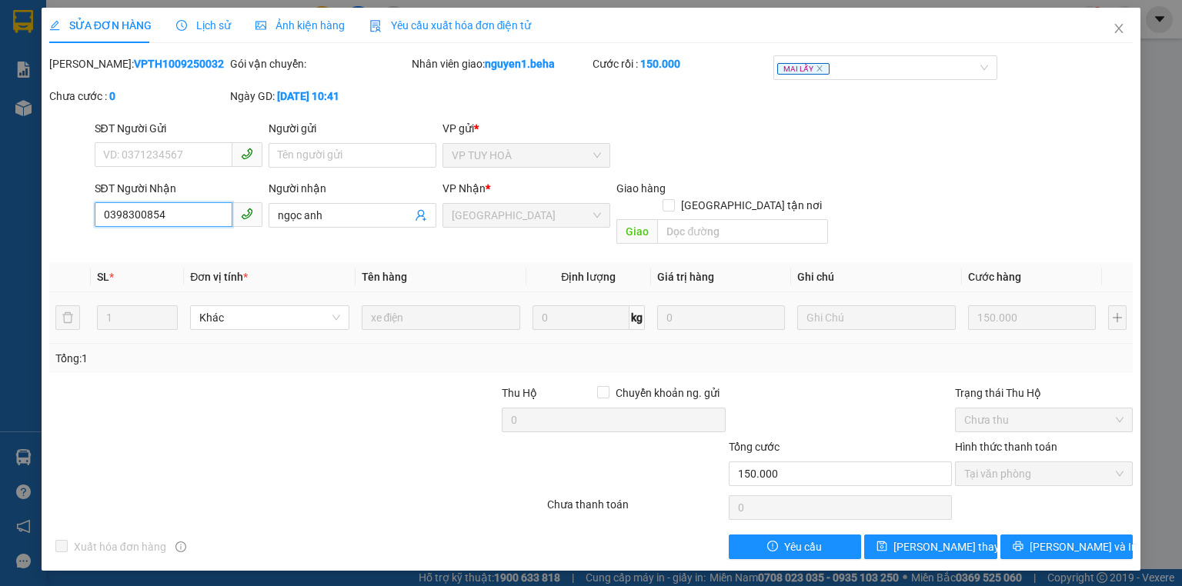
click at [172, 216] on input "0398300854" at bounding box center [164, 214] width 138 height 25
drag, startPoint x: 1110, startPoint y: 25, endPoint x: 688, endPoint y: 42, distance: 421.9
click at [1109, 24] on span "Close" at bounding box center [1118, 29] width 43 height 43
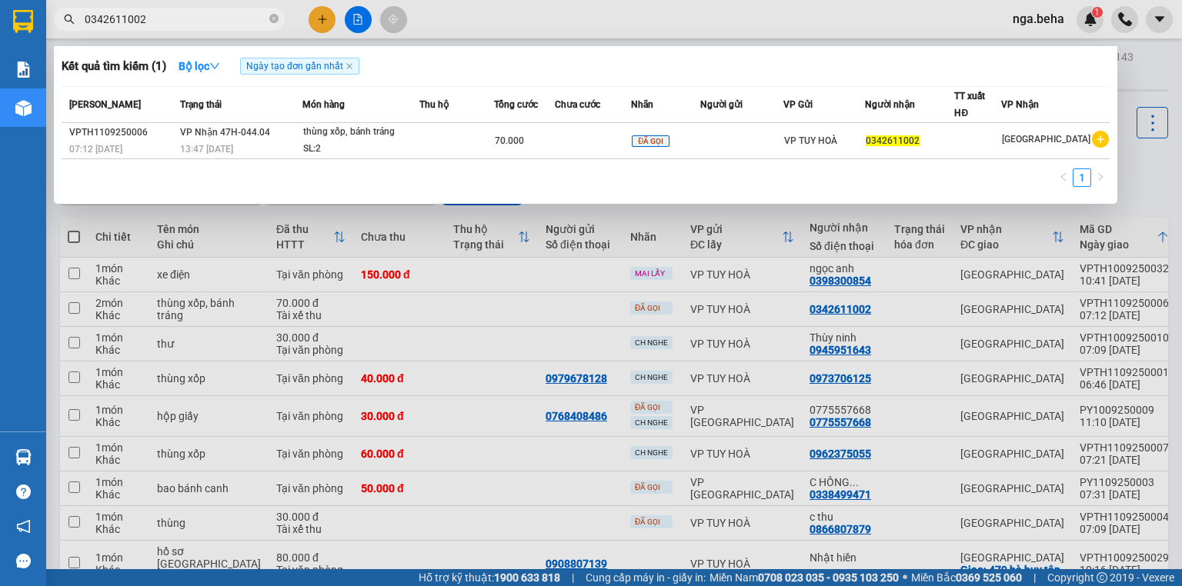
click at [188, 22] on input "0342611002" at bounding box center [176, 19] width 182 height 17
paste input "974122721"
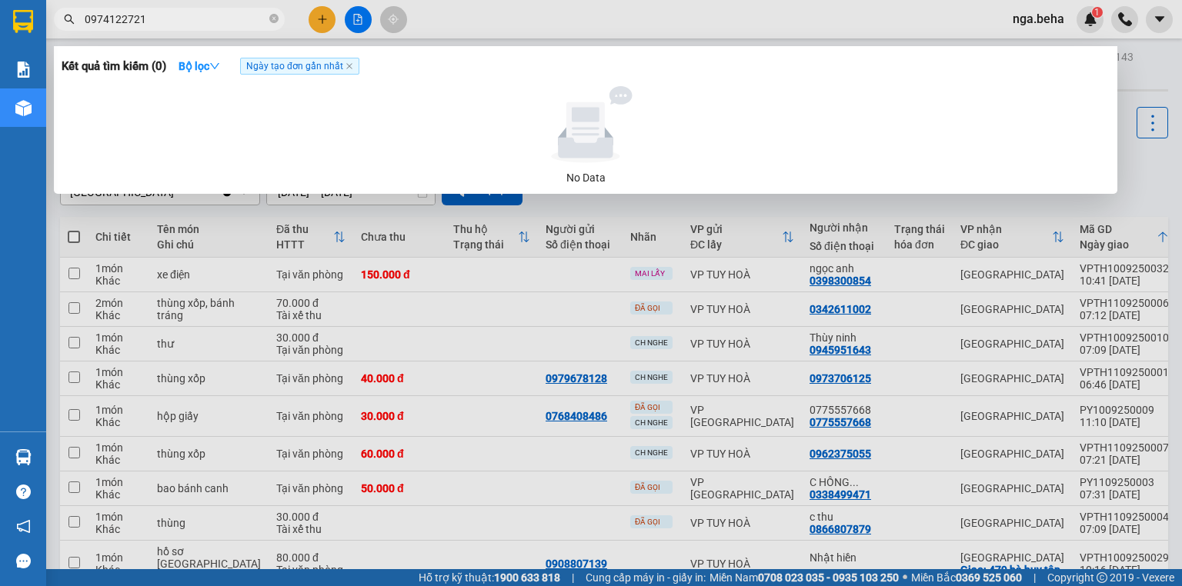
click at [163, 15] on input "0974122721" at bounding box center [176, 19] width 182 height 17
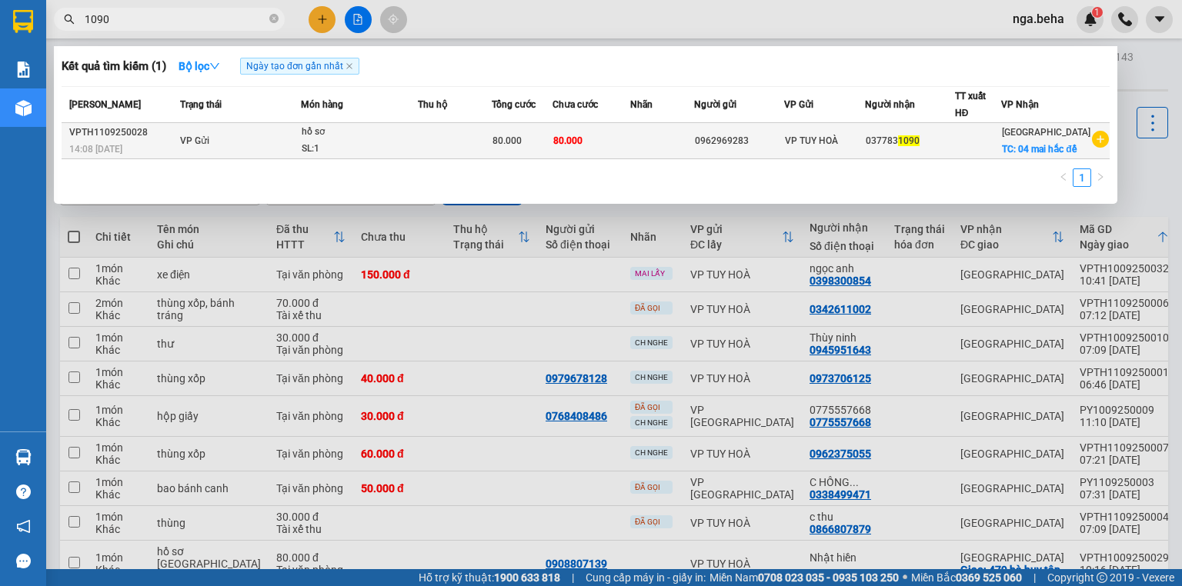
type input "1090"
click at [362, 149] on div "SL: 1" at bounding box center [359, 149] width 115 height 17
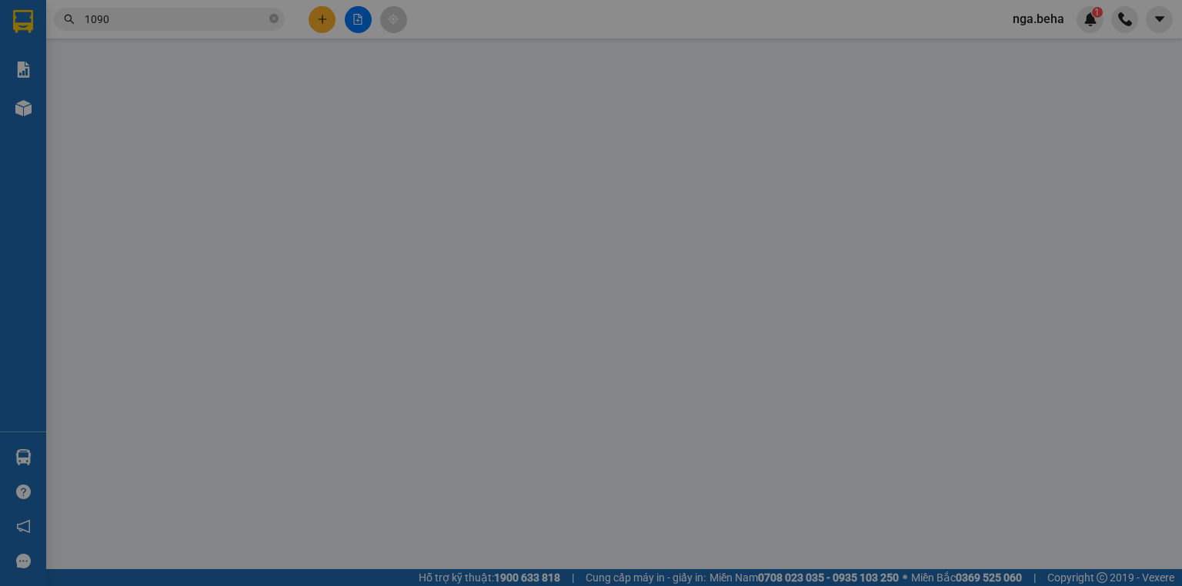
type input "0962969283"
type input "0377831090"
checkbox input "true"
type input "04 mai hắc đế"
type input "80.000"
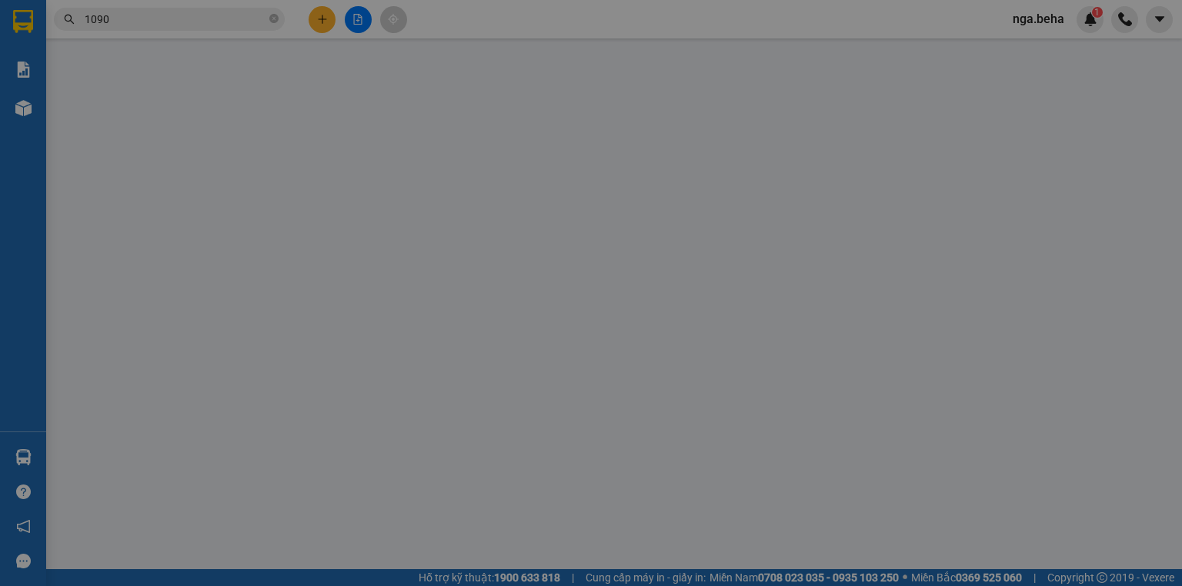
type input "80.000"
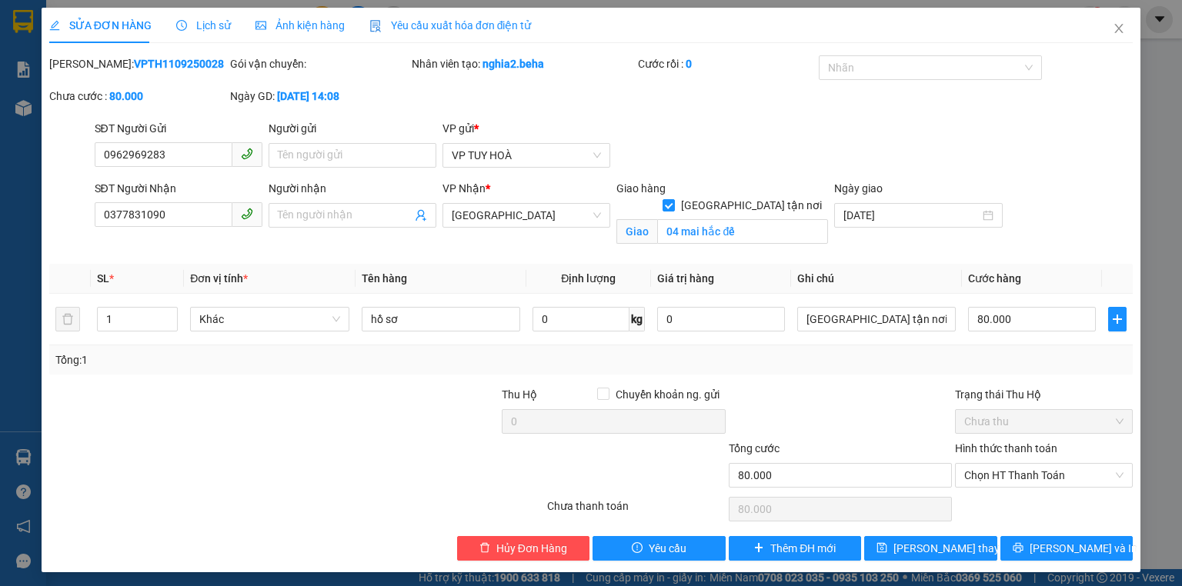
click at [214, 28] on span "Lịch sử" at bounding box center [203, 25] width 55 height 12
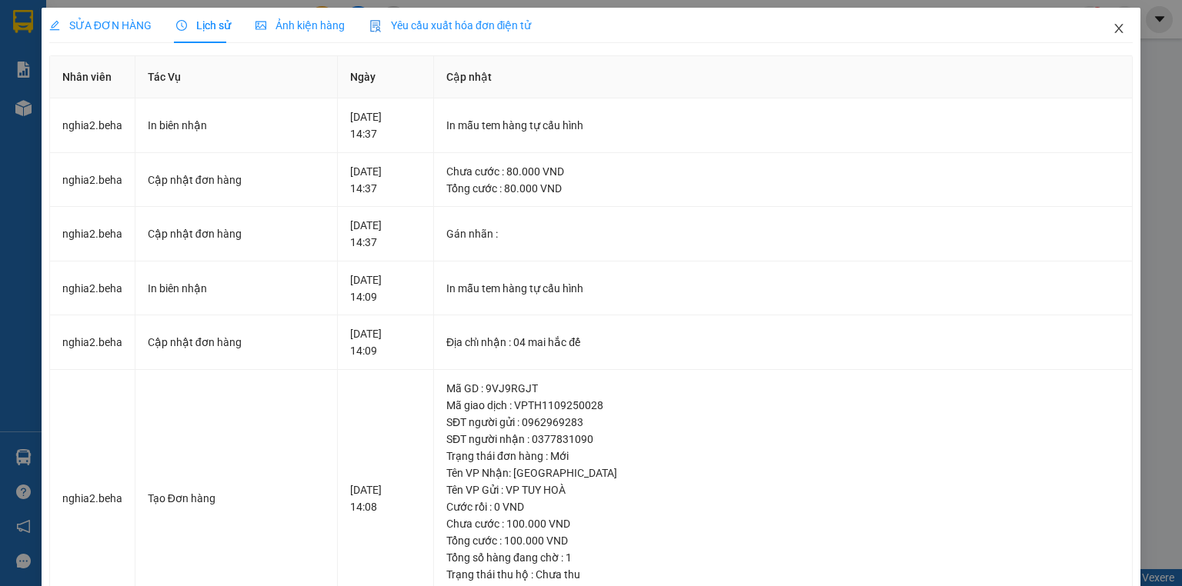
click at [1116, 25] on span "Close" at bounding box center [1118, 29] width 43 height 43
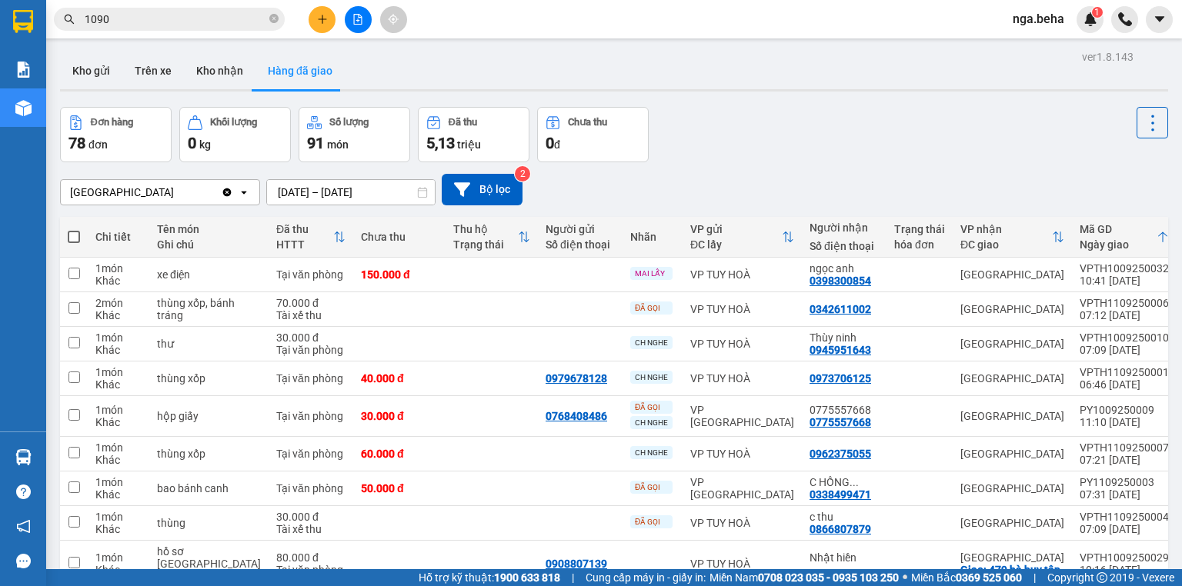
click at [162, 18] on input "1090" at bounding box center [176, 19] width 182 height 17
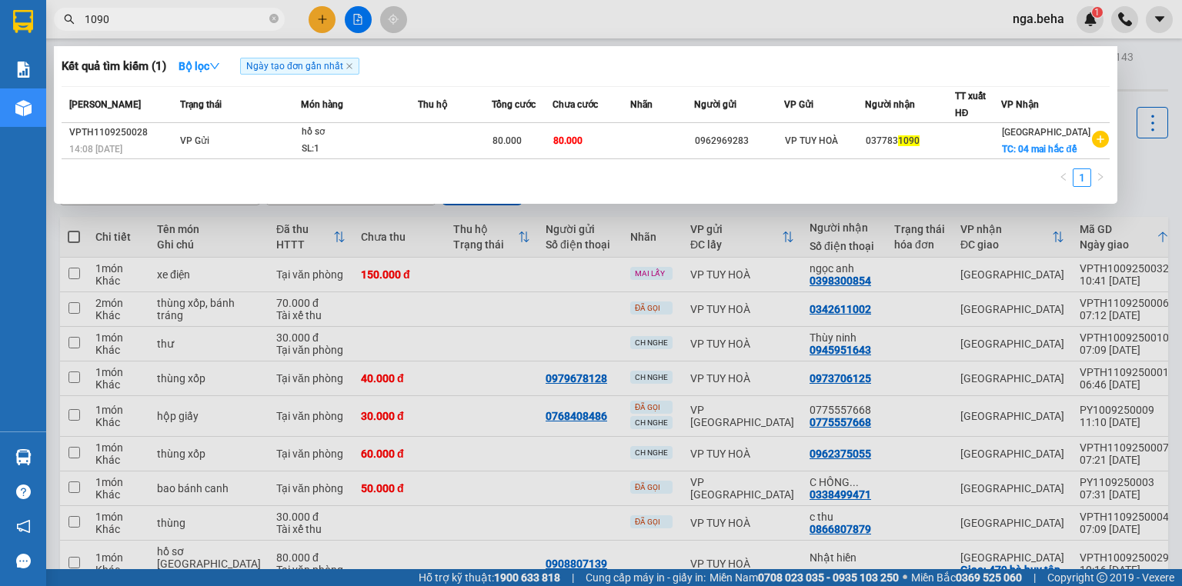
click at [162, 18] on input "1090" at bounding box center [176, 19] width 182 height 17
paste input "03689594"
click at [192, 22] on input "0368959490" at bounding box center [176, 19] width 182 height 17
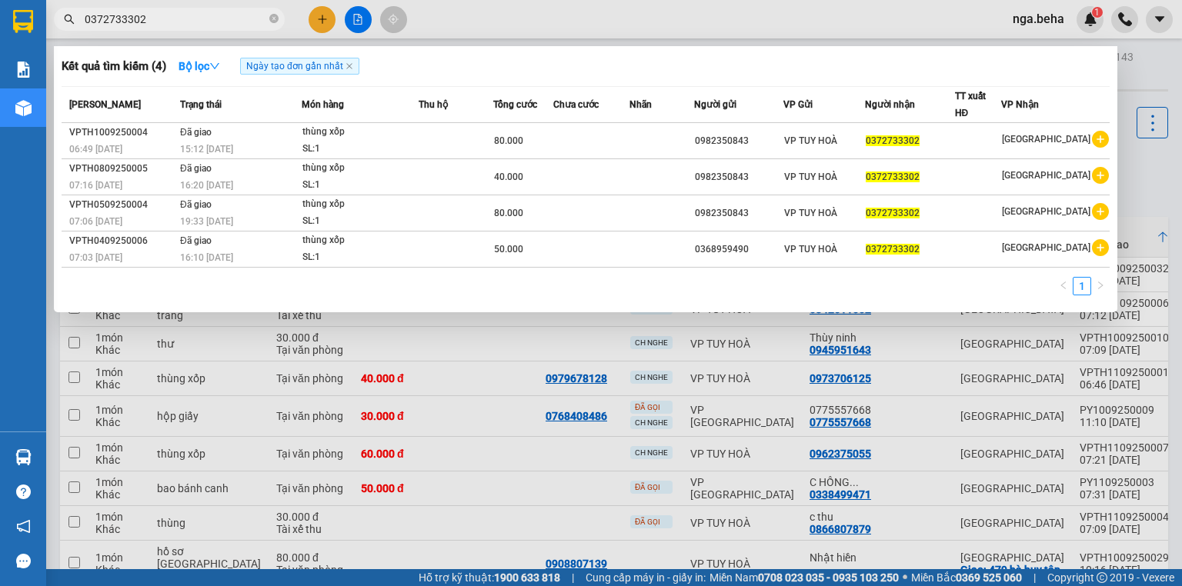
click at [764, 33] on div at bounding box center [591, 293] width 1182 height 586
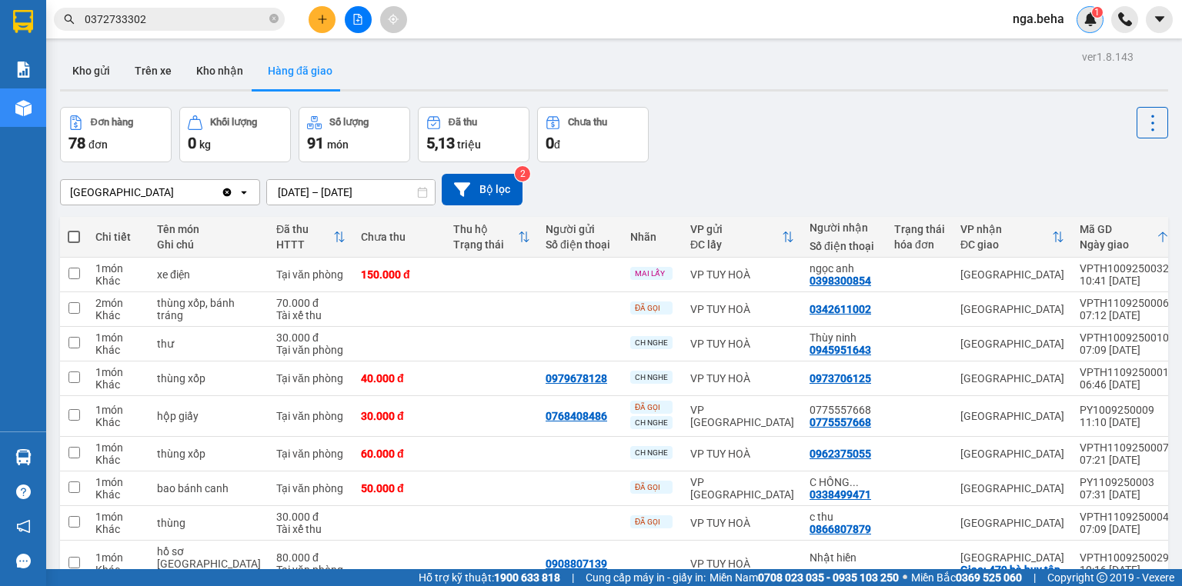
click at [1089, 28] on div "1" at bounding box center [1089, 19] width 27 height 27
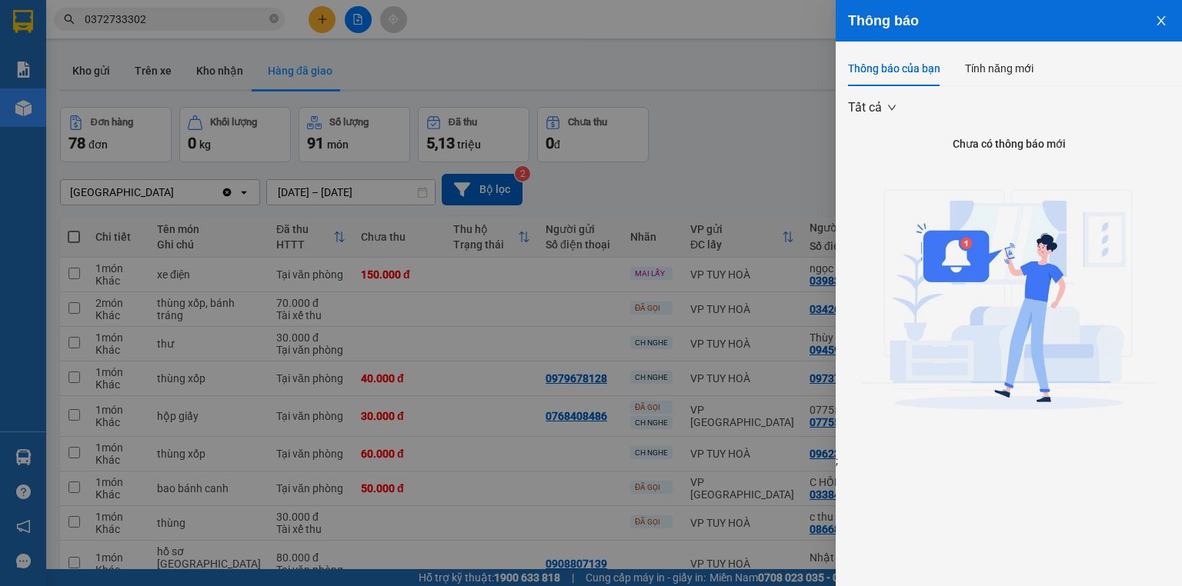
click at [262, 49] on div at bounding box center [591, 293] width 1182 height 586
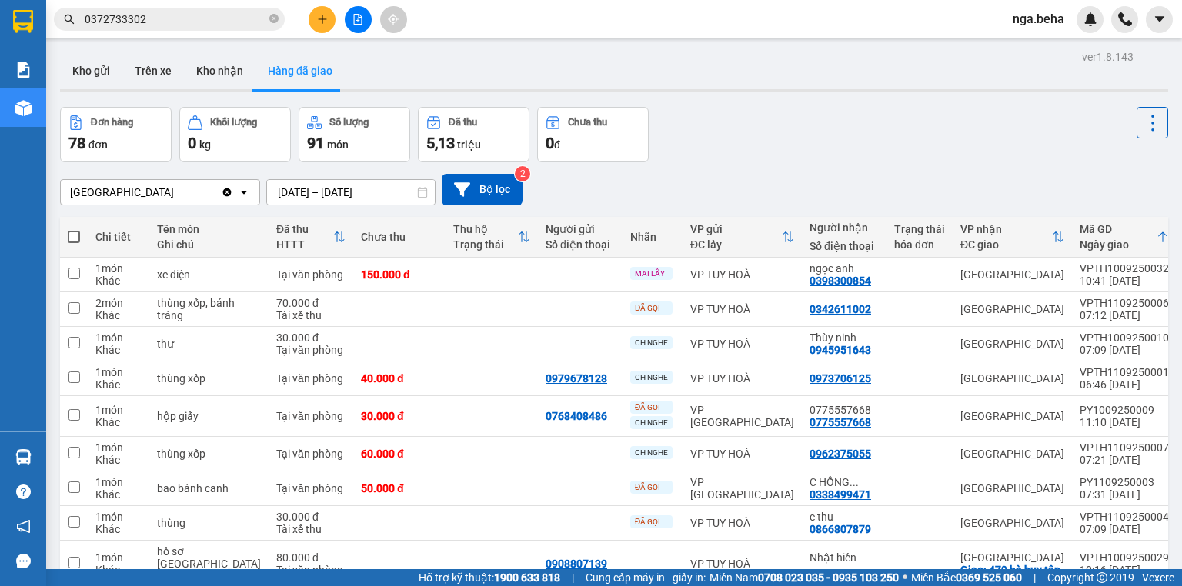
click at [206, 18] on body "Kết quả tìm kiếm ( 4 ) Bộ lọc Ngày tạo đơn gần nhất Mã ĐH Trạng thái Món hàng T…" at bounding box center [591, 293] width 1182 height 586
click at [206, 18] on input "0372733302" at bounding box center [176, 19] width 182 height 17
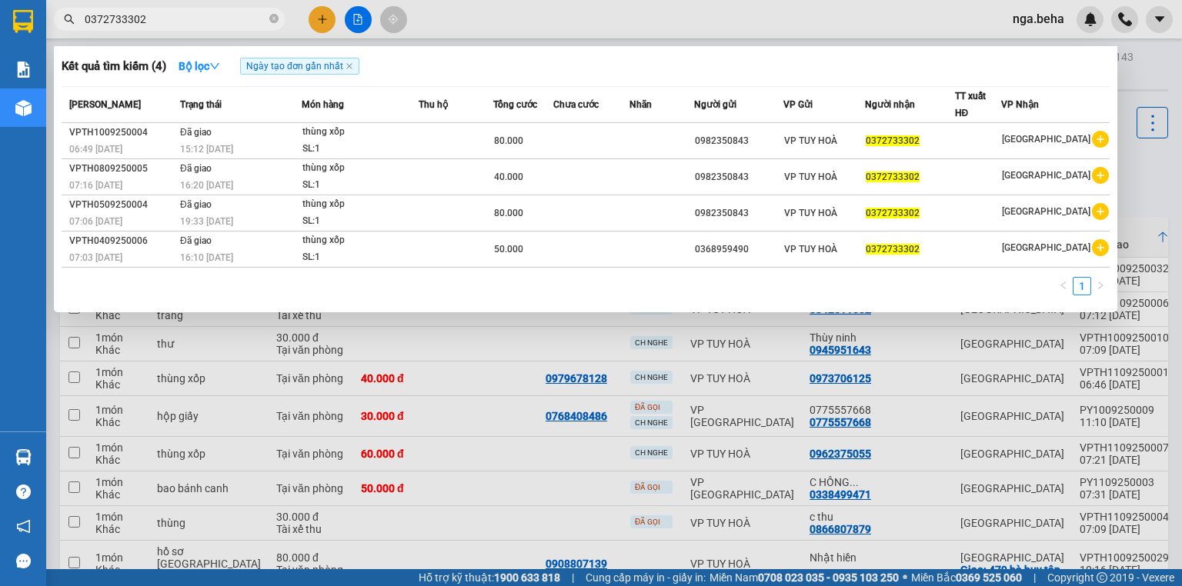
click at [206, 18] on input "0372733302" at bounding box center [176, 19] width 182 height 17
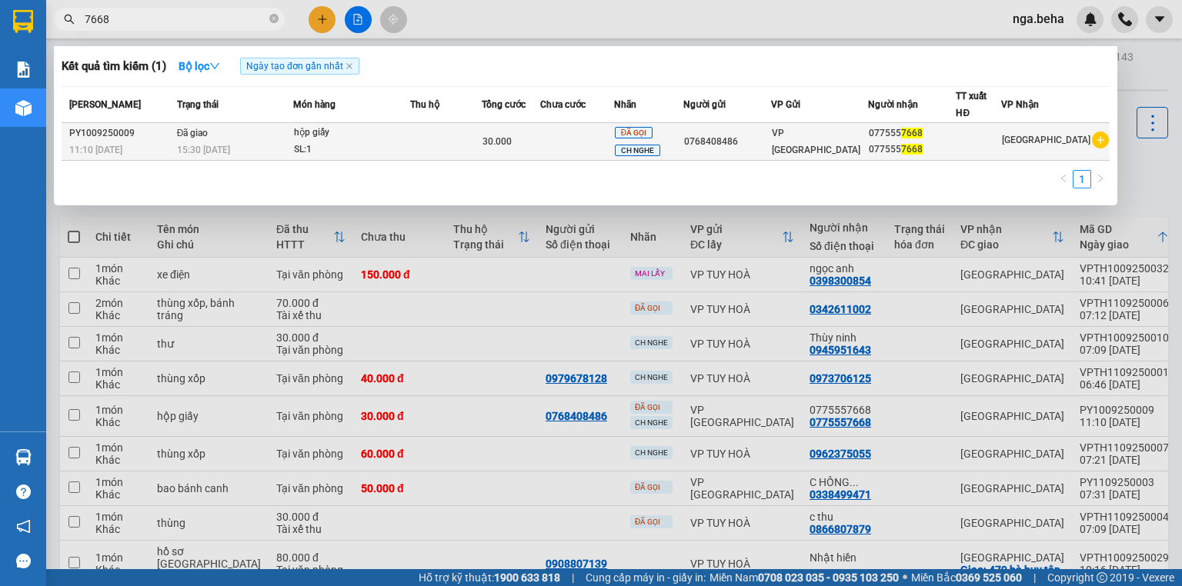
type input "7668"
click at [447, 126] on td at bounding box center [446, 142] width 72 height 38
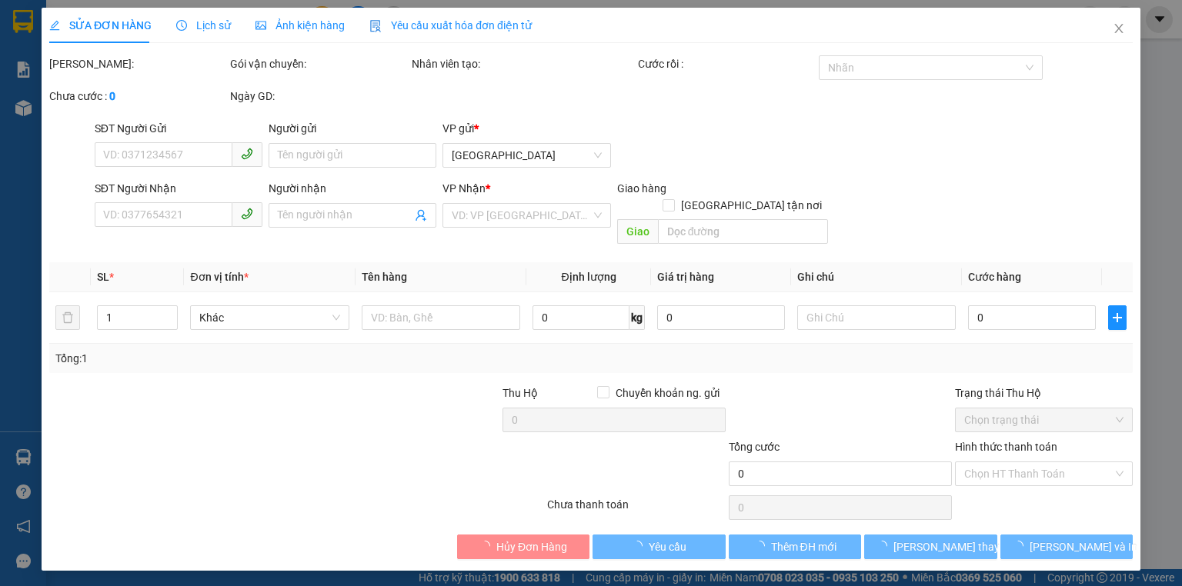
type input "0768408486"
type input "0775557668"
type input "30.000"
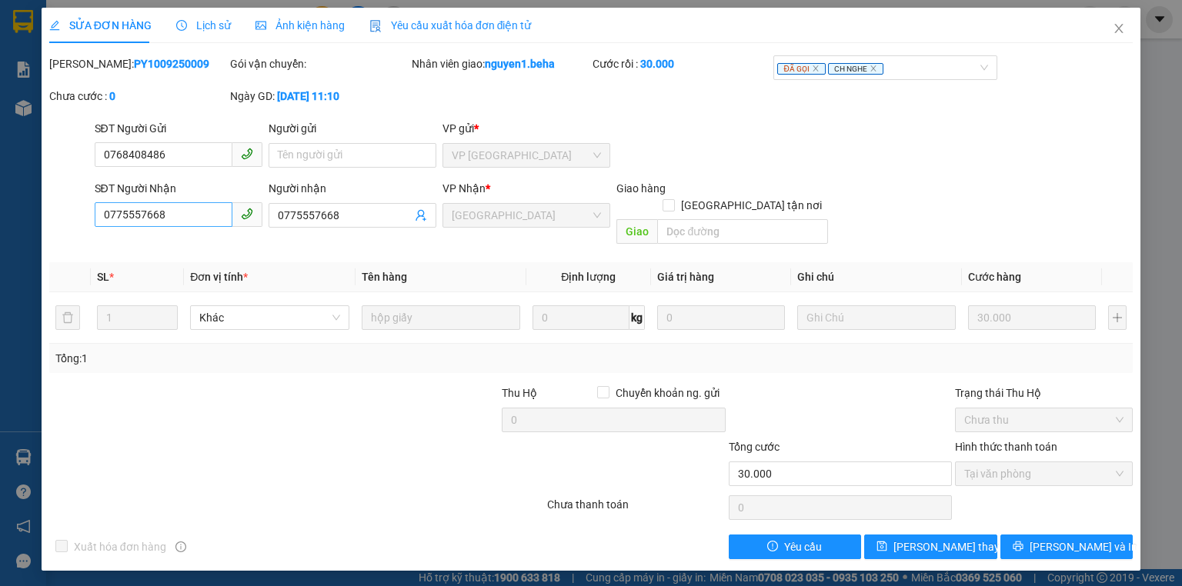
click at [169, 222] on input "0775557668" at bounding box center [164, 214] width 138 height 25
click at [171, 222] on input "0775557668" at bounding box center [164, 214] width 138 height 25
click at [1120, 28] on icon "close" at bounding box center [1118, 28] width 12 height 12
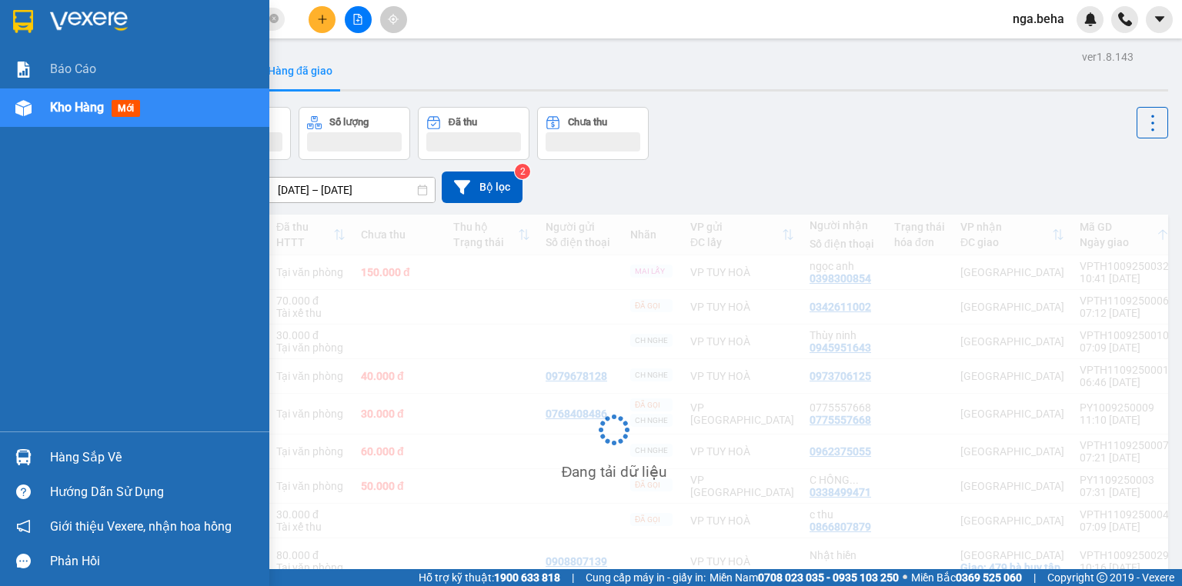
click at [18, 95] on div at bounding box center [23, 108] width 27 height 27
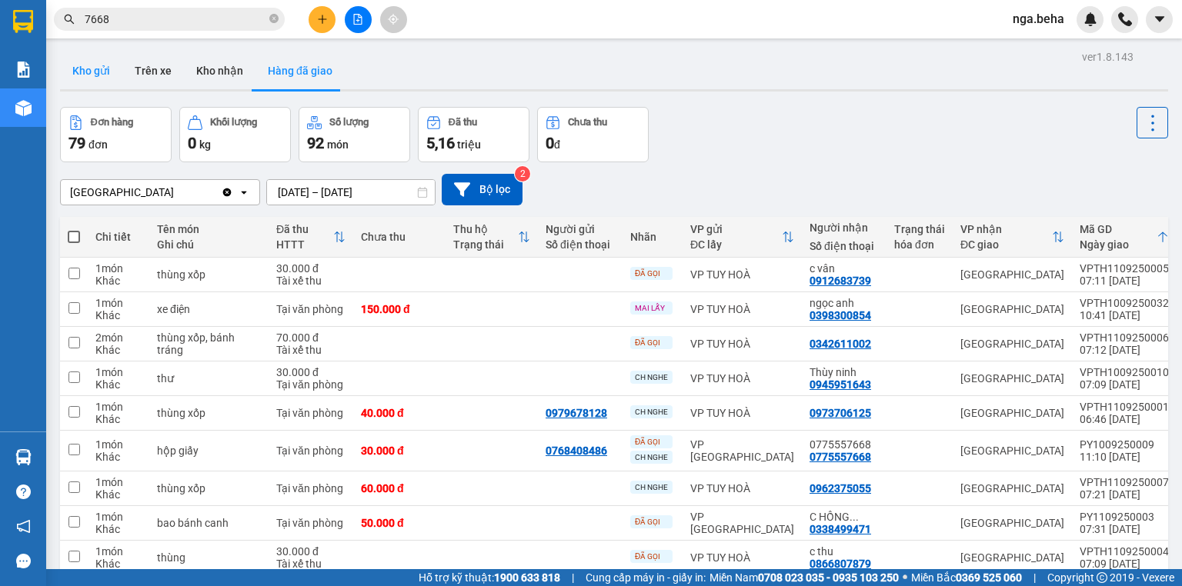
click at [86, 55] on button "Kho gửi" at bounding box center [91, 70] width 62 height 37
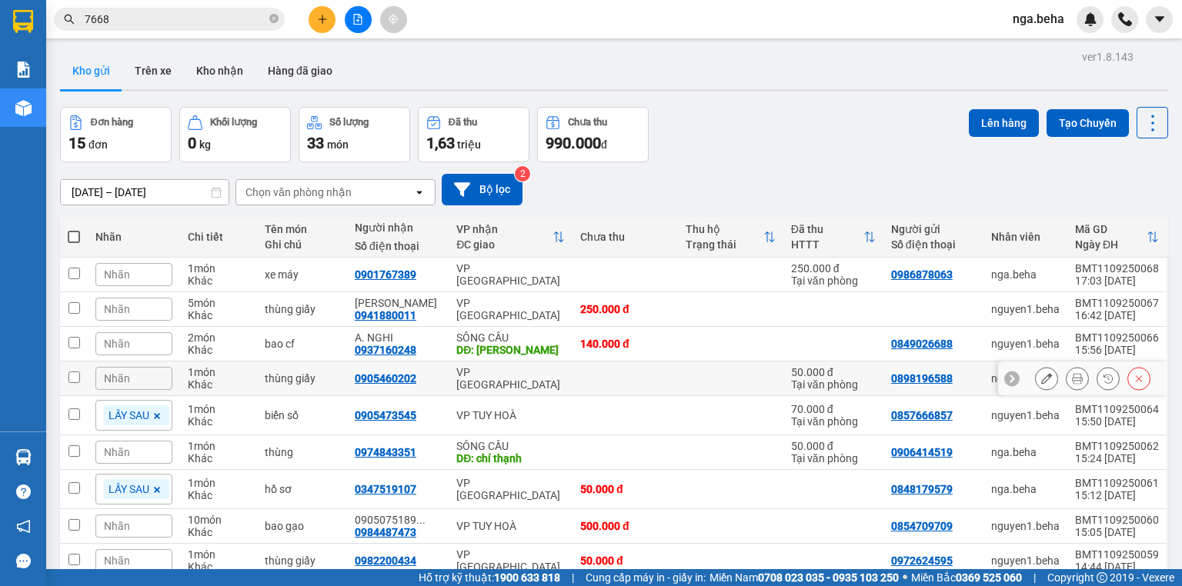
click at [1042, 376] on icon at bounding box center [1046, 378] width 11 height 11
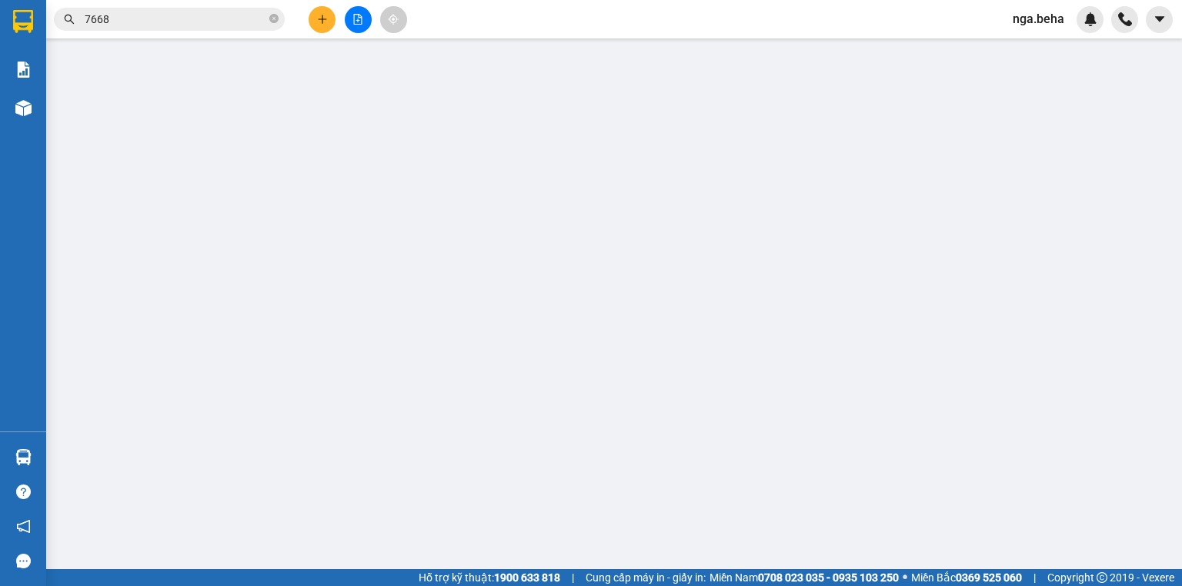
type input "0898196588"
type input "0905460202"
type input "50.000"
type input "0"
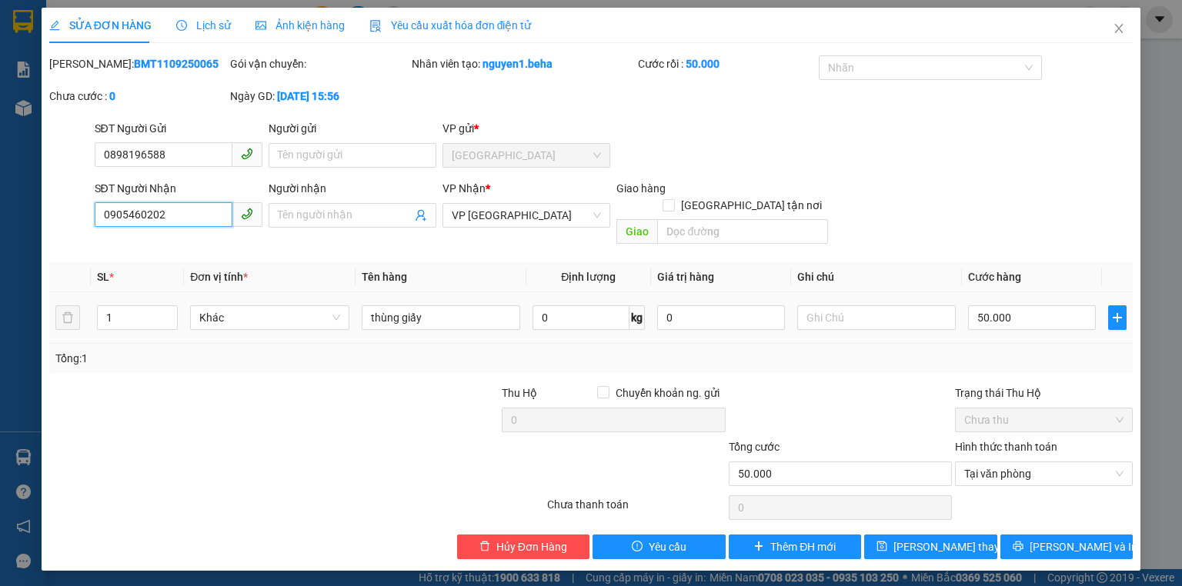
click at [197, 208] on input "0905460202" at bounding box center [164, 214] width 138 height 25
click at [1118, 35] on icon "close" at bounding box center [1118, 28] width 12 height 12
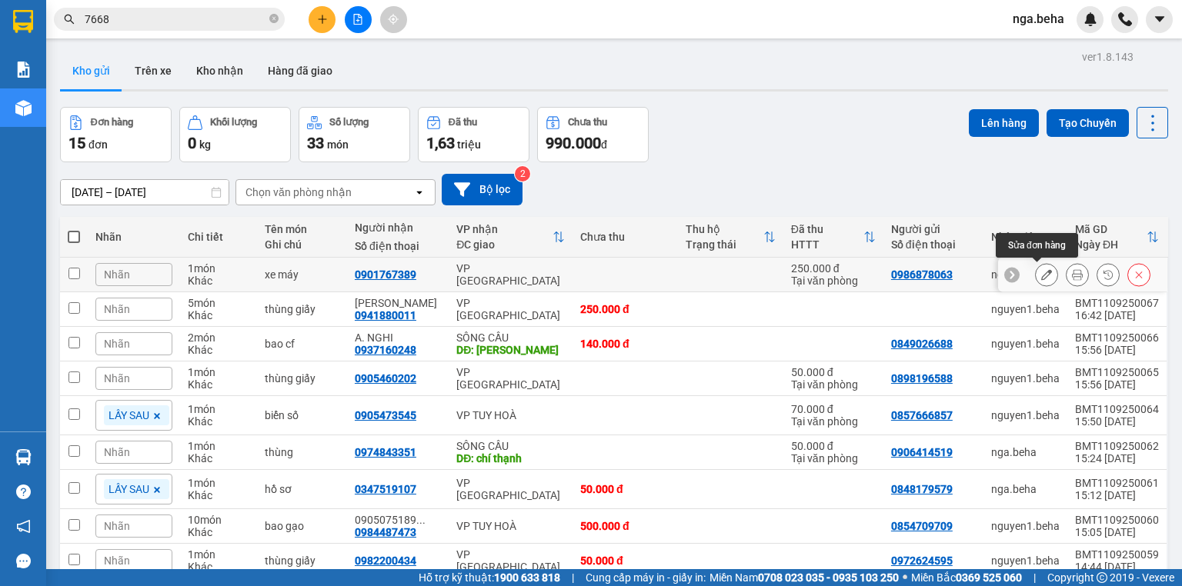
click at [1036, 268] on button at bounding box center [1046, 275] width 22 height 27
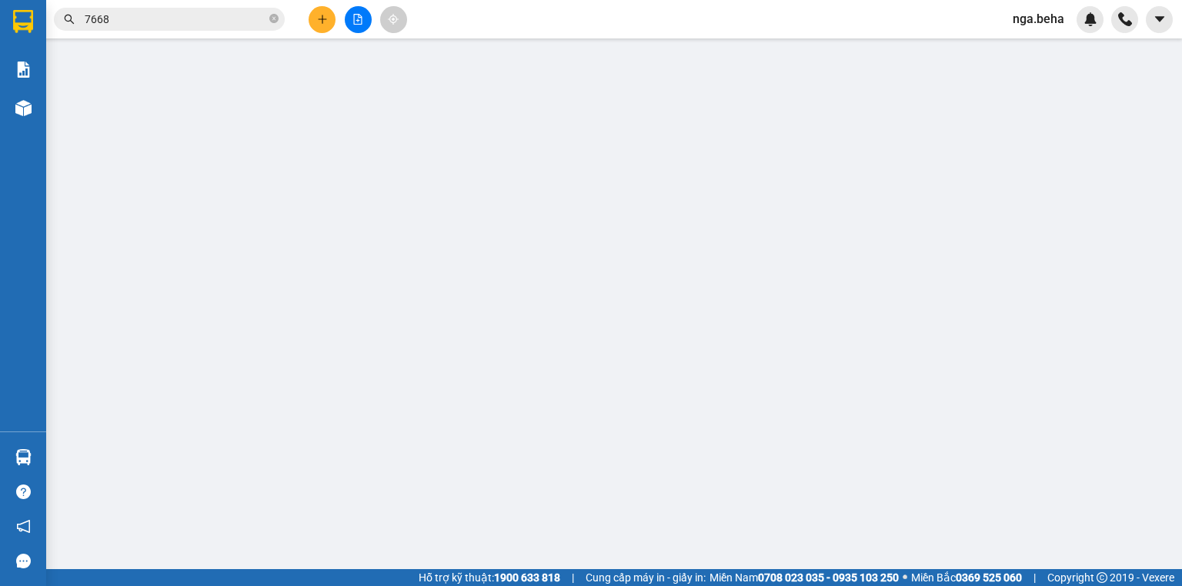
type input "0986878063"
type input "0901767389"
type input "250.000"
type input "0"
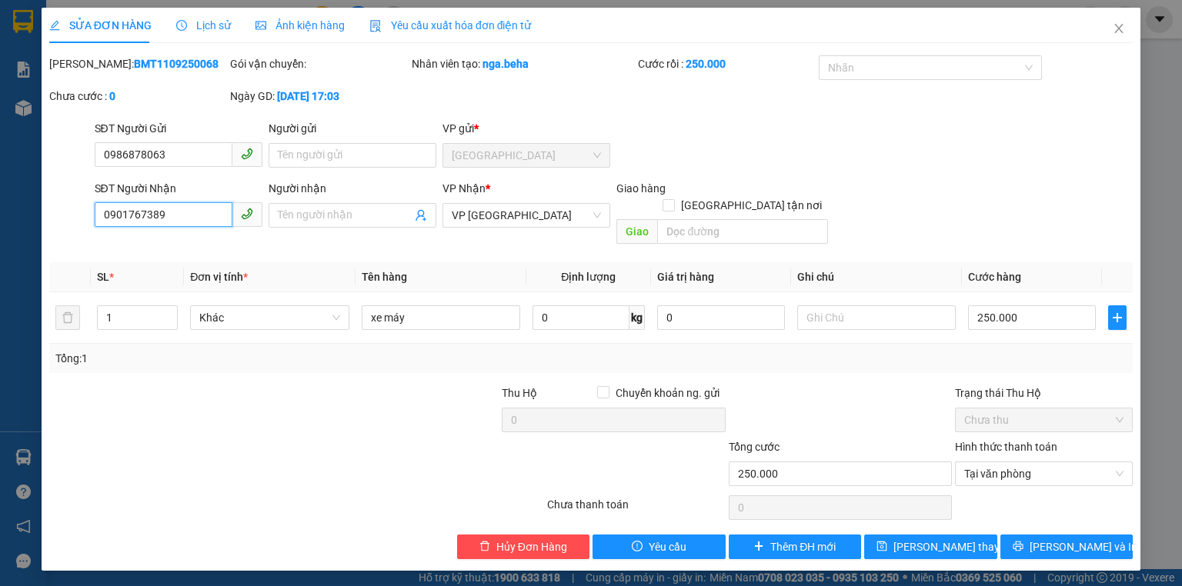
click at [191, 216] on input "0901767389" at bounding box center [164, 214] width 138 height 25
click at [1044, 87] on div "Mã ĐH: BMT1109250068 Gói vận chuyển: Nhân viên tạo: nga.beha Cước rồi : 250.000…" at bounding box center [591, 87] width 1086 height 65
click at [1117, 23] on icon "close" at bounding box center [1118, 28] width 12 height 12
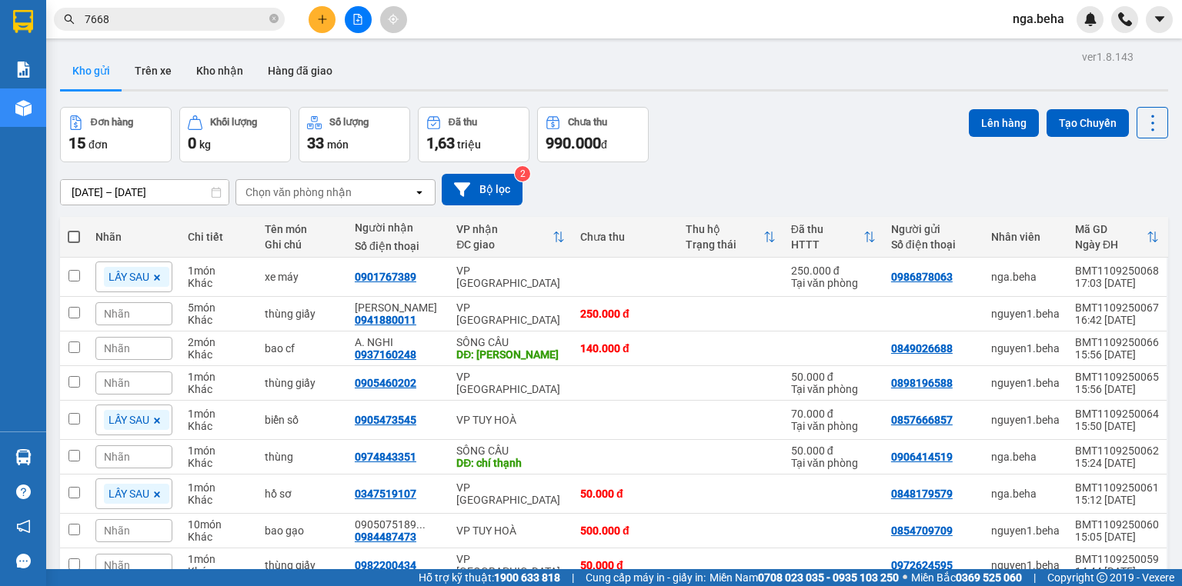
click at [225, 22] on input "7668" at bounding box center [176, 19] width 182 height 17
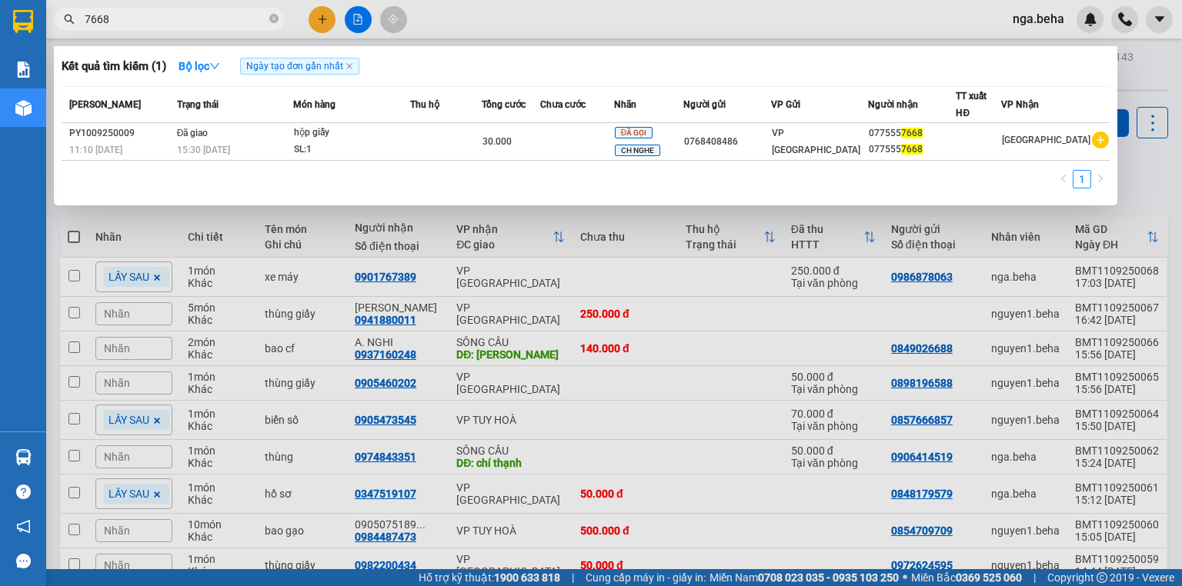
click at [225, 22] on input "7668" at bounding box center [176, 19] width 182 height 17
paste input "0977859349"
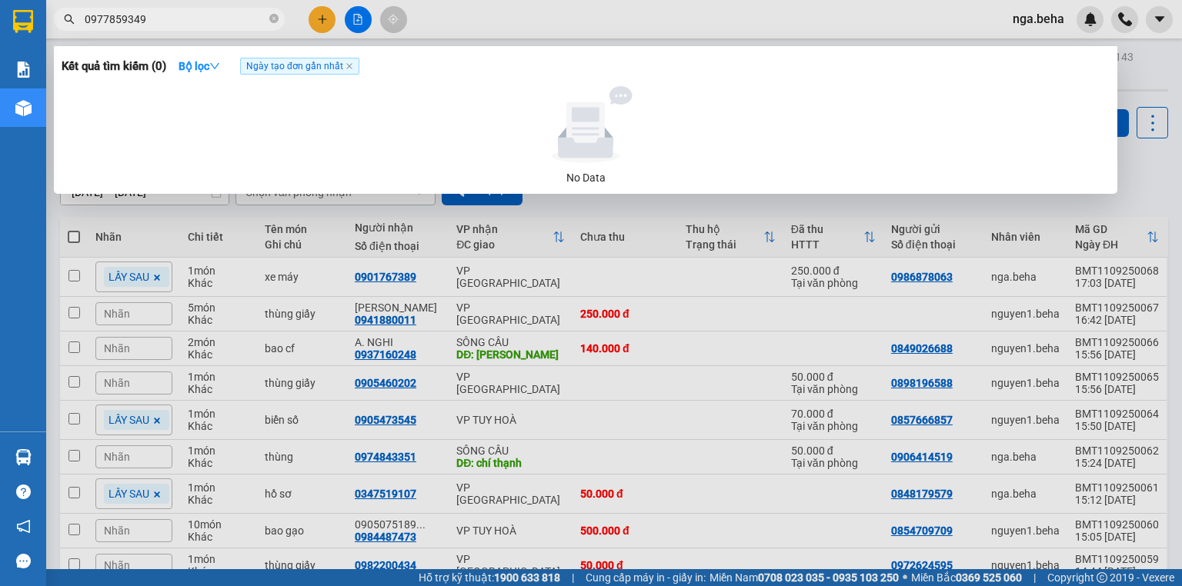
click at [194, 16] on input "0977859349" at bounding box center [176, 19] width 182 height 17
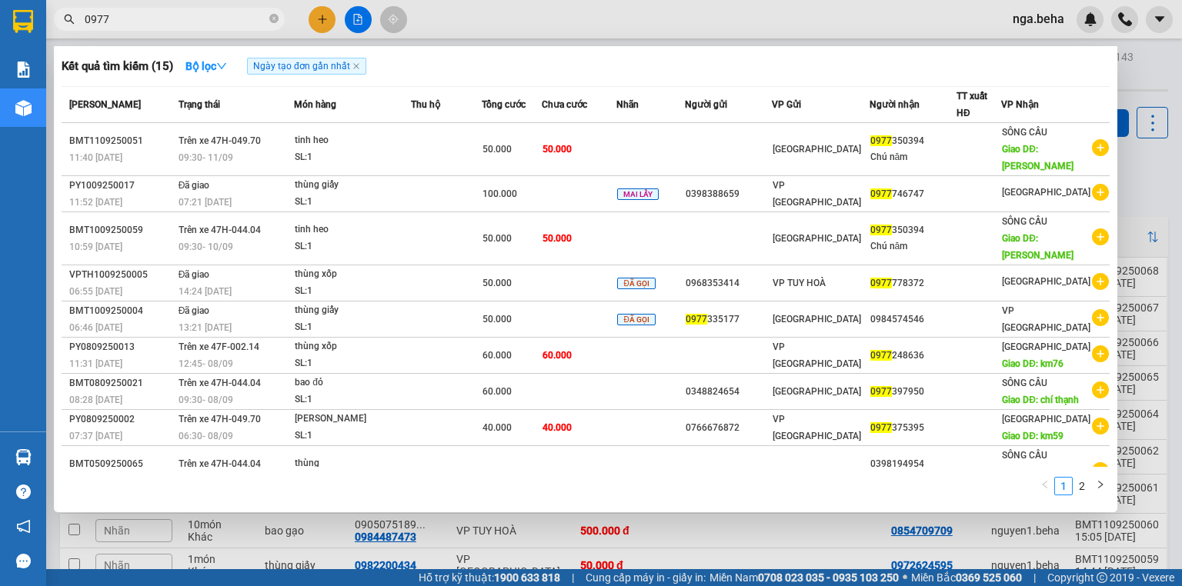
click at [195, 14] on input "0977" at bounding box center [176, 19] width 182 height 17
paste input "859349"
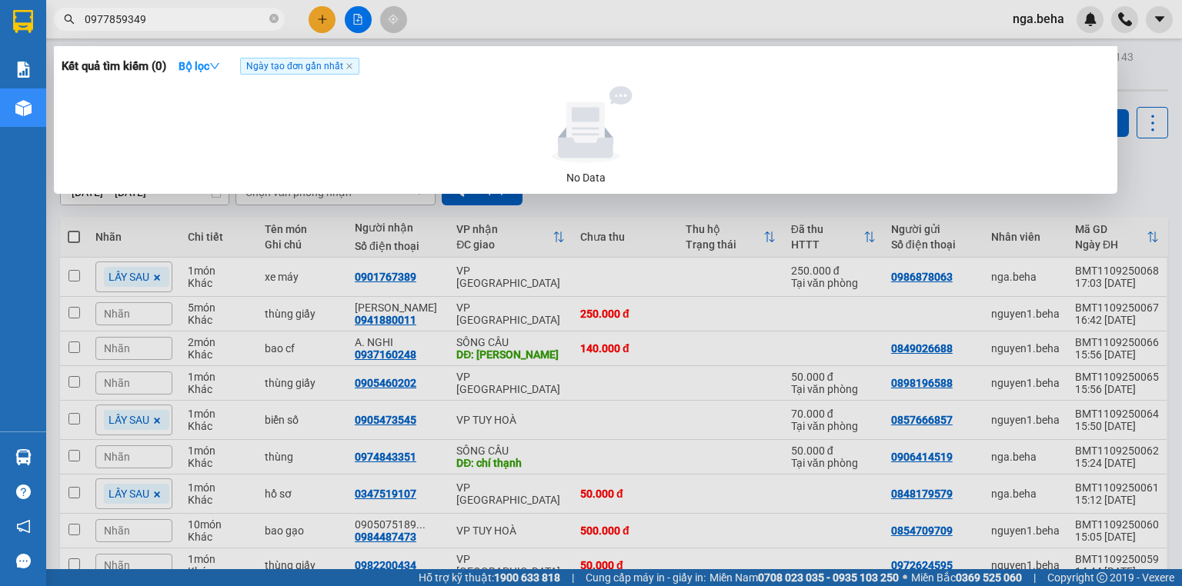
type input "0977859349"
click at [404, 264] on div at bounding box center [591, 293] width 1182 height 586
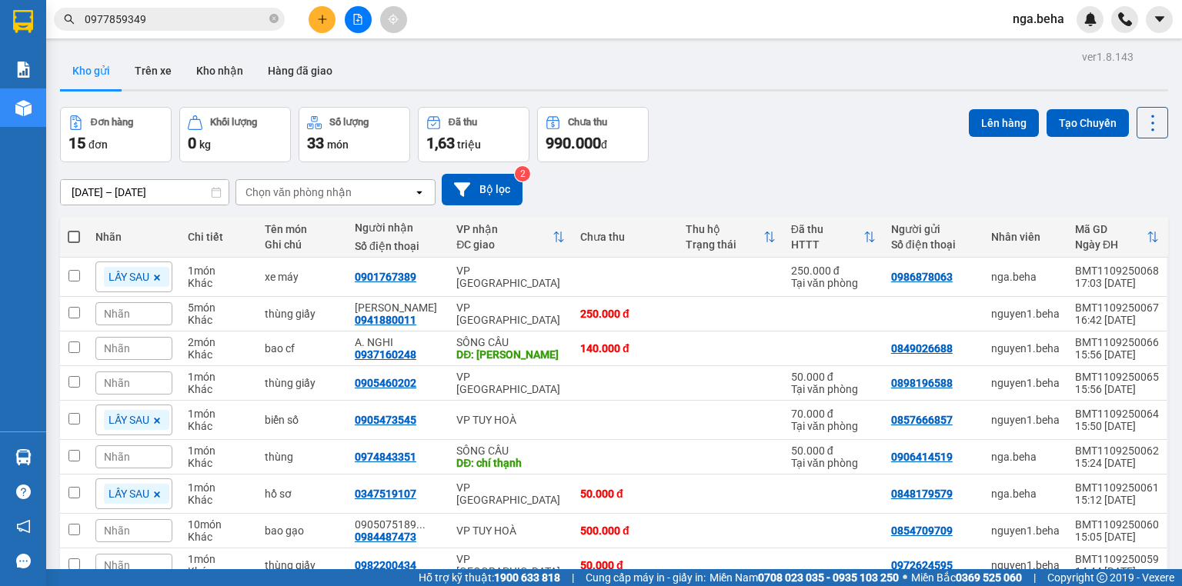
click at [356, 26] on button at bounding box center [358, 19] width 27 height 27
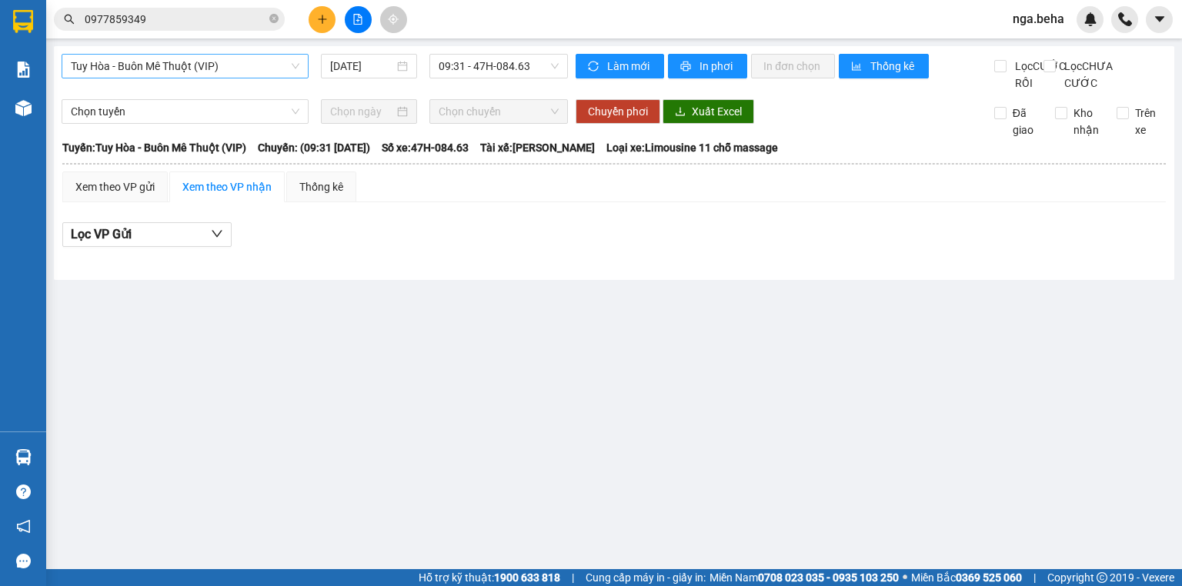
click at [222, 68] on span "Tuy Hòa - Buôn Mê Thuột (VIP)" at bounding box center [185, 66] width 228 height 23
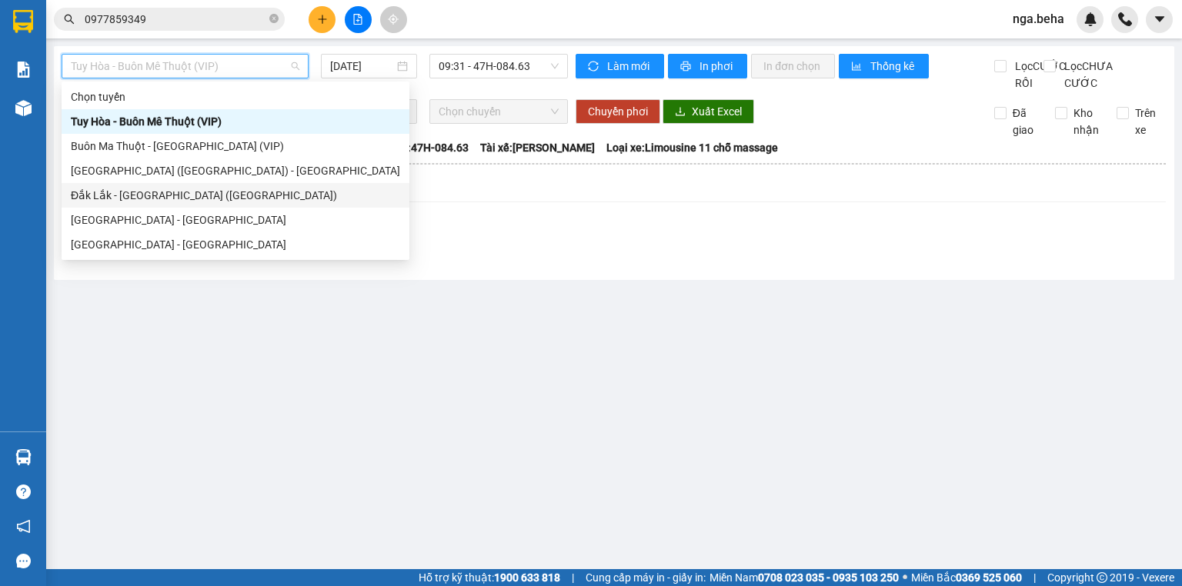
click at [218, 197] on div "Đắk Lắk - [GEOGRAPHIC_DATA] ([GEOGRAPHIC_DATA])" at bounding box center [235, 195] width 329 height 17
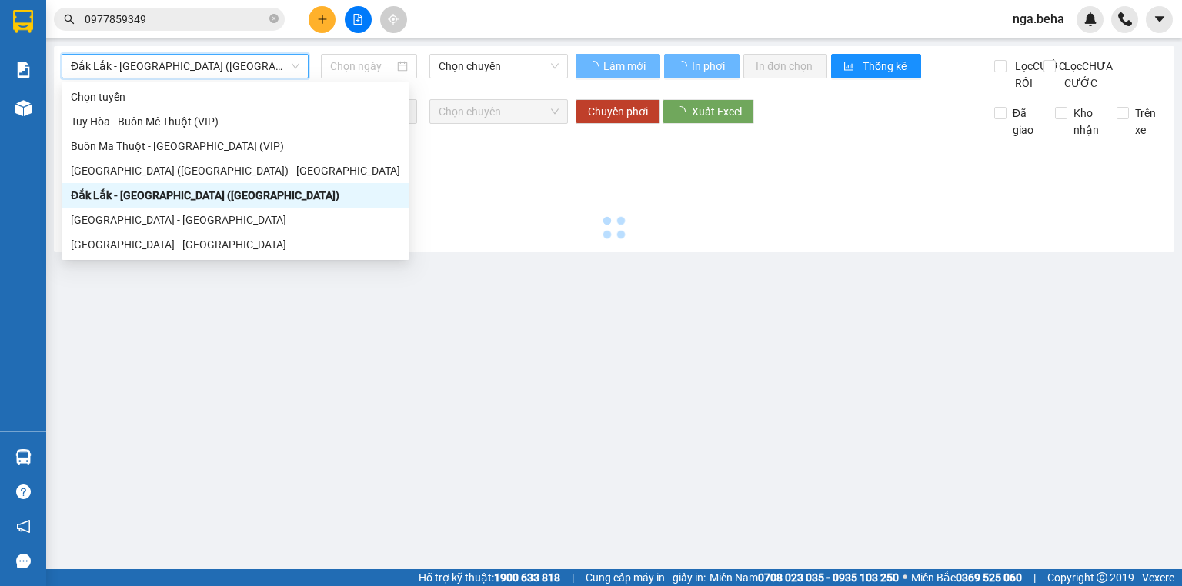
type input "[DATE]"
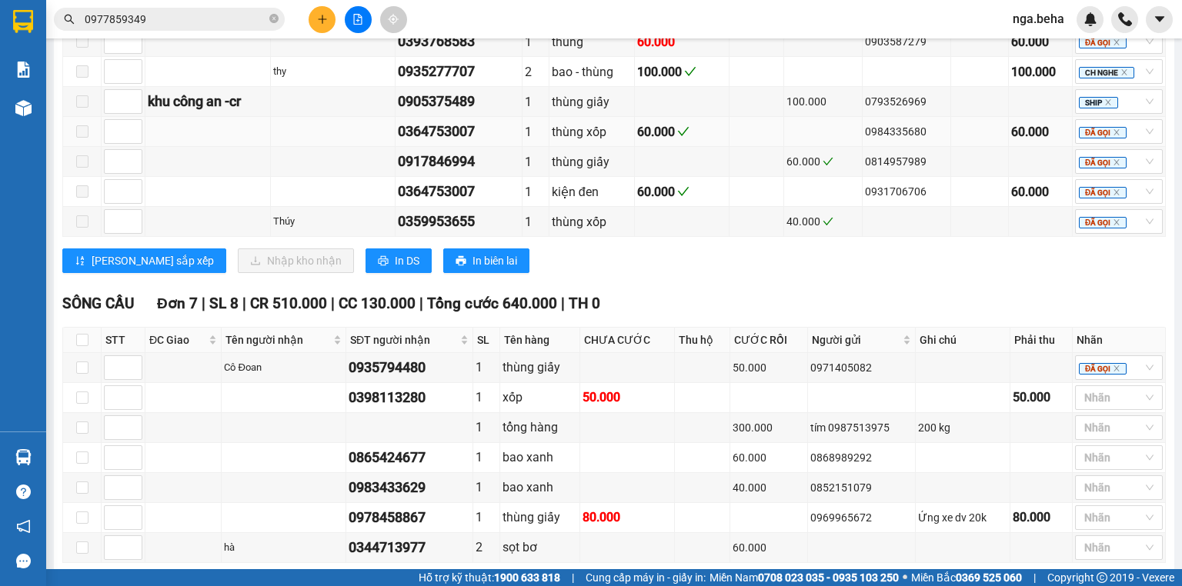
scroll to position [1129, 0]
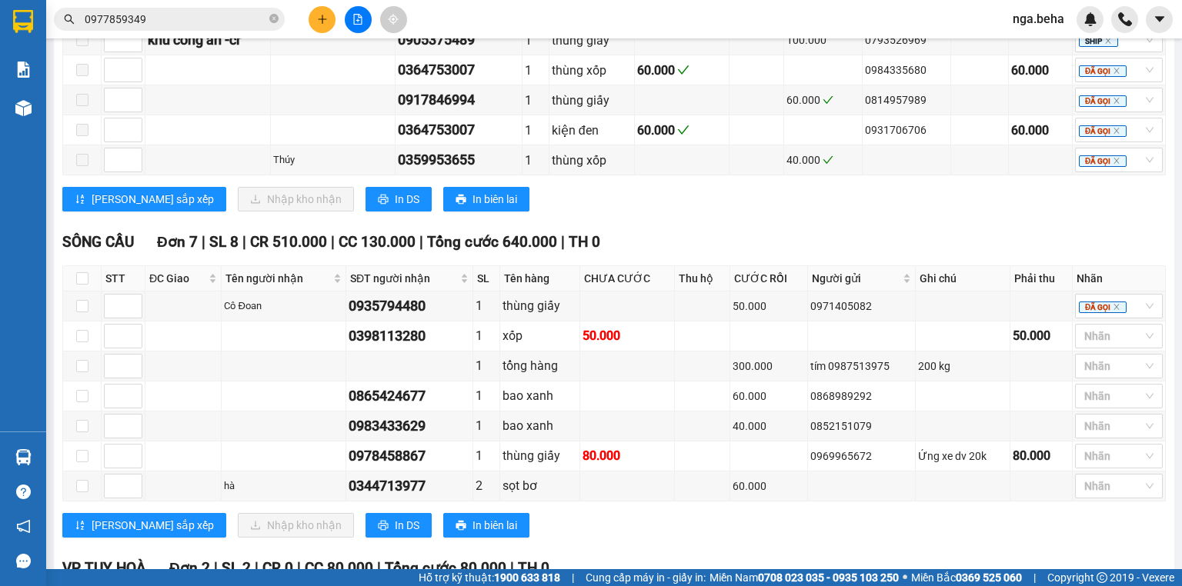
click at [228, 28] on span "0977859349" at bounding box center [169, 19] width 231 height 23
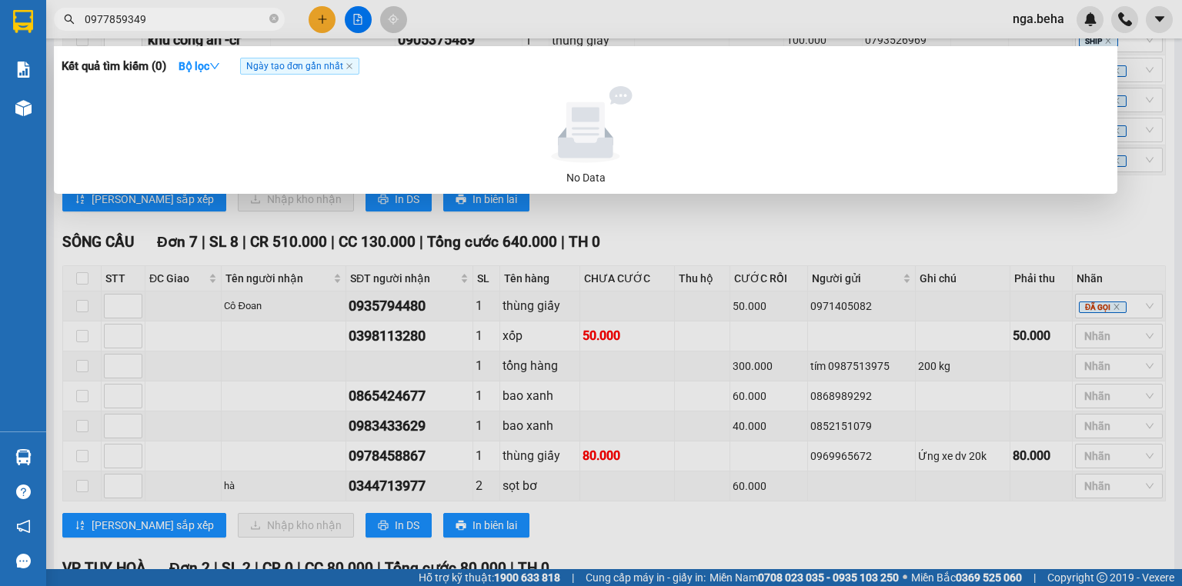
click at [218, 20] on input "0977859349" at bounding box center [176, 19] width 182 height 17
paste input "496073"
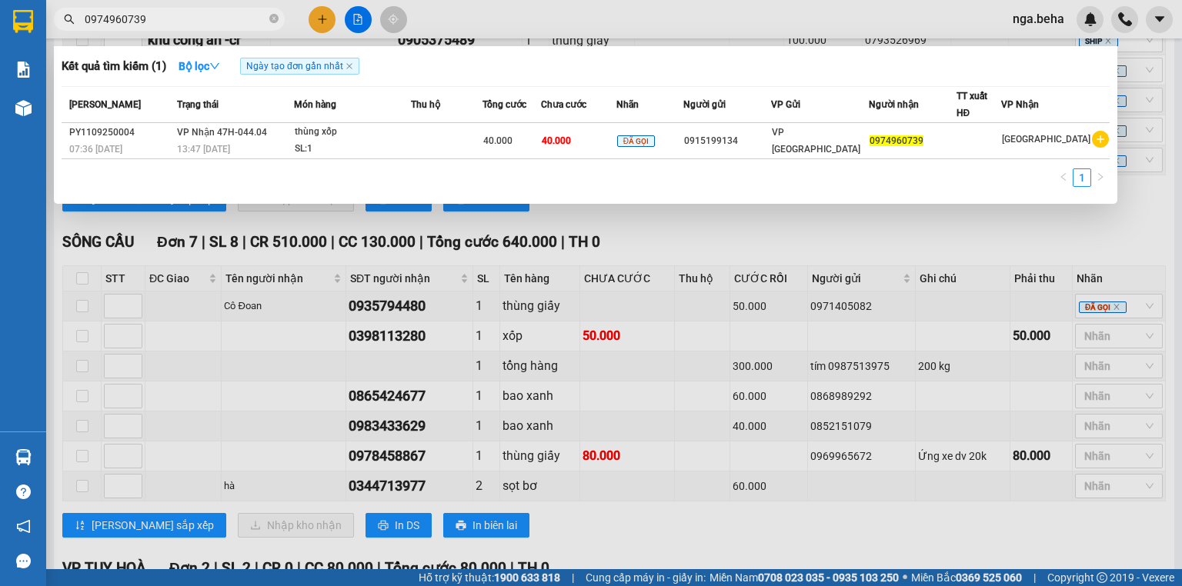
type input "0974960739"
click at [263, 240] on div at bounding box center [591, 293] width 1182 height 586
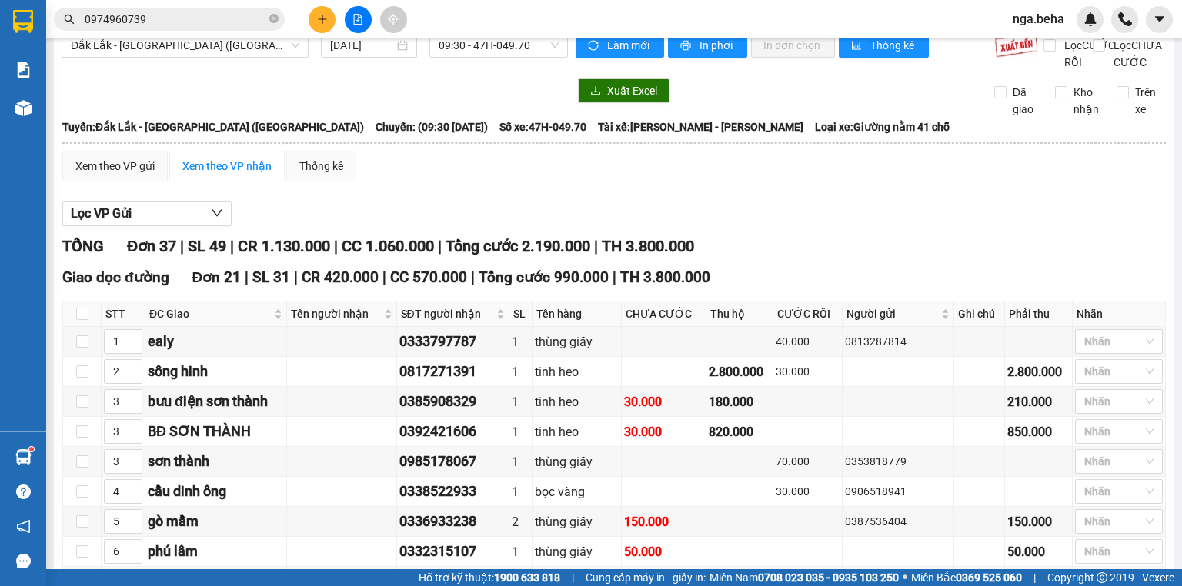
scroll to position [0, 0]
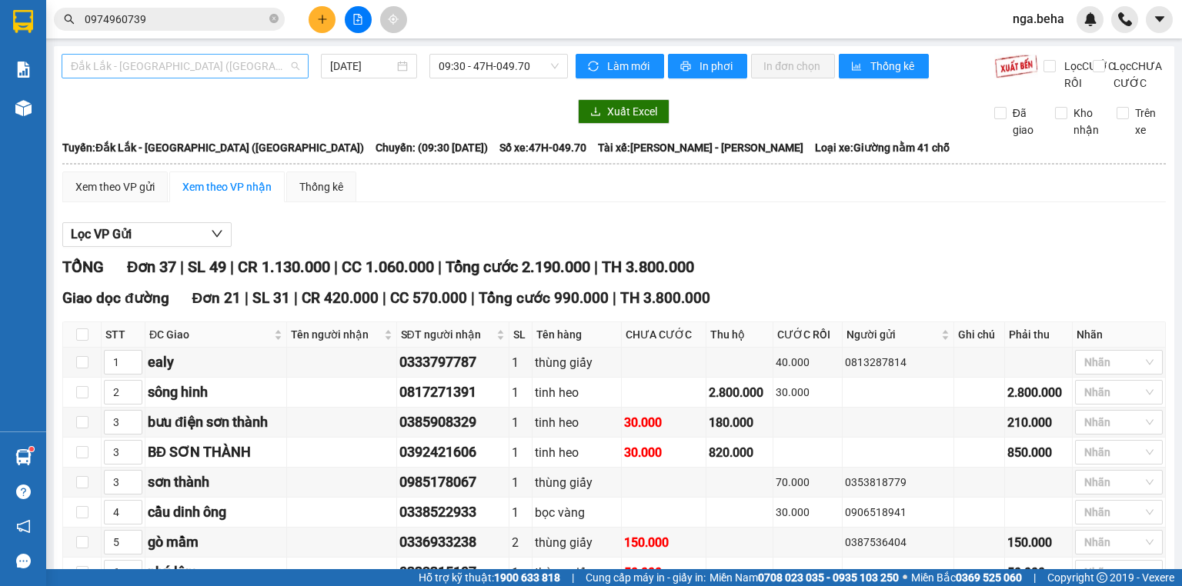
click at [195, 58] on span "Đắk Lắk - [GEOGRAPHIC_DATA] ([GEOGRAPHIC_DATA])" at bounding box center [185, 66] width 228 height 23
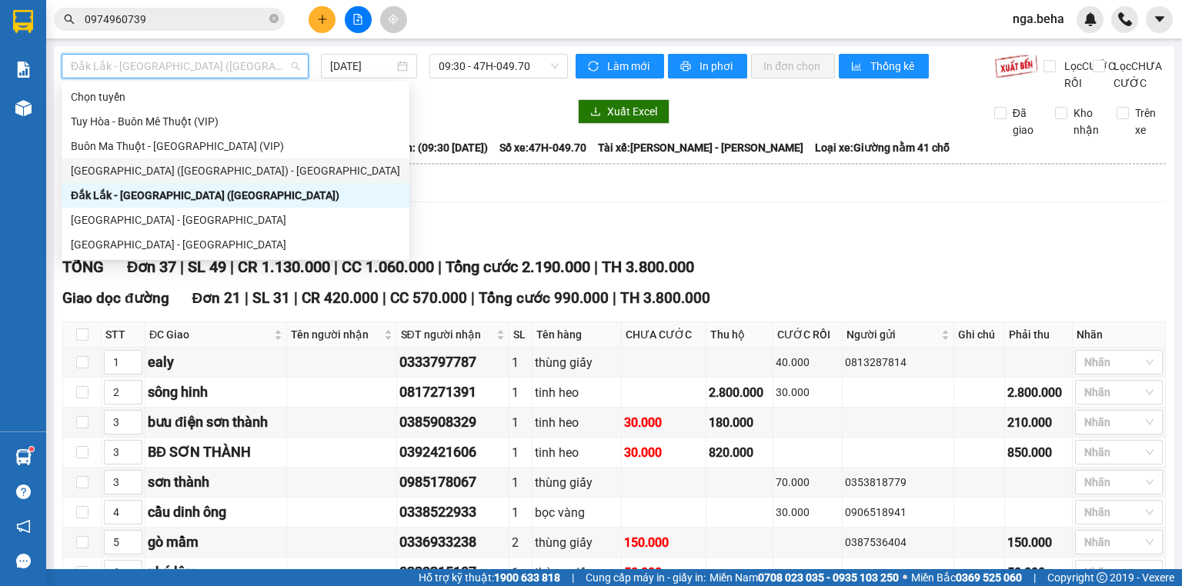
click at [196, 167] on div "[GEOGRAPHIC_DATA] ([GEOGRAPHIC_DATA]) - [GEOGRAPHIC_DATA]" at bounding box center [235, 170] width 329 height 17
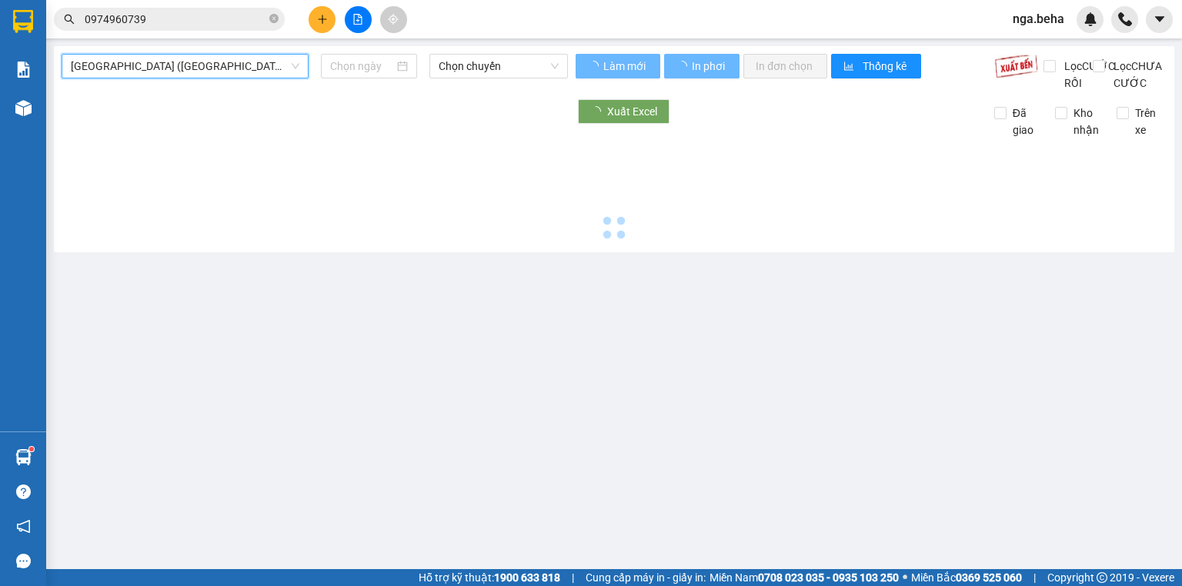
type input "[DATE]"
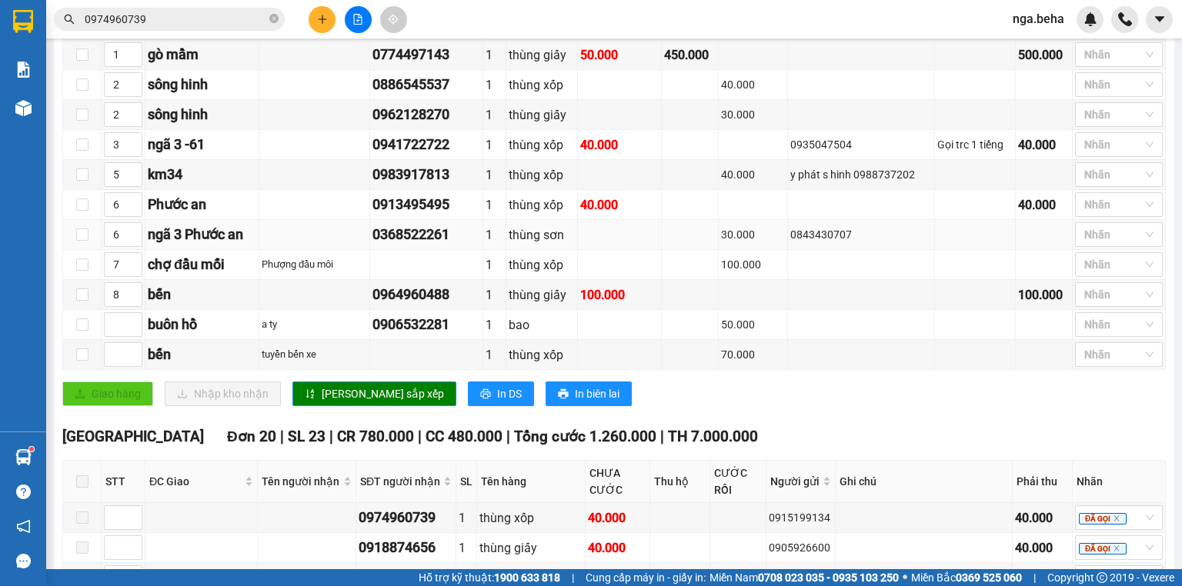
scroll to position [369, 0]
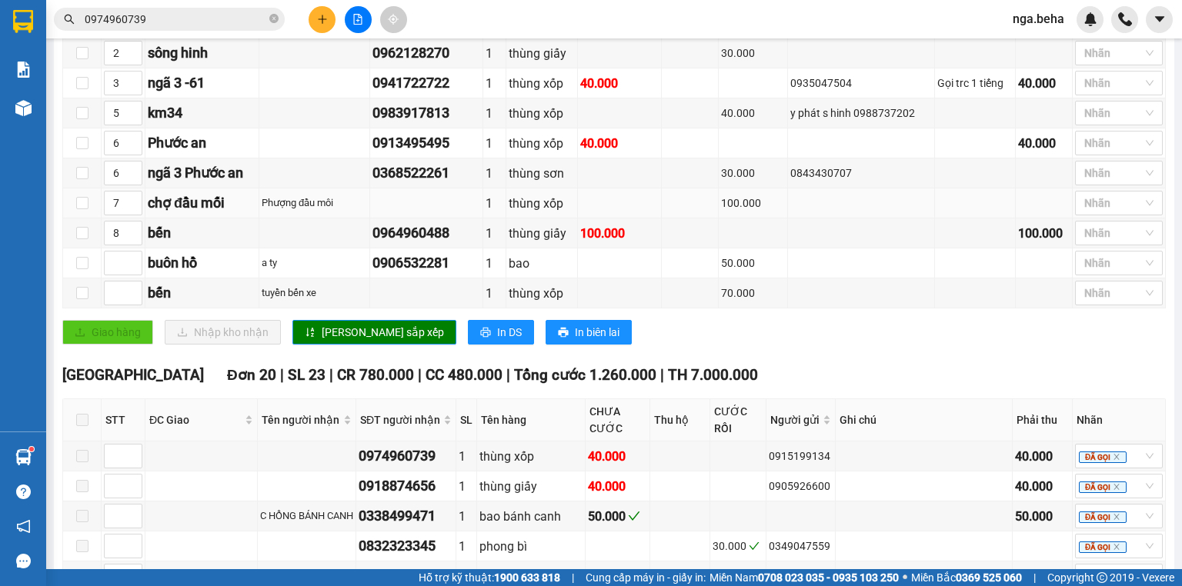
click at [423, 218] on td at bounding box center [426, 203] width 113 height 30
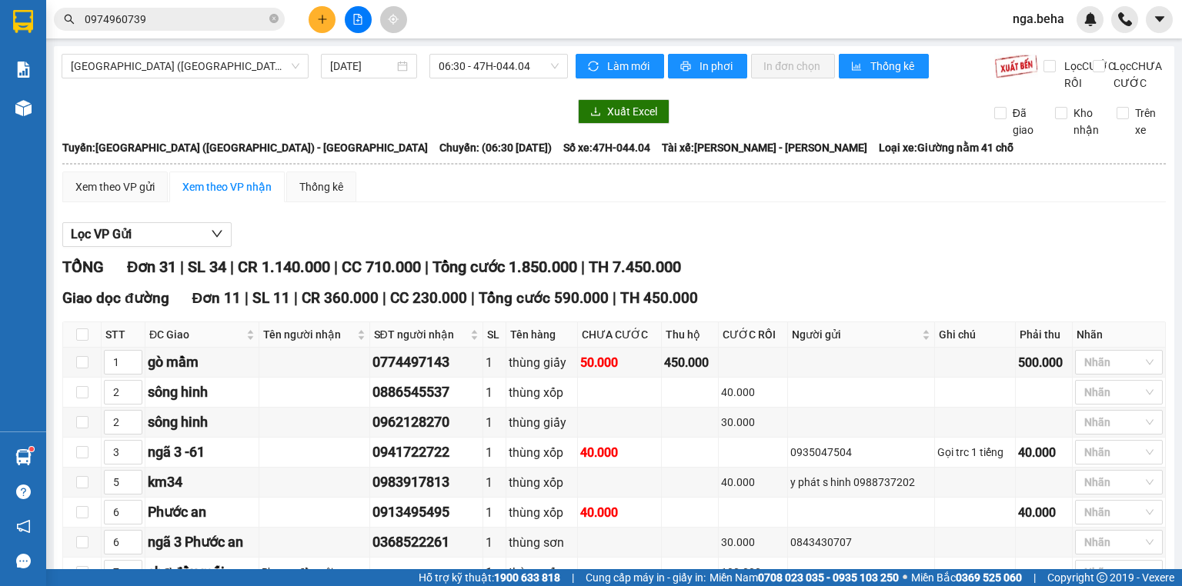
scroll to position [0, 0]
click at [195, 57] on span "[GEOGRAPHIC_DATA] ([GEOGRAPHIC_DATA]) - [GEOGRAPHIC_DATA]" at bounding box center [185, 66] width 228 height 23
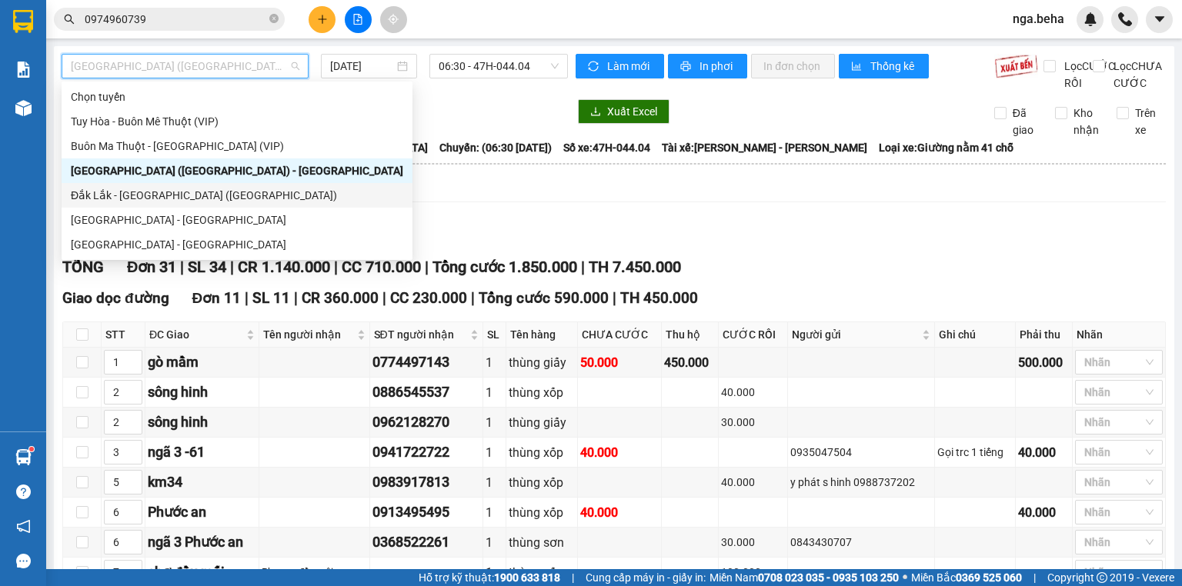
click at [191, 192] on div "Đắk Lắk - [GEOGRAPHIC_DATA] ([GEOGRAPHIC_DATA])" at bounding box center [237, 195] width 332 height 17
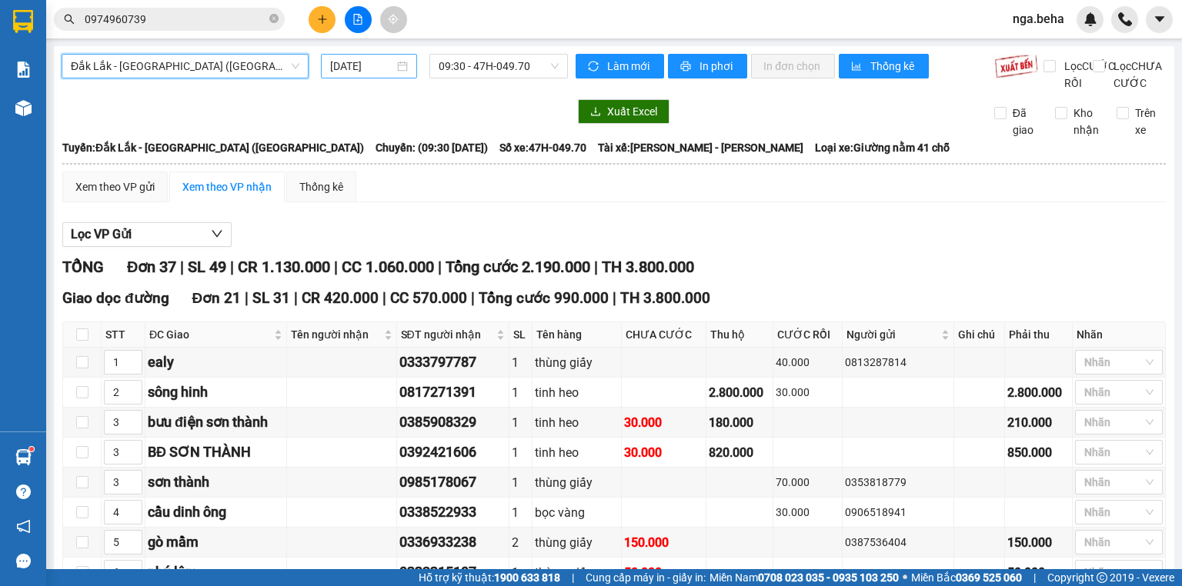
click at [362, 68] on input "[DATE]" at bounding box center [361, 66] width 63 height 17
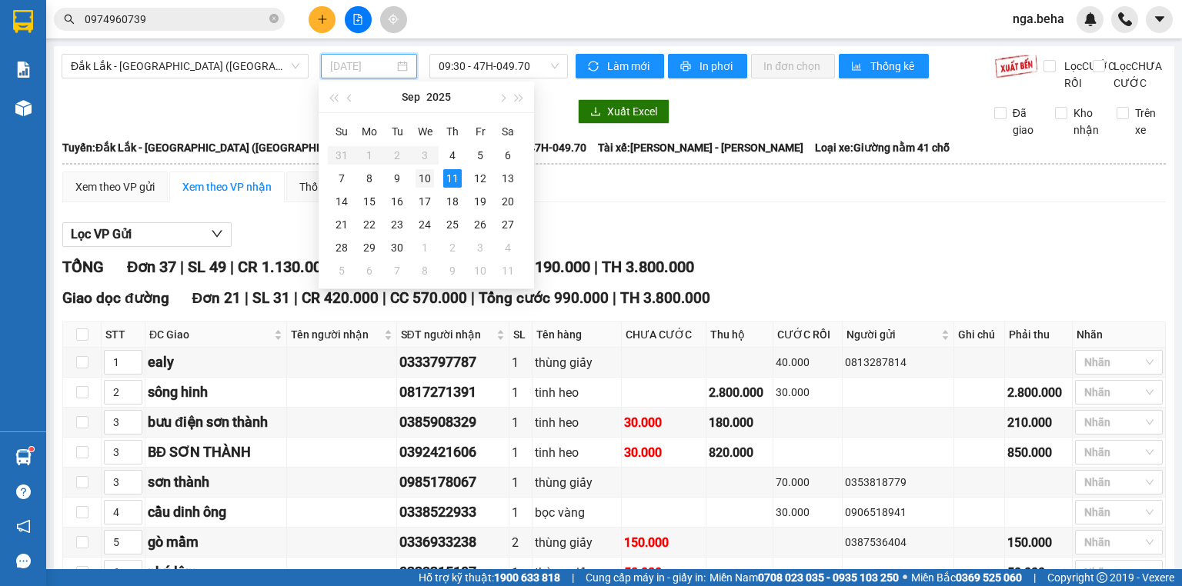
click at [428, 178] on div "10" at bounding box center [424, 178] width 18 height 18
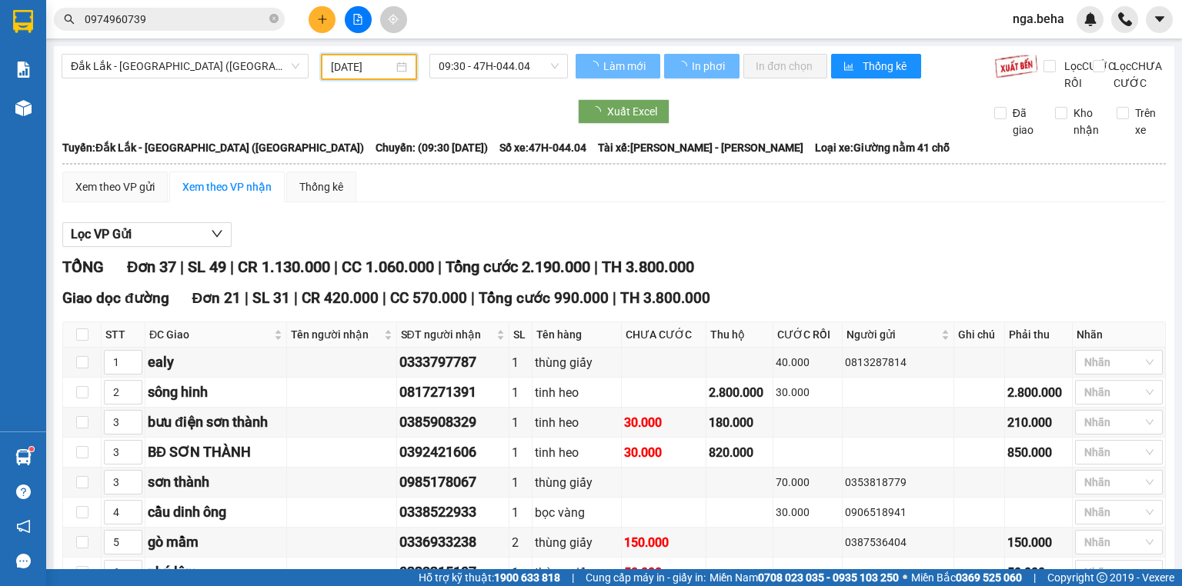
type input "[DATE]"
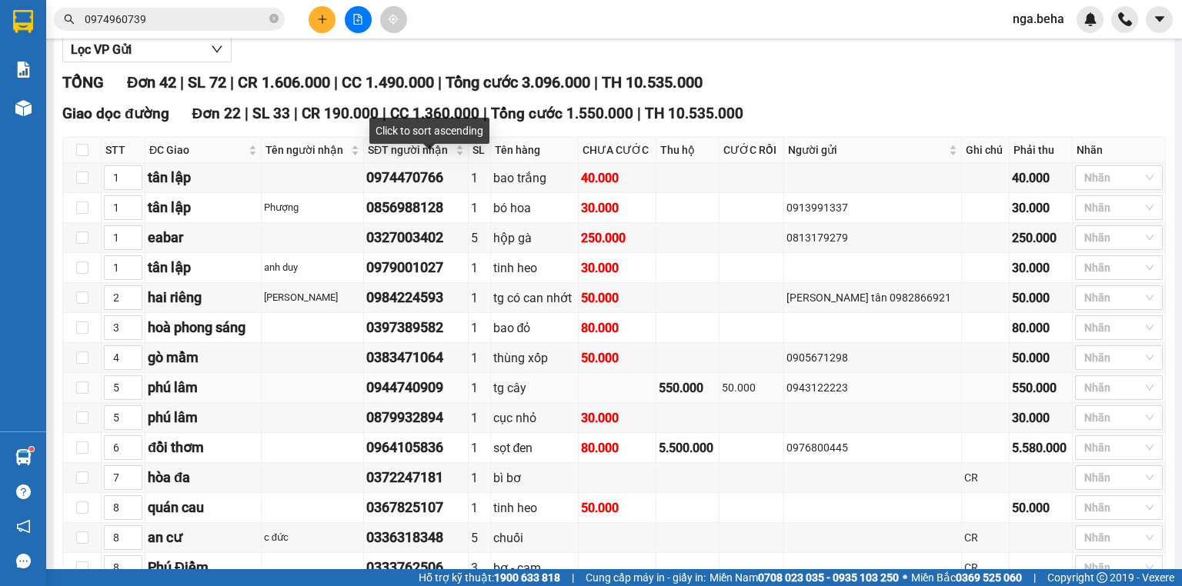
scroll to position [431, 0]
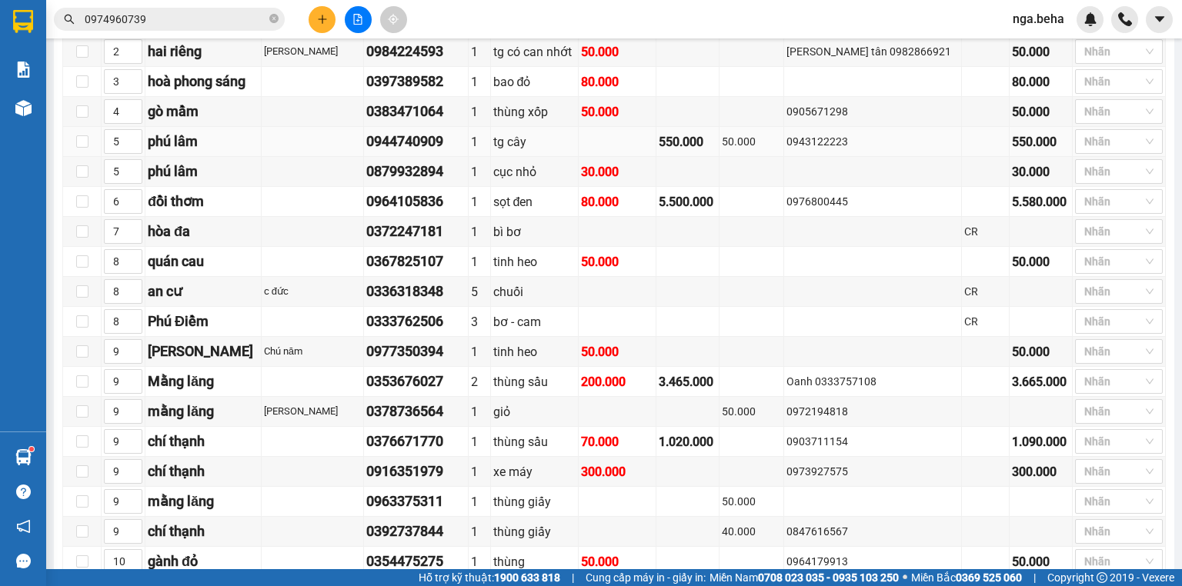
click at [854, 147] on div "0943122223" at bounding box center [872, 141] width 173 height 17
copy div "0943122223"
click at [158, 16] on input "0974960739" at bounding box center [176, 19] width 182 height 17
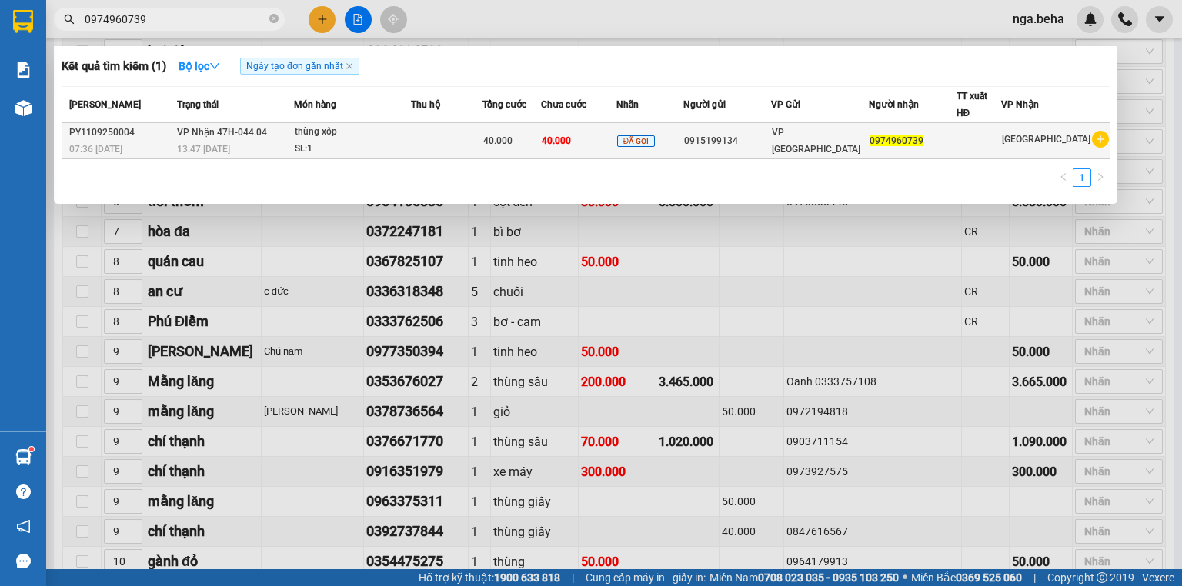
click at [474, 148] on td at bounding box center [447, 141] width 72 height 36
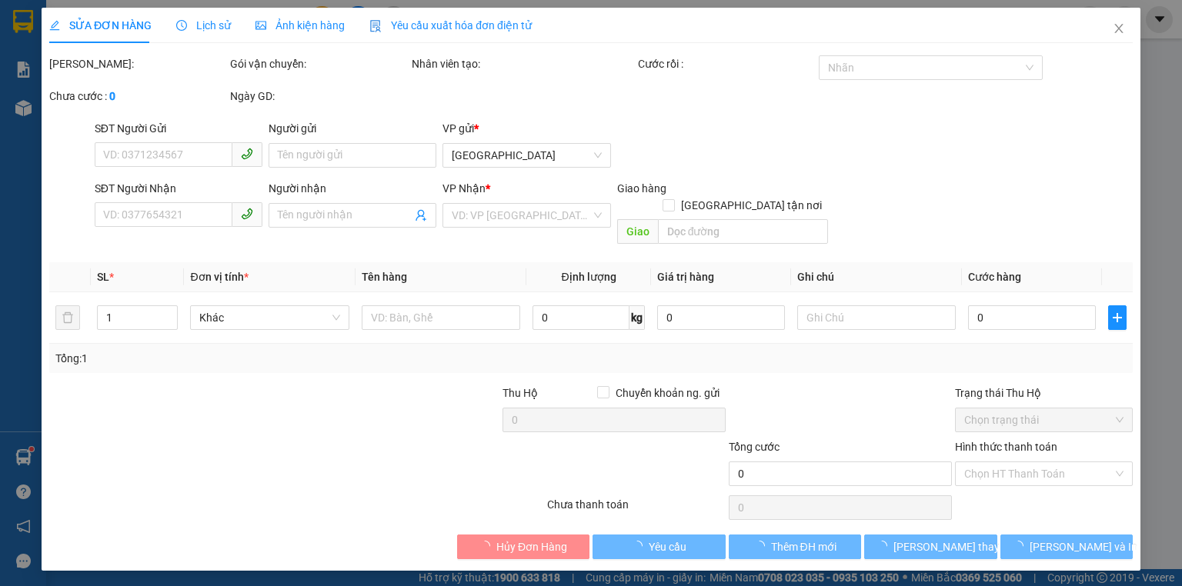
type input "0915199134"
type input "0974960739"
type input "40.000"
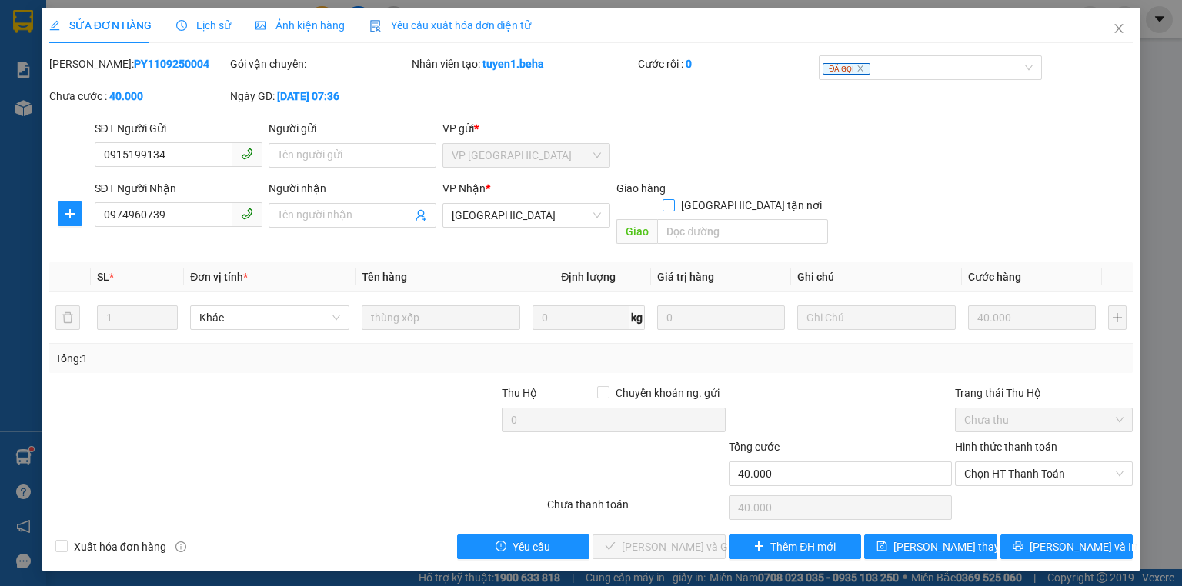
click at [673, 199] on input "[GEOGRAPHIC_DATA] tận nơi" at bounding box center [667, 204] width 11 height 11
checkbox input "true"
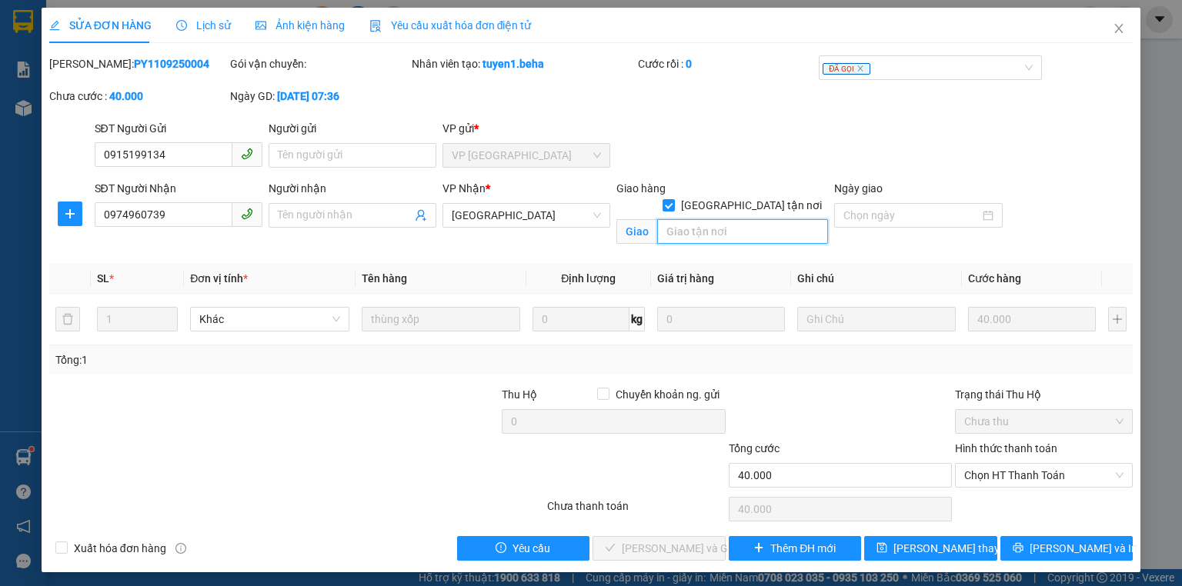
click at [716, 219] on input "search" at bounding box center [742, 231] width 171 height 25
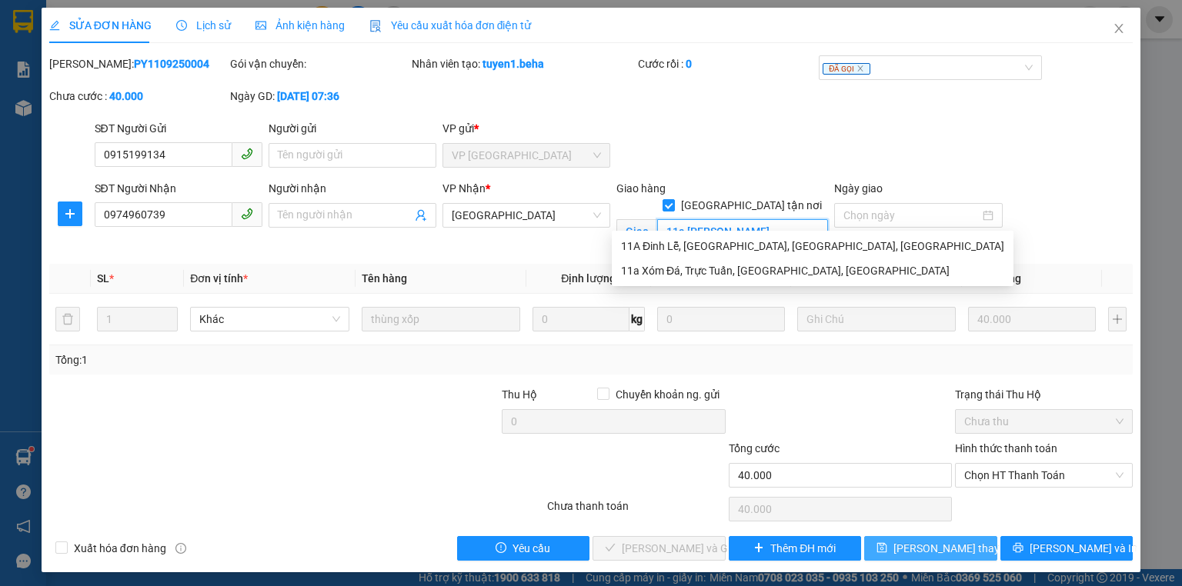
type input "11a [PERSON_NAME]"
click at [914, 545] on span "[PERSON_NAME] thay đổi" at bounding box center [954, 548] width 123 height 17
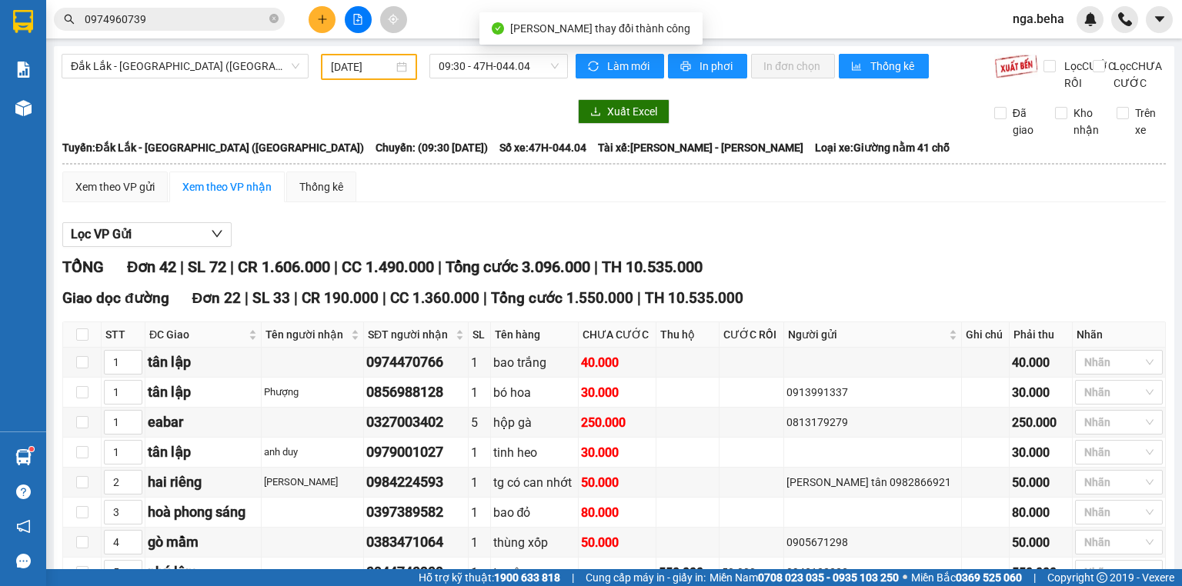
click at [170, 12] on input "0974960739" at bounding box center [176, 19] width 182 height 17
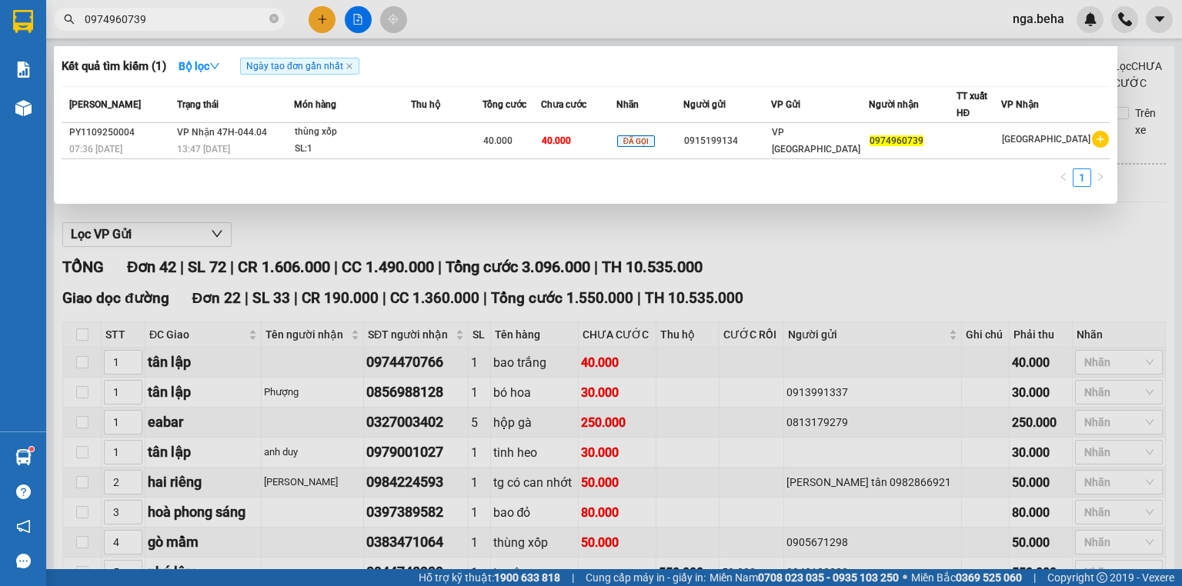
click at [181, 33] on div at bounding box center [591, 293] width 1182 height 586
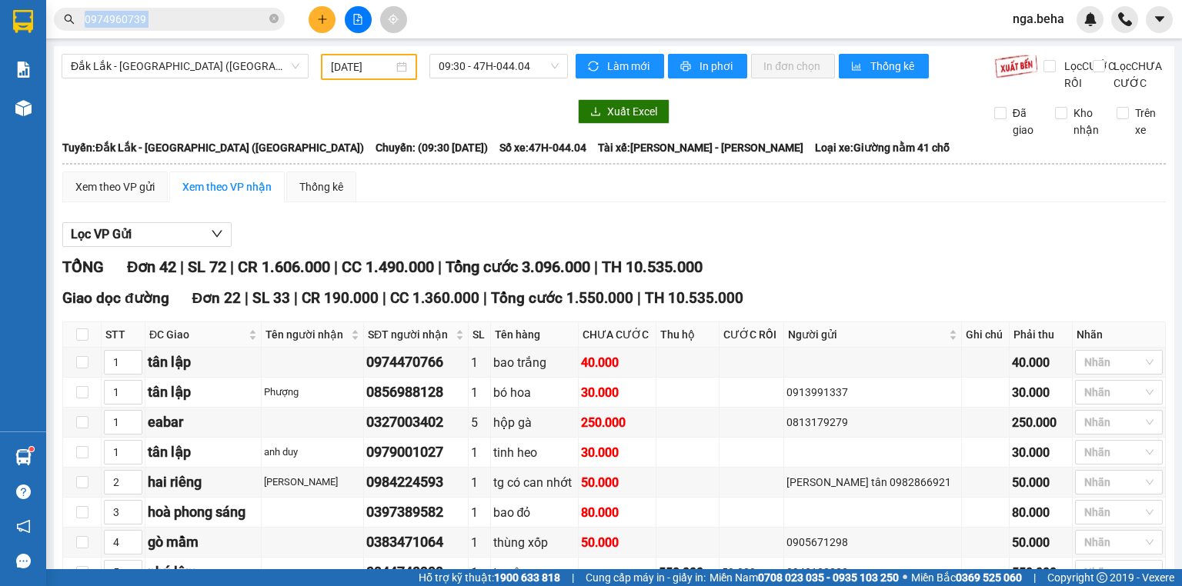
click at [181, 33] on div "Kết quả tìm kiếm ( 1 ) Bộ lọc Ngày tạo đơn gần nhất Mã ĐH Trạng thái Món hàng T…" at bounding box center [591, 19] width 1182 height 38
click at [194, 25] on input "0974960739" at bounding box center [176, 19] width 182 height 17
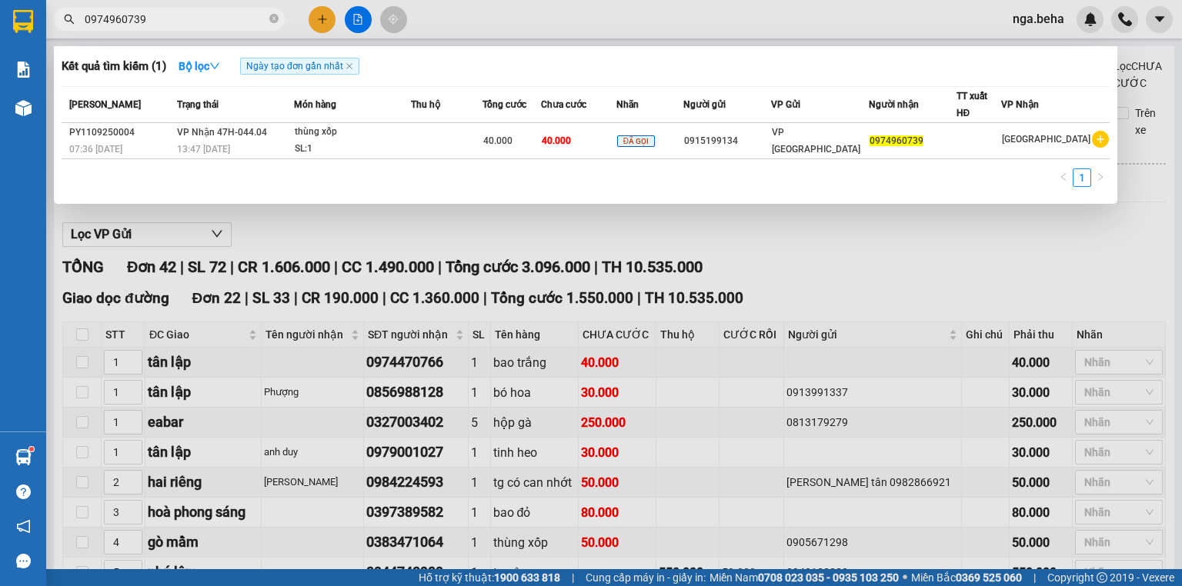
click at [194, 25] on input "0974960739" at bounding box center [176, 19] width 182 height 17
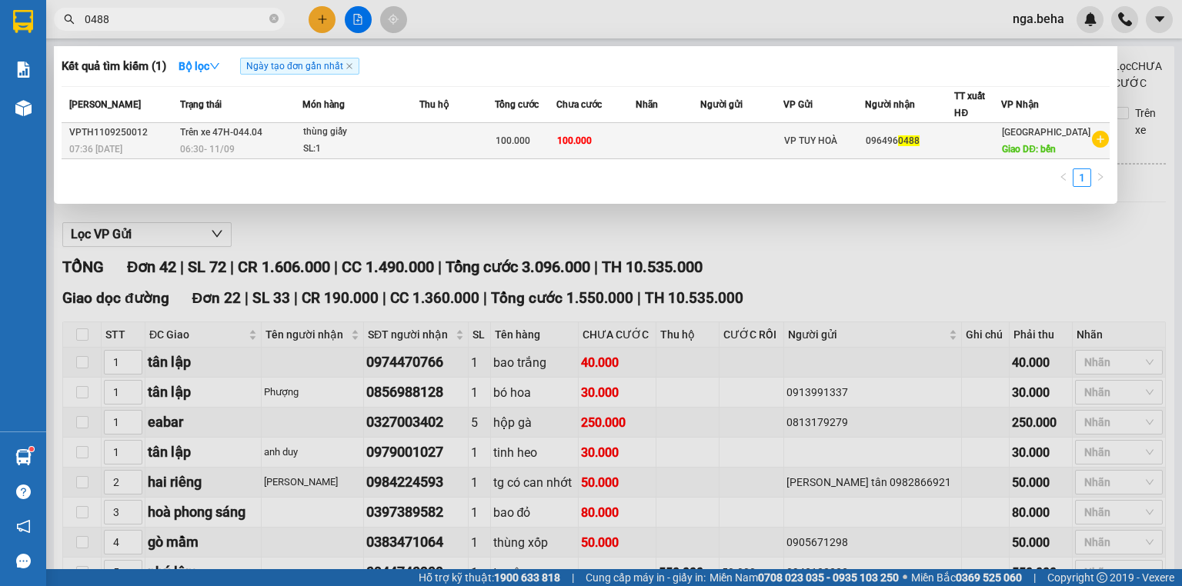
type input "0488"
click at [274, 141] on div "06:30 [DATE]" at bounding box center [241, 149] width 122 height 17
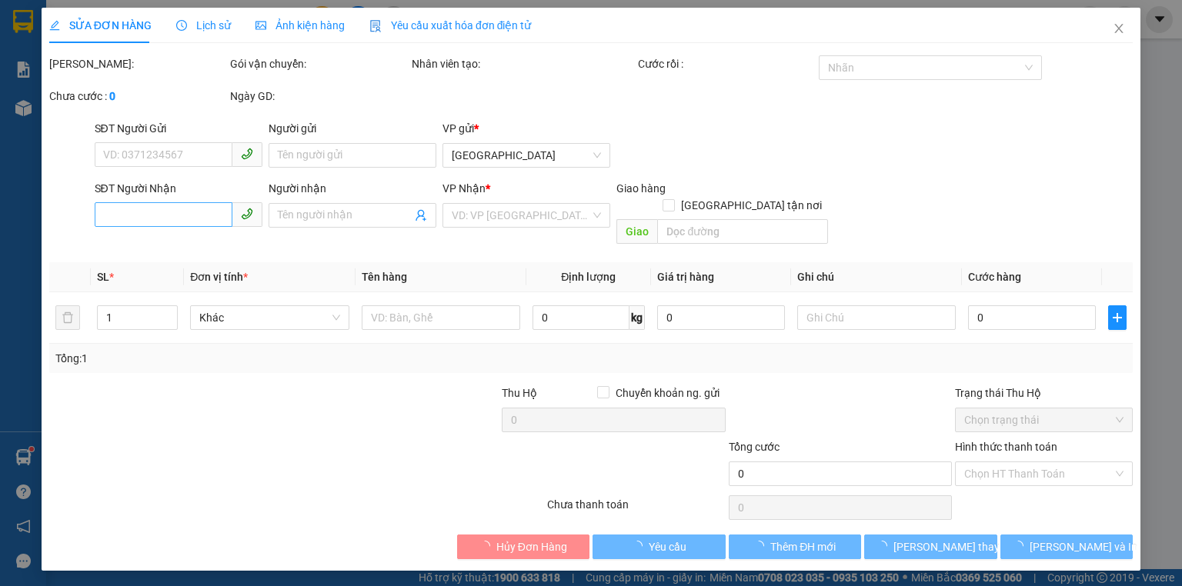
click at [188, 197] on div "SĐT Người Nhận" at bounding box center [179, 188] width 168 height 17
click at [188, 215] on input "SĐT Người Nhận" at bounding box center [164, 214] width 138 height 25
type input "0964960488"
type input "bến"
type input "100.000"
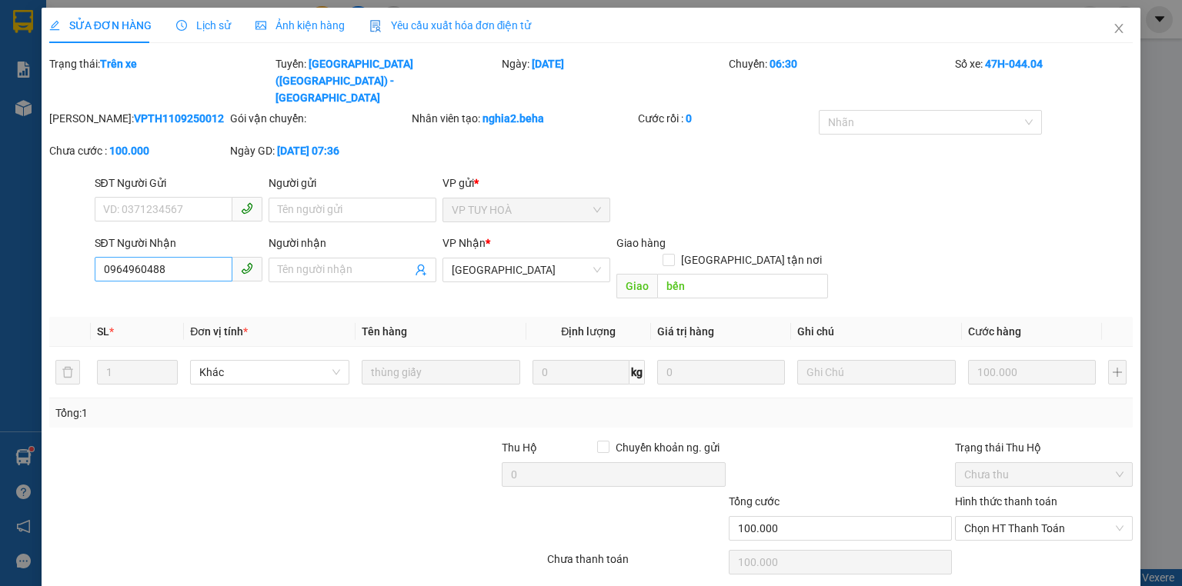
click at [188, 235] on div "SĐT Người Nhận" at bounding box center [179, 243] width 168 height 17
click at [188, 257] on input "0964960488" at bounding box center [164, 269] width 138 height 25
click at [191, 257] on input "0964960488" at bounding box center [164, 269] width 138 height 25
click at [1002, 517] on span "Chọn HT Thanh Toán" at bounding box center [1043, 528] width 159 height 23
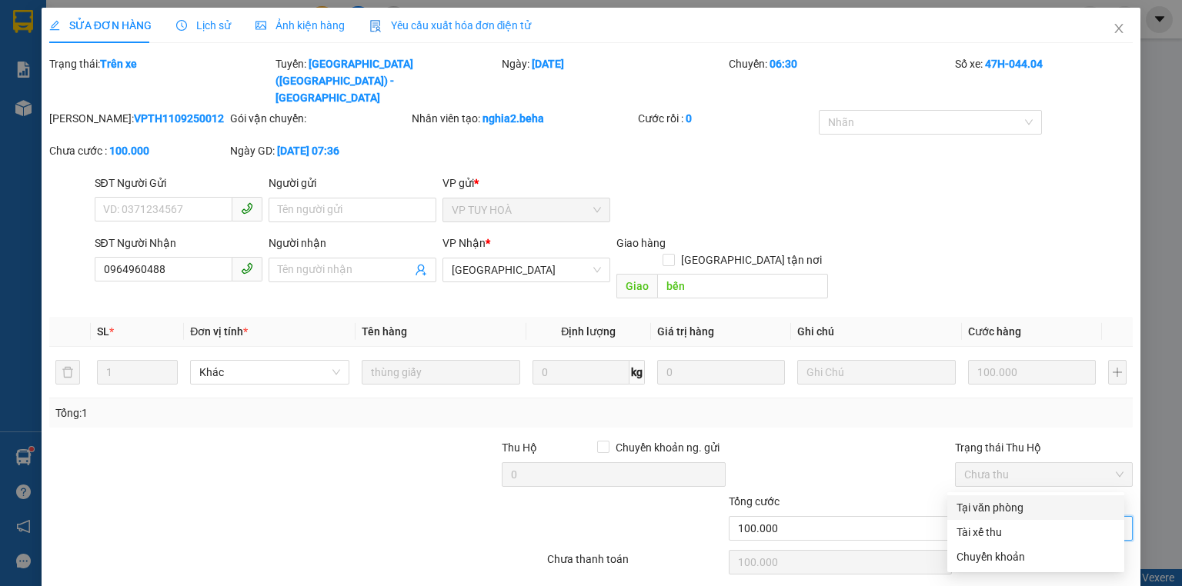
click at [991, 505] on div "Tại văn phòng" at bounding box center [1035, 507] width 158 height 17
type input "0"
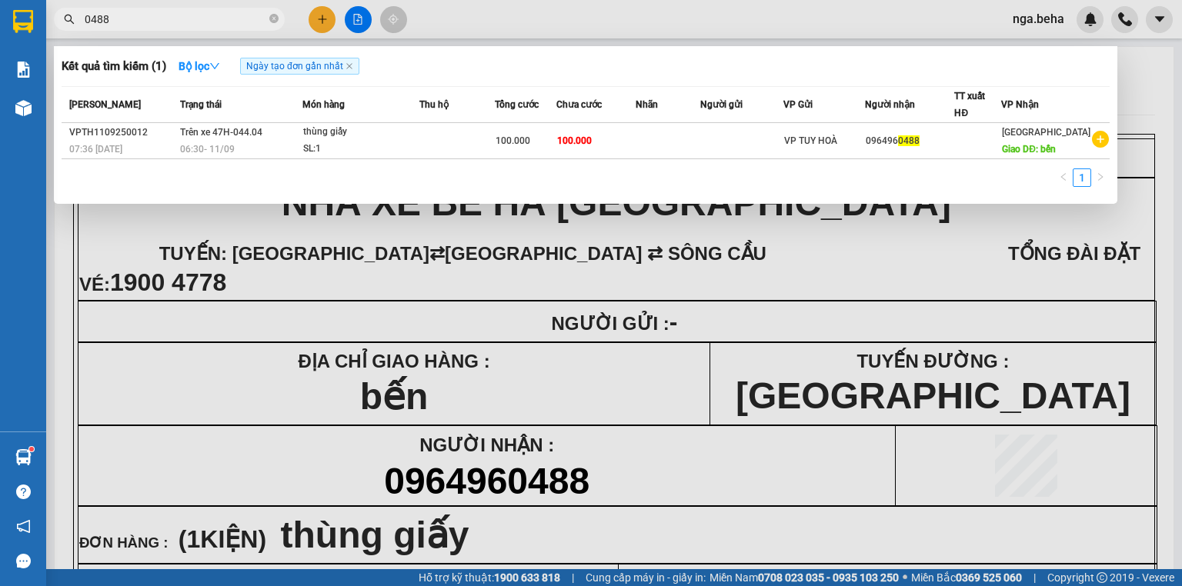
click at [200, 23] on input "0488" at bounding box center [176, 19] width 182 height 17
click at [425, 435] on div at bounding box center [591, 293] width 1182 height 586
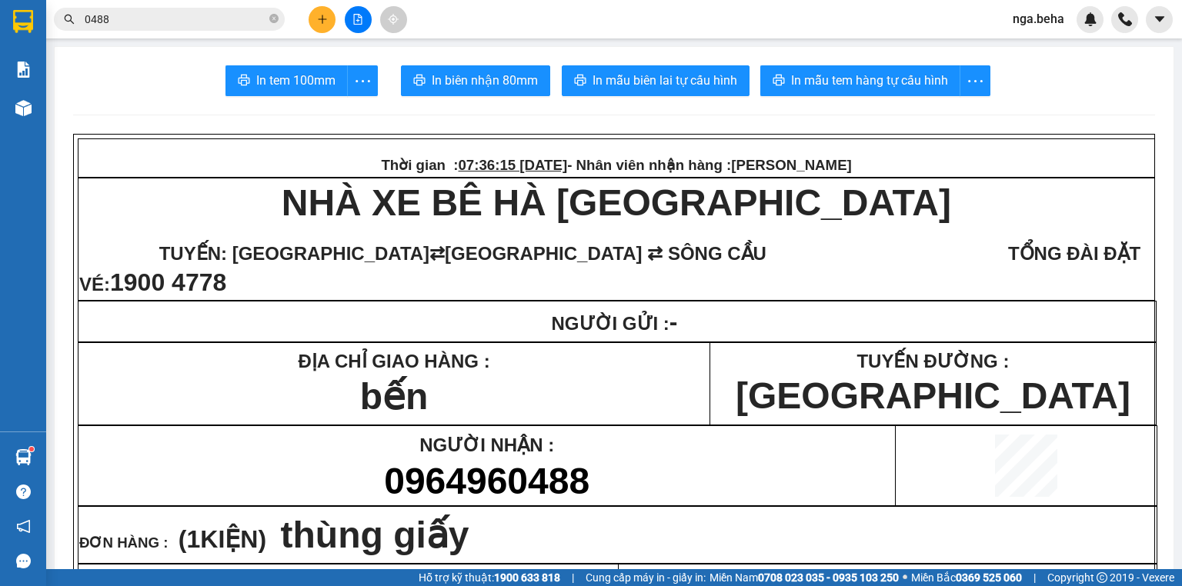
click at [125, 16] on input "0488" at bounding box center [176, 19] width 182 height 17
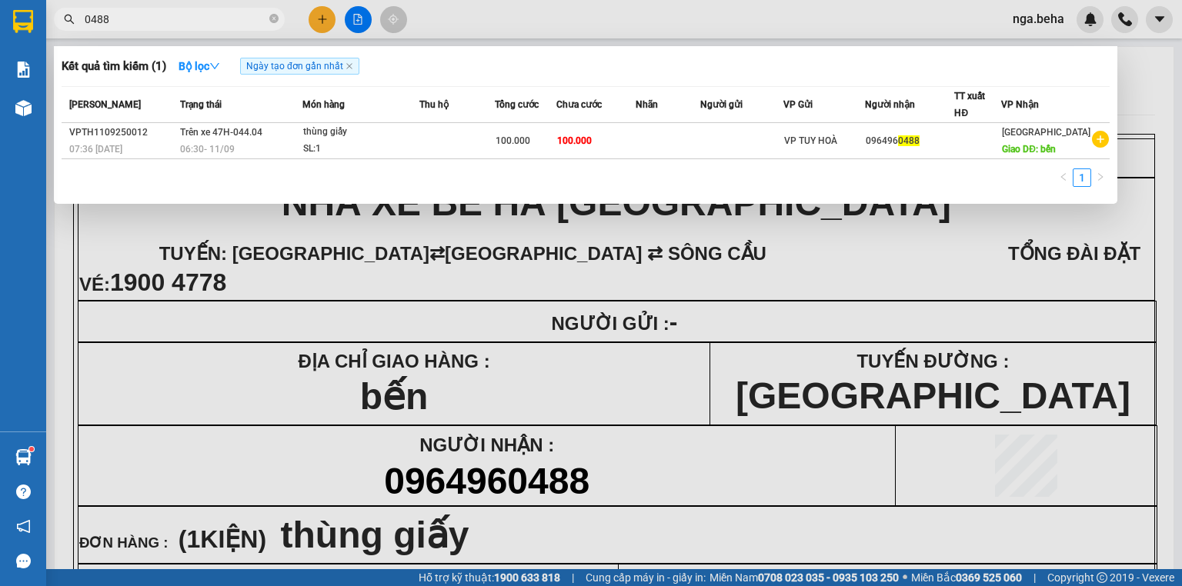
click at [125, 16] on input "0488" at bounding box center [176, 19] width 182 height 17
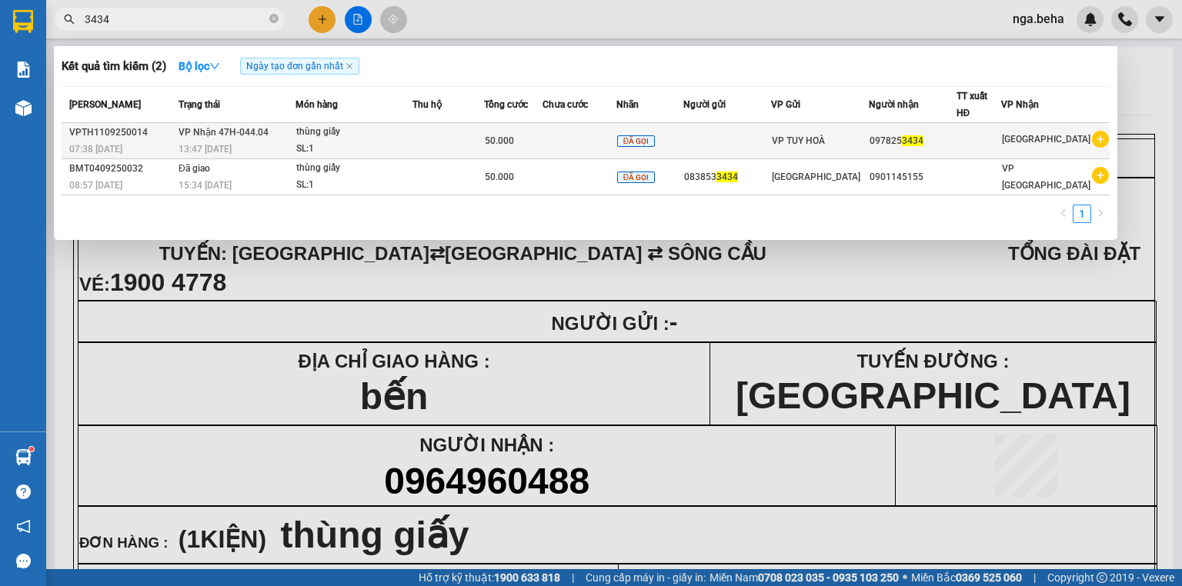
type input "3434"
click at [505, 145] on span "50.000" at bounding box center [499, 140] width 29 height 11
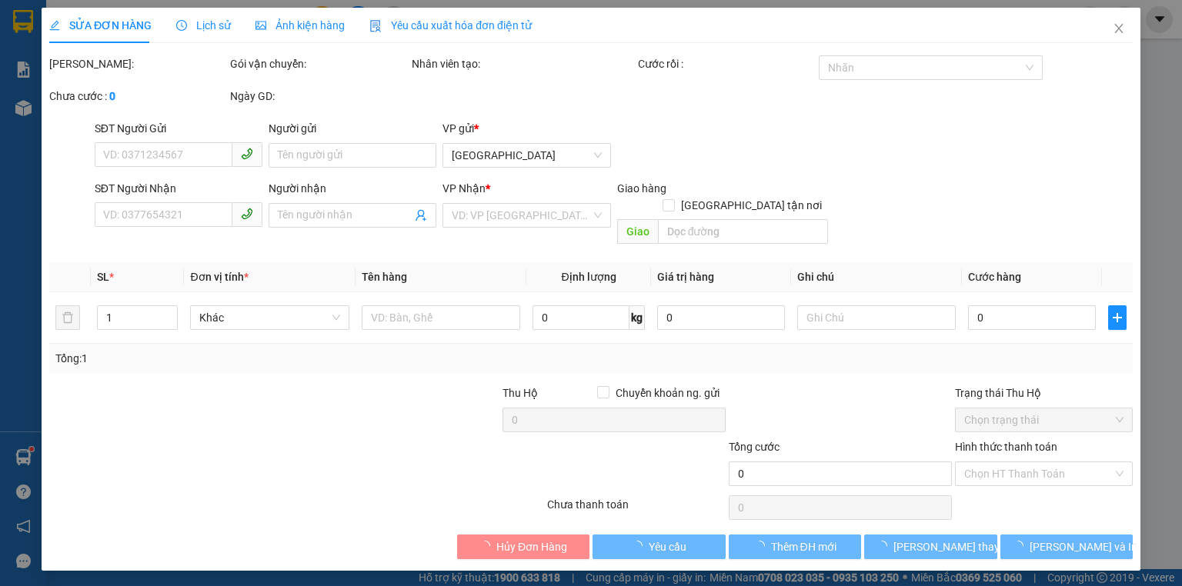
type input "0978253434"
type input "50.000"
type input "0"
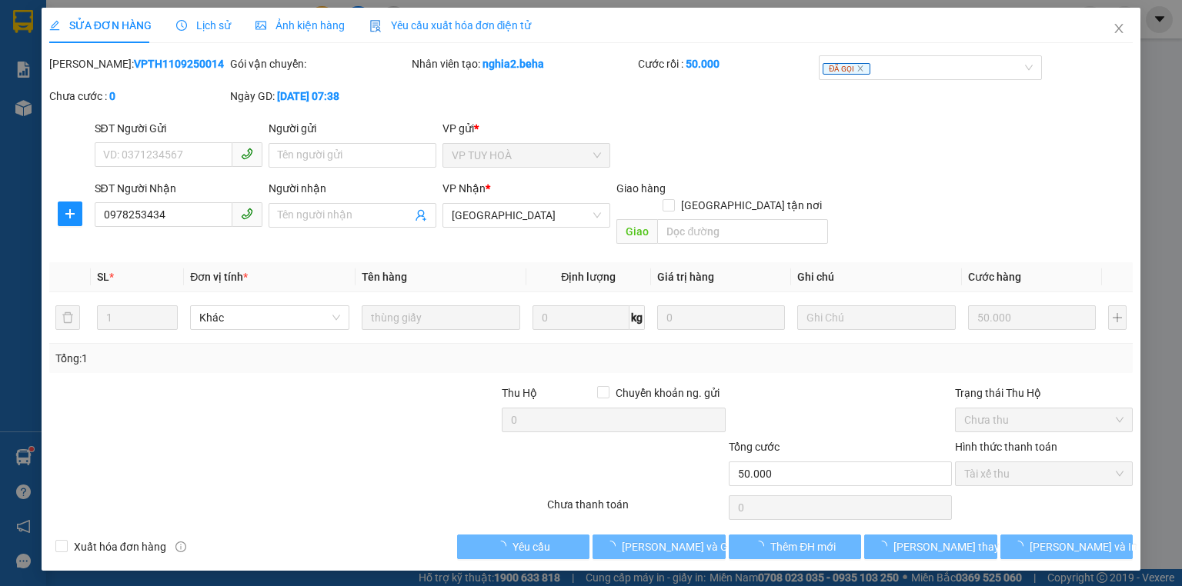
click at [295, 31] on span "Ảnh kiện hàng" at bounding box center [299, 25] width 89 height 12
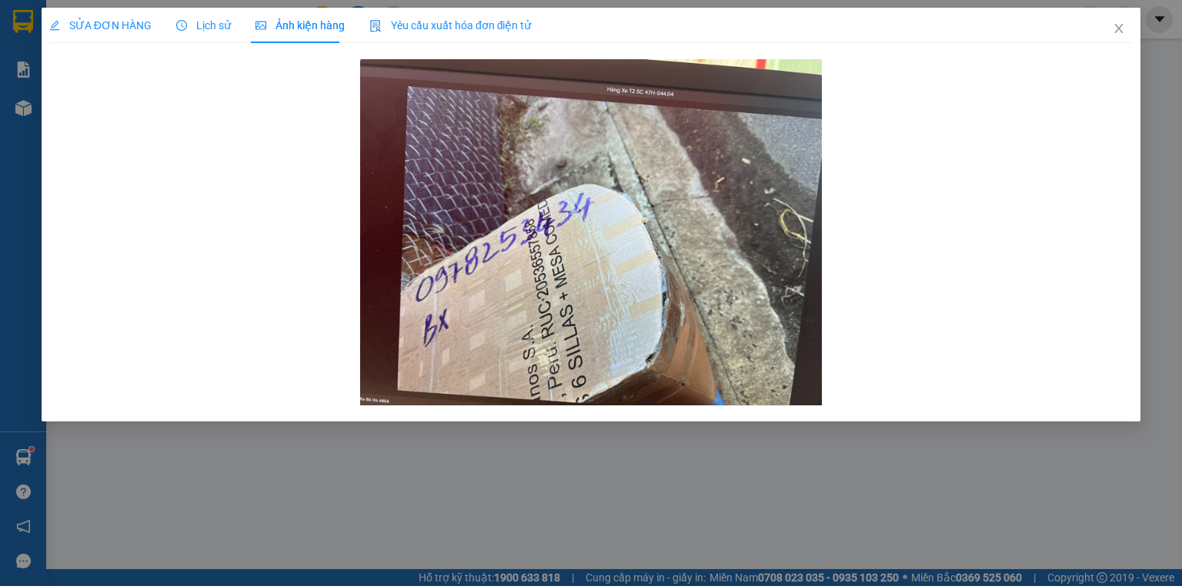
click at [115, 20] on span "SỬA ĐƠN HÀNG" at bounding box center [100, 25] width 102 height 12
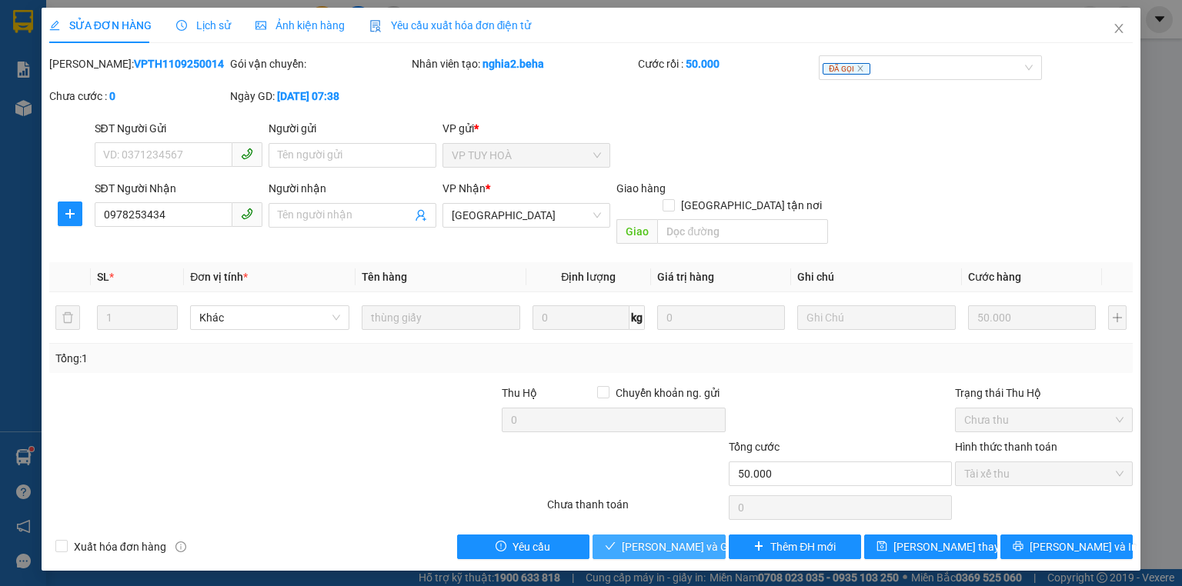
click at [642, 538] on span "[PERSON_NAME] và Giao hàng" at bounding box center [696, 546] width 148 height 17
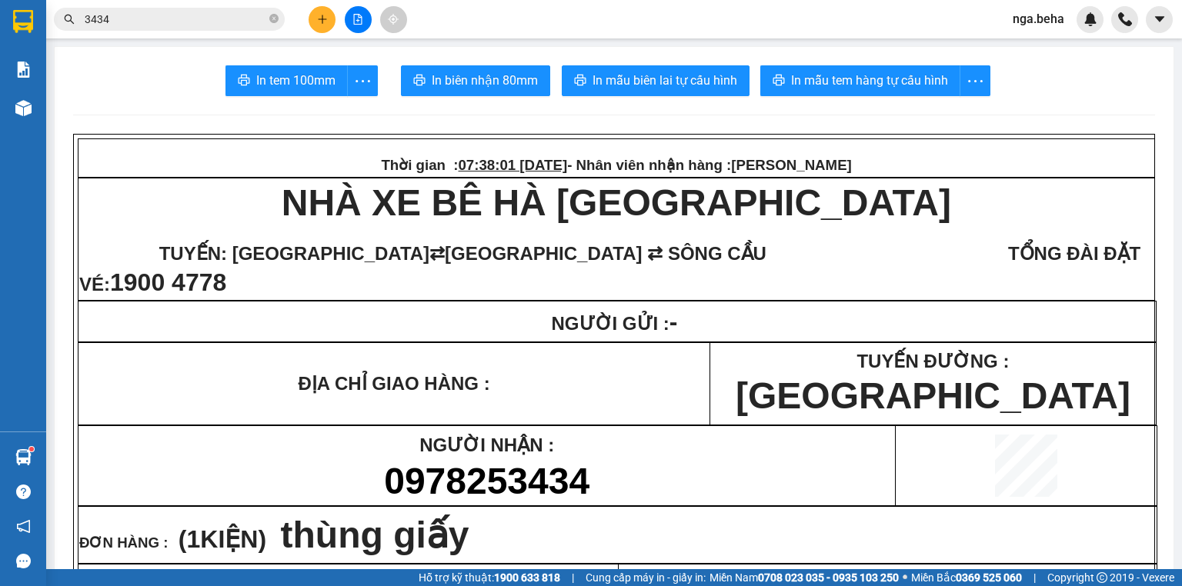
click at [215, 18] on input "3434" at bounding box center [176, 19] width 182 height 17
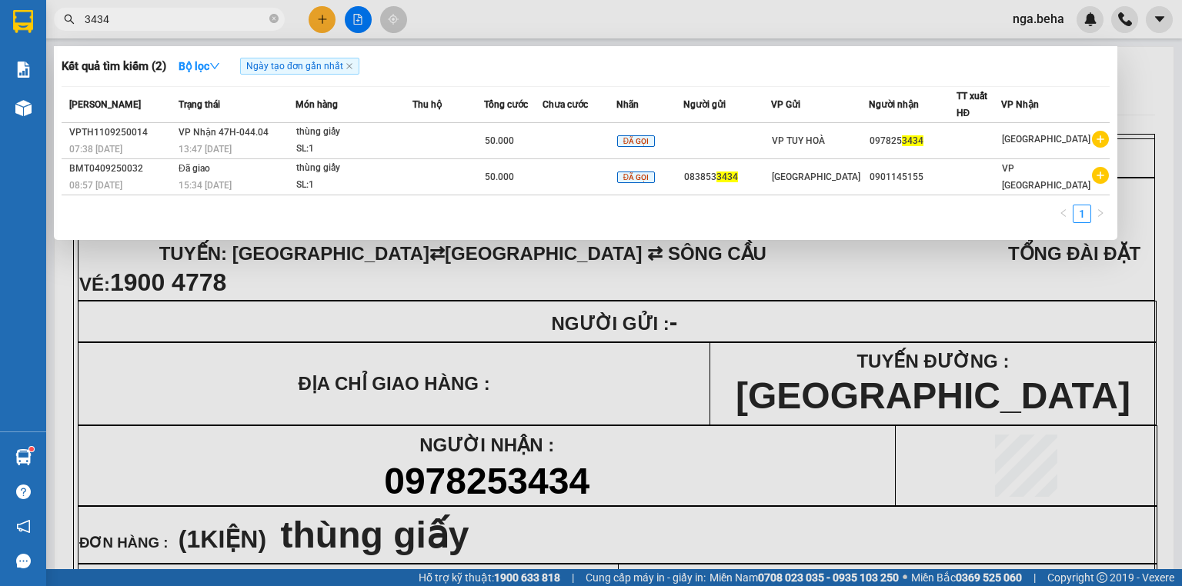
click at [215, 18] on input "3434" at bounding box center [176, 19] width 182 height 17
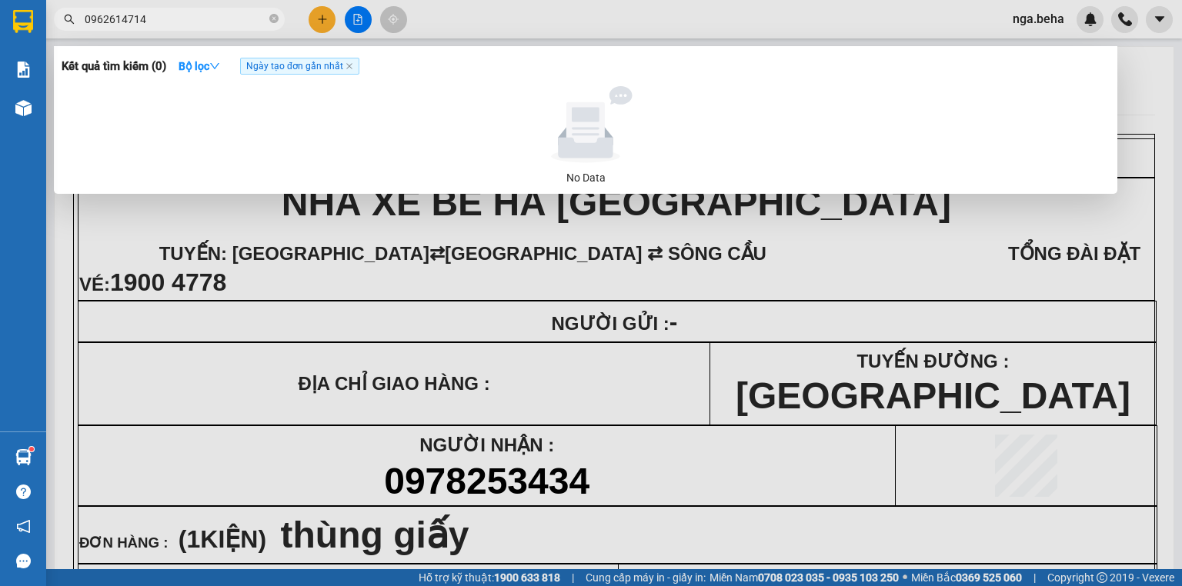
click at [178, 12] on input "0962614714" at bounding box center [176, 19] width 182 height 17
type input "614714"
click at [178, 12] on input "614714" at bounding box center [176, 19] width 182 height 17
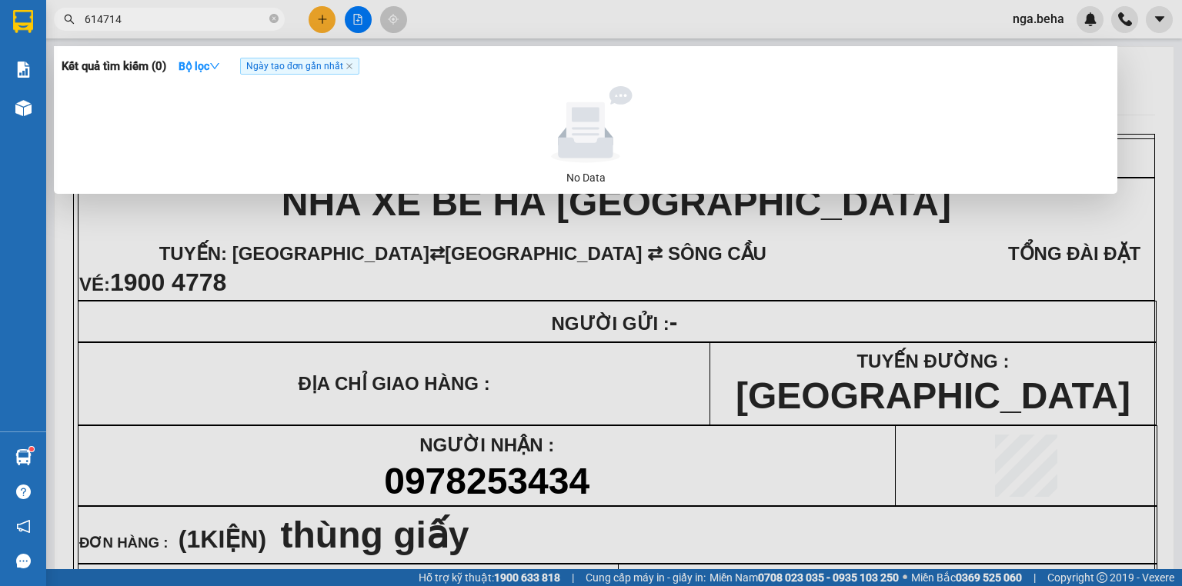
click at [178, 12] on input "614714" at bounding box center [176, 19] width 182 height 17
type input "6"
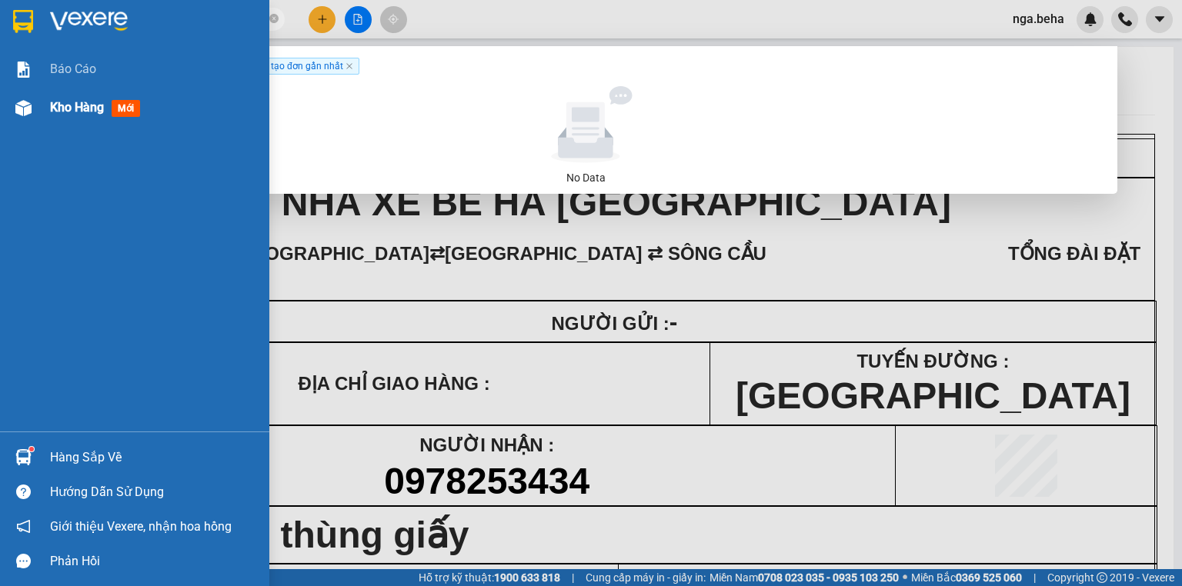
type input "614714"
click at [83, 118] on div "Kho hàng mới" at bounding box center [154, 107] width 208 height 38
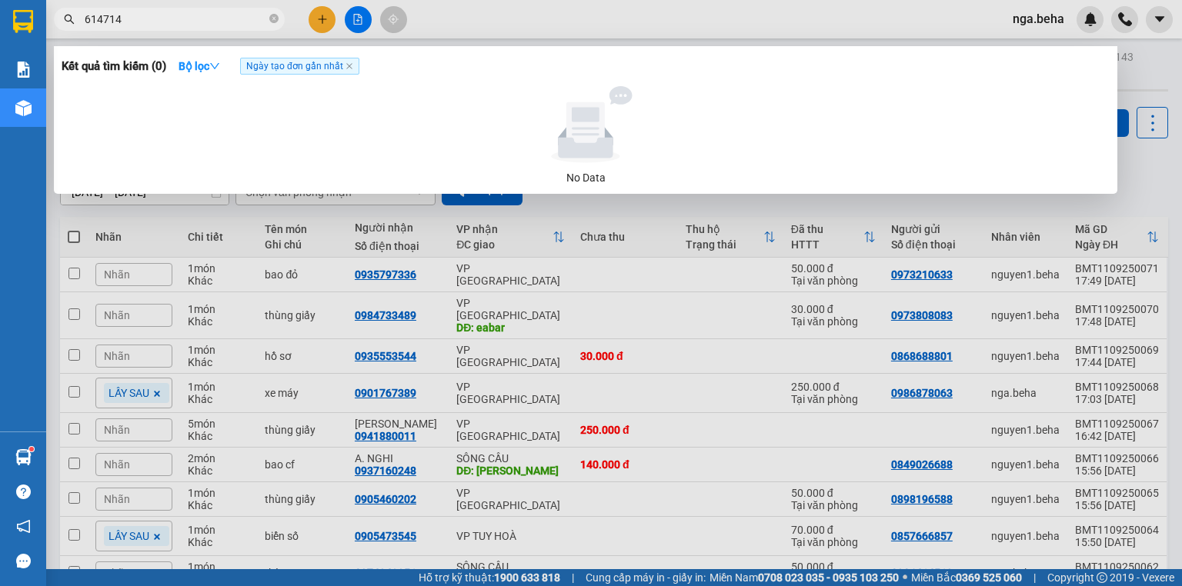
click at [717, 355] on div at bounding box center [591, 293] width 1182 height 586
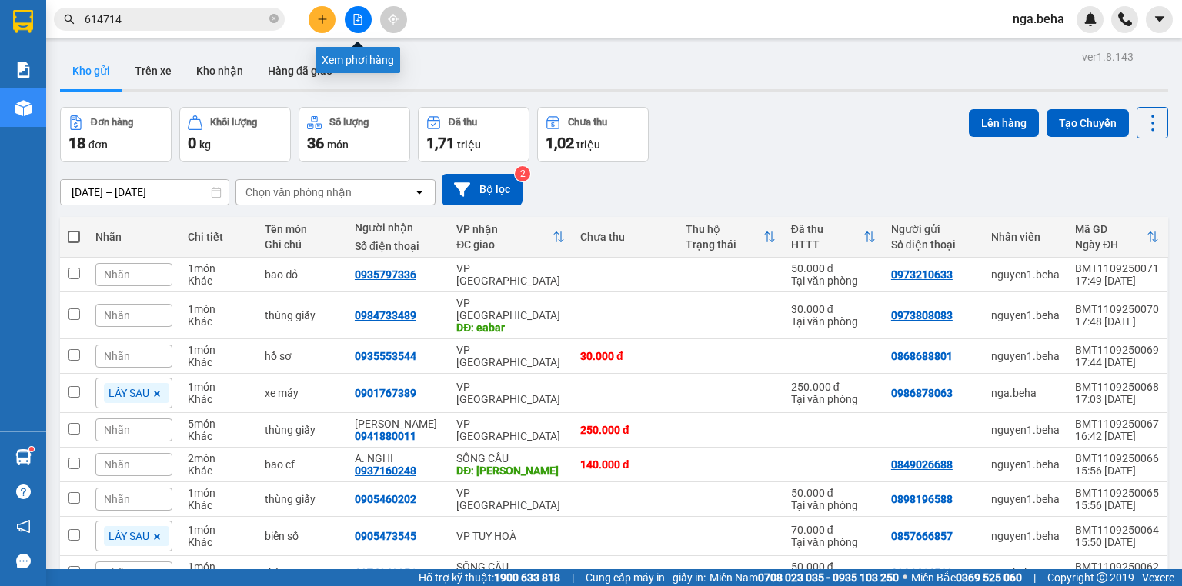
click at [357, 18] on icon "file-add" at bounding box center [357, 19] width 11 height 11
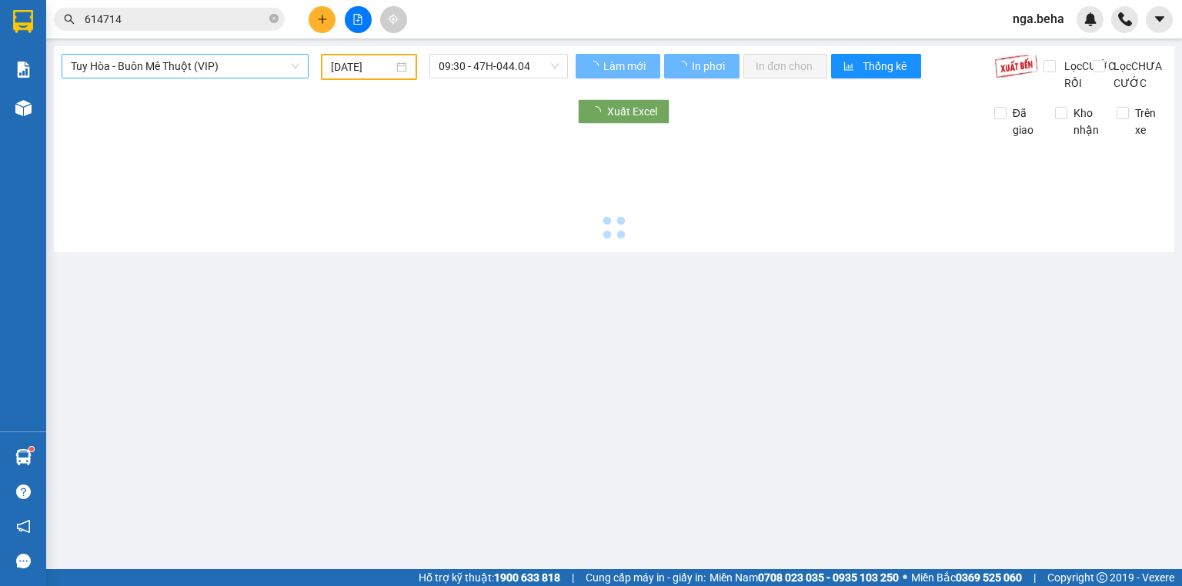
type input "[DATE]"
click at [194, 77] on span "Tuy Hòa - Buôn Mê Thuột (VIP)" at bounding box center [185, 66] width 228 height 23
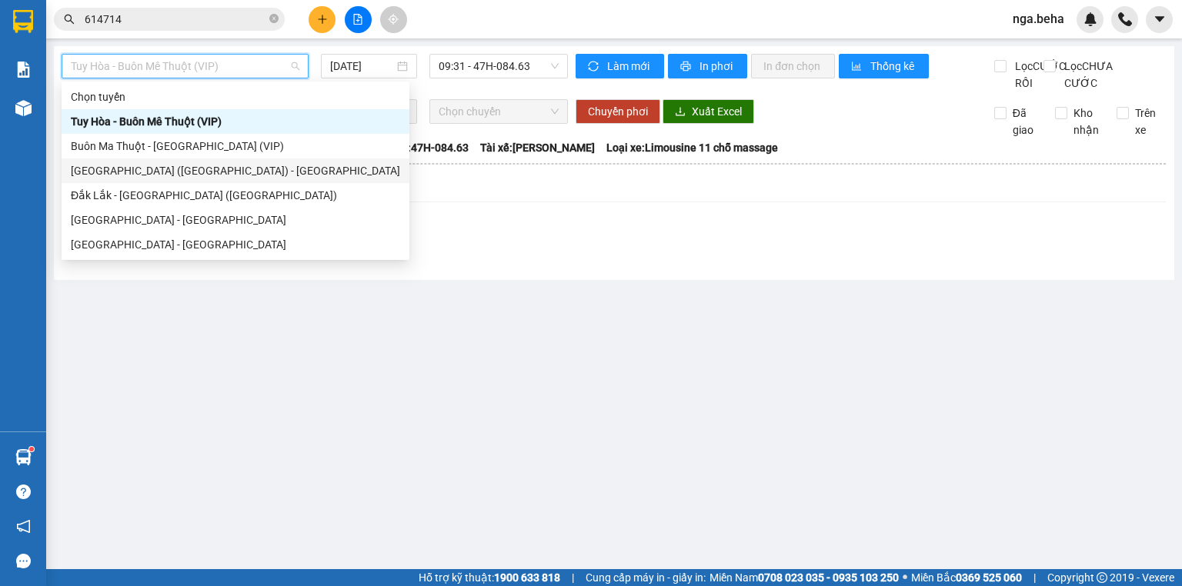
click at [191, 167] on div "[GEOGRAPHIC_DATA] ([GEOGRAPHIC_DATA]) - [GEOGRAPHIC_DATA]" at bounding box center [235, 170] width 329 height 17
type input "[DATE]"
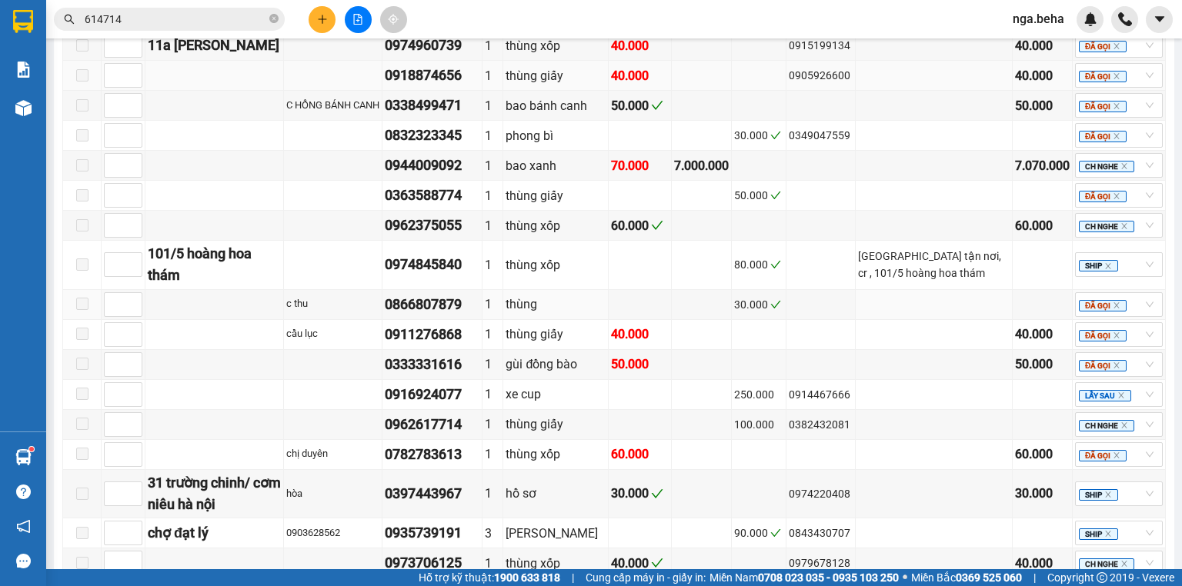
scroll to position [657, 0]
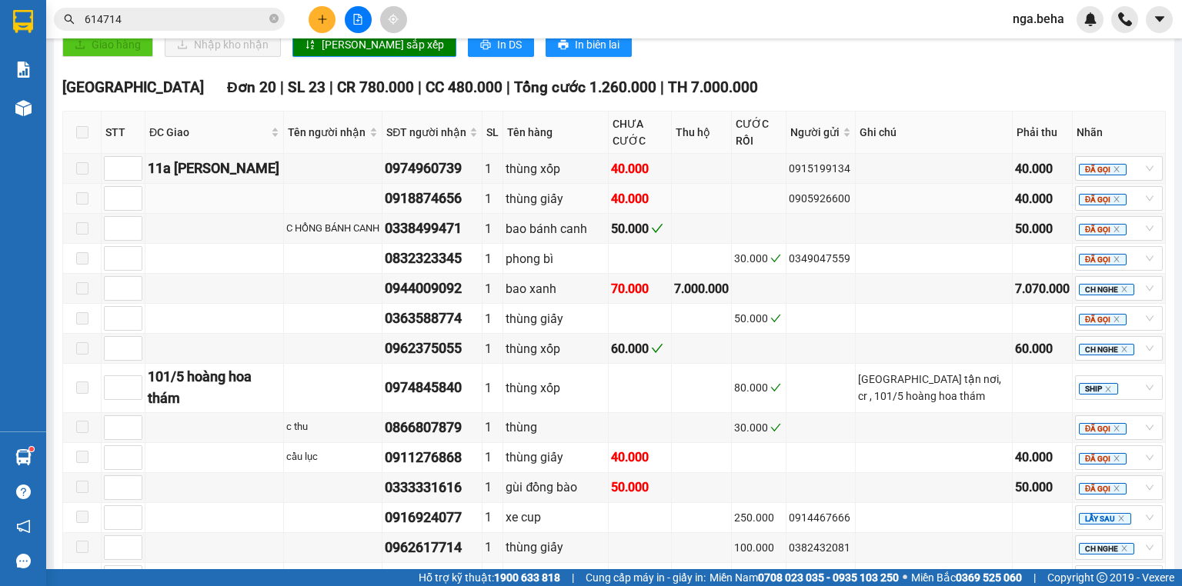
click at [571, 208] on div "thùng giấy" at bounding box center [555, 198] width 100 height 19
copy div "giấy"
click at [585, 208] on div "thùng giấy" at bounding box center [555, 198] width 100 height 19
click at [474, 172] on div "0974960739" at bounding box center [432, 169] width 95 height 22
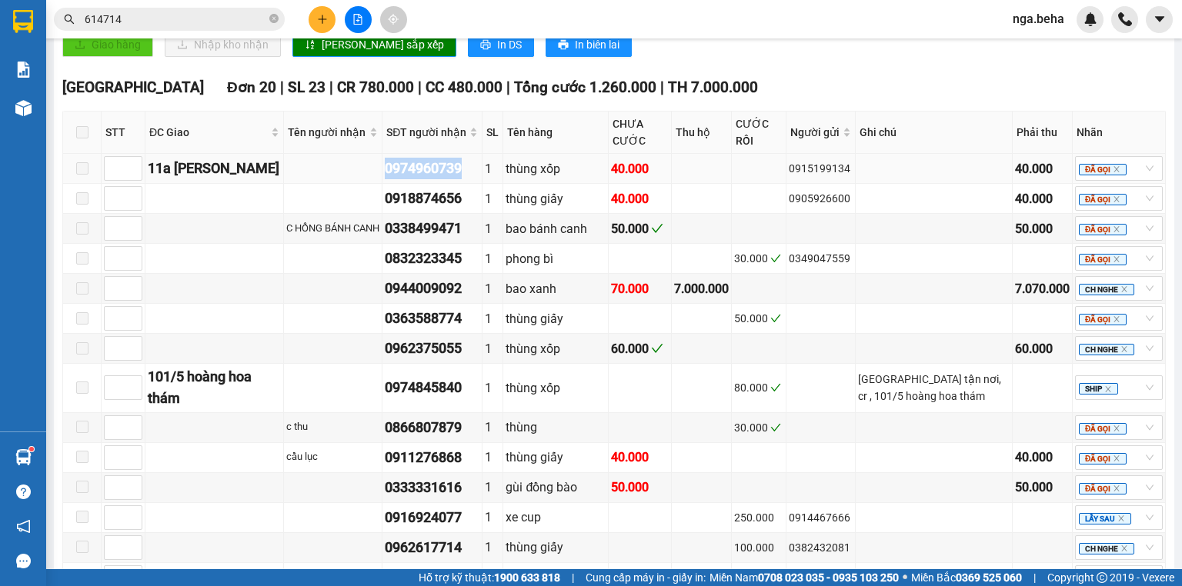
click at [474, 172] on div "0974960739" at bounding box center [432, 169] width 95 height 22
copy div "0974960739"
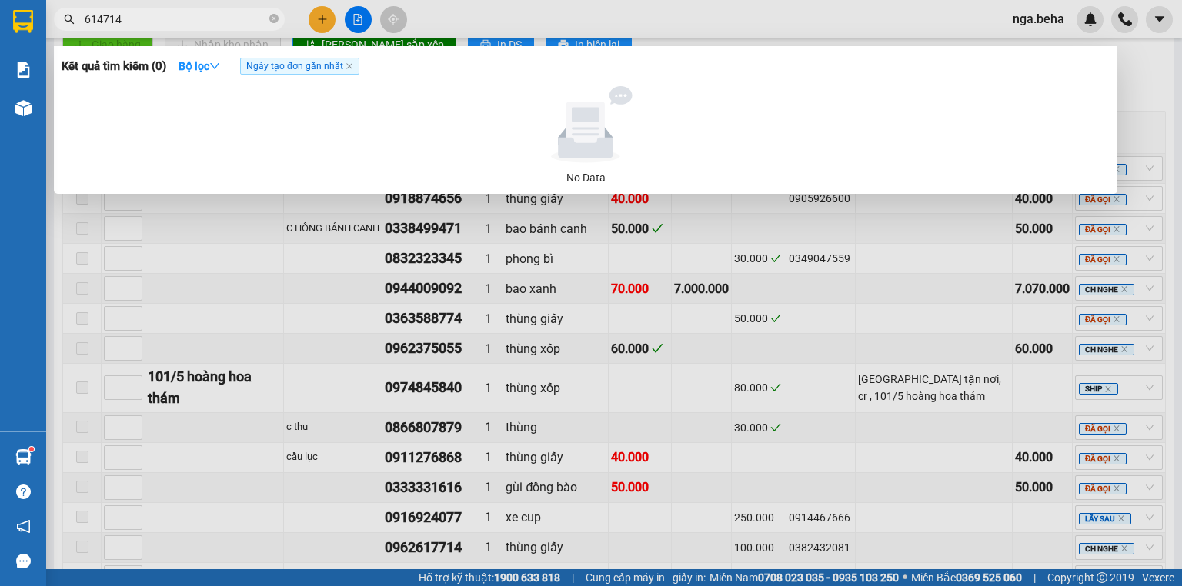
click at [168, 15] on input "614714" at bounding box center [176, 19] width 182 height 17
paste input "0974960739"
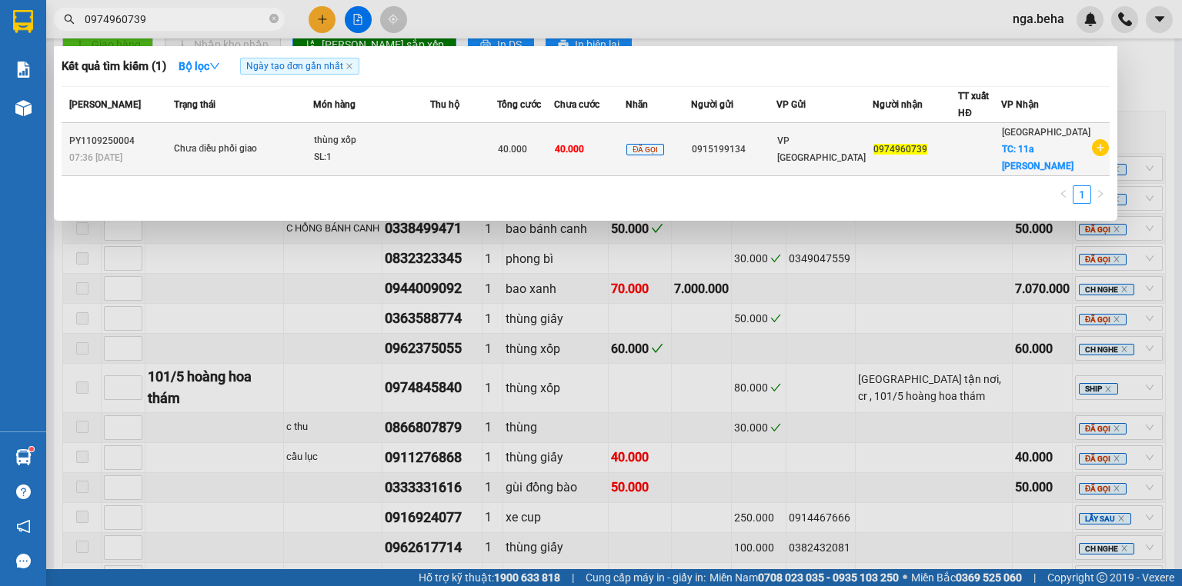
type input "0974960739"
click at [355, 132] on div "thùng xốp" at bounding box center [371, 140] width 115 height 17
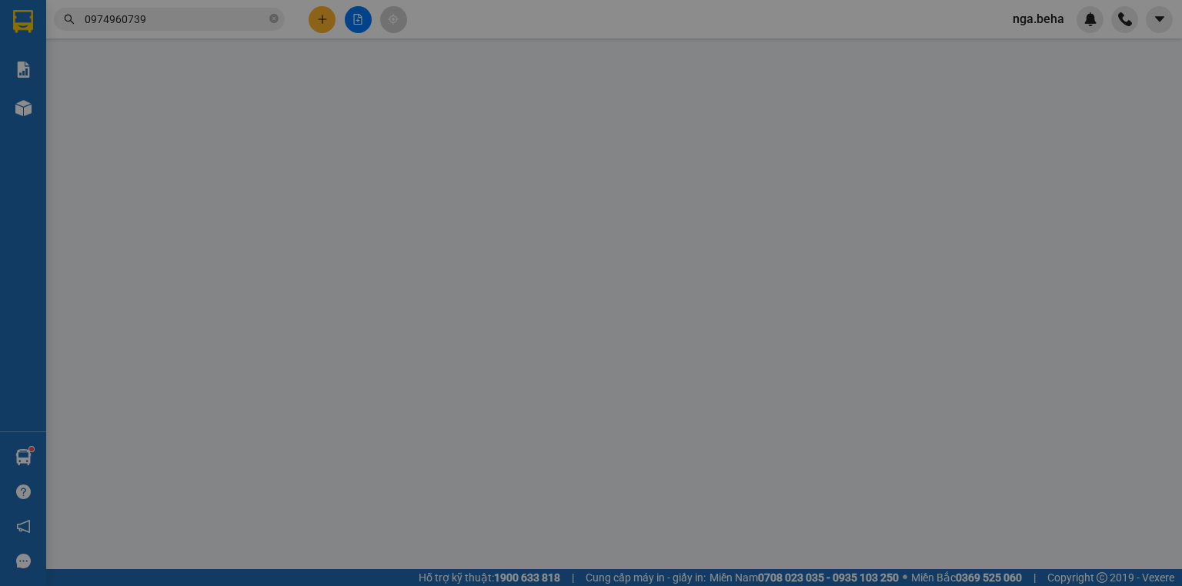
type input "0915199134"
type input "0974960739"
checkbox input "true"
type input "11a [PERSON_NAME]"
type input "40.000"
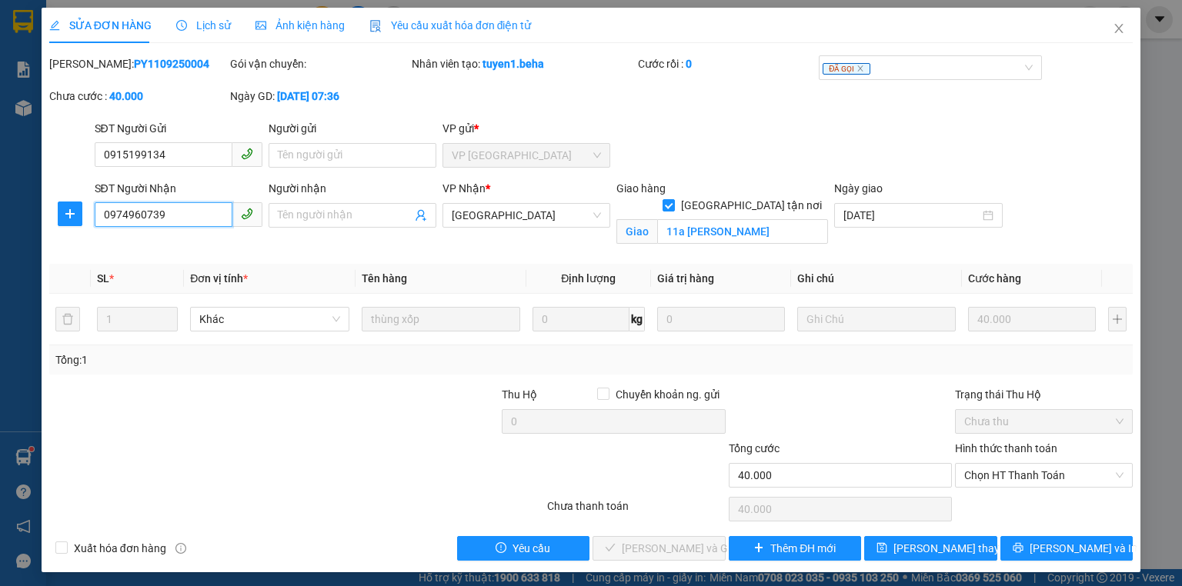
click at [178, 222] on input "0974960739" at bounding box center [164, 214] width 138 height 25
click at [993, 473] on span "Chọn HT Thanh Toán" at bounding box center [1043, 475] width 159 height 23
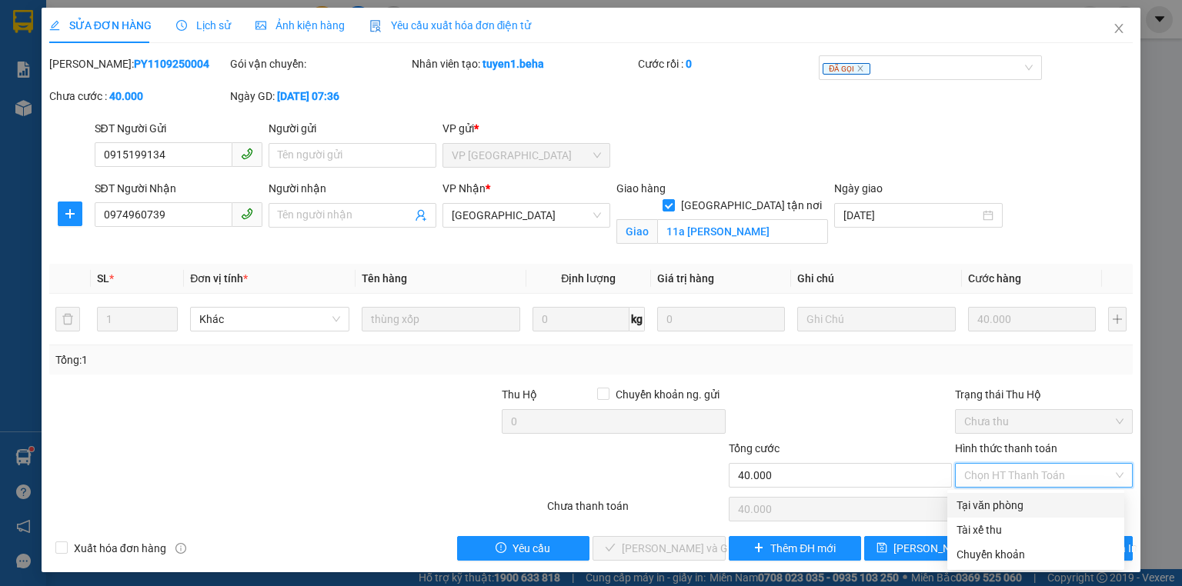
click at [981, 505] on div "Tại văn phòng" at bounding box center [1035, 505] width 158 height 17
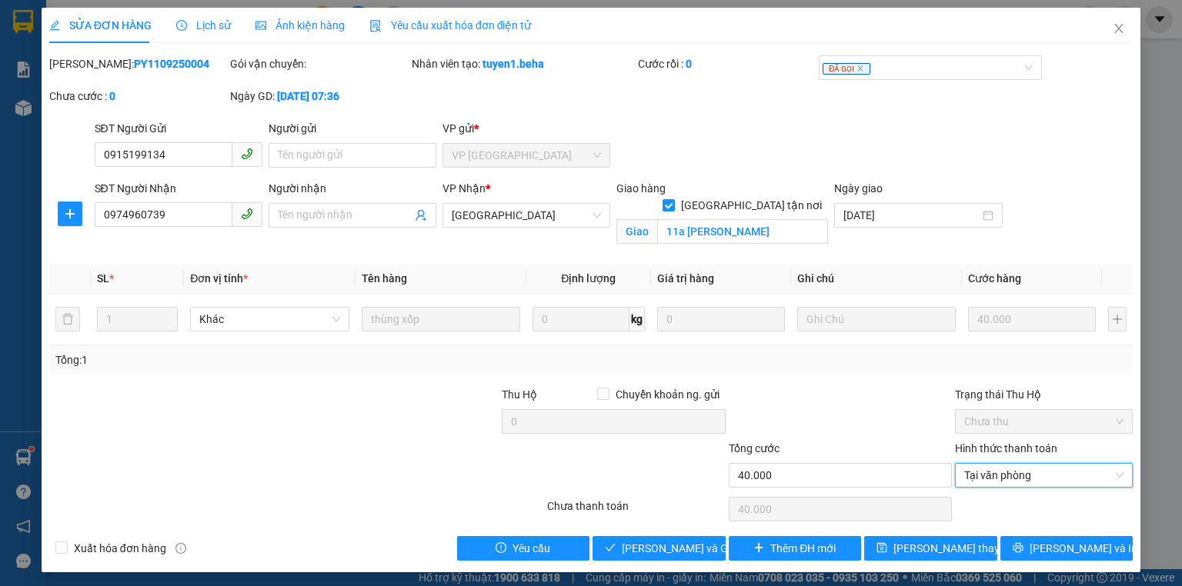
type input "0"
click at [679, 536] on button "[PERSON_NAME] và Giao hàng" at bounding box center [658, 548] width 133 height 25
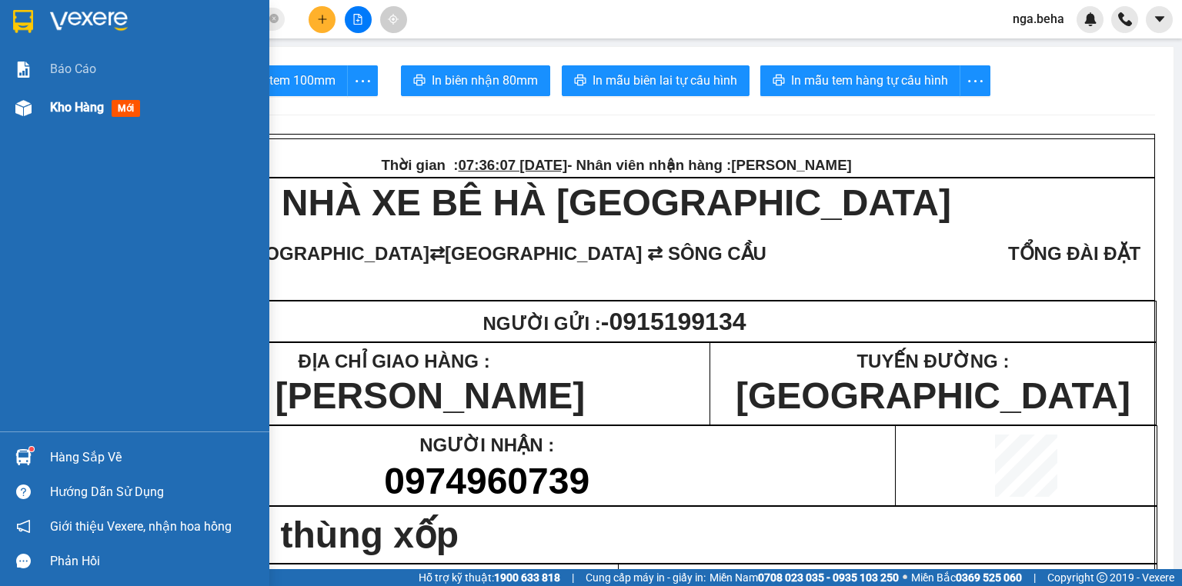
click at [53, 107] on span "Kho hàng" at bounding box center [77, 107] width 54 height 15
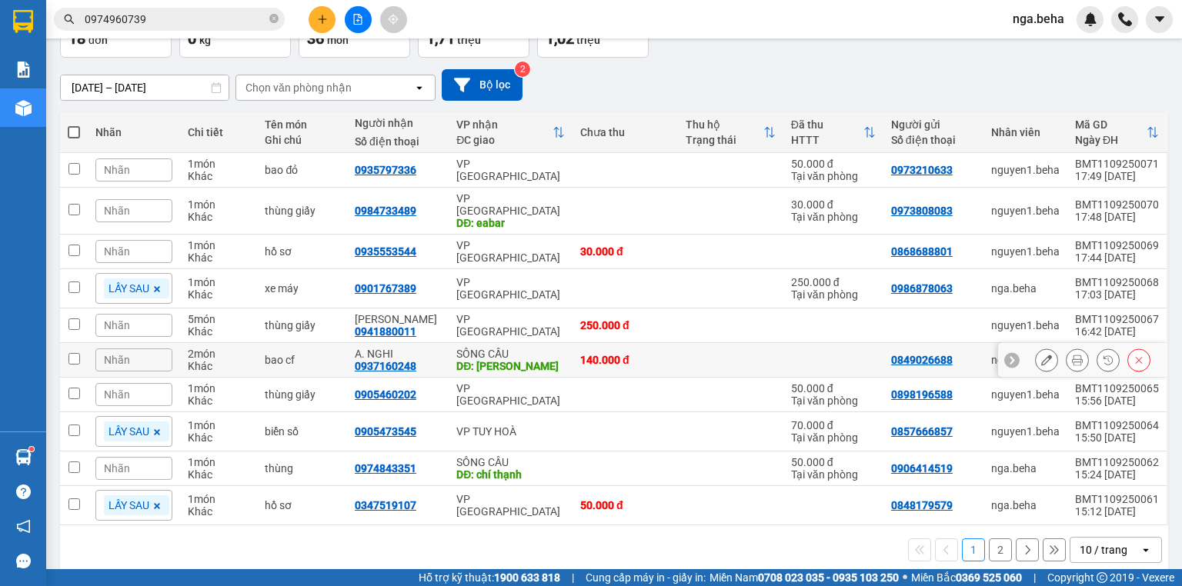
scroll to position [108, 0]
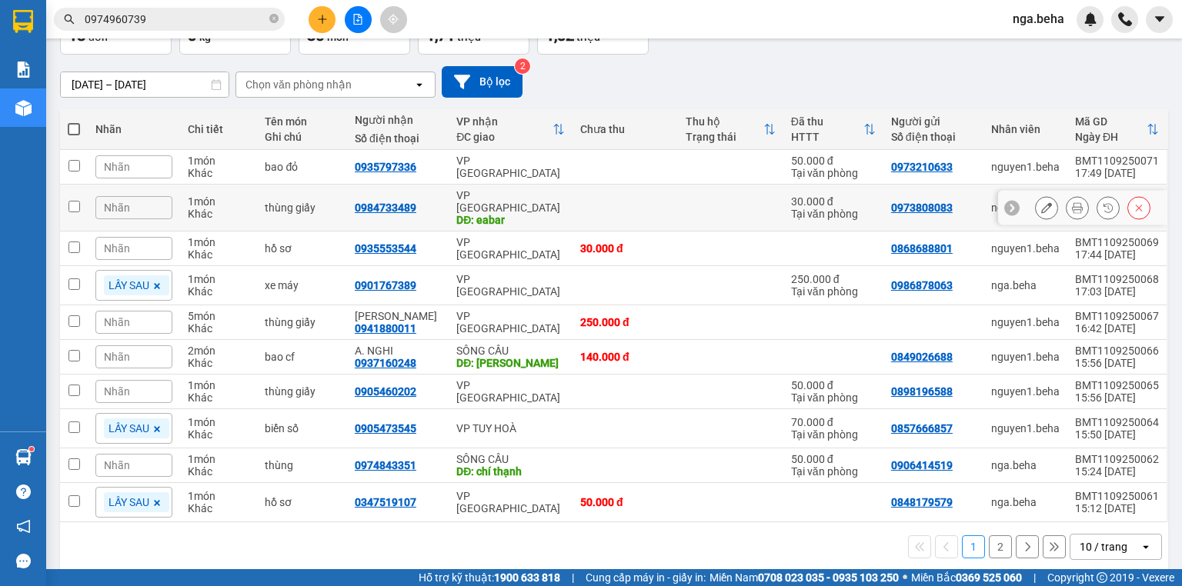
click at [1041, 203] on icon at bounding box center [1046, 207] width 11 height 11
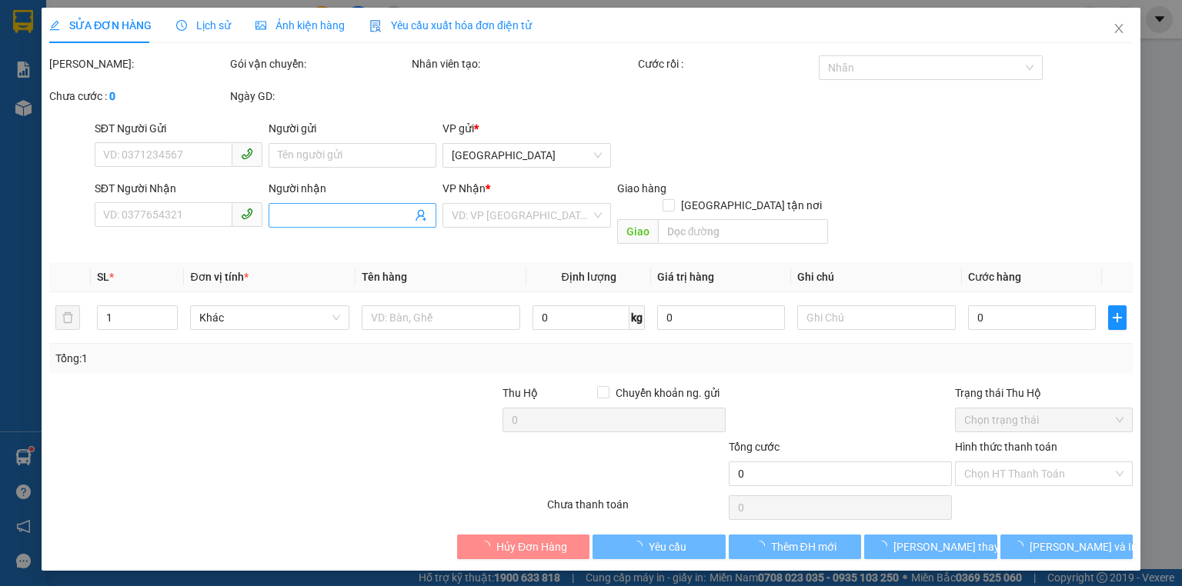
type input "0973808083"
type input "0984733489"
type input "eabar"
type input "30.000"
type input "0"
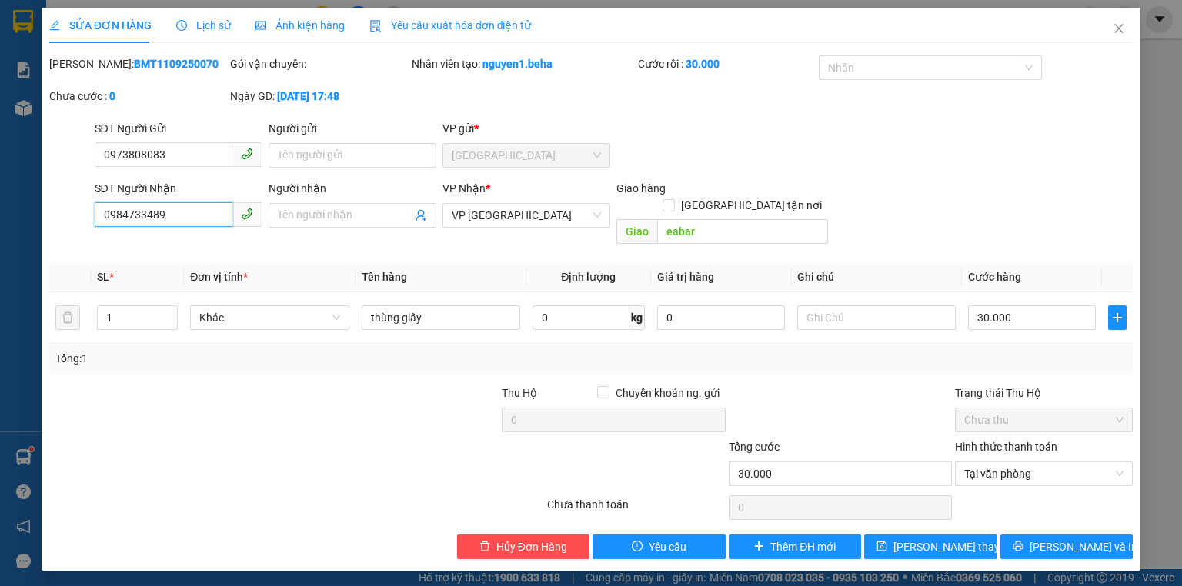
click at [197, 212] on input "0984733489" at bounding box center [164, 214] width 138 height 25
click at [1116, 31] on icon "close" at bounding box center [1118, 28] width 12 height 12
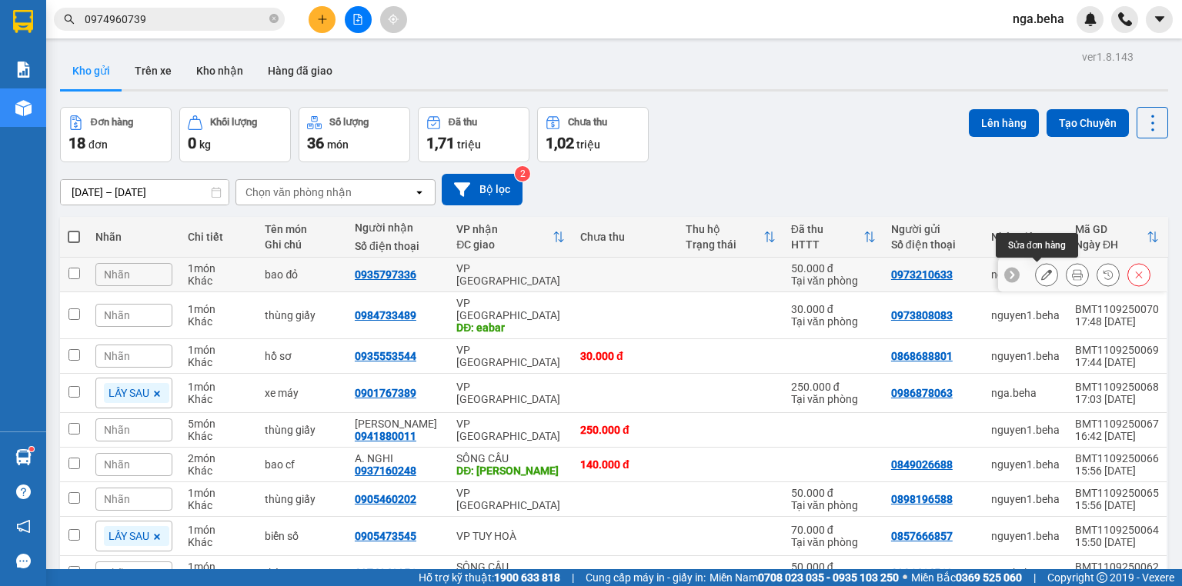
click at [1025, 274] on div at bounding box center [1082, 275] width 169 height 35
click at [1041, 274] on icon at bounding box center [1046, 274] width 11 height 11
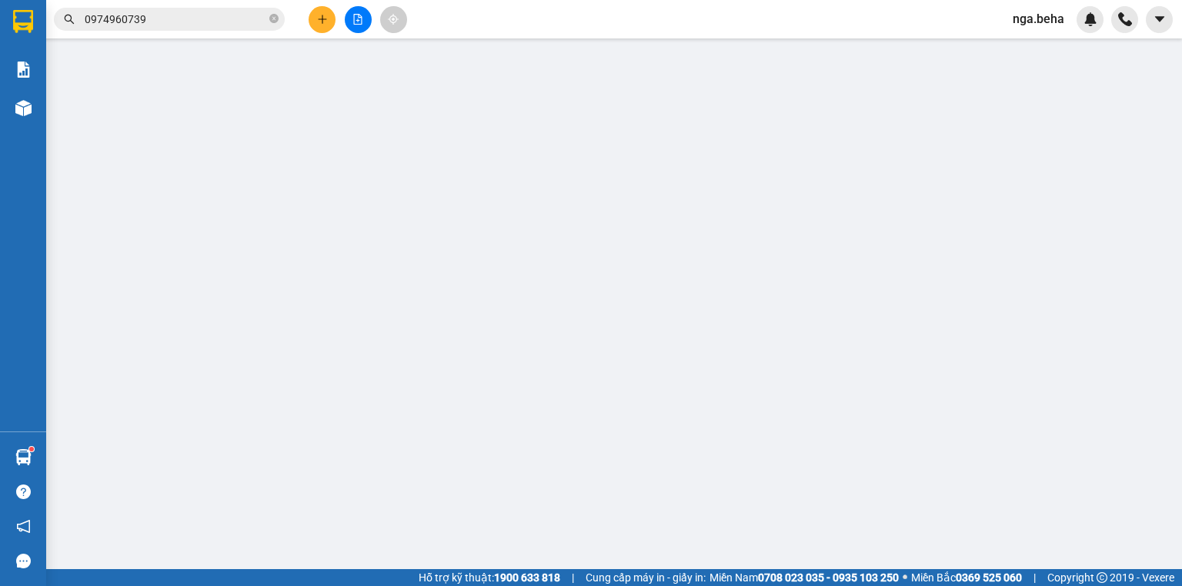
type input "0973210633"
type input "0935797336"
type input "50.000"
type input "0"
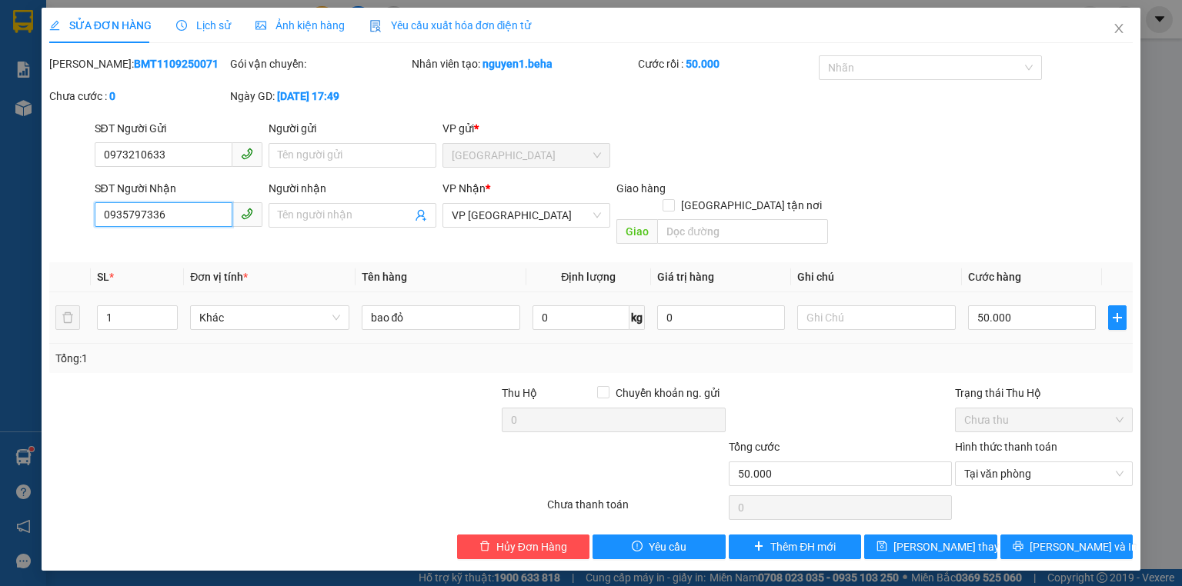
click at [200, 210] on input "0935797336" at bounding box center [164, 214] width 138 height 25
click at [1114, 30] on icon "close" at bounding box center [1118, 28] width 12 height 12
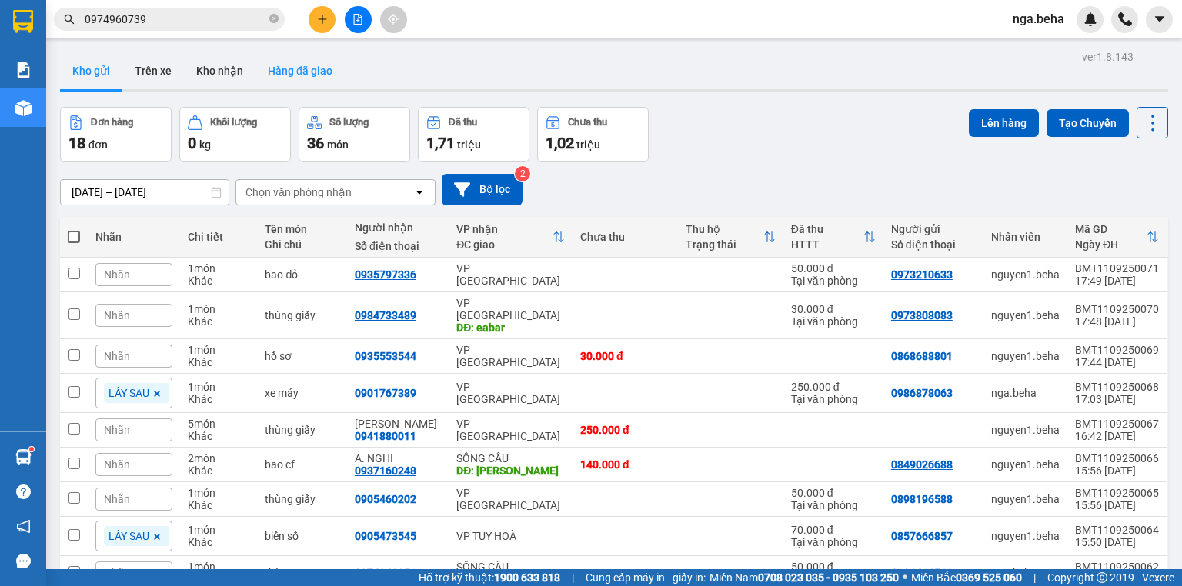
click at [307, 77] on button "Hàng đã giao" at bounding box center [299, 70] width 89 height 37
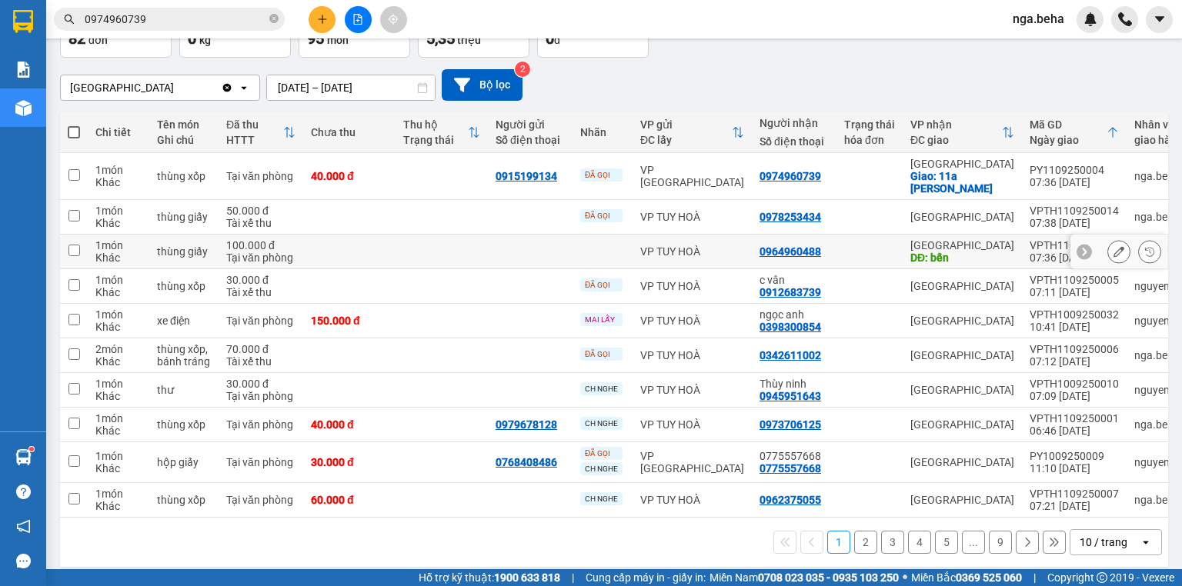
scroll to position [107, 0]
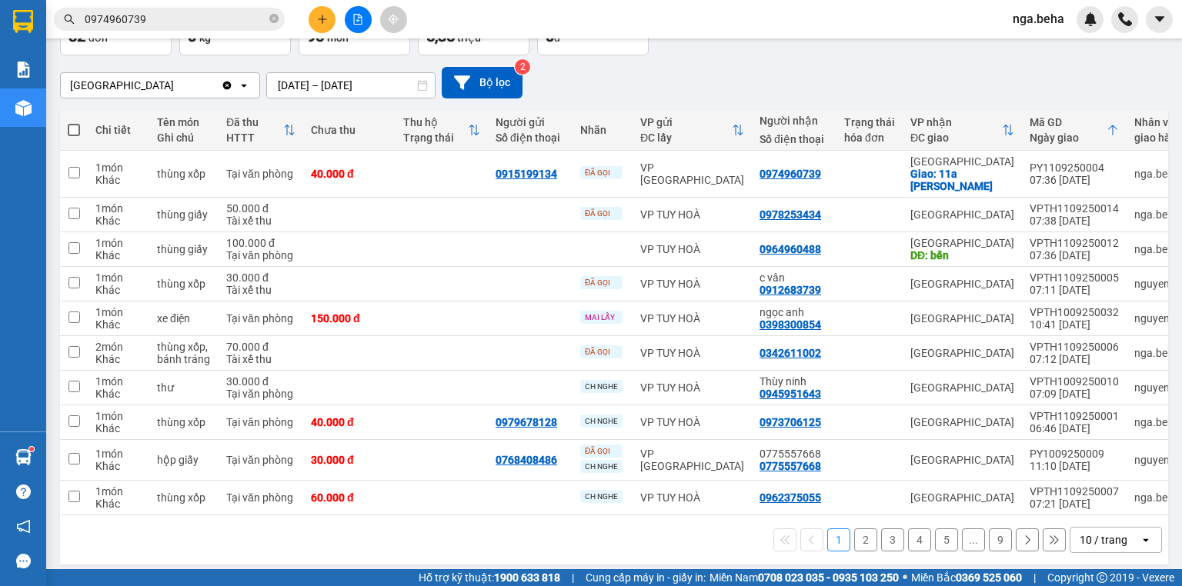
click at [1080, 532] on div "10 / trang" at bounding box center [1103, 539] width 48 height 15
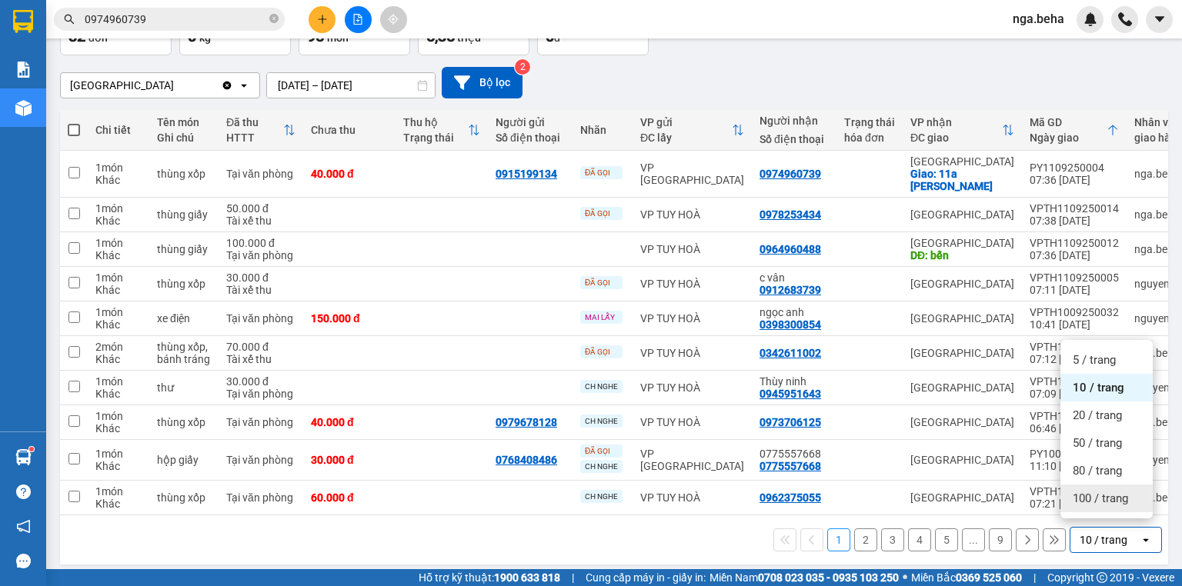
click at [1087, 502] on span "100 / trang" at bounding box center [1099, 498] width 55 height 15
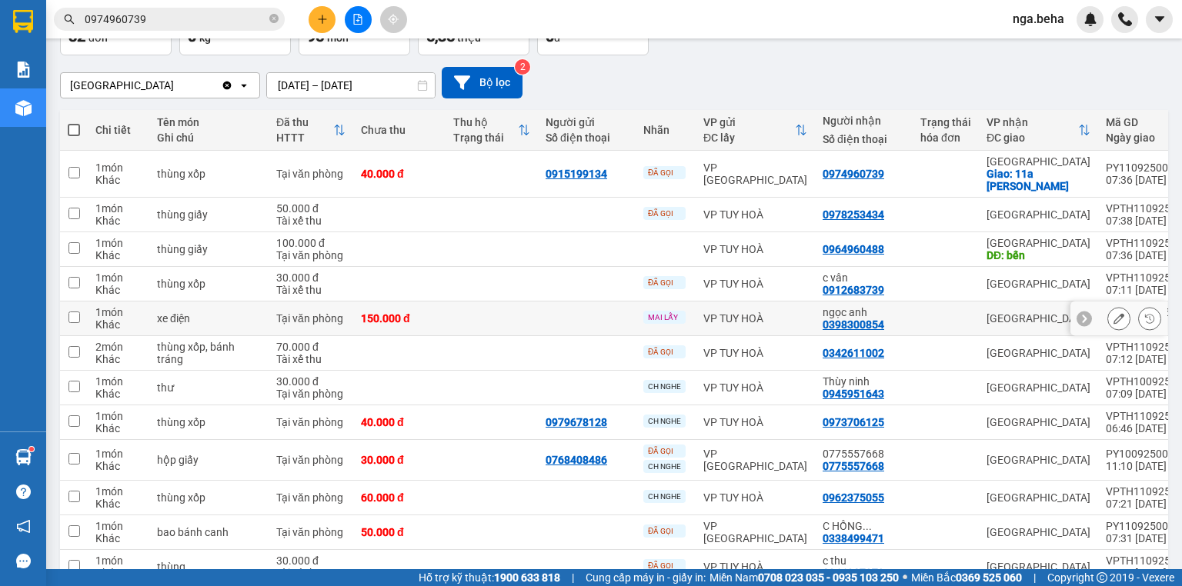
click at [1113, 313] on icon at bounding box center [1118, 318] width 11 height 11
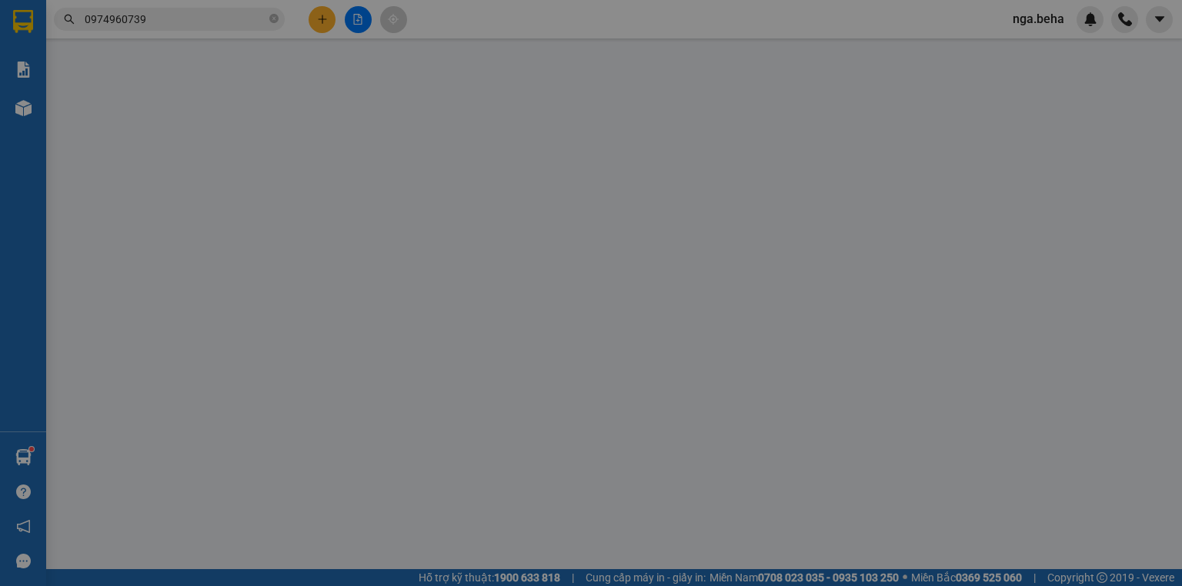
type input "0398300854"
type input "ngọc anh"
type input "150.000"
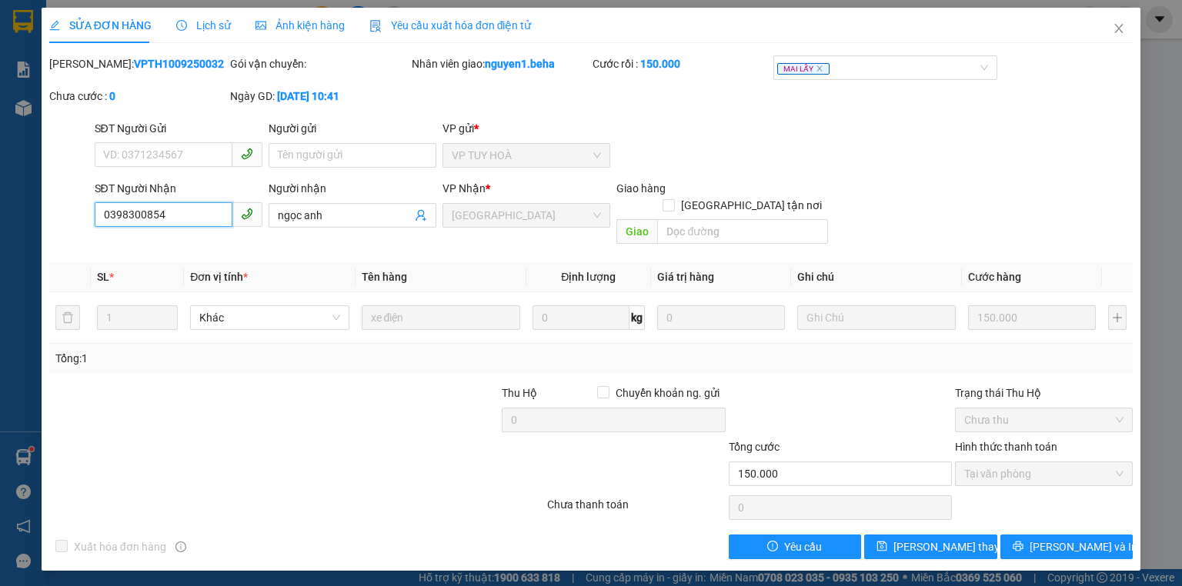
click at [219, 215] on input "0398300854" at bounding box center [164, 214] width 138 height 25
click at [1116, 29] on icon "close" at bounding box center [1118, 28] width 12 height 12
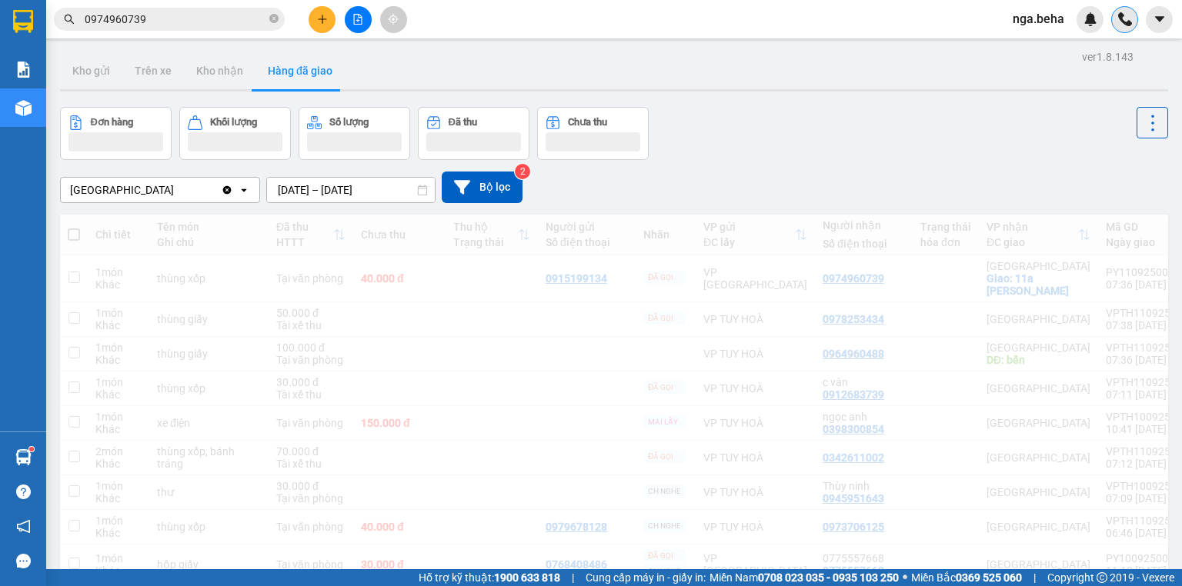
click at [1118, 30] on div at bounding box center [1124, 19] width 27 height 27
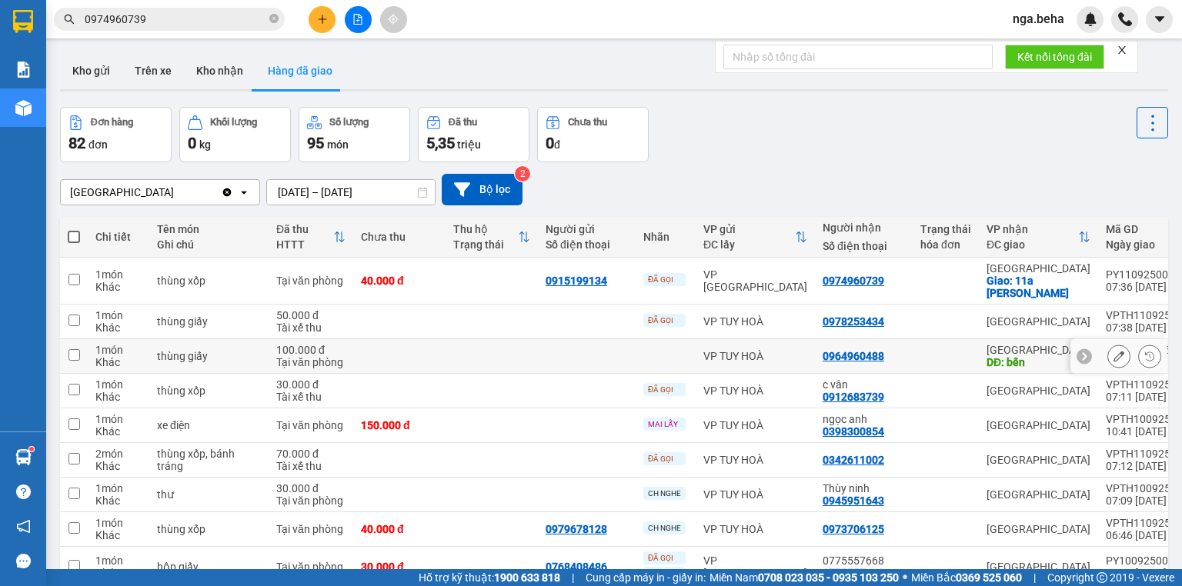
scroll to position [185, 0]
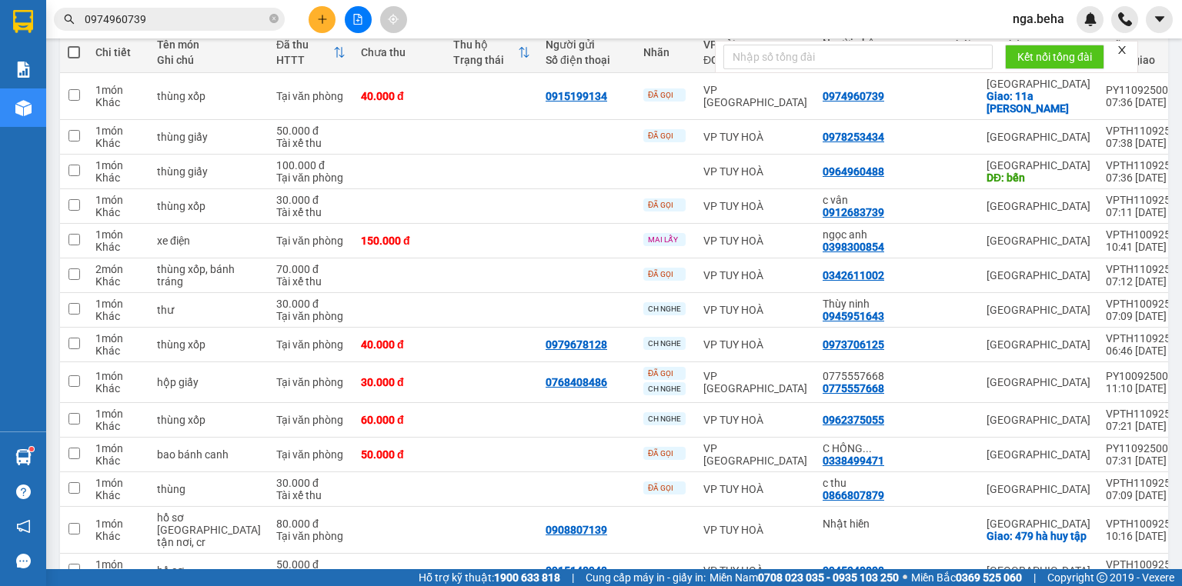
click at [1124, 57] on form "Kết nối tổng đài" at bounding box center [926, 57] width 423 height 32
click at [1123, 52] on icon "close" at bounding box center [1121, 50] width 11 height 11
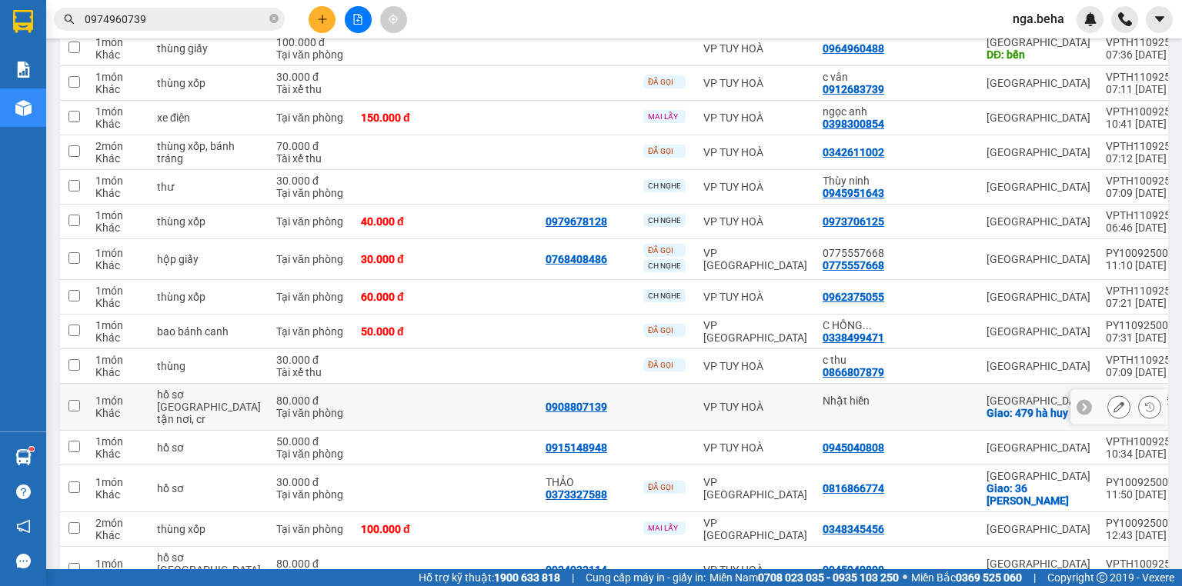
scroll to position [62, 0]
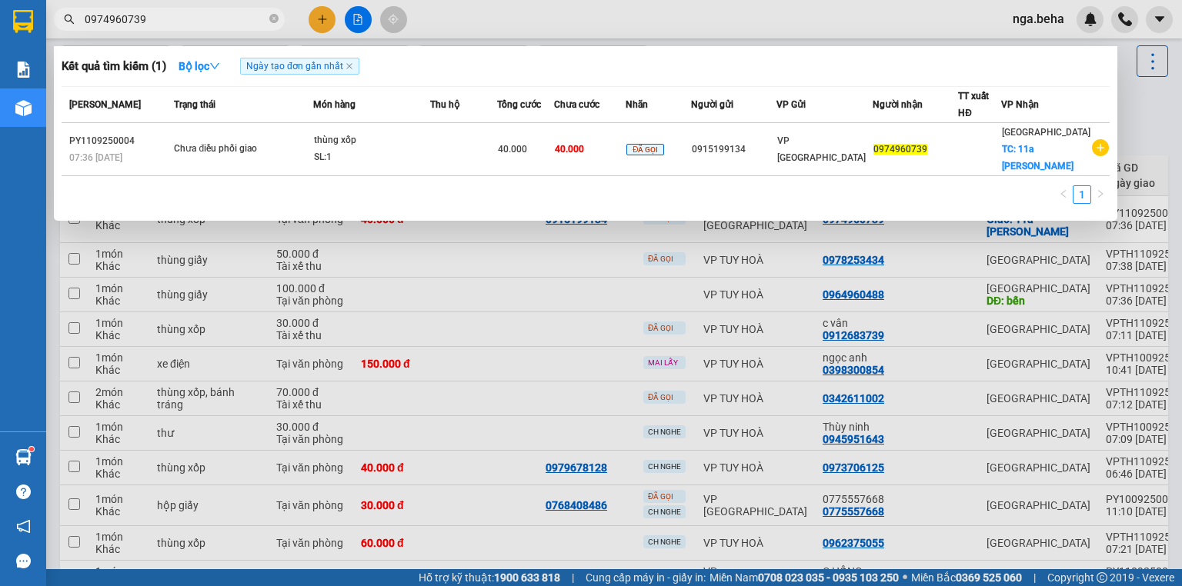
click at [179, 23] on input "0974960739" at bounding box center [176, 19] width 182 height 17
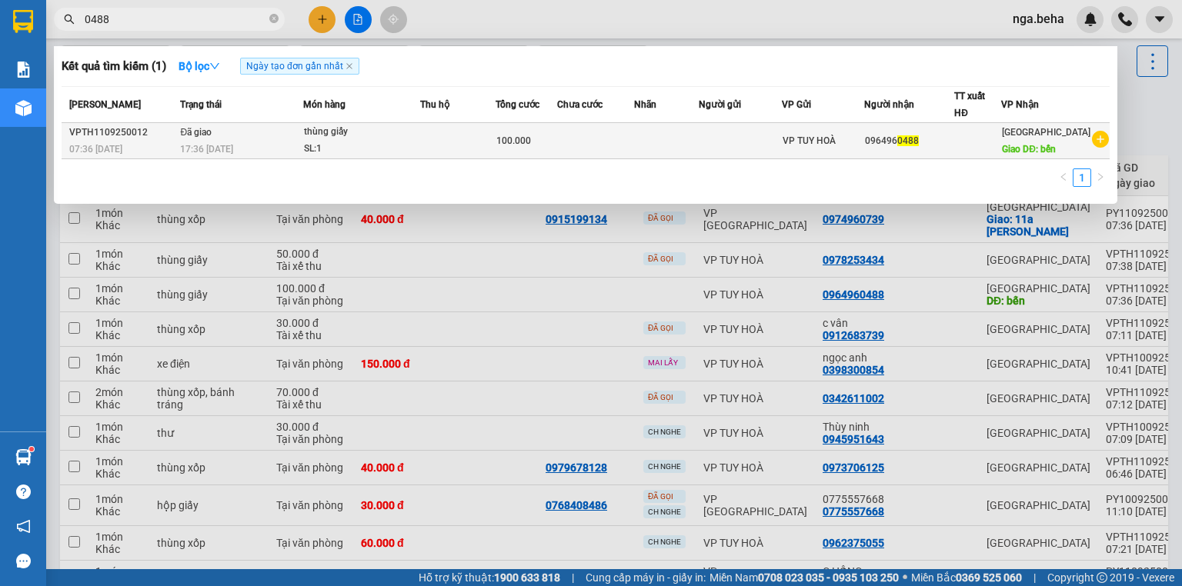
type input "0488"
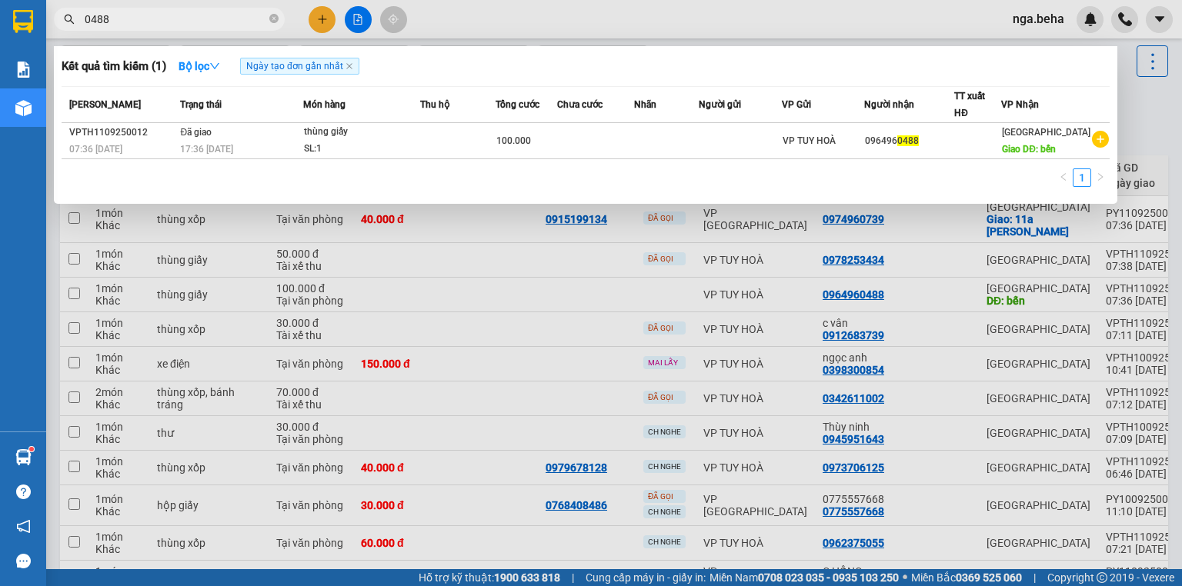
click at [986, 238] on div at bounding box center [591, 293] width 1182 height 586
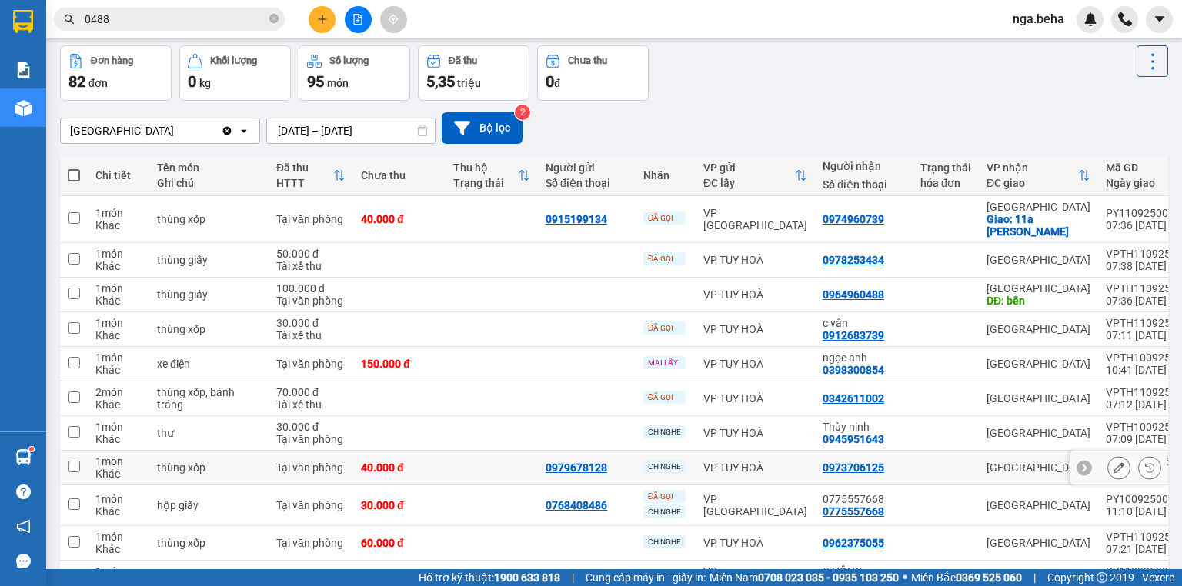
click at [1113, 462] on icon at bounding box center [1118, 467] width 11 height 11
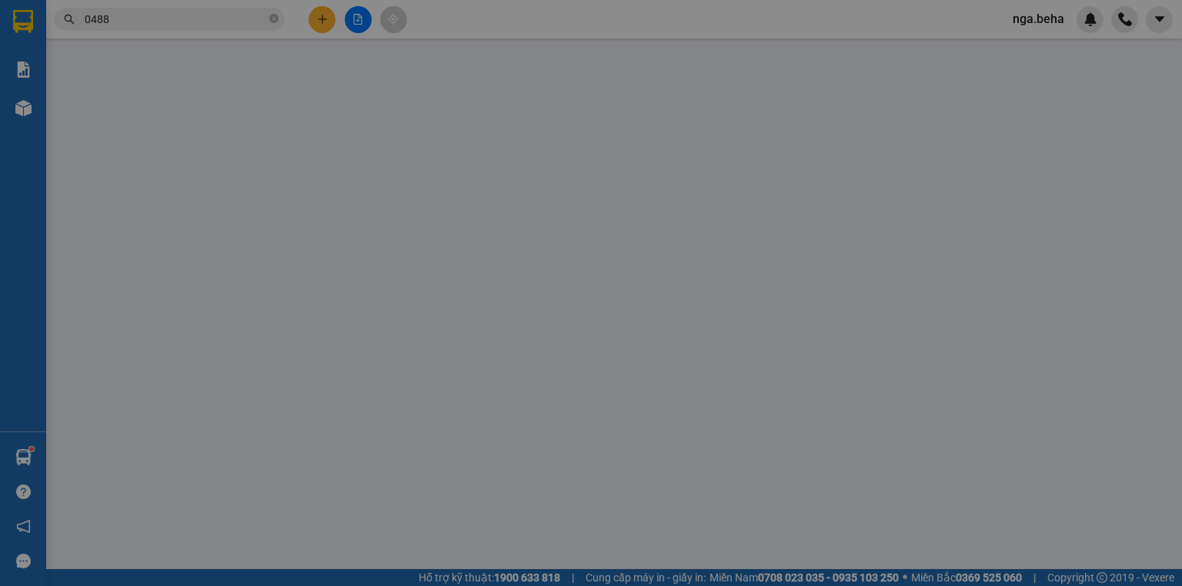
type input "0979678128"
type input "0973706125"
type input "40.000"
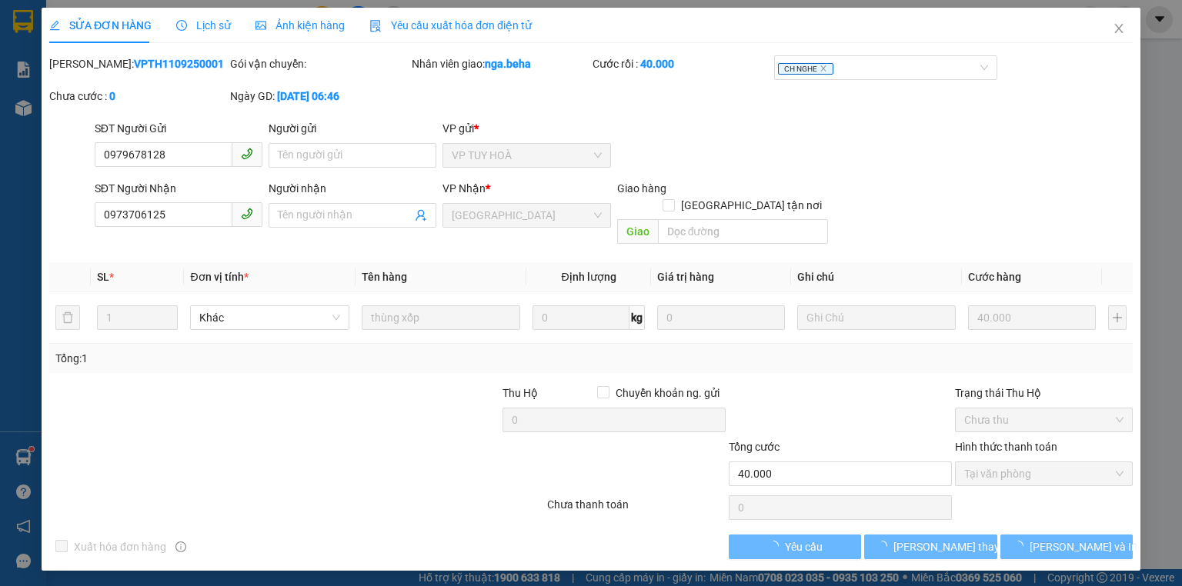
click at [311, 32] on span "Ảnh kiện hàng" at bounding box center [299, 25] width 89 height 12
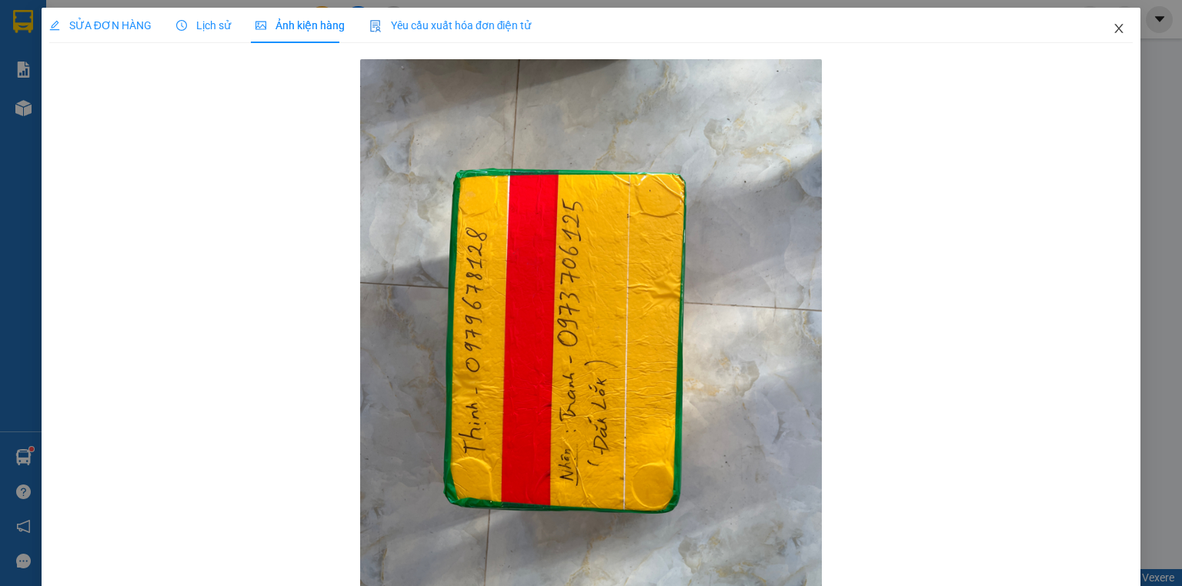
click at [1099, 25] on span "Close" at bounding box center [1118, 29] width 43 height 43
click at [1108, 28] on div "nga.beha" at bounding box center [1091, 19] width 182 height 27
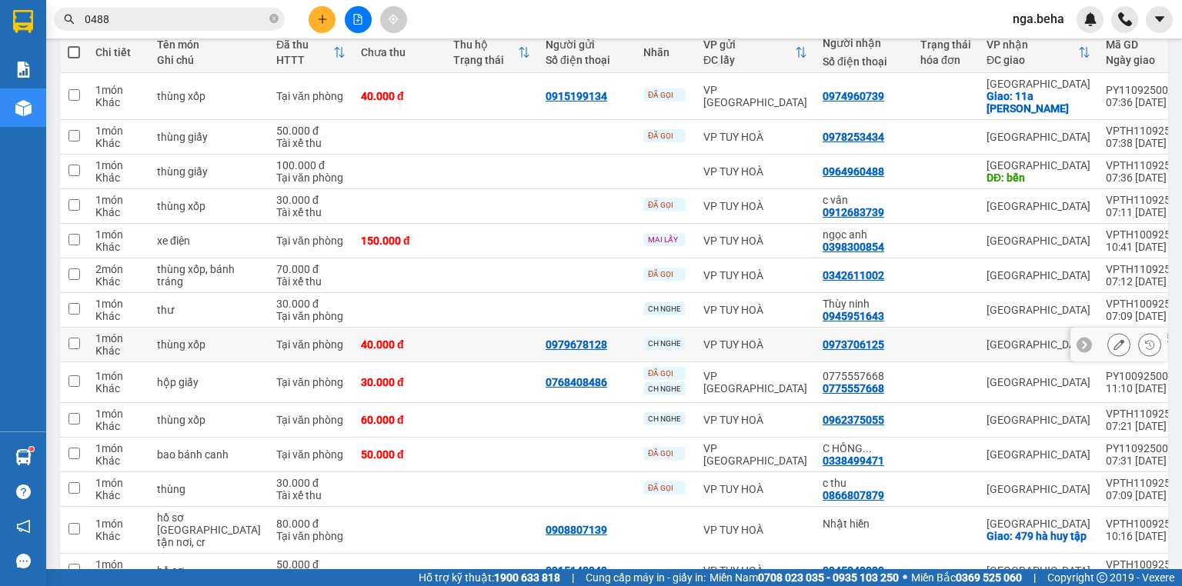
scroll to position [187, 0]
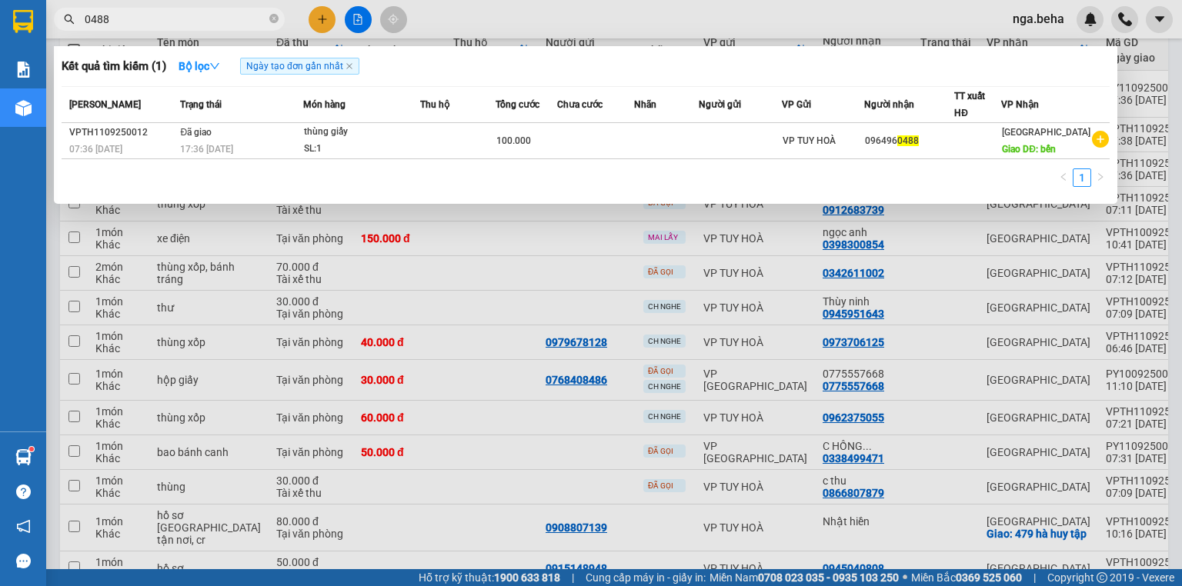
click at [148, 21] on input "0488" at bounding box center [176, 19] width 182 height 17
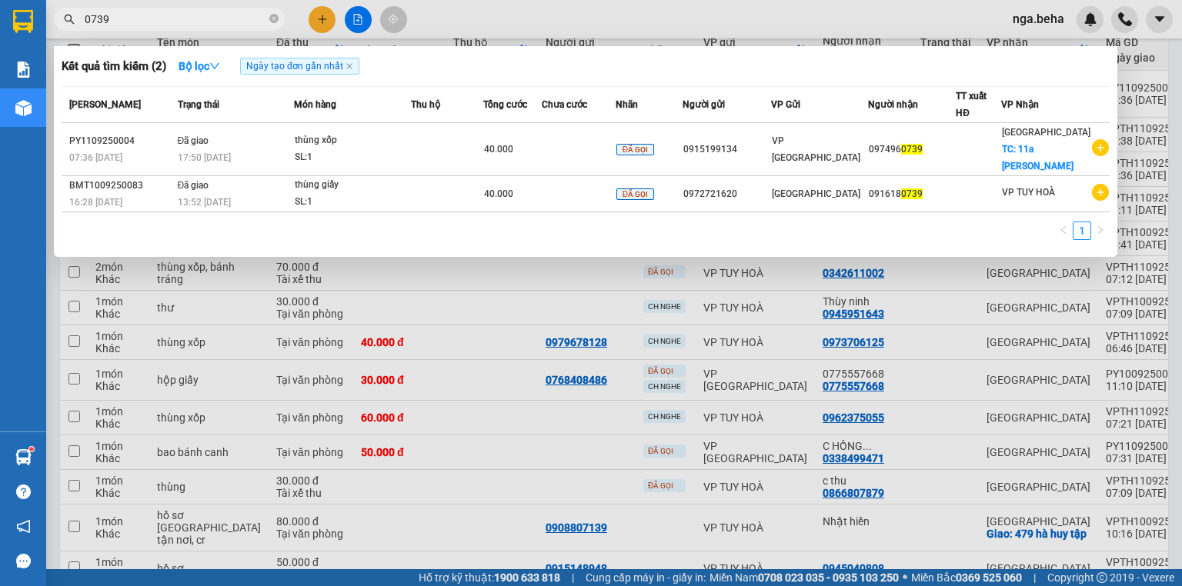
type input "0739"
click at [468, 370] on div at bounding box center [591, 293] width 1182 height 586
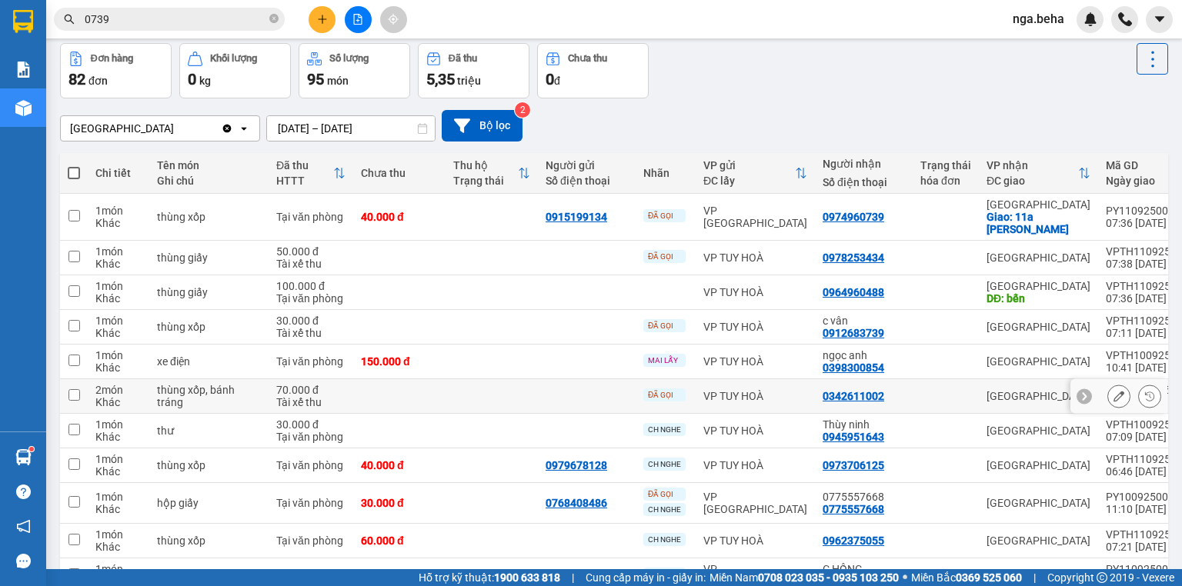
scroll to position [2, 0]
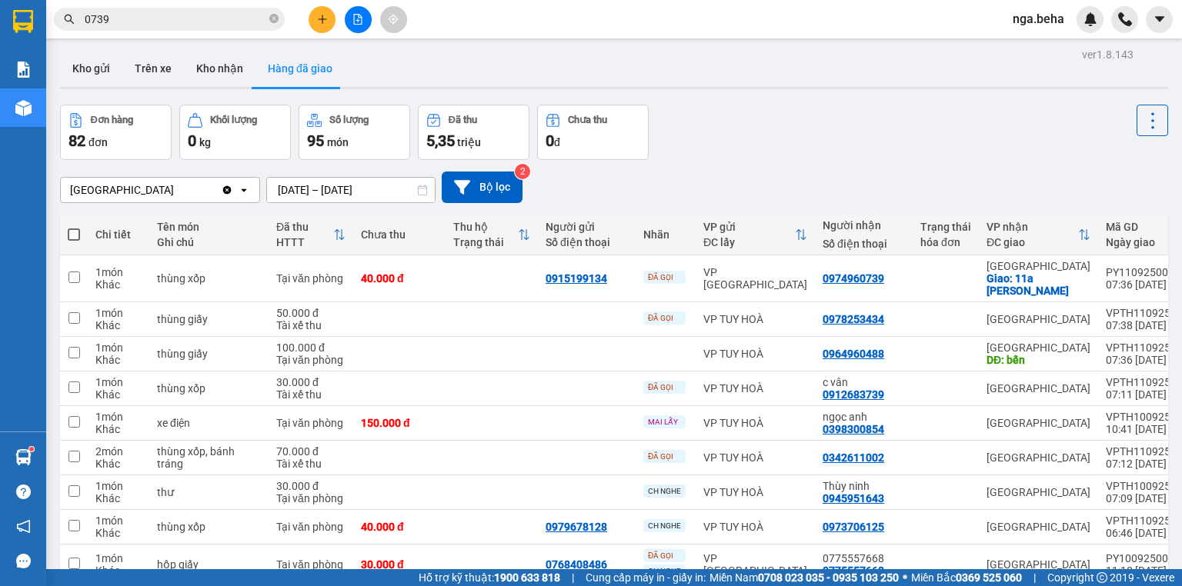
click at [345, 183] on input "[DATE] – [DATE]" at bounding box center [351, 190] width 168 height 25
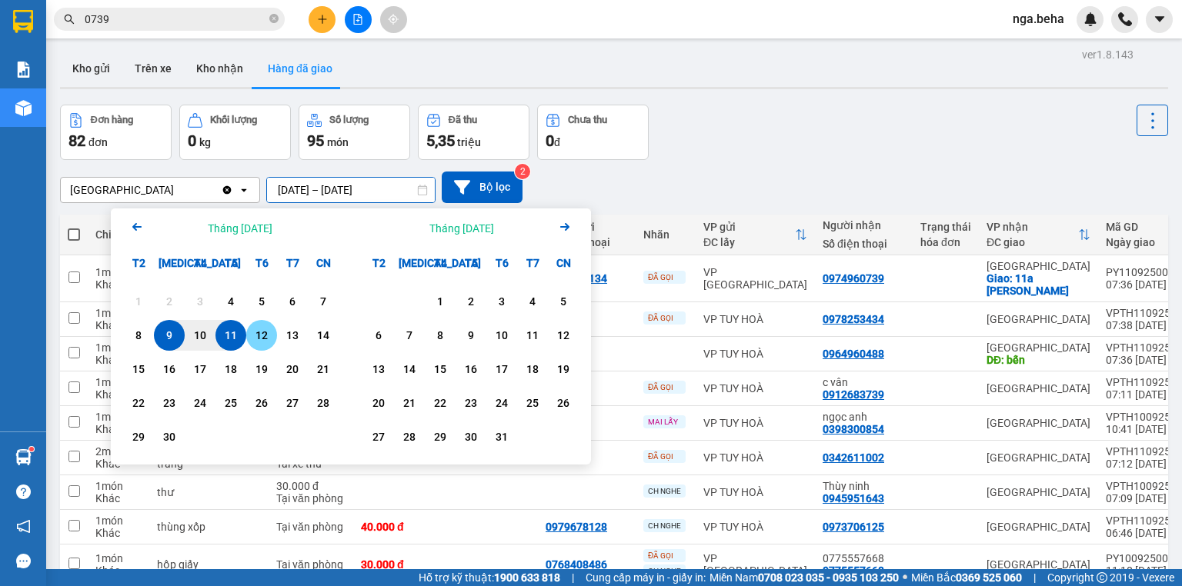
click at [232, 327] on div "11" at bounding box center [231, 335] width 22 height 18
type input "[DATE] – [DATE]"
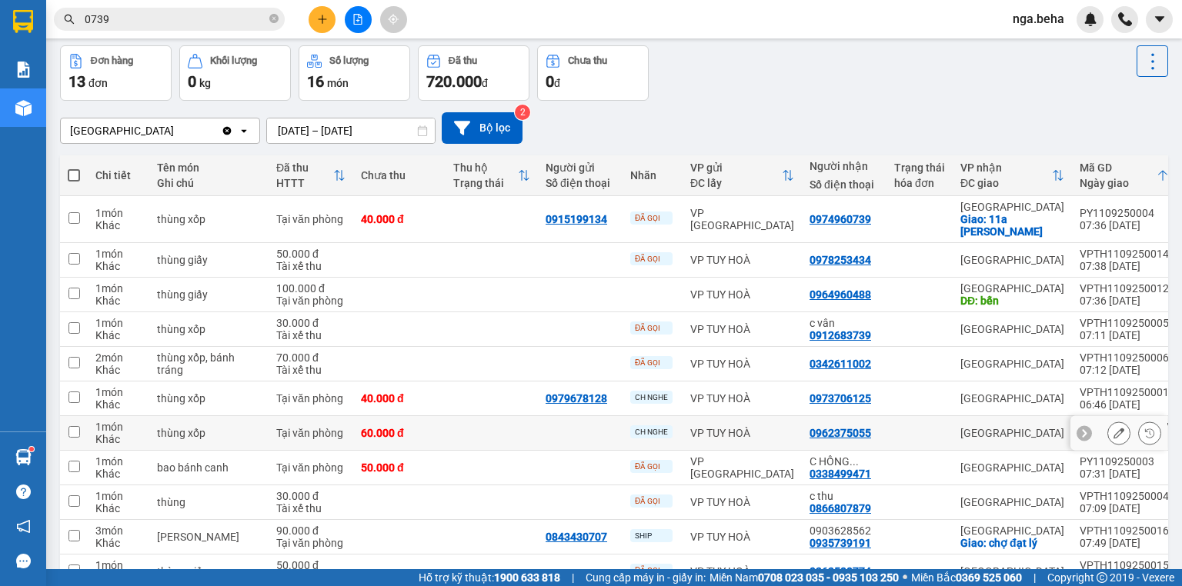
scroll to position [123, 0]
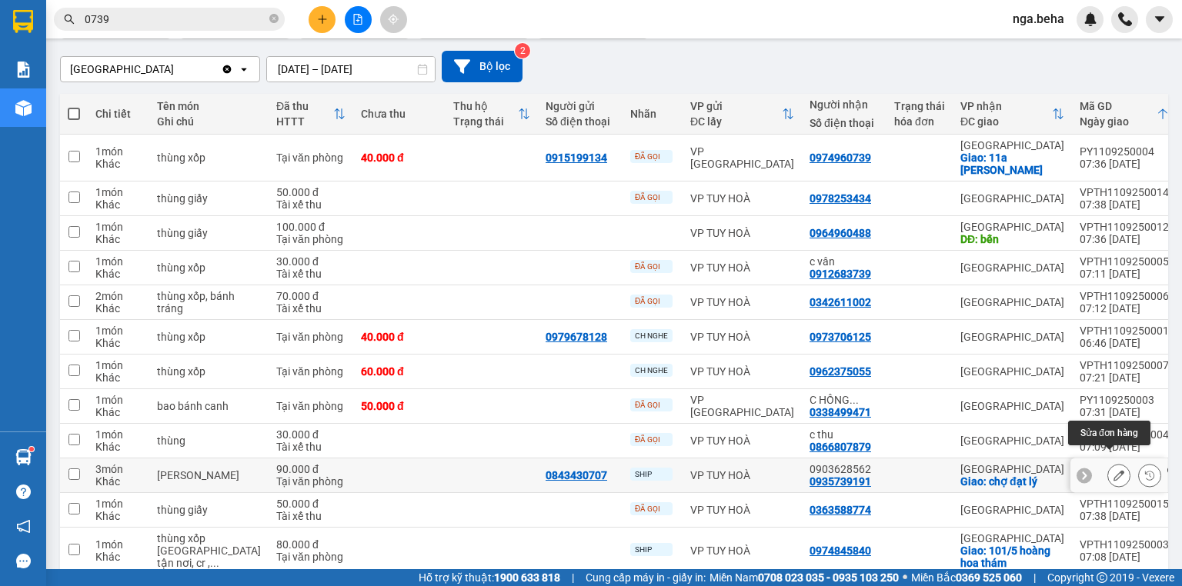
click at [1113, 470] on icon at bounding box center [1118, 475] width 11 height 11
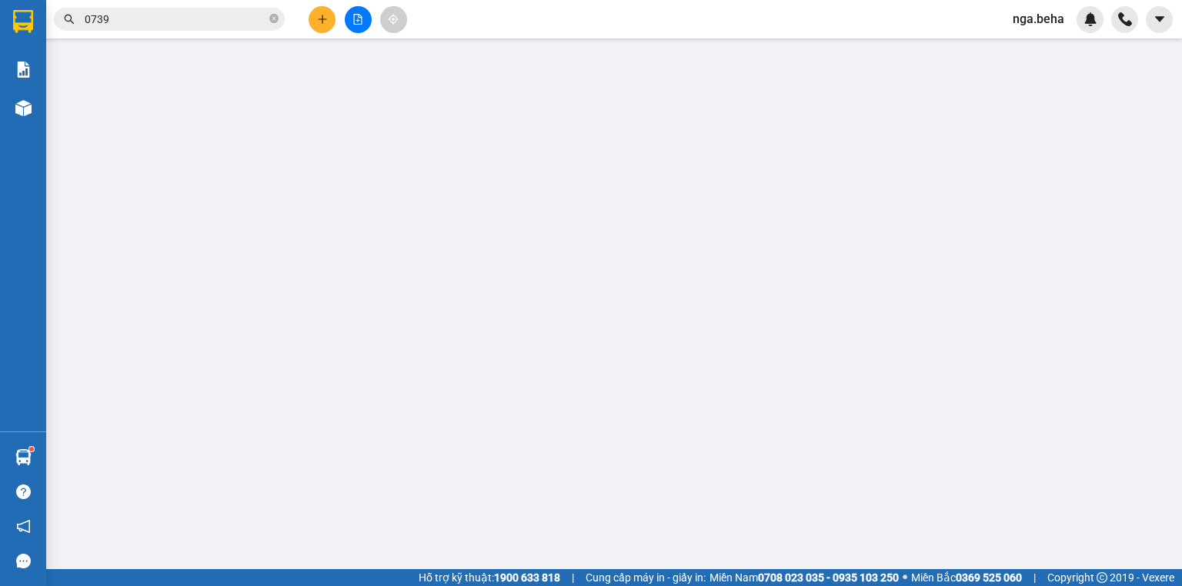
type input "0843430707"
type input "0935739191"
type input "0903628562"
checkbox input "true"
type input "chợ đạt lý"
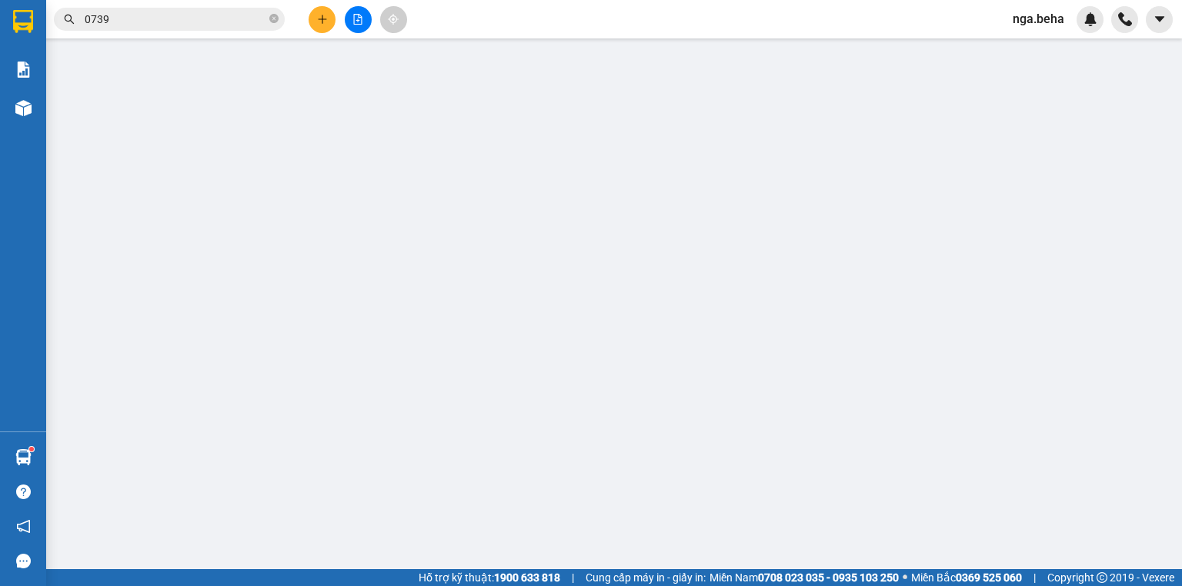
type input "90.000"
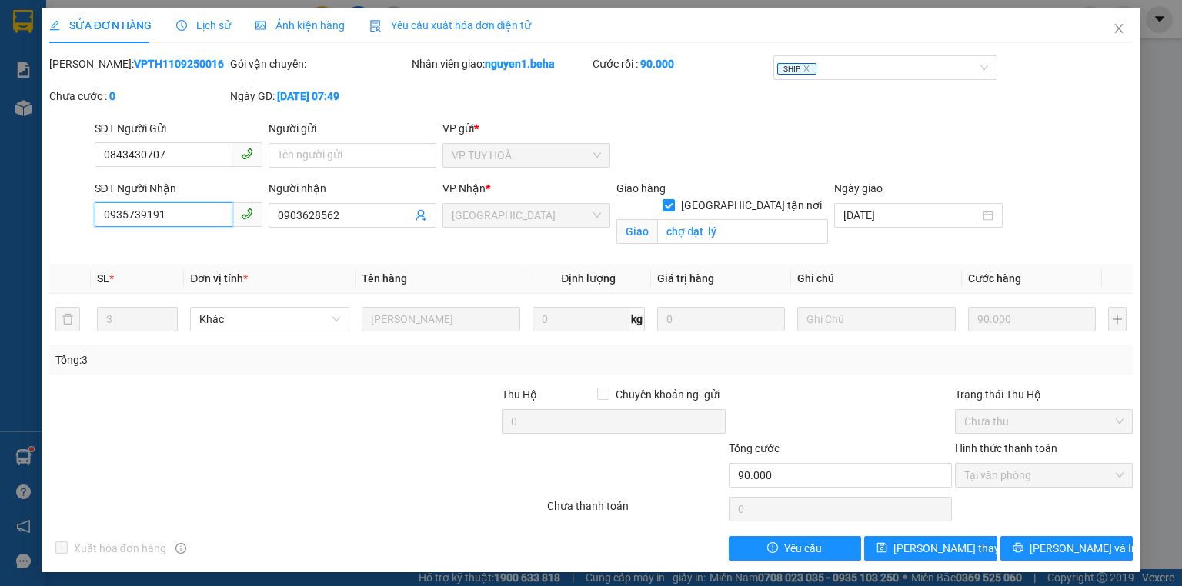
click at [192, 212] on input "0935739191" at bounding box center [164, 214] width 138 height 25
click at [1112, 31] on icon "close" at bounding box center [1118, 28] width 12 height 12
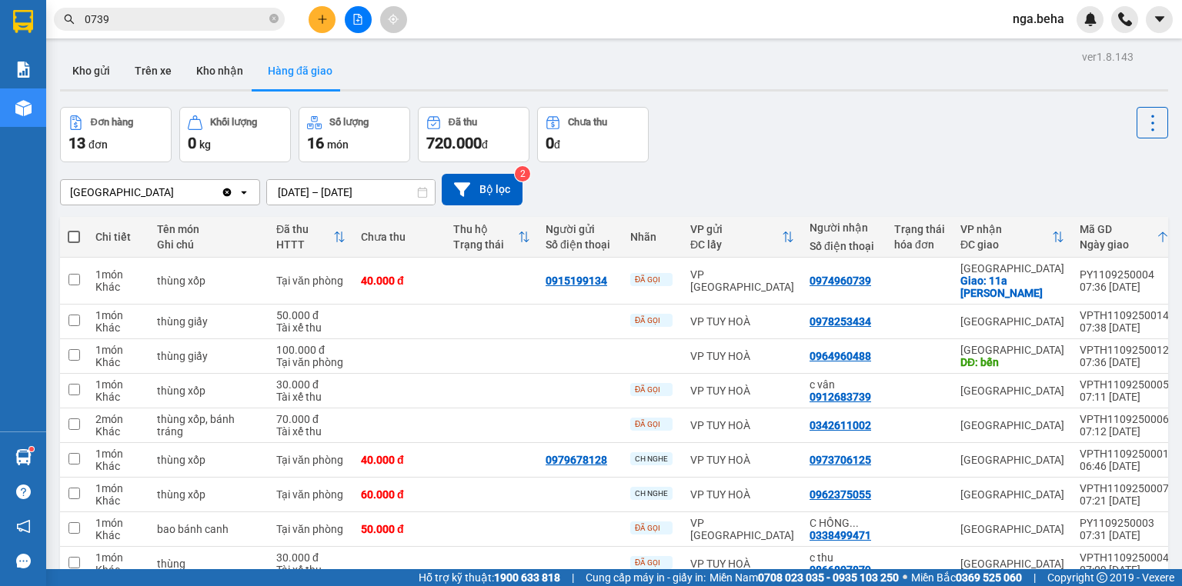
click at [185, 18] on input "0739" at bounding box center [176, 19] width 182 height 17
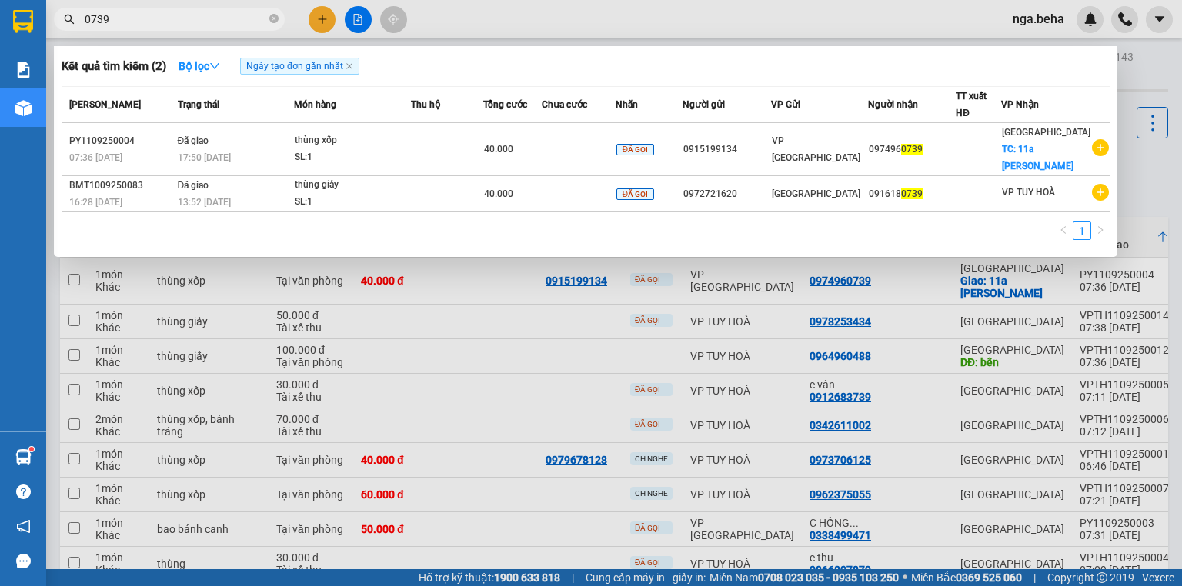
click at [185, 18] on input "0739" at bounding box center [176, 19] width 182 height 17
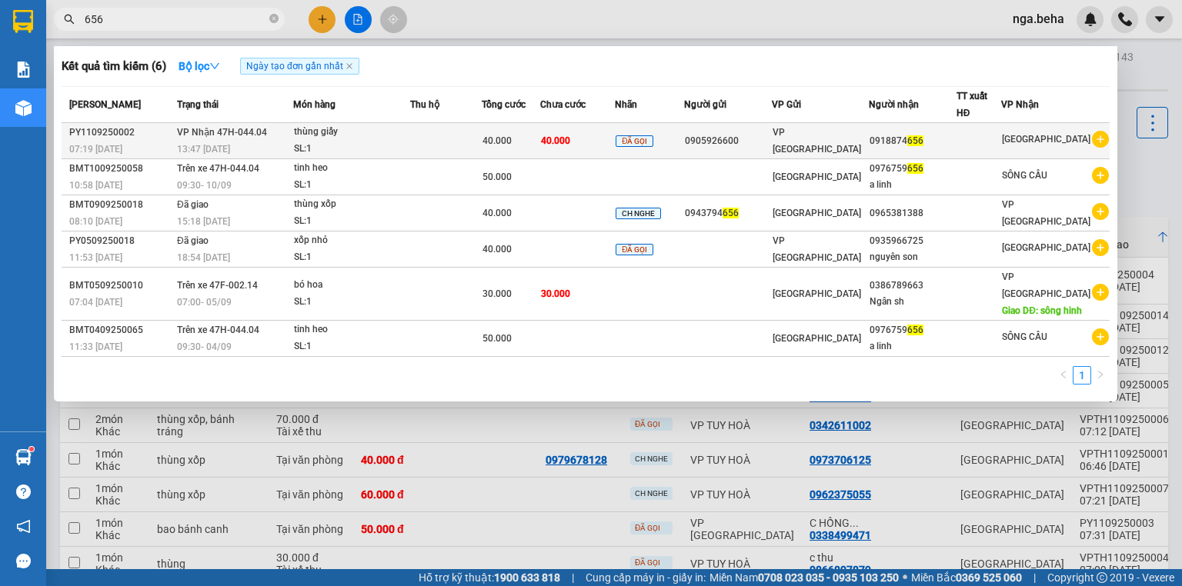
type input "656"
click at [323, 142] on div "SL: 1" at bounding box center [351, 149] width 115 height 17
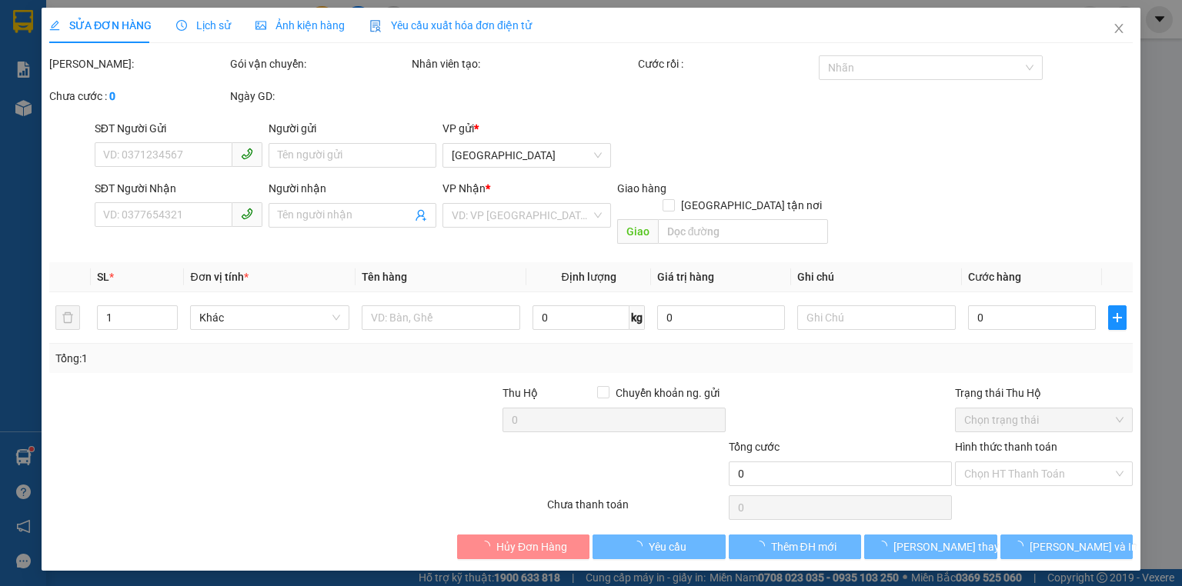
type input "0905926600"
type input "0918874656"
type input "40.000"
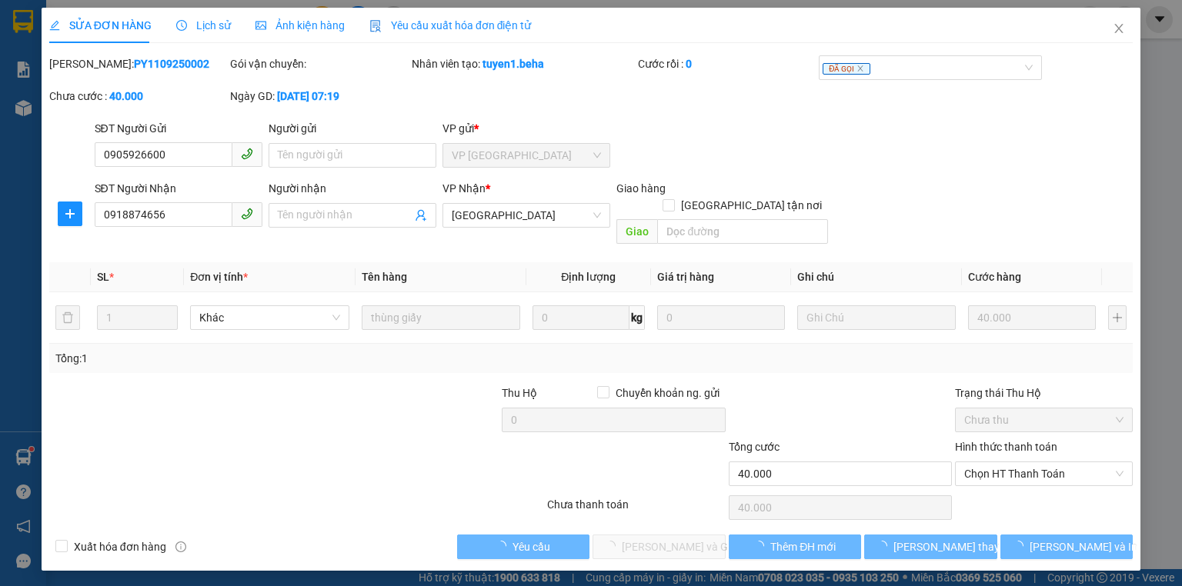
click at [321, 15] on div "Ảnh kiện hàng" at bounding box center [299, 25] width 89 height 35
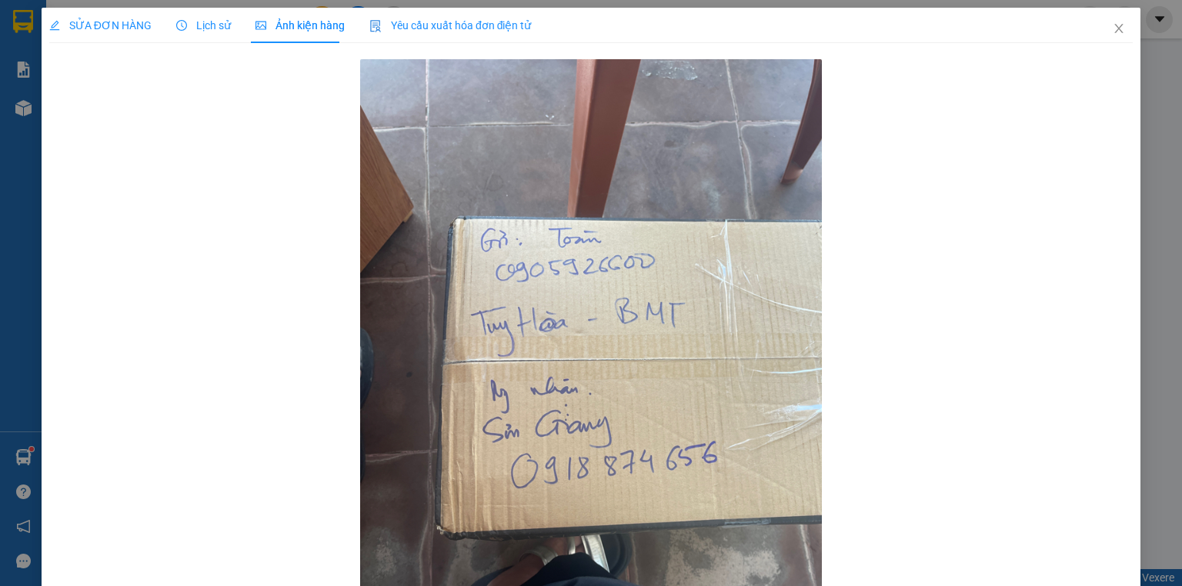
click at [121, 25] on span "SỬA ĐƠN HÀNG" at bounding box center [100, 25] width 102 height 12
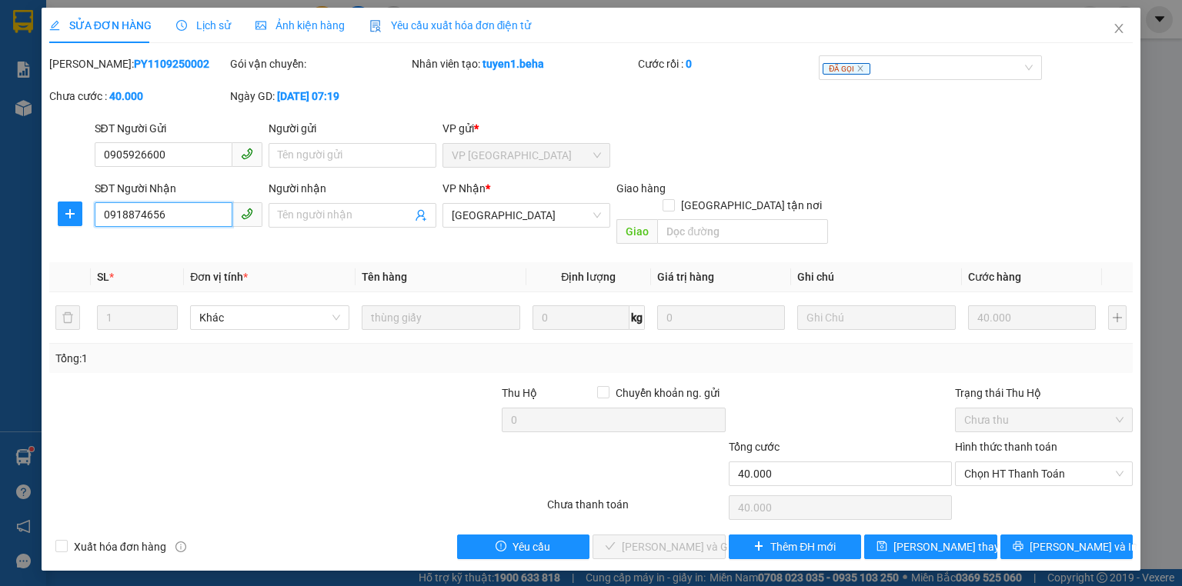
click at [160, 220] on input "0918874656" at bounding box center [164, 214] width 138 height 25
click at [1010, 474] on div "Total Paid Fee 0 Total UnPaid Fee 40.000 Cash Collection Total Fee Mã ĐH: PY110…" at bounding box center [590, 307] width 1083 height 504
click at [1013, 462] on span "Chọn HT Thanh Toán" at bounding box center [1043, 473] width 159 height 23
click at [1002, 479] on div "Tại văn phòng" at bounding box center [1043, 486] width 159 height 17
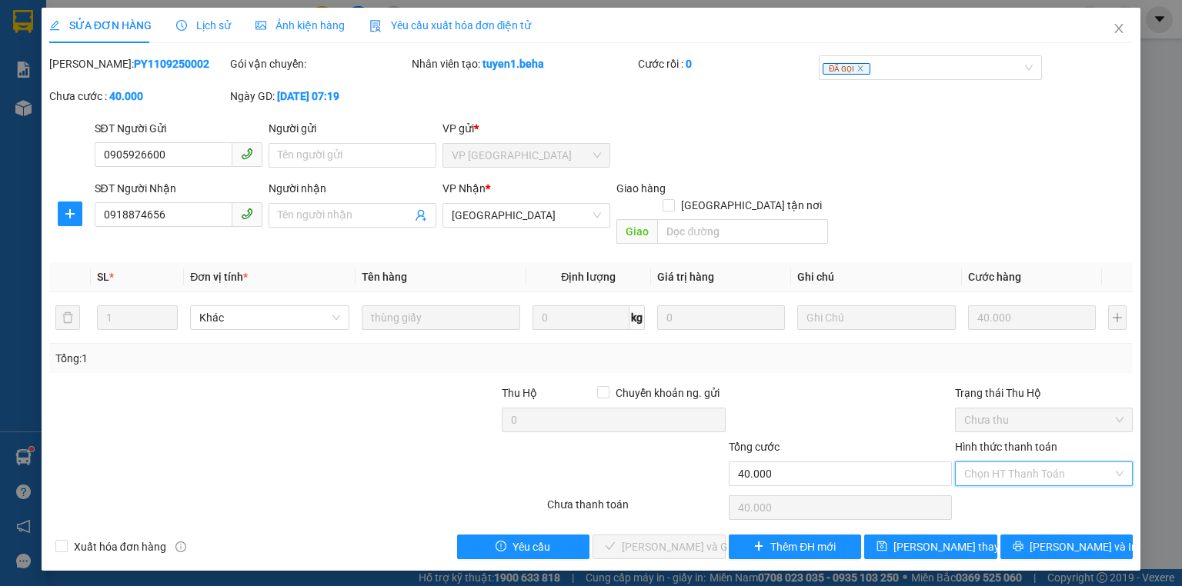
type input "0"
click at [682, 538] on span "[PERSON_NAME] và Giao hàng" at bounding box center [696, 546] width 148 height 17
